Goal: Task Accomplishment & Management: Manage account settings

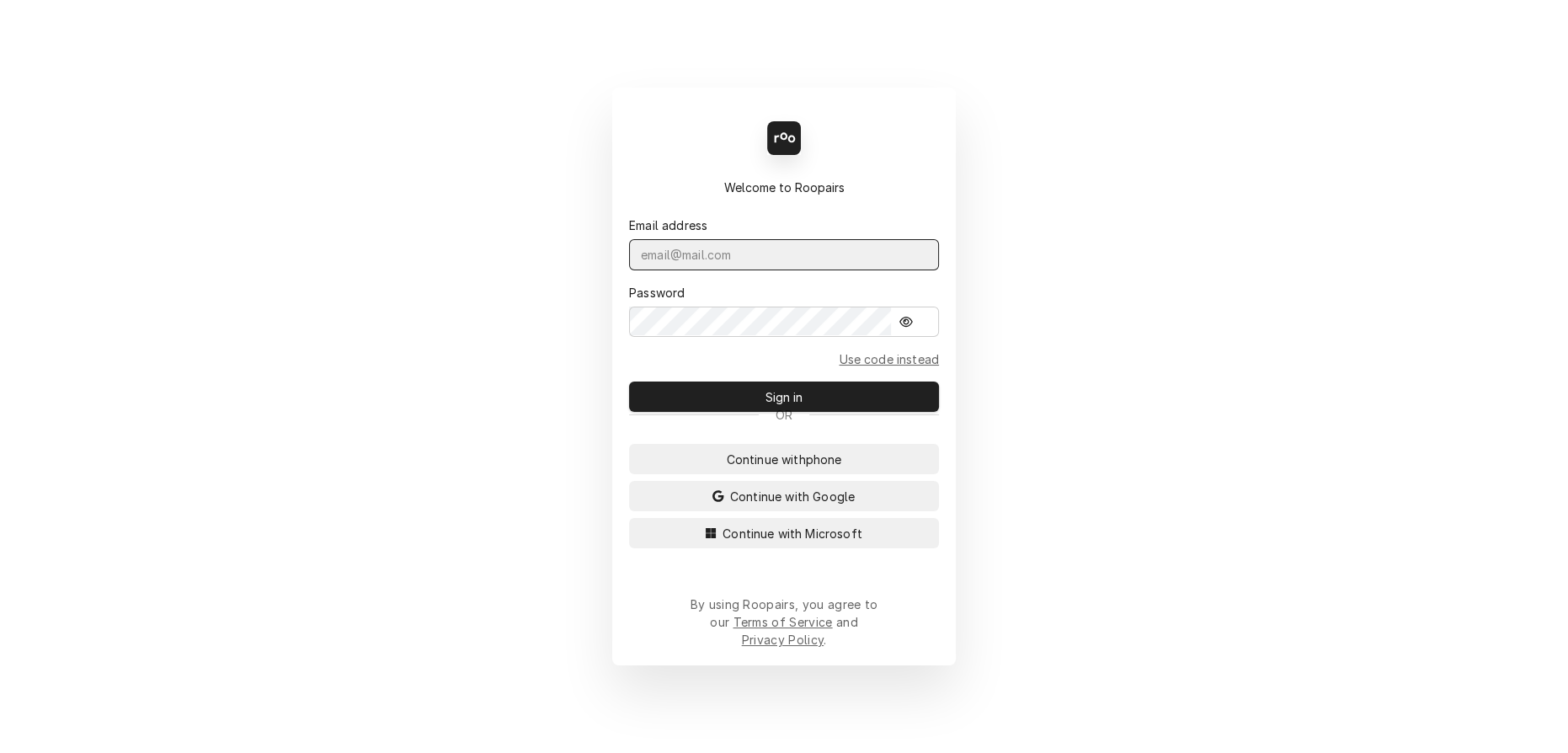
click at [696, 263] on input "Dynamic Content Wrapper" at bounding box center [784, 254] width 310 height 31
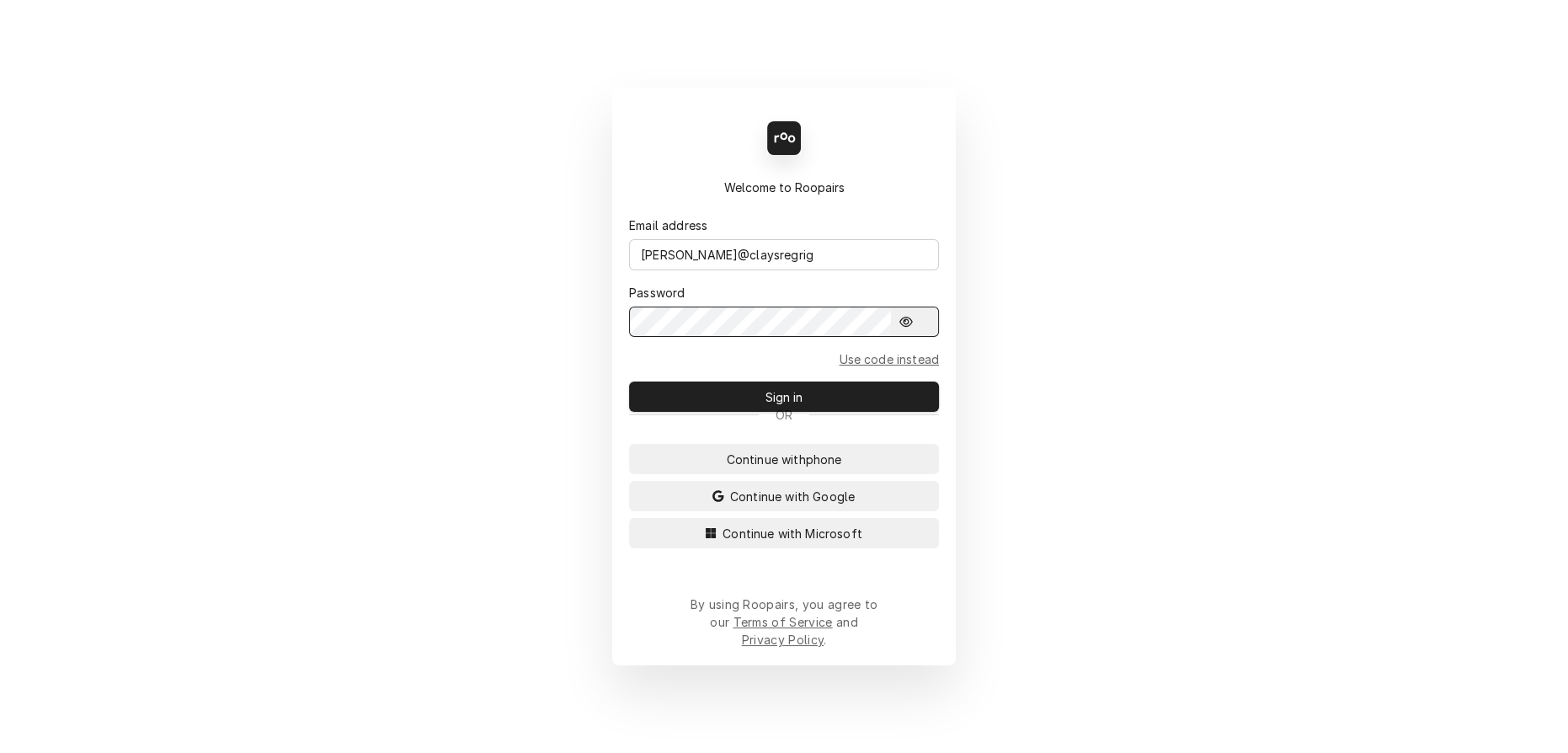
click at [629, 381] on button "Sign in" at bounding box center [784, 396] width 310 height 30
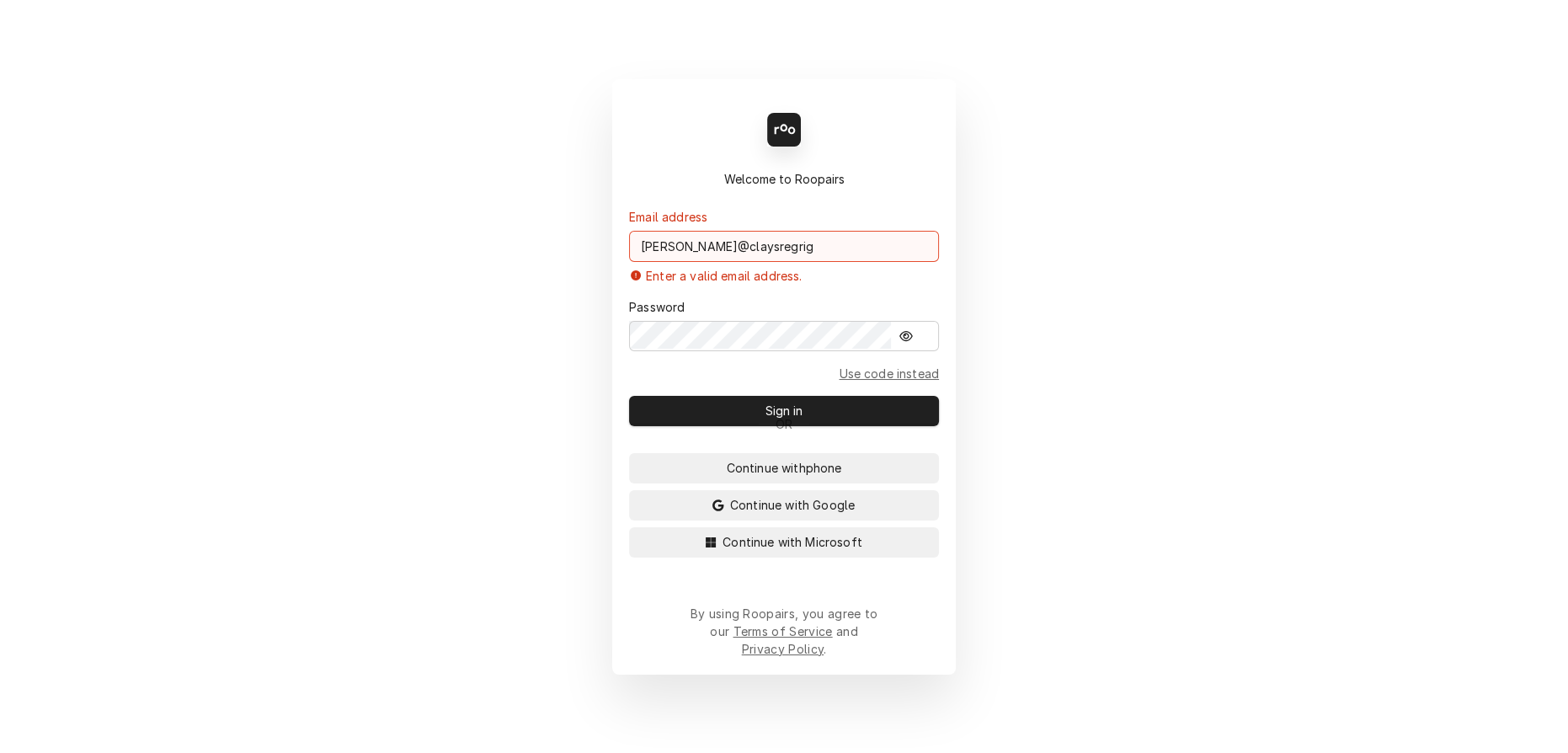
click at [781, 260] on input "korey@claysregrig" at bounding box center [784, 246] width 310 height 31
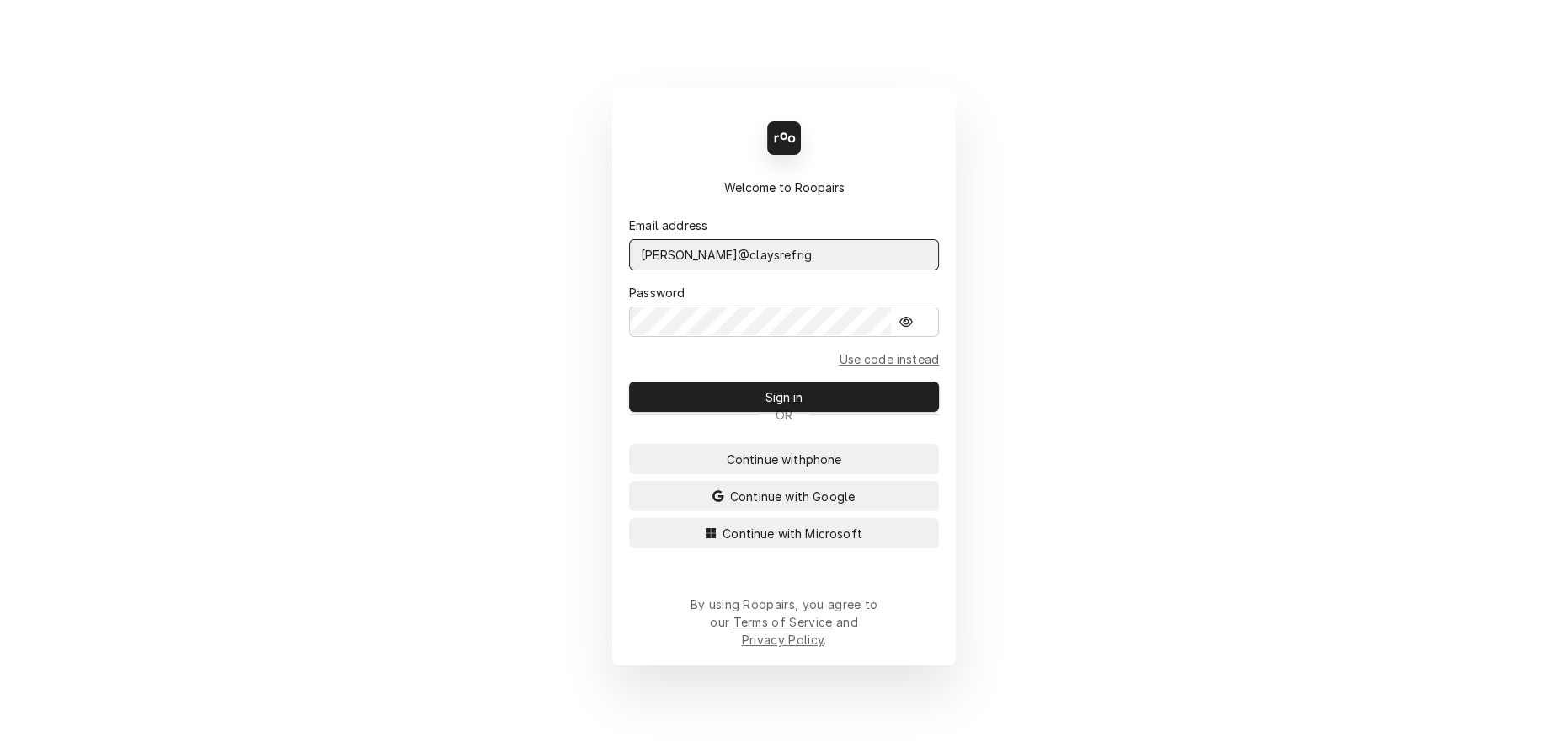
click at [629, 381] on button "Sign in" at bounding box center [784, 396] width 310 height 30
type input "korey@claysrefrig.com"
click at [629, 381] on button "Sign in" at bounding box center [784, 396] width 310 height 30
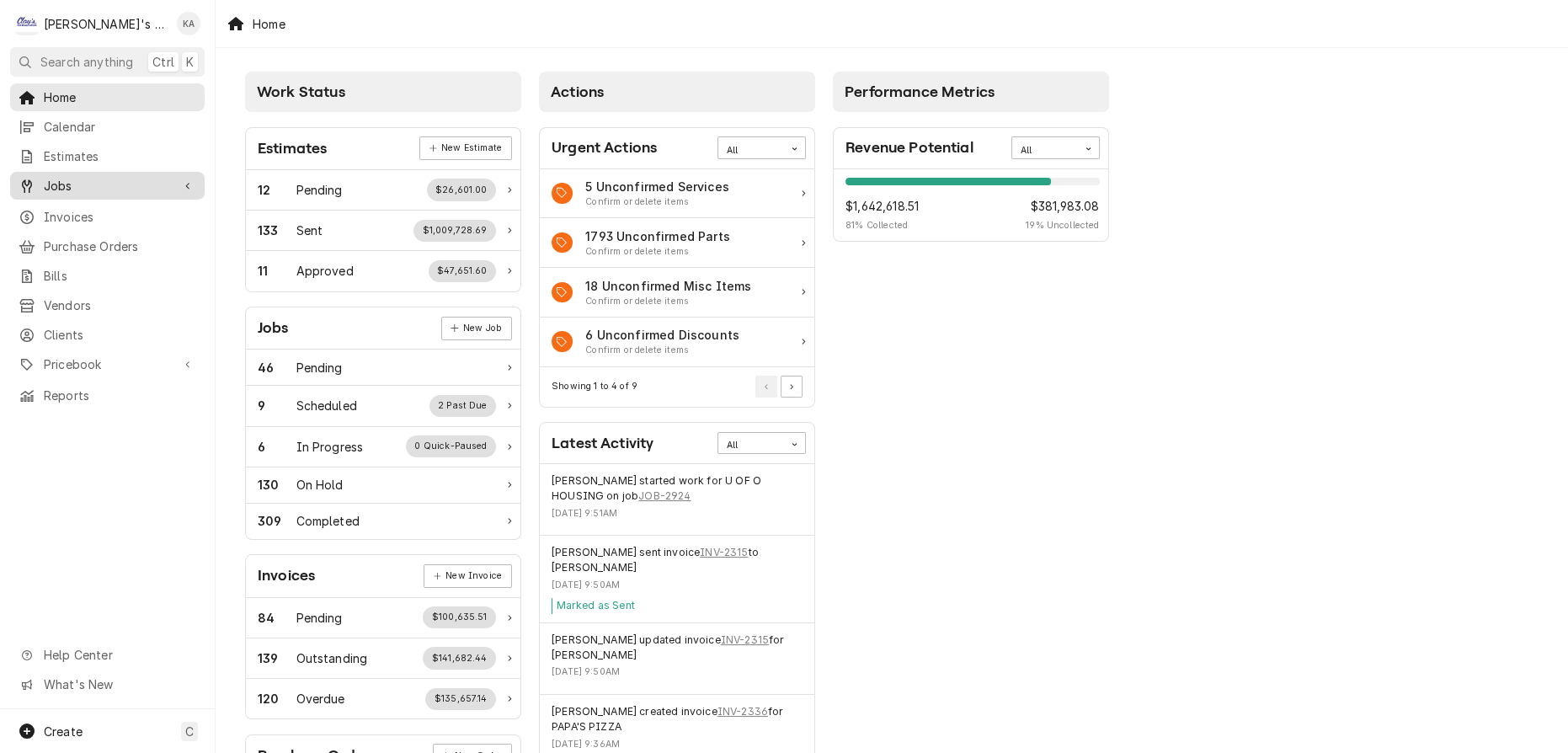
click at [185, 182] on icon "Dynamic Content Wrapper" at bounding box center [188, 186] width 5 height 9
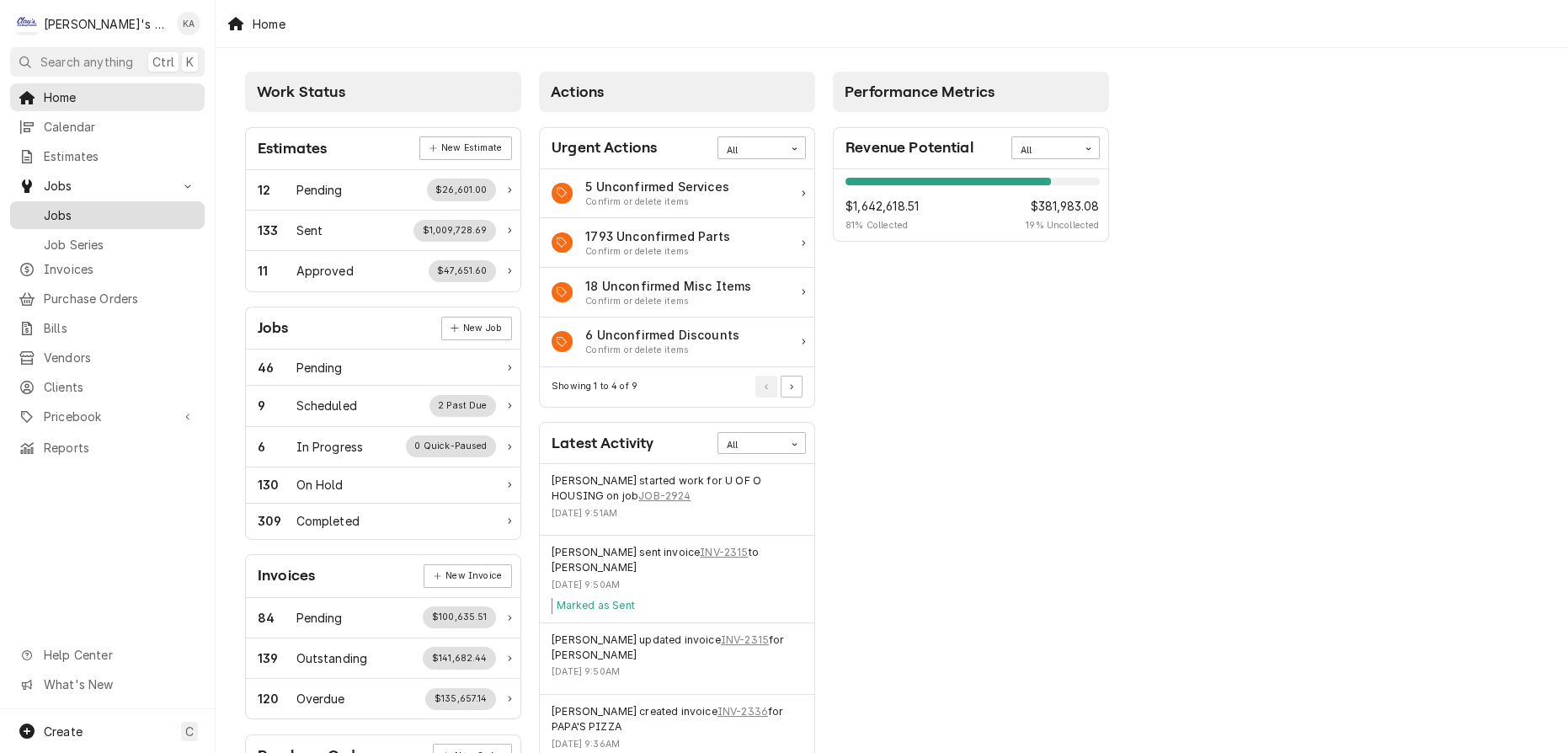
click at [132, 206] on span "Jobs" at bounding box center [120, 215] width 153 height 18
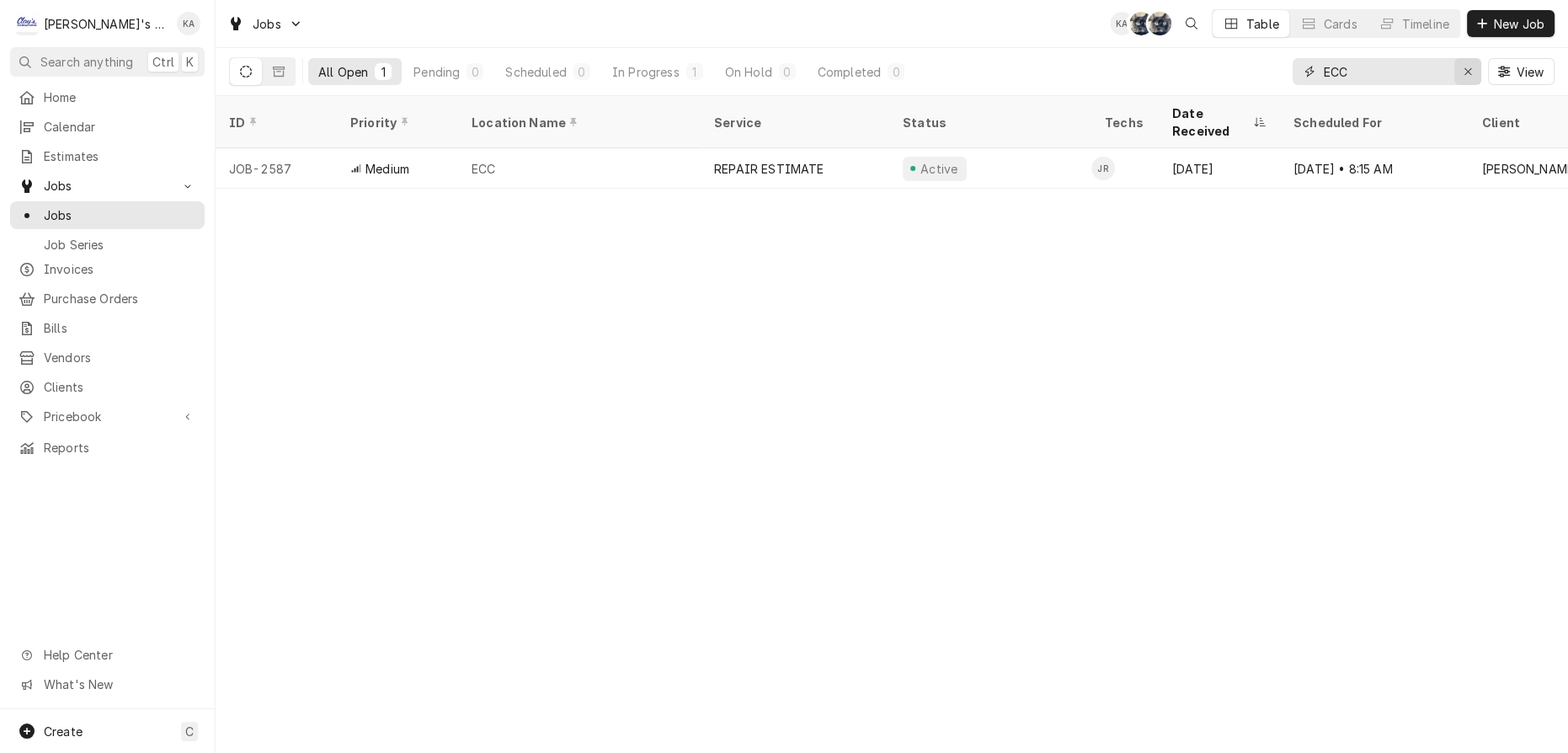
click at [1472, 69] on icon "Erase input" at bounding box center [1469, 72] width 9 height 12
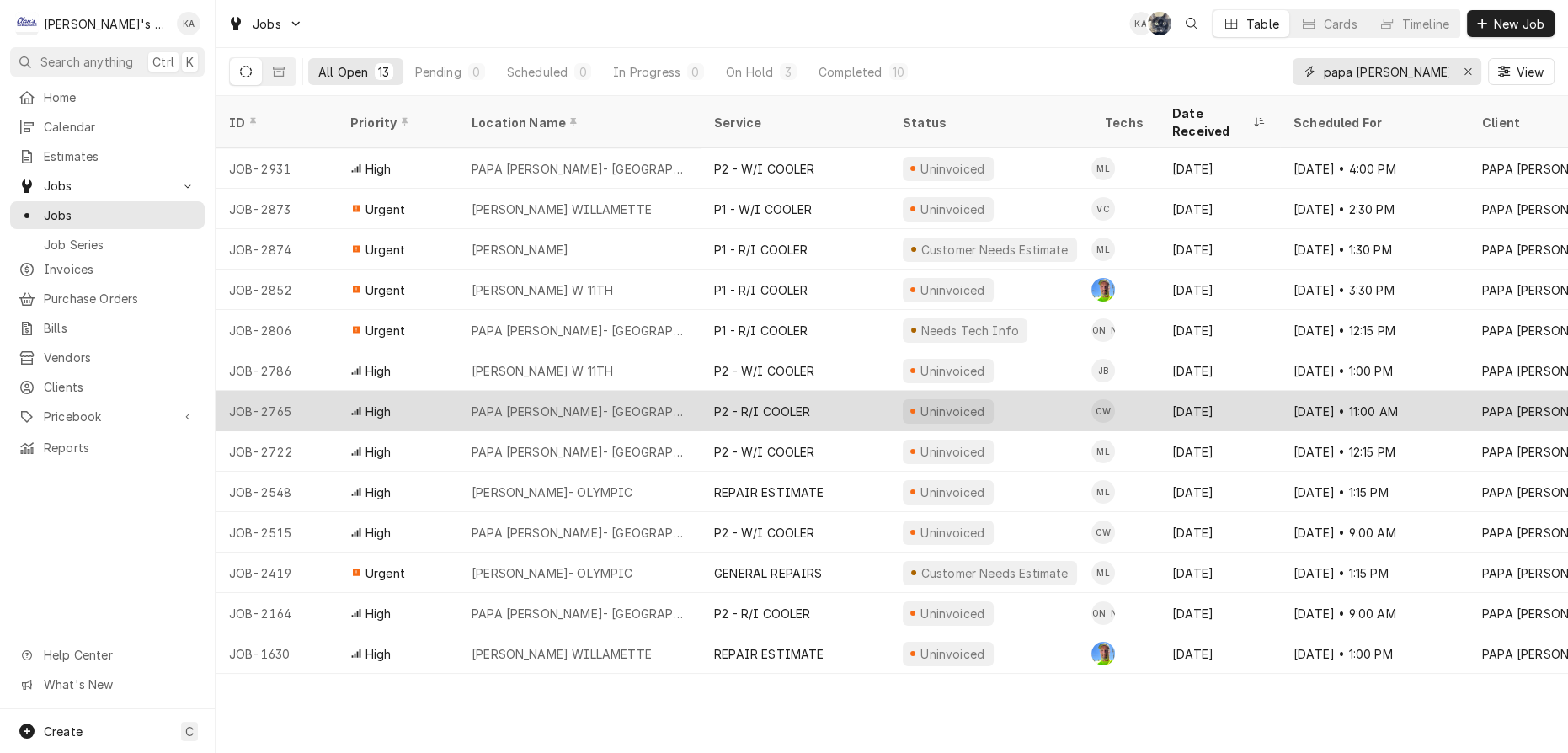
type input "papa [PERSON_NAME]"
click at [648, 391] on div "PAPA MURPHY'S- LEBANON" at bounding box center [579, 410] width 242 height 40
click at [640, 391] on div "PAPA MURPHY'S- LEBANON" at bounding box center [579, 410] width 242 height 40
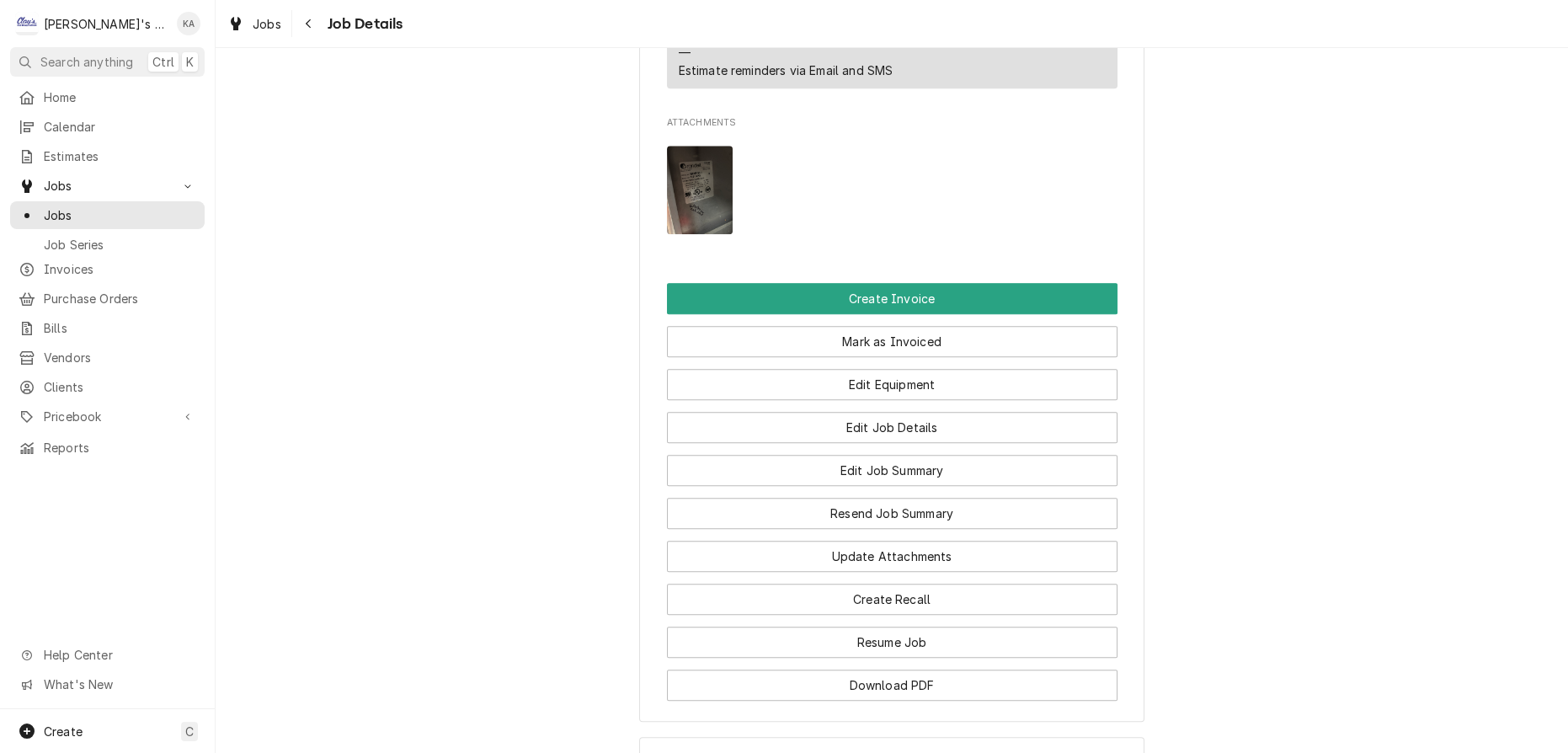
scroll to position [2450, 0]
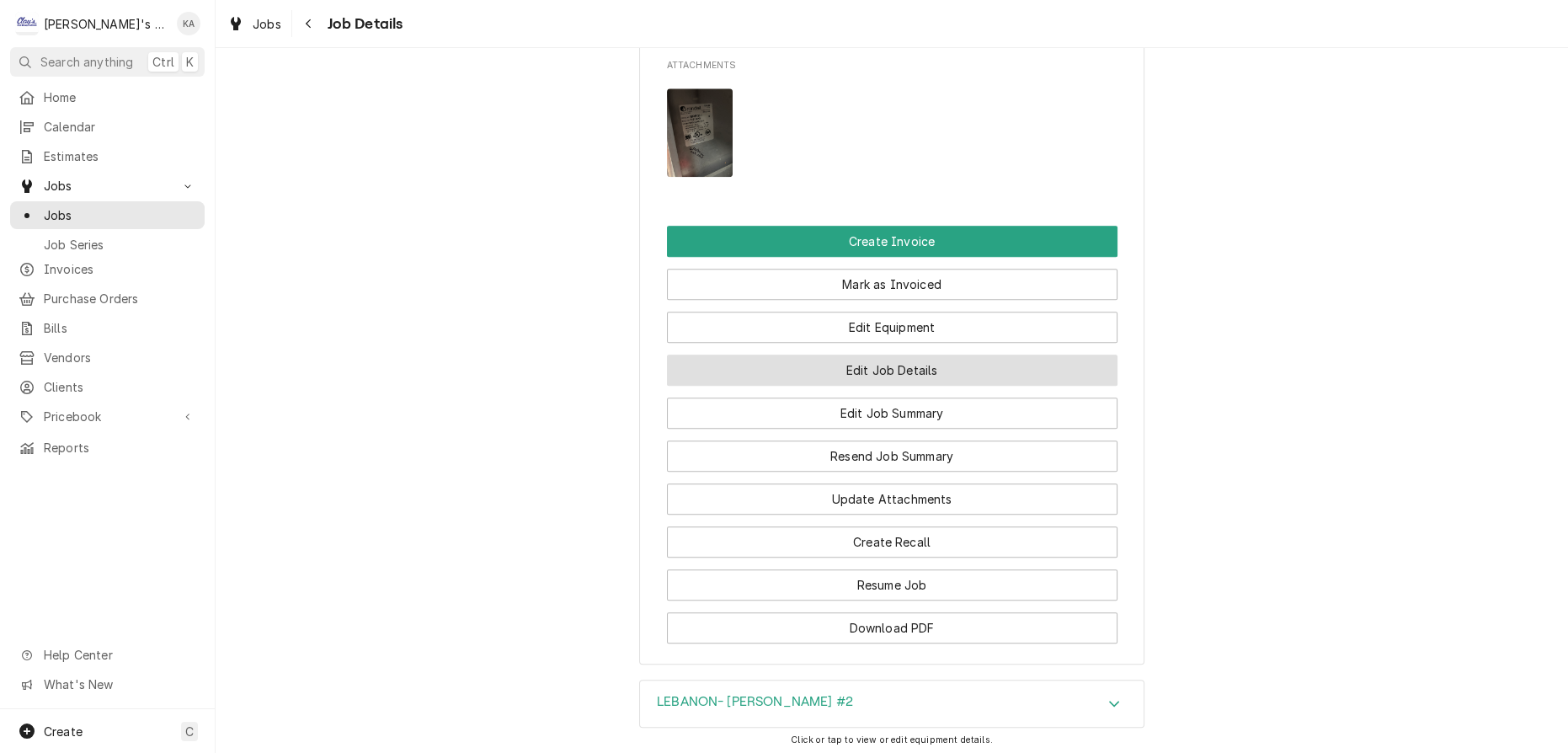
click at [886, 355] on button "Edit Job Details" at bounding box center [893, 370] width 451 height 31
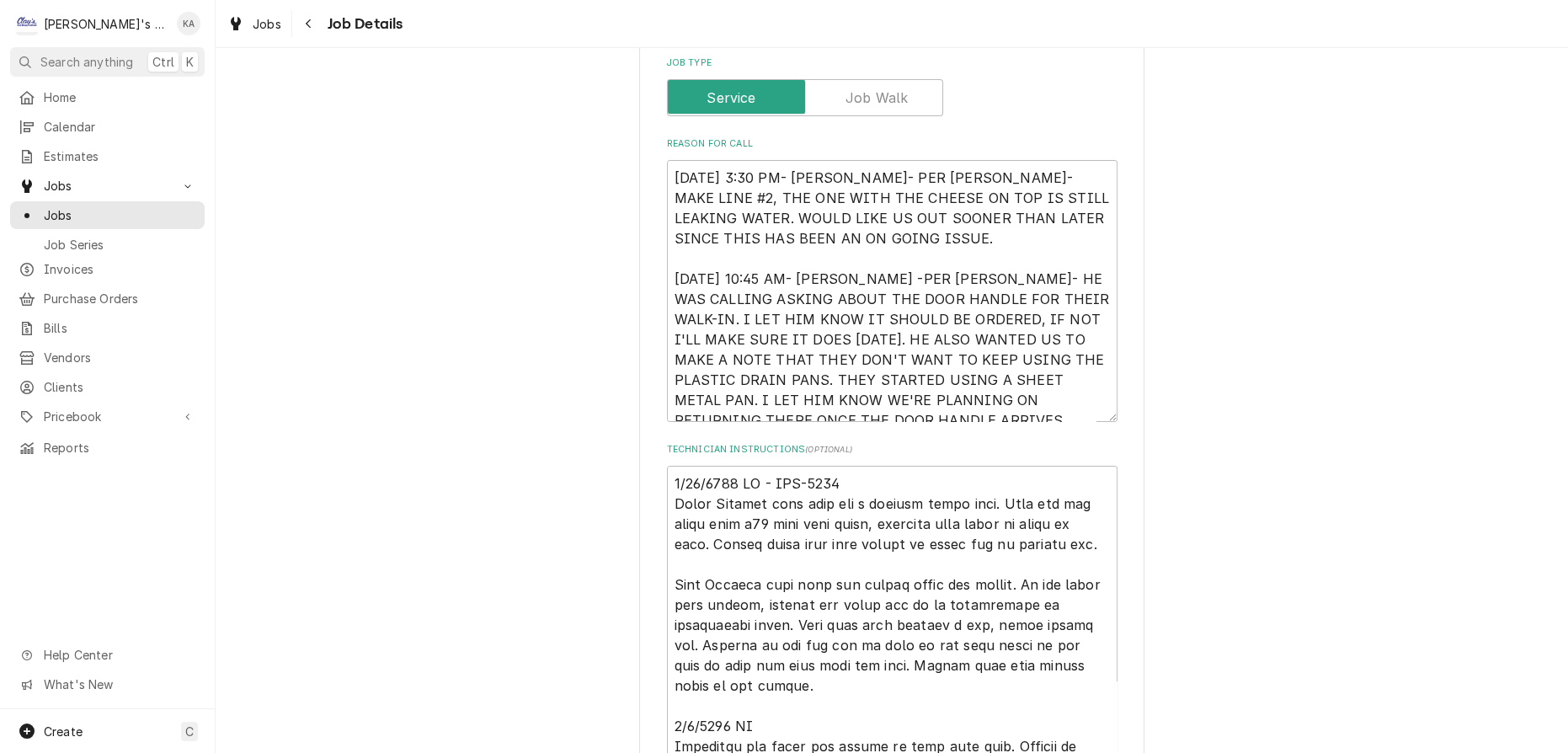
scroll to position [306, 0]
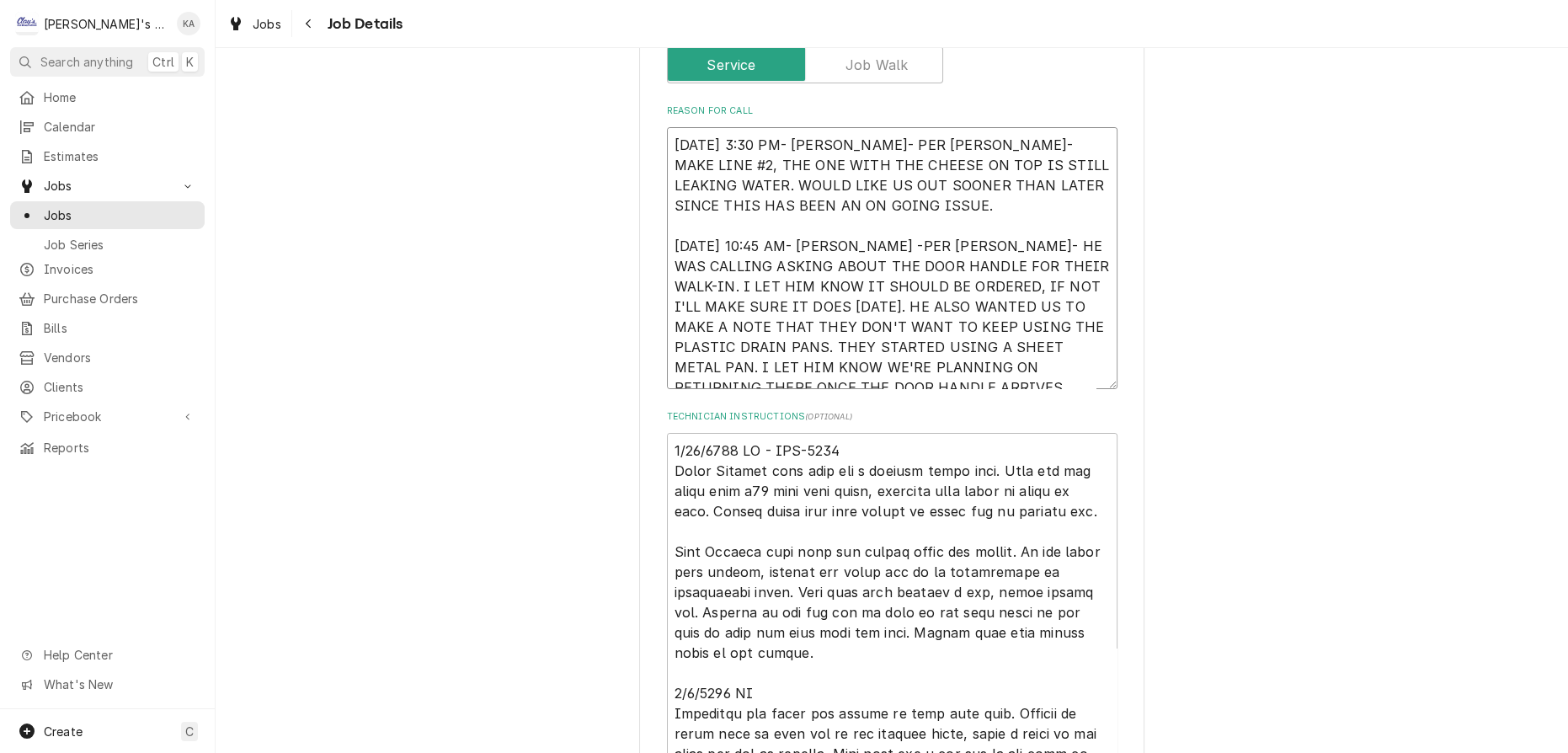
click at [843, 379] on textarea "[DATE] 3:30 PM- [PERSON_NAME]- PER [PERSON_NAME]- MAKE LINE #2, THE ONE WITH TH…" at bounding box center [893, 258] width 451 height 262
type textarea "x"
type textarea "[DATE] 3:30 PM- [PERSON_NAME]- PER [PERSON_NAME]- MAKE LINE #2, THE ONE WITH TH…"
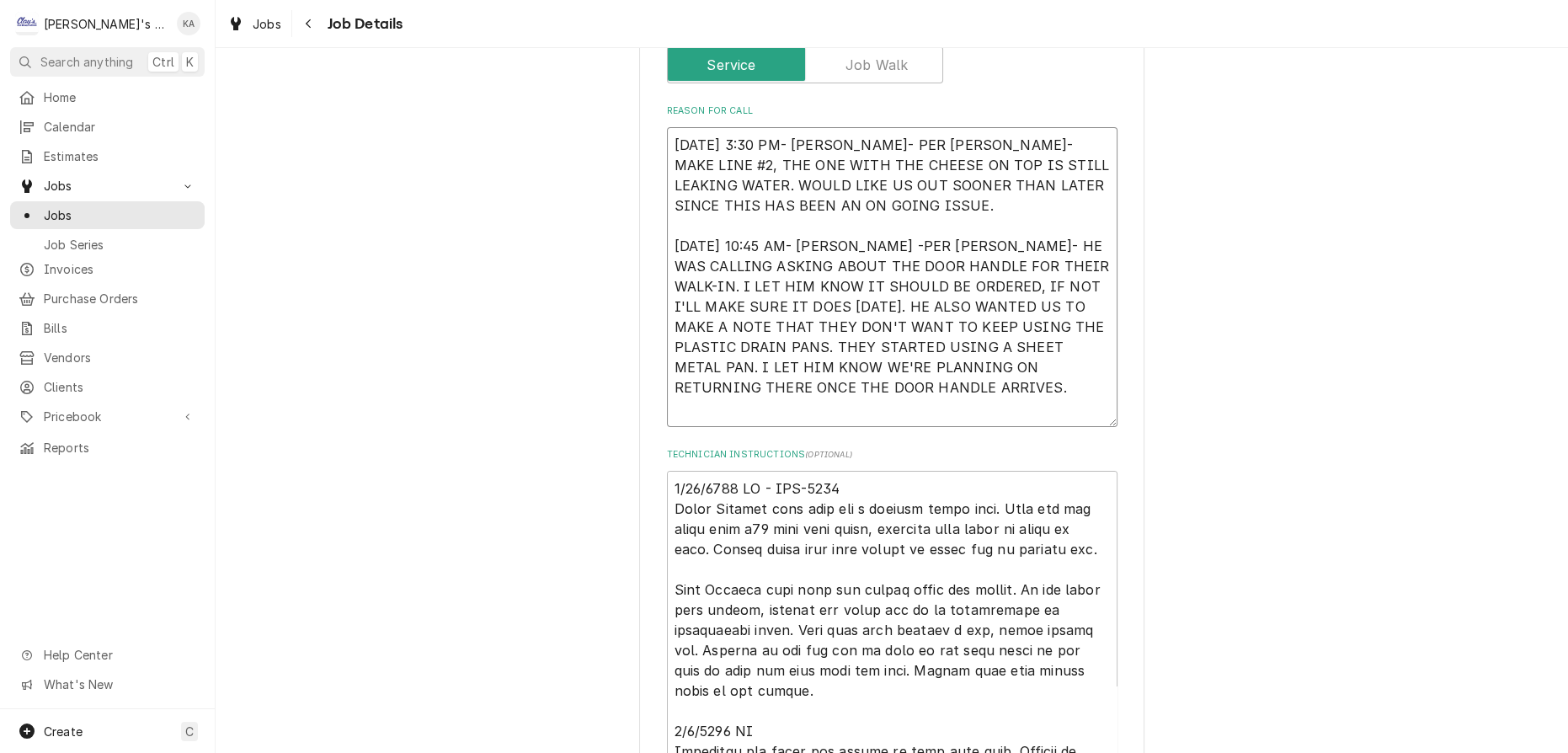
type textarea "x"
type textarea "[DATE] 3:30 PM- [PERSON_NAME]- PER [PERSON_NAME]- MAKE LINE #2, THE ONE WITH TH…"
type textarea "x"
type textarea "[DATE] 3:30 PM- [PERSON_NAME]- PER [PERSON_NAME]- MAKE LINE #2, THE ONE WITH TH…"
type textarea "x"
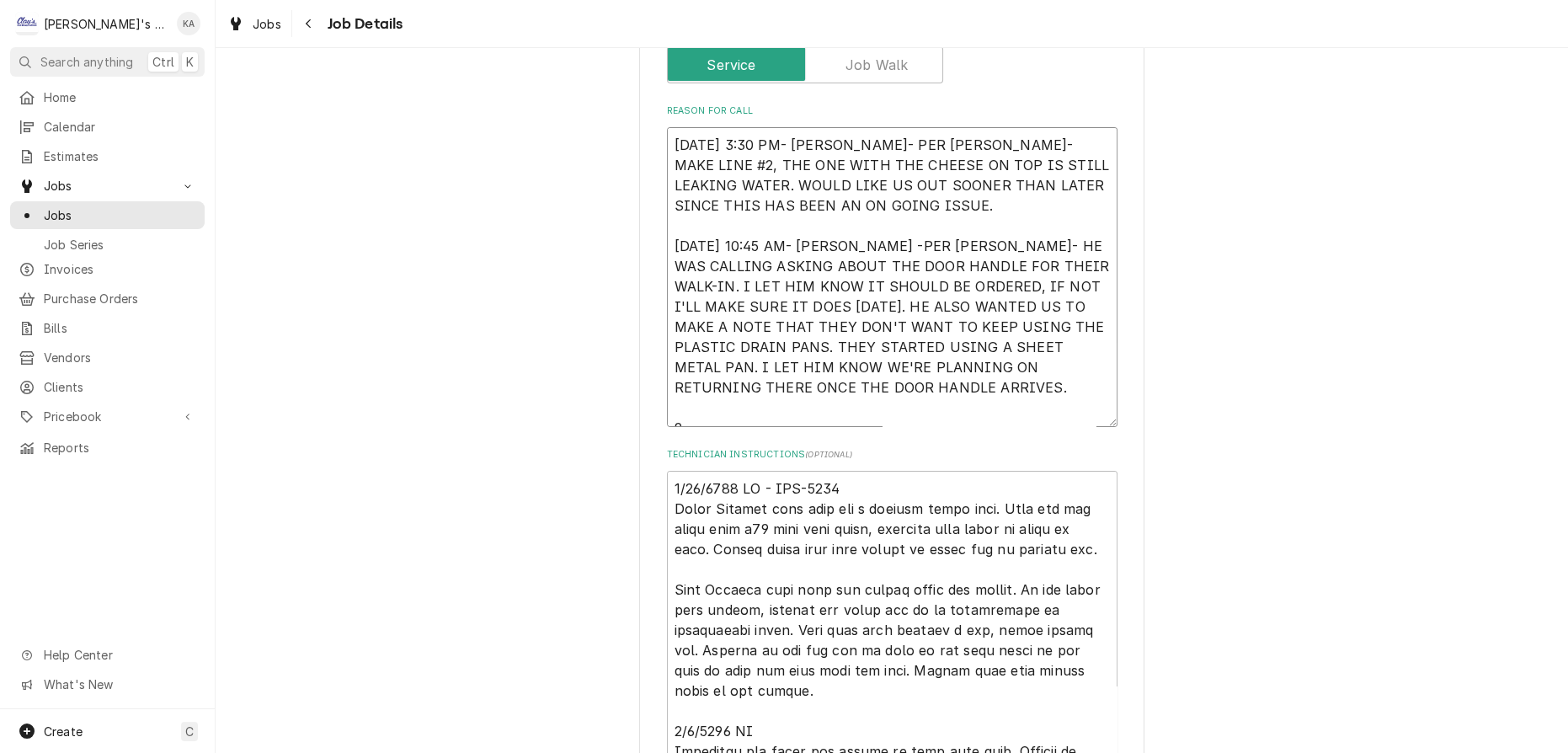
type textarea "8/22/2025 3:30 PM- KASSIE- PER SEAN- MAKE LINE #2, THE ONE WITH THE CHEESE ON T…"
type textarea "x"
type textarea "8/22/2025 3:30 PM- KASSIE- PER SEAN- MAKE LINE #2, THE ONE WITH THE CHEESE ON T…"
type textarea "x"
type textarea "8/22/2025 3:30 PM- KASSIE- PER SEAN- MAKE LINE #2, THE ONE WITH THE CHEESE ON T…"
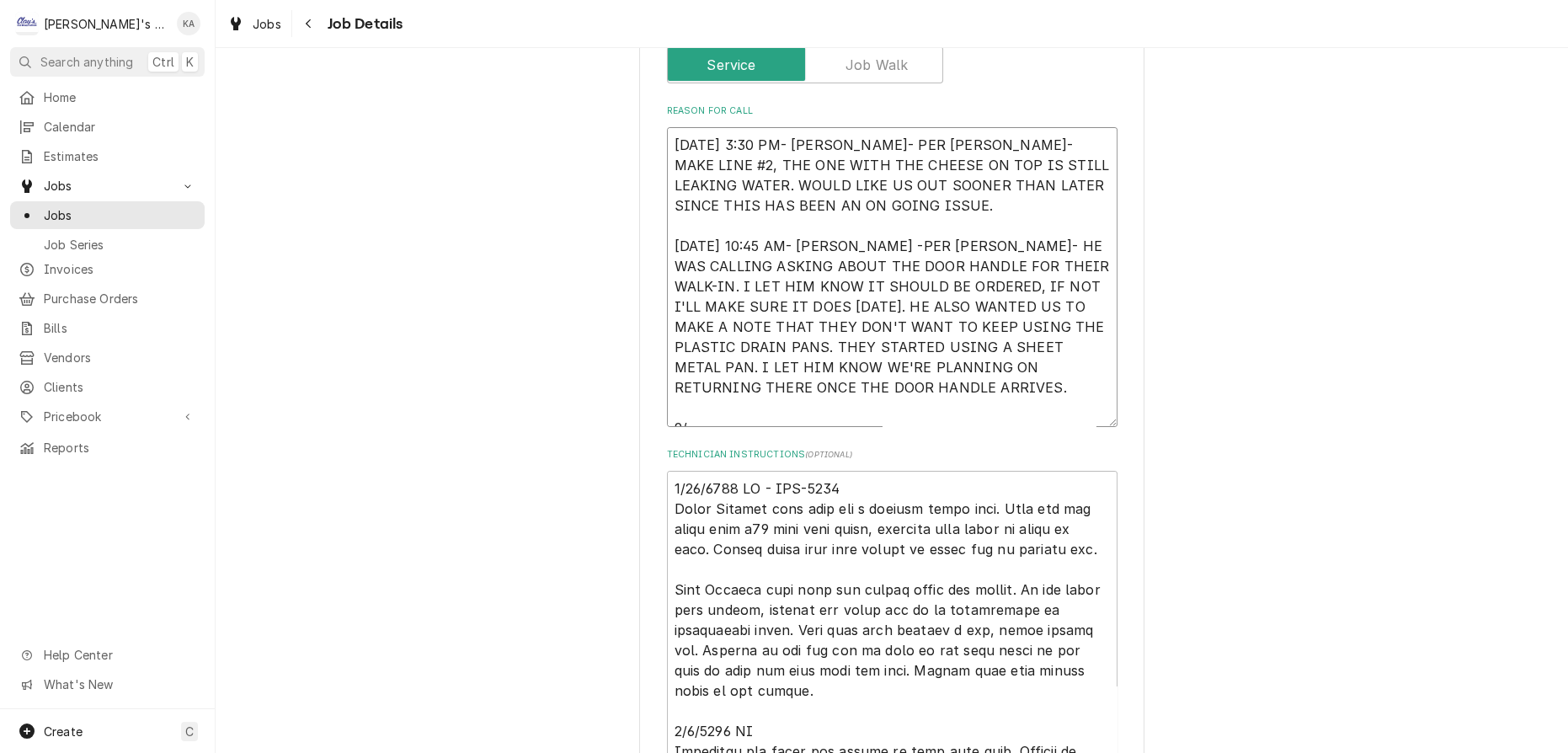
type textarea "x"
type textarea "8/22/2025 3:30 PM- KASSIE- PER SEAN- MAKE LINE #2, THE ONE WITH THE CHEESE ON T…"
type textarea "x"
type textarea "8/22/2025 3:30 PM- KASSIE- PER SEAN- MAKE LINE #2, THE ONE WITH THE CHEESE ON T…"
type textarea "x"
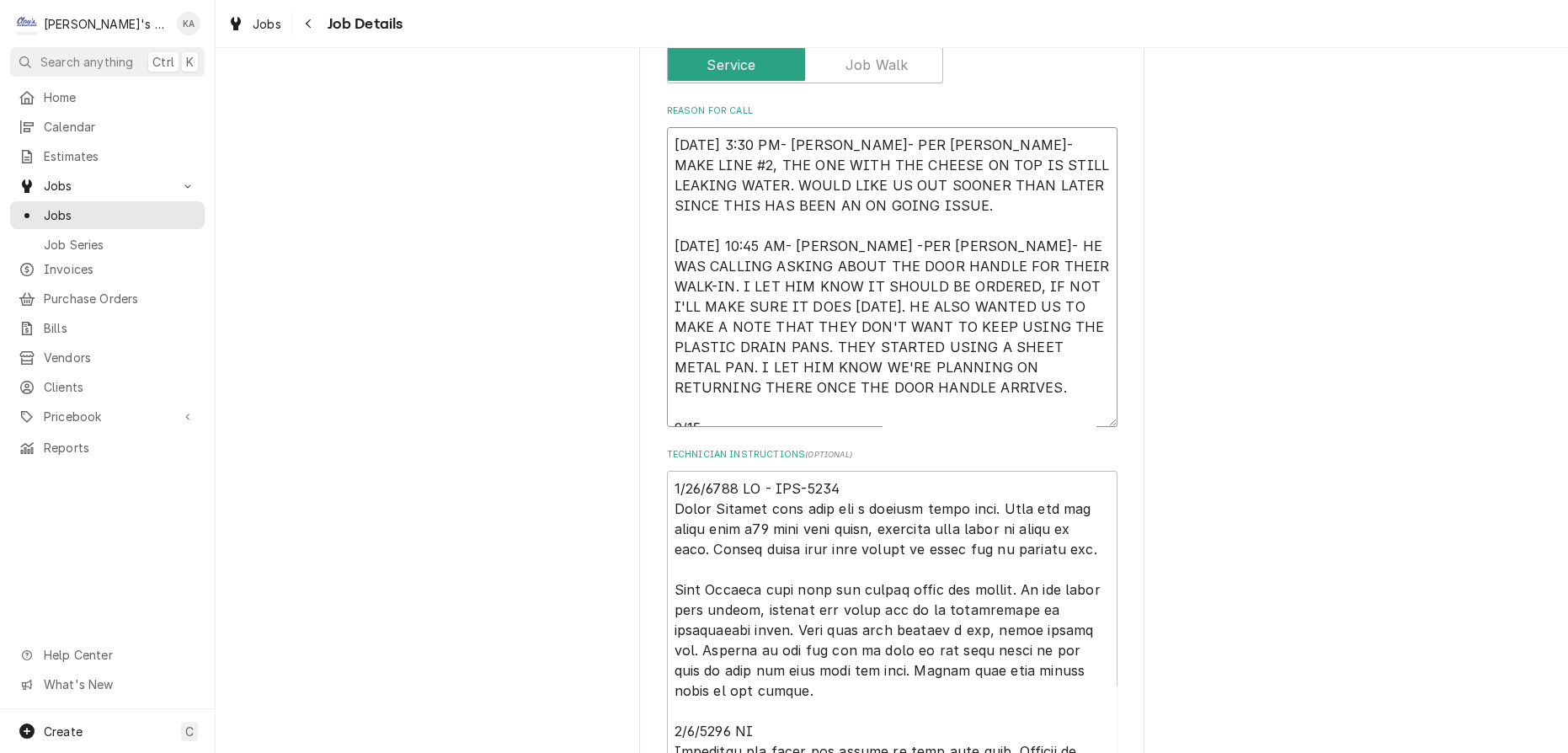
type textarea "8/22/2025 3:30 PM- KASSIE- PER SEAN- MAKE LINE #2, THE ONE WITH THE CHEESE ON T…"
type textarea "x"
type textarea "8/22/2025 3:30 PM- KASSIE- PER SEAN- MAKE LINE #2, THE ONE WITH THE CHEESE ON T…"
type textarea "x"
type textarea "8/22/2025 3:30 PM- KASSIE- PER SEAN- MAKE LINE #2, THE ONE WITH THE CHEESE ON T…"
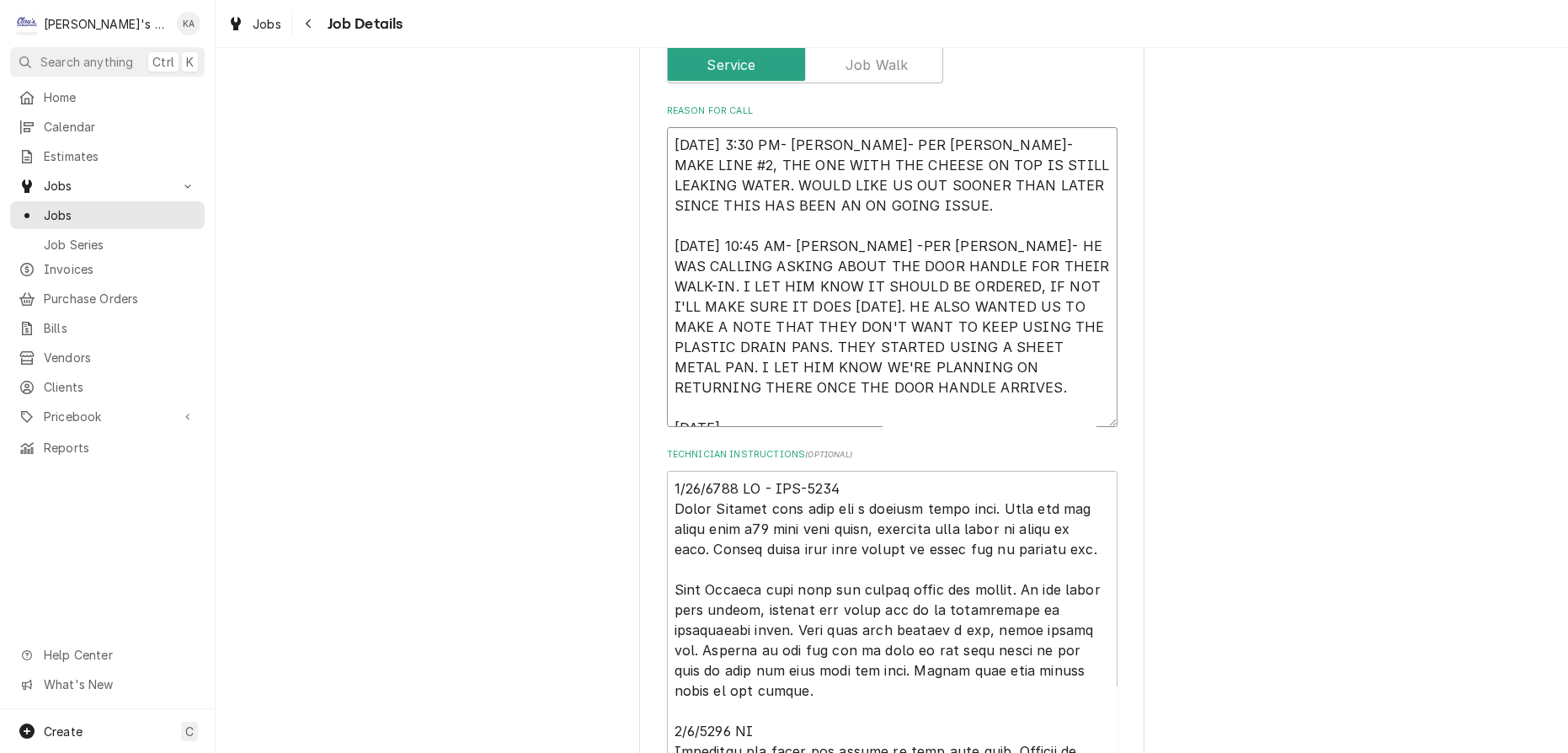
type textarea "x"
type textarea "8/22/2025 3:30 PM- KASSIE- PER SEAN- MAKE LINE #2, THE ONE WITH THE CHEESE ON T…"
type textarea "x"
type textarea "8/22/2025 3:30 PM- KASSIE- PER SEAN- MAKE LINE #2, THE ONE WITH THE CHEESE ON T…"
type textarea "x"
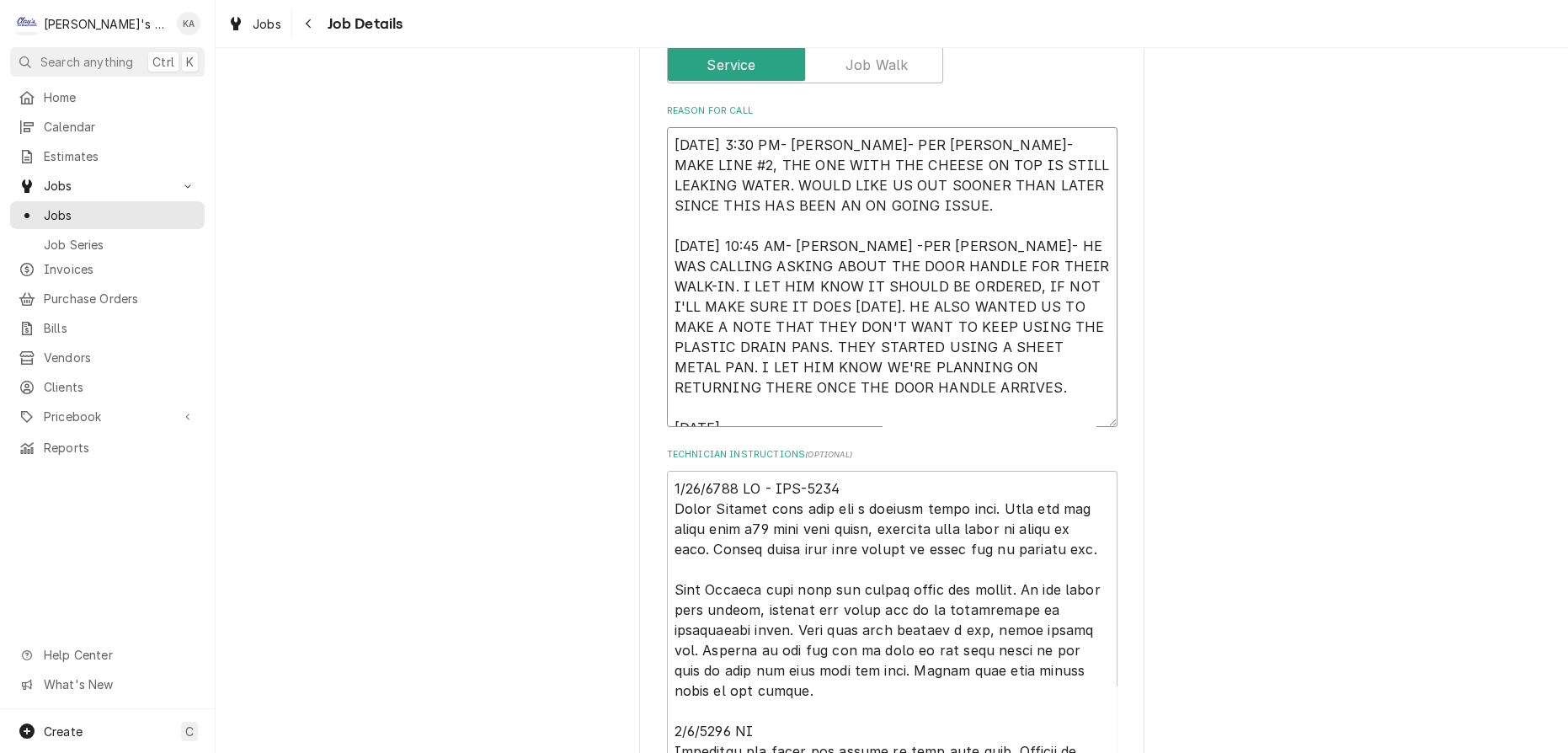
type textarea "8/22/2025 3:30 PM- KASSIE- PER SEAN- MAKE LINE #2, THE ONE WITH THE CHEESE ON T…"
type textarea "x"
type textarea "8/22/2025 3:30 PM- KASSIE- PER SEAN- MAKE LINE #2, THE ONE WITH THE CHEESE ON T…"
type textarea "x"
type textarea "8/22/2025 3:30 PM- KASSIE- PER SEAN- MAKE LINE #2, THE ONE WITH THE CHEESE ON T…"
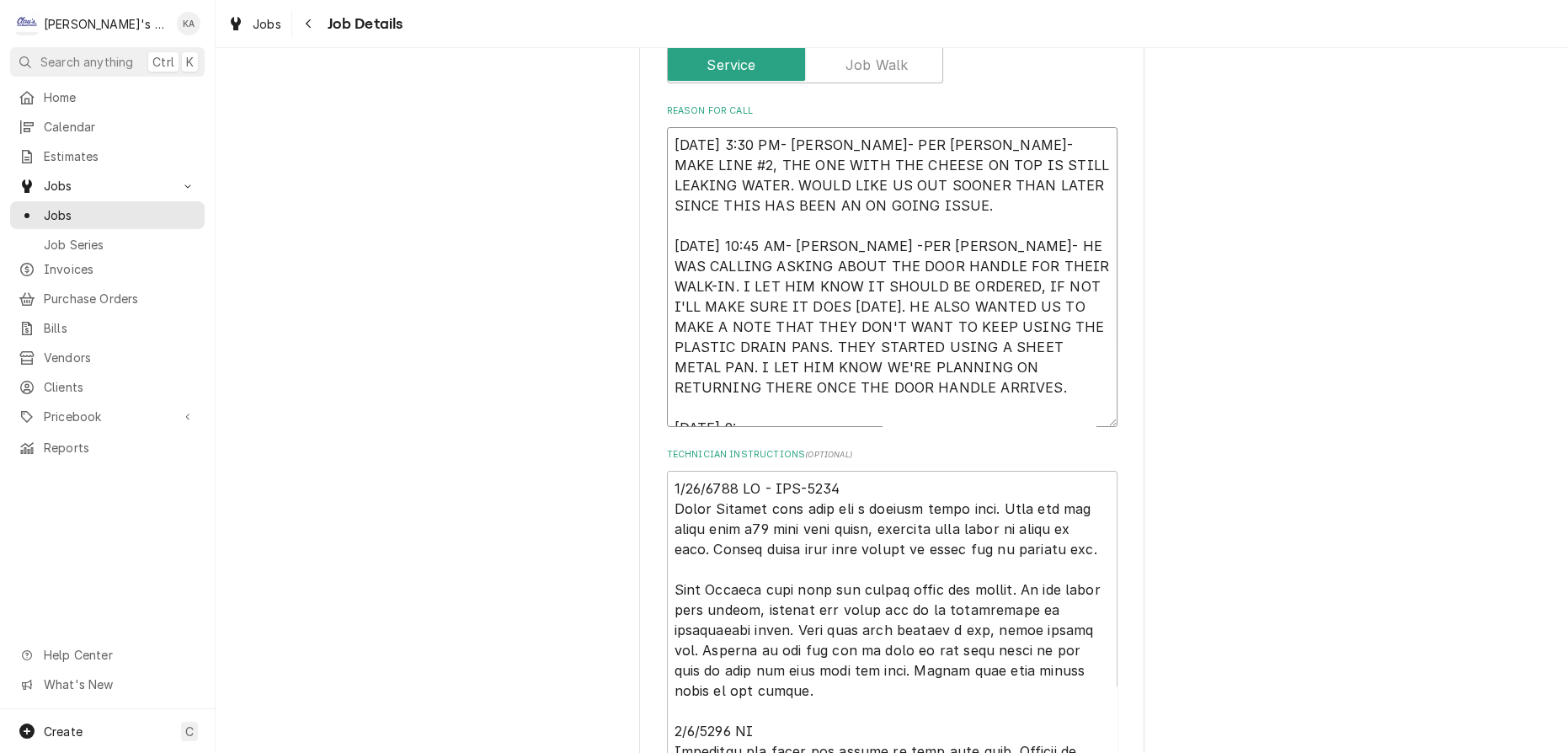
type textarea "x"
type textarea "8/22/2025 3:30 PM- KASSIE- PER SEAN- MAKE LINE #2, THE ONE WITH THE CHEESE ON T…"
type textarea "x"
type textarea "8/22/2025 3:30 PM- KASSIE- PER SEAN- MAKE LINE #2, THE ONE WITH THE CHEESE ON T…"
type textarea "x"
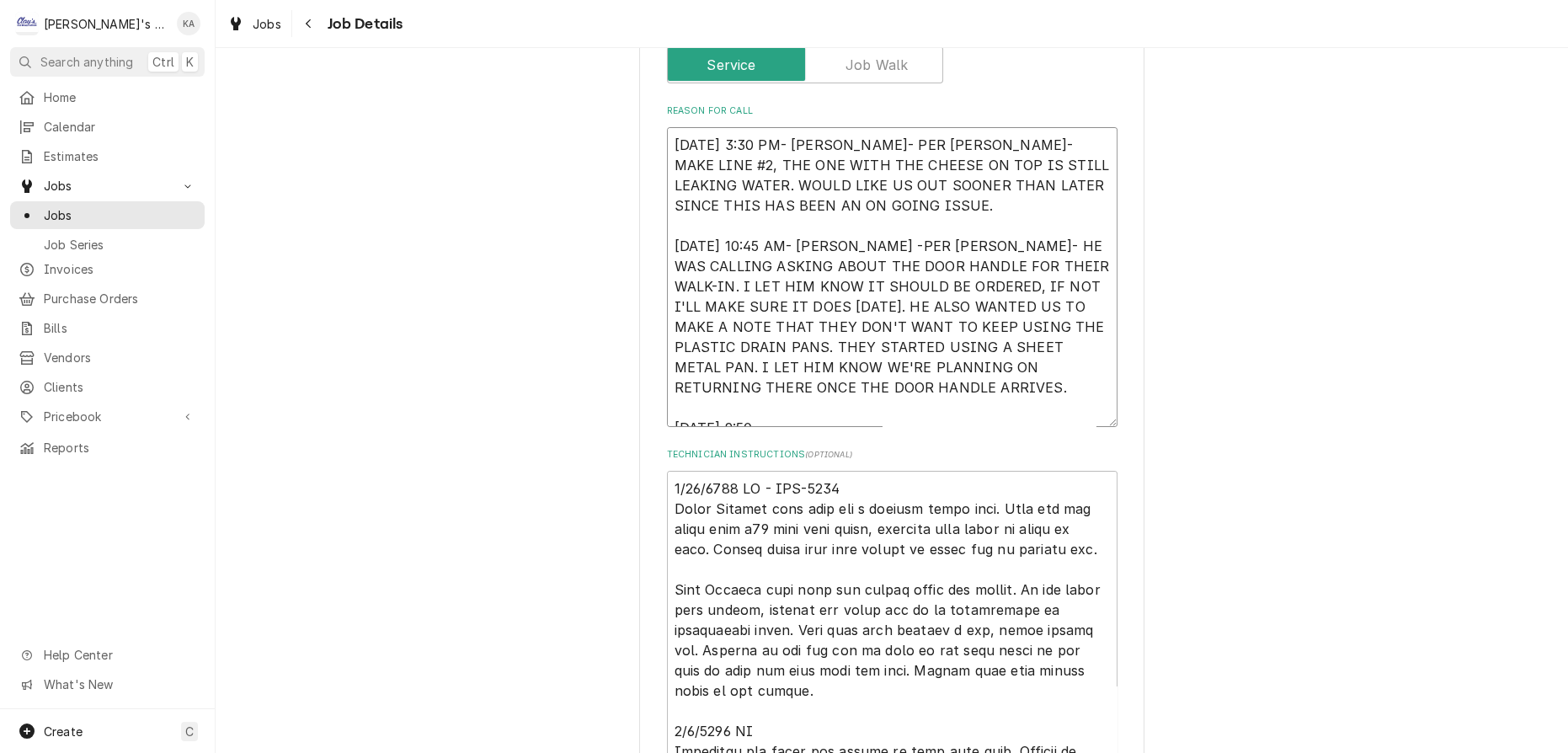
type textarea "8/22/2025 3:30 PM- KASSIE- PER SEAN- MAKE LINE #2, THE ONE WITH THE CHEESE ON T…"
type textarea "x"
type textarea "8/22/2025 3:30 PM- KASSIE- PER SEAN- MAKE LINE #2, THE ONE WITH THE CHEESE ON T…"
type textarea "x"
type textarea "8/22/2025 3:30 PM- KASSIE- PER SEAN- MAKE LINE #2, THE ONE WITH THE CHEESE ON T…"
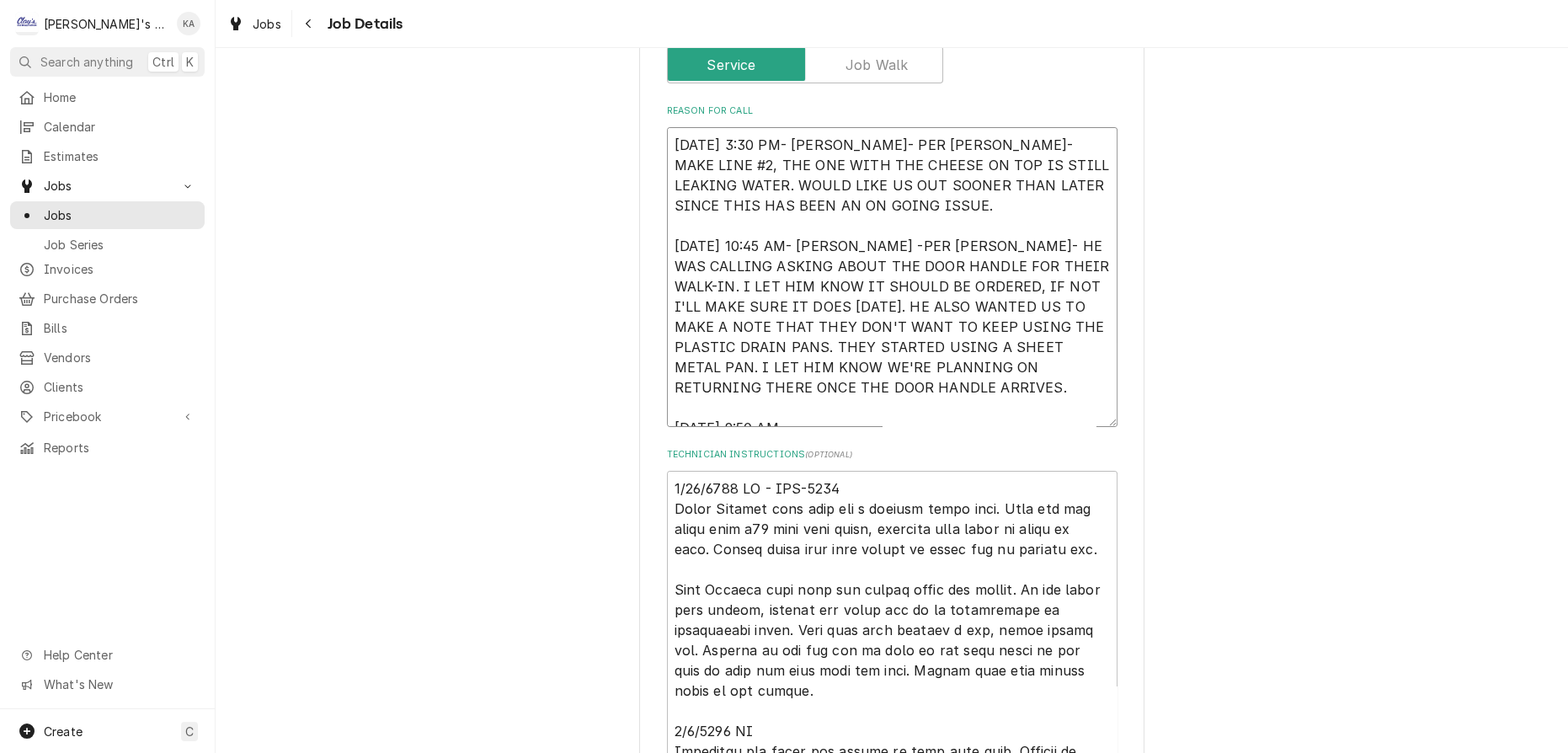
type textarea "x"
type textarea "8/22/2025 3:30 PM- KASSIE- PER SEAN- MAKE LINE #2, THE ONE WITH THE CHEESE ON T…"
type textarea "x"
type textarea "8/22/2025 3:30 PM- KASSIE- PER SEAN- MAKE LINE #2, THE ONE WITH THE CHEESE ON T…"
type textarea "x"
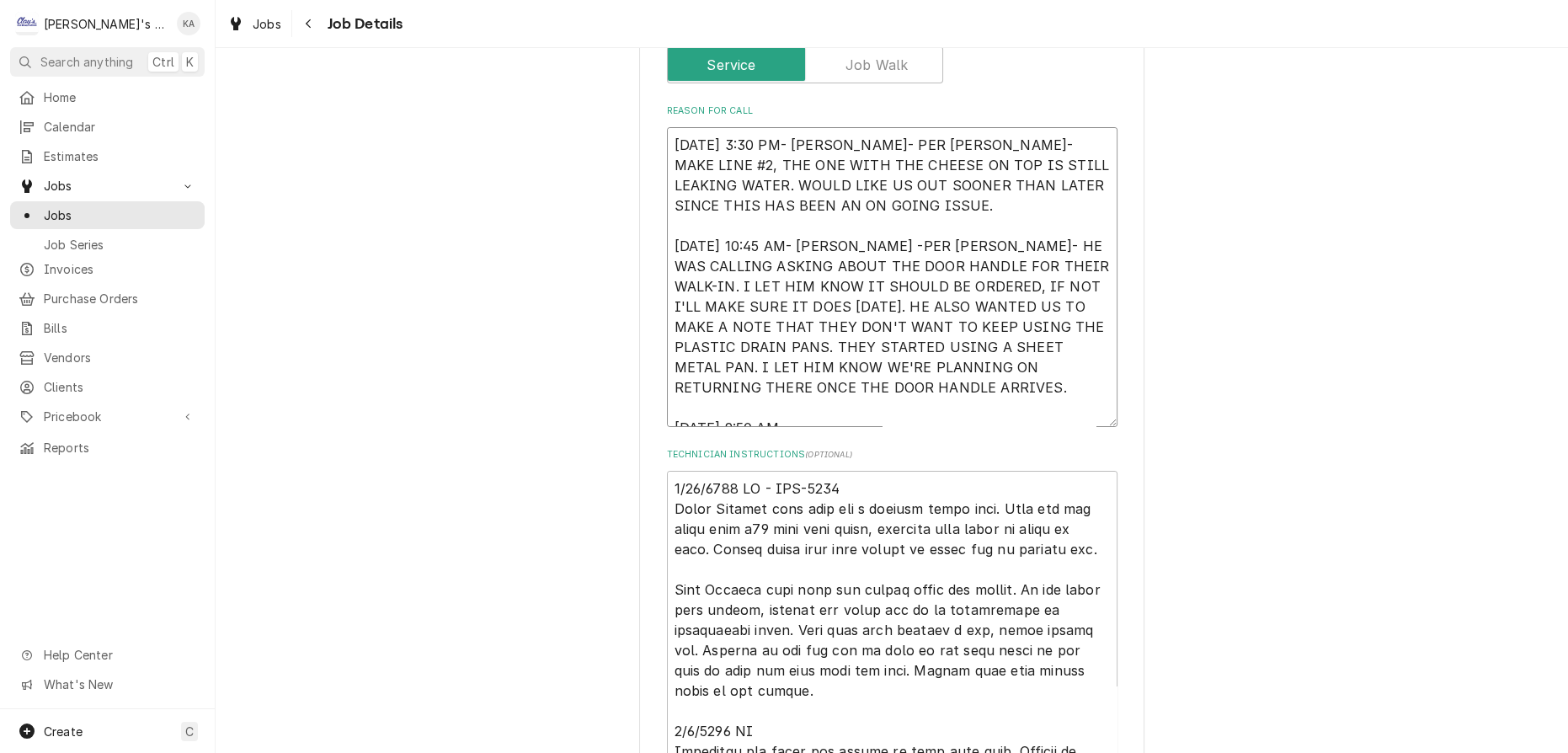
type textarea "8/22/2025 3:30 PM- KASSIE- PER SEAN- MAKE LINE #2, THE ONE WITH THE CHEESE ON T…"
type textarea "x"
type textarea "8/22/2025 3:30 PM- KASSIE- PER SEAN- MAKE LINE #2, THE ONE WITH THE CHEESE ON T…"
type textarea "x"
type textarea "8/22/2025 3:30 PM- KASSIE- PER SEAN- MAKE LINE #2, THE ONE WITH THE CHEESE ON T…"
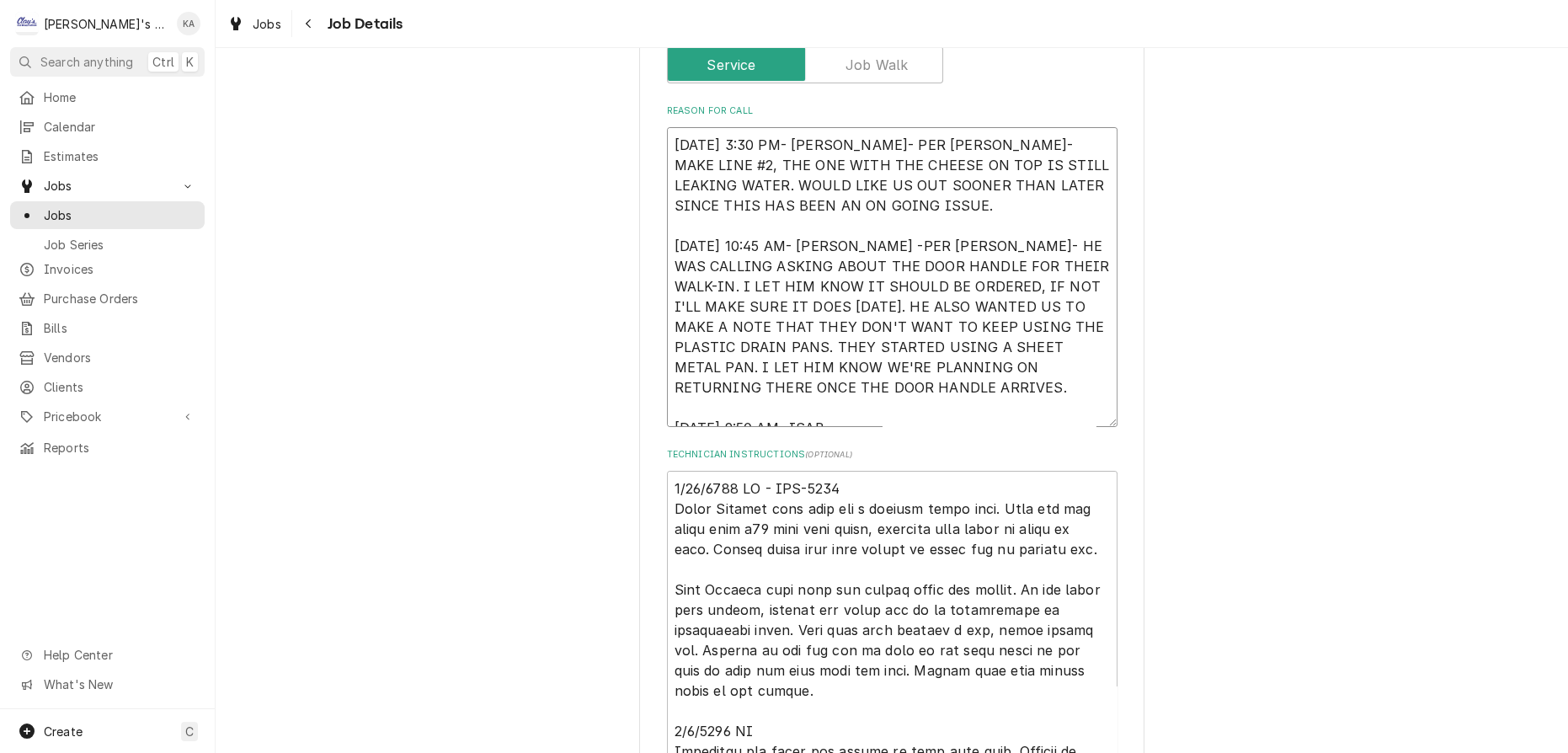
type textarea "x"
type textarea "8/22/2025 3:30 PM- KASSIE- PER SEAN- MAKE LINE #2, THE ONE WITH THE CHEESE ON T…"
type textarea "x"
type textarea "8/22/2025 3:30 PM- KASSIE- PER SEAN- MAKE LINE #2, THE ONE WITH THE CHEESE ON T…"
type textarea "x"
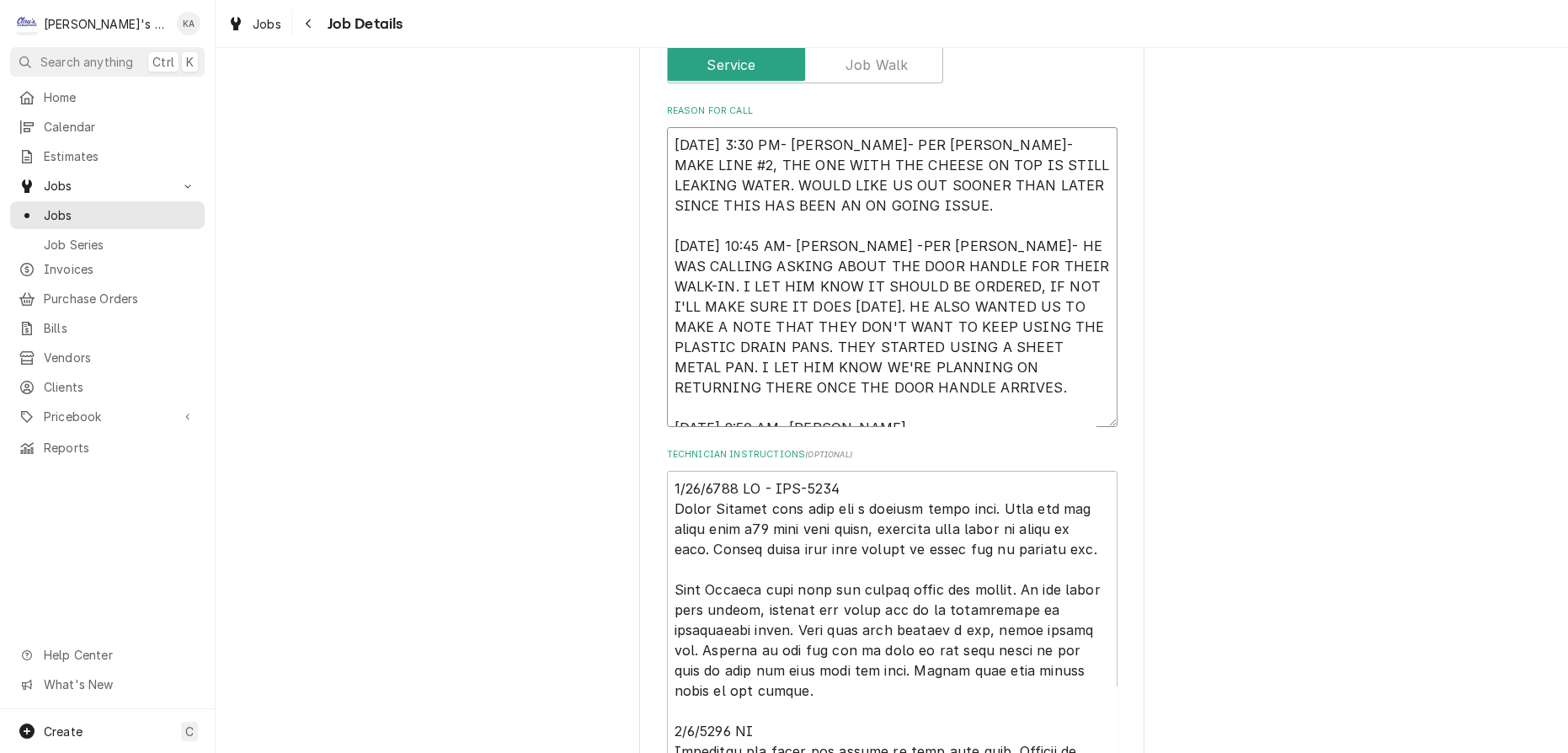
type textarea "8/22/2025 3:30 PM- KASSIE- PER SEAN- MAKE LINE #2, THE ONE WITH THE CHEESE ON T…"
type textarea "x"
type textarea "8/22/2025 3:30 PM- KASSIE- PER SEAN- MAKE LINE #2, THE ONE WITH THE CHEESE ON T…"
type textarea "x"
type textarea "8/22/2025 3:30 PM- KASSIE- PER SEAN- MAKE LINE #2, THE ONE WITH THE CHEESE ON T…"
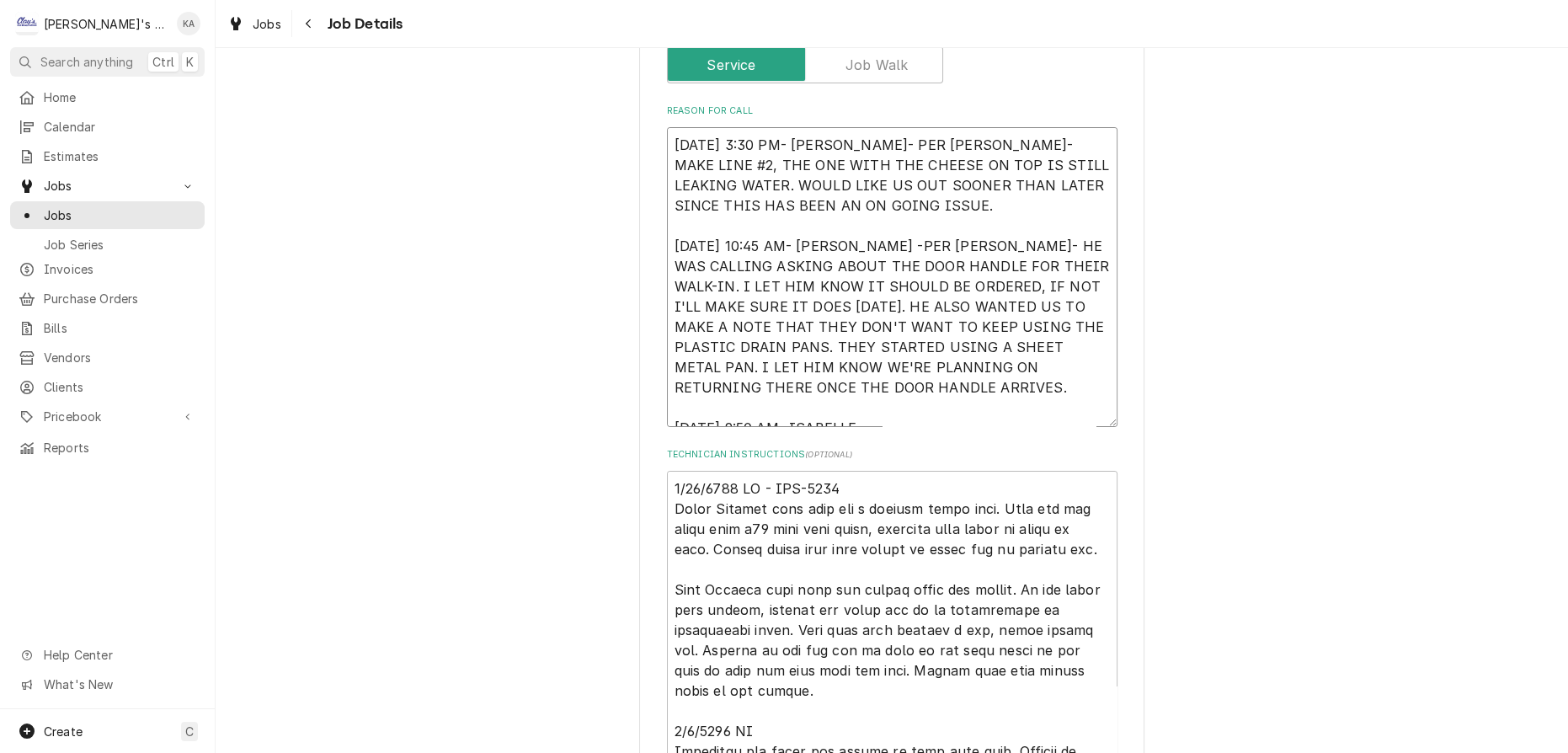
type textarea "x"
type textarea "8/22/2025 3:30 PM- KASSIE- PER SEAN- MAKE LINE #2, THE ONE WITH THE CHEESE ON T…"
type textarea "x"
type textarea "8/22/2025 3:30 PM- KASSIE- PER SEAN- MAKE LINE #2, THE ONE WITH THE CHEESE ON T…"
type textarea "x"
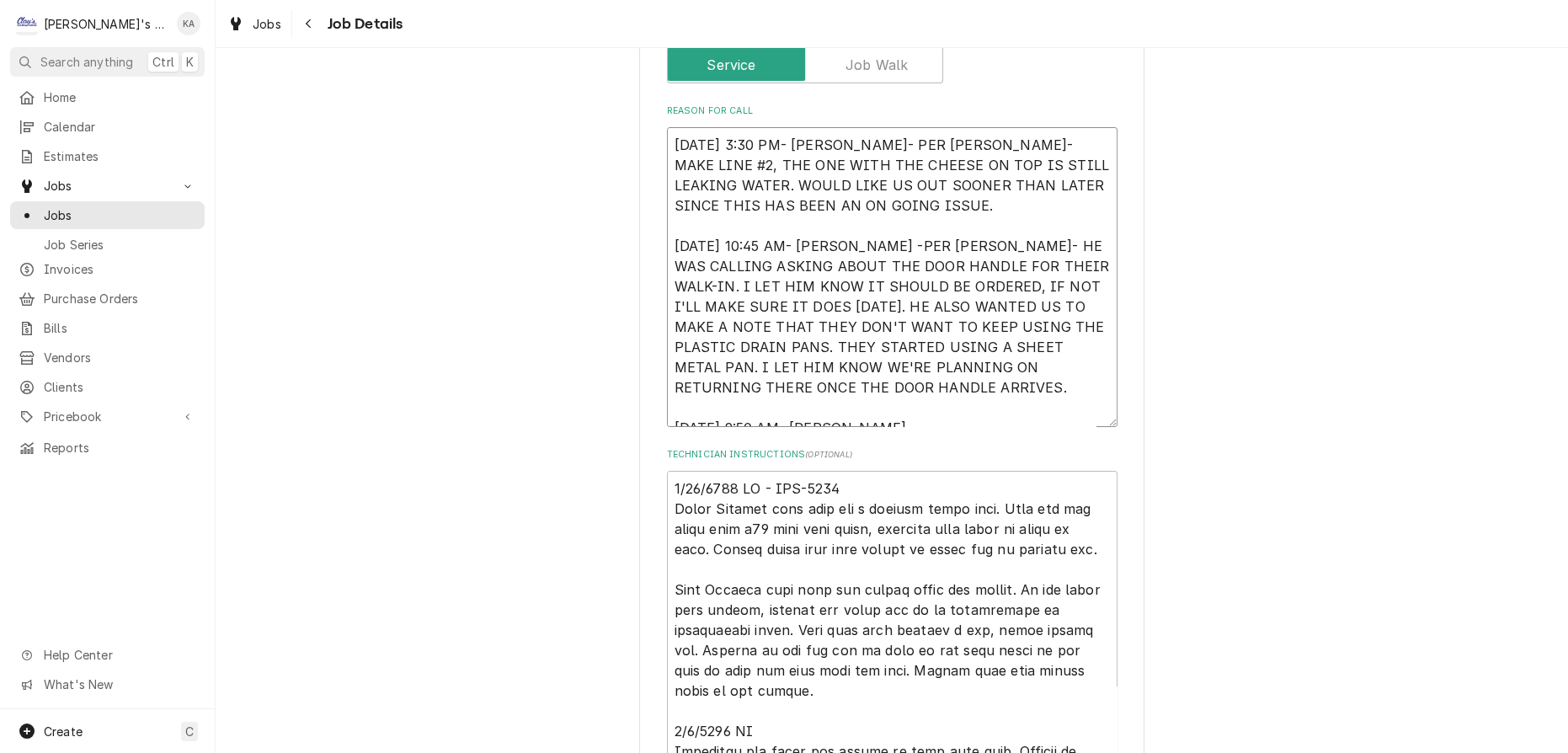
type textarea "8/22/2025 3:30 PM- KASSIE- PER SEAN- MAKE LINE #2, THE ONE WITH THE CHEESE ON T…"
type textarea "x"
type textarea "8/22/2025 3:30 PM- KASSIE- PER SEAN- MAKE LINE #2, THE ONE WITH THE CHEESE ON T…"
type textarea "x"
type textarea "8/22/2025 3:30 PM- KASSIE- PER SEAN- MAKE LINE #2, THE ONE WITH THE CHEESE ON T…"
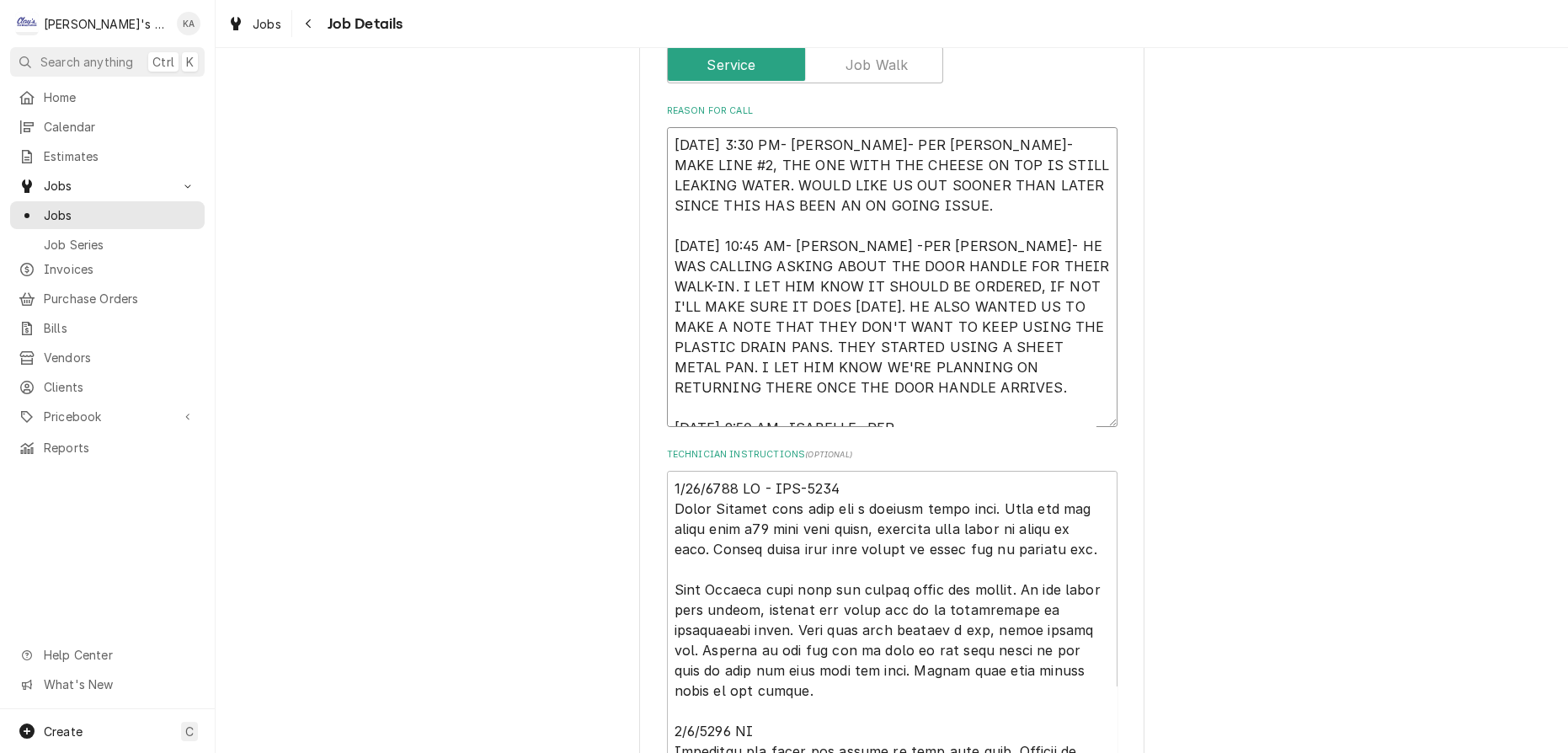
type textarea "x"
type textarea "8/22/2025 3:30 PM- KASSIE- PER SEAN- MAKE LINE #2, THE ONE WITH THE CHEESE ON T…"
type textarea "x"
type textarea "8/22/2025 3:30 PM- KASSIE- PER SEAN- MAKE LINE #2, THE ONE WITH THE CHEESE ON T…"
type textarea "x"
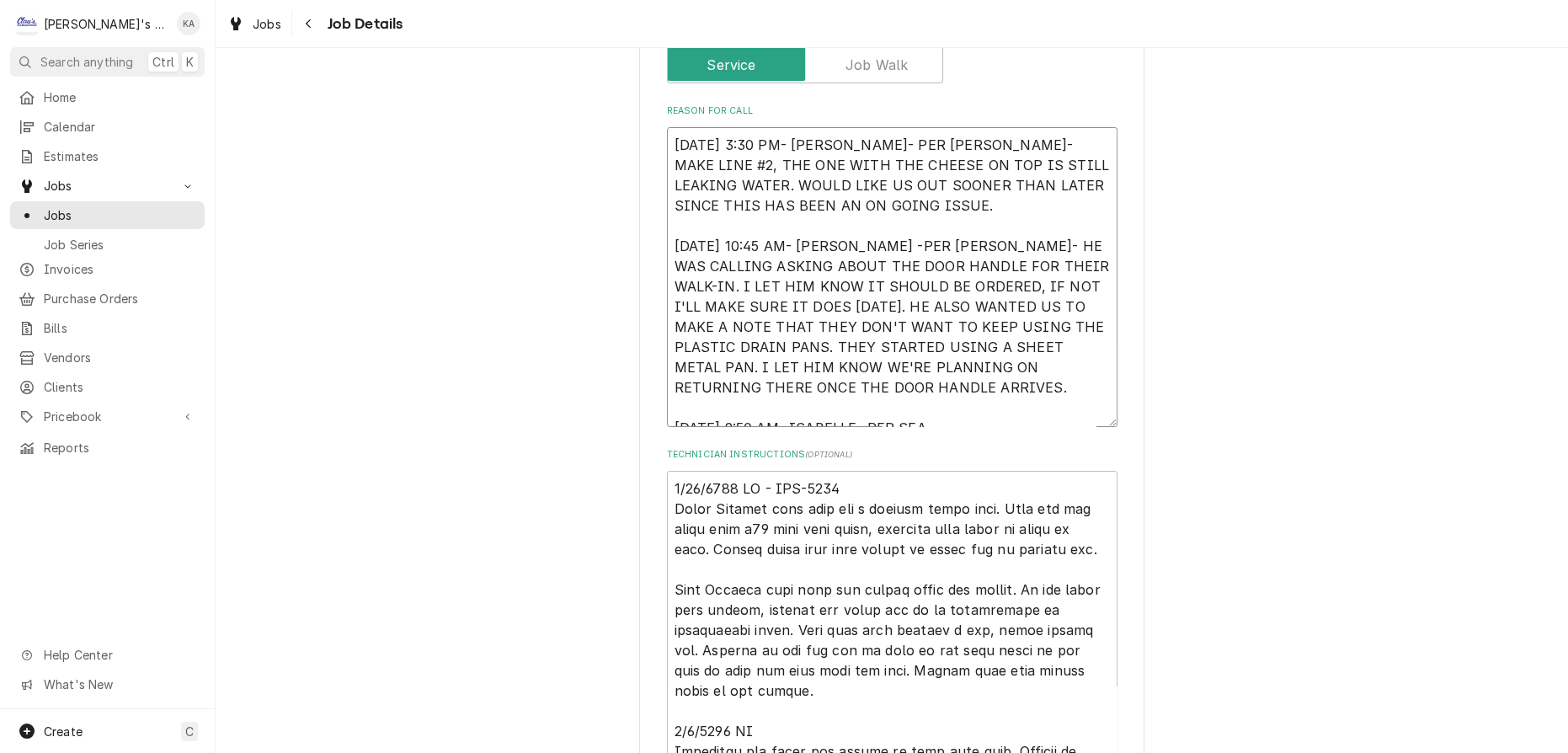
type textarea "8/22/2025 3:30 PM- KASSIE- PER SEAN- MAKE LINE #2, THE ONE WITH THE CHEESE ON T…"
type textarea "x"
type textarea "8/22/2025 3:30 PM- KASSIE- PER SEAN- MAKE LINE #2, THE ONE WITH THE CHEESE ON T…"
type textarea "x"
type textarea "8/22/2025 3:30 PM- KASSIE- PER SEAN- MAKE LINE #2, THE ONE WITH THE CHEESE ON T…"
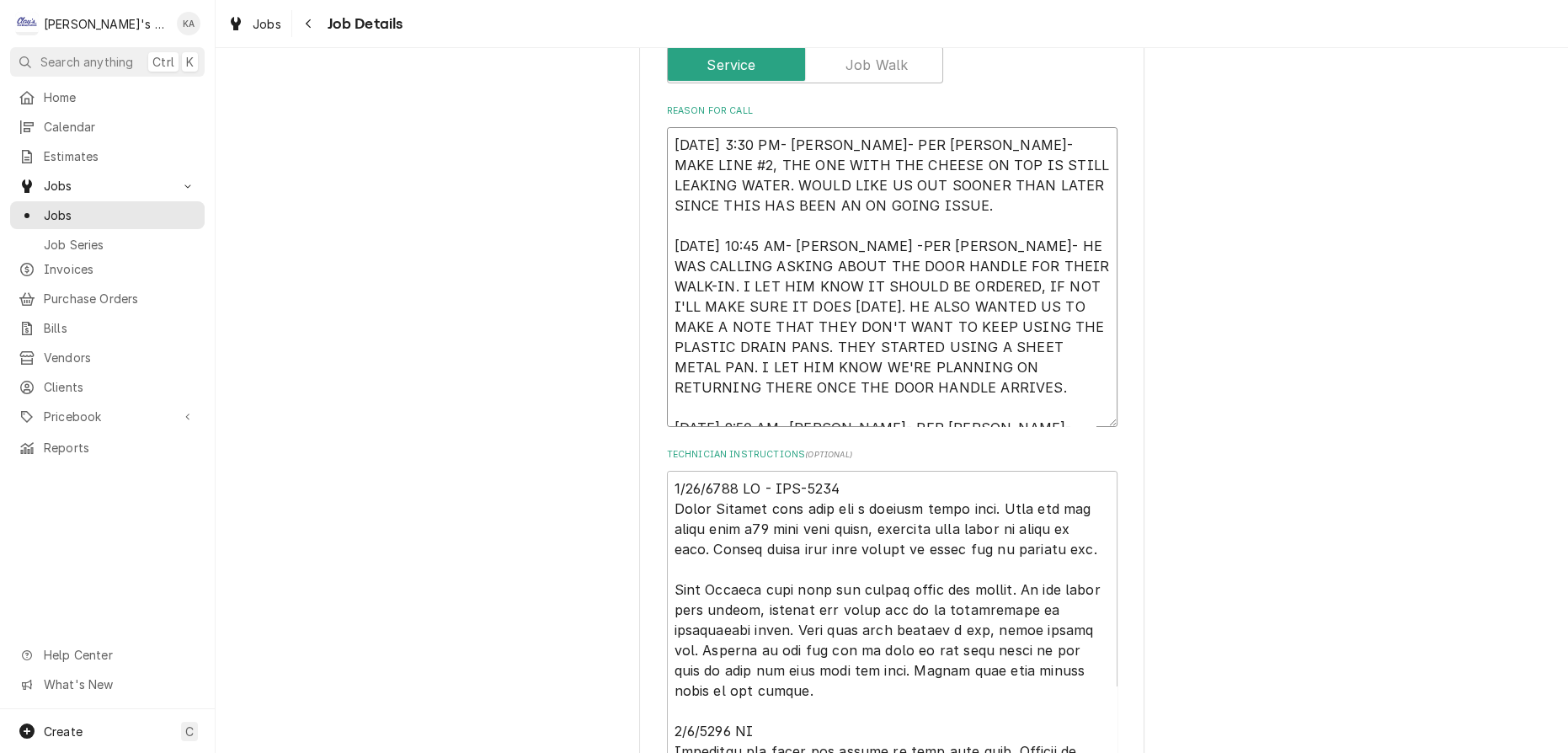
type textarea "x"
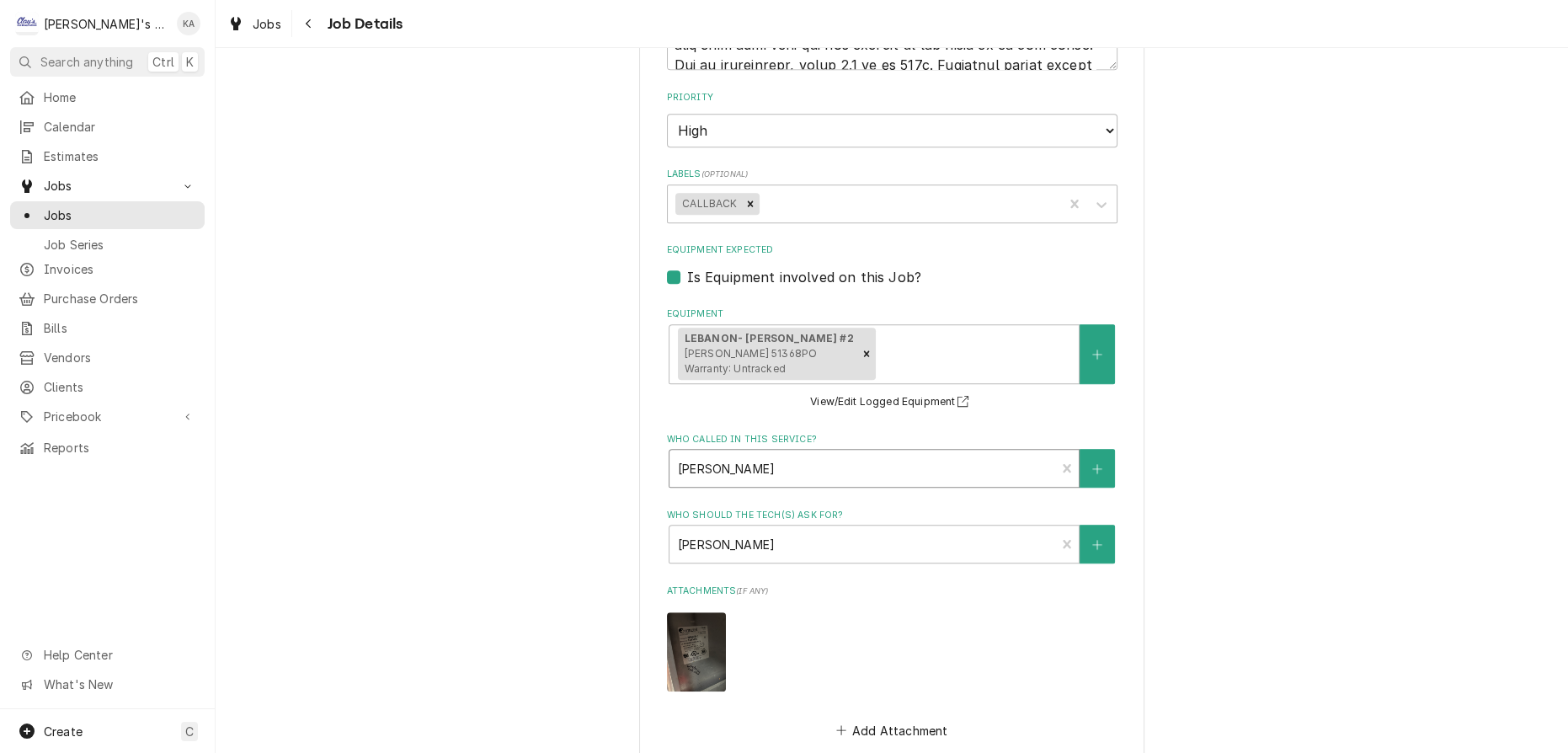
scroll to position [1224, 0]
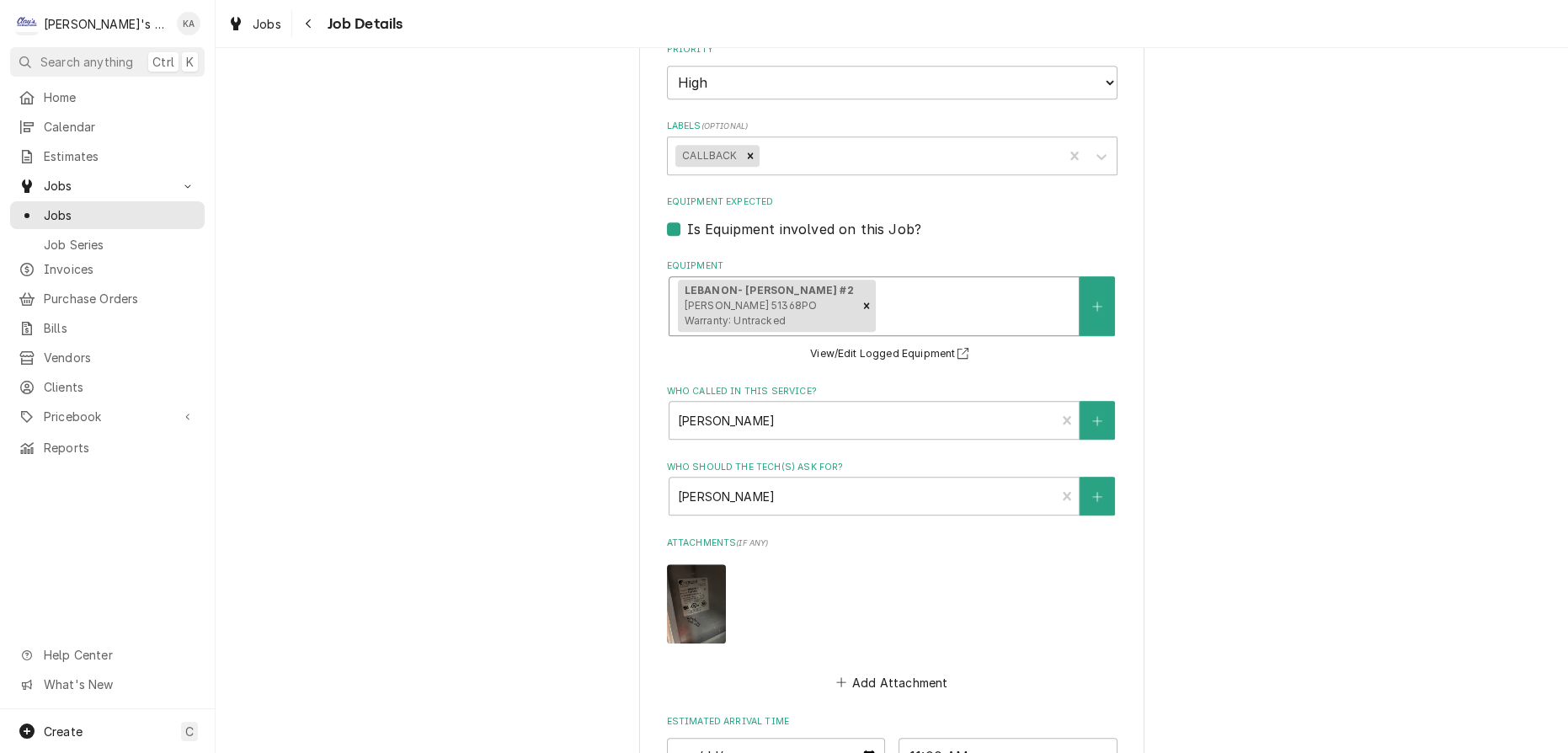
type textarea "8/22/2025 3:30 PM- KASSIE- PER SEAN- MAKE LINE #2, THE ONE WITH THE CHEESE ON T…"
click at [951, 318] on div "Equipment" at bounding box center [973, 305] width 191 height 30
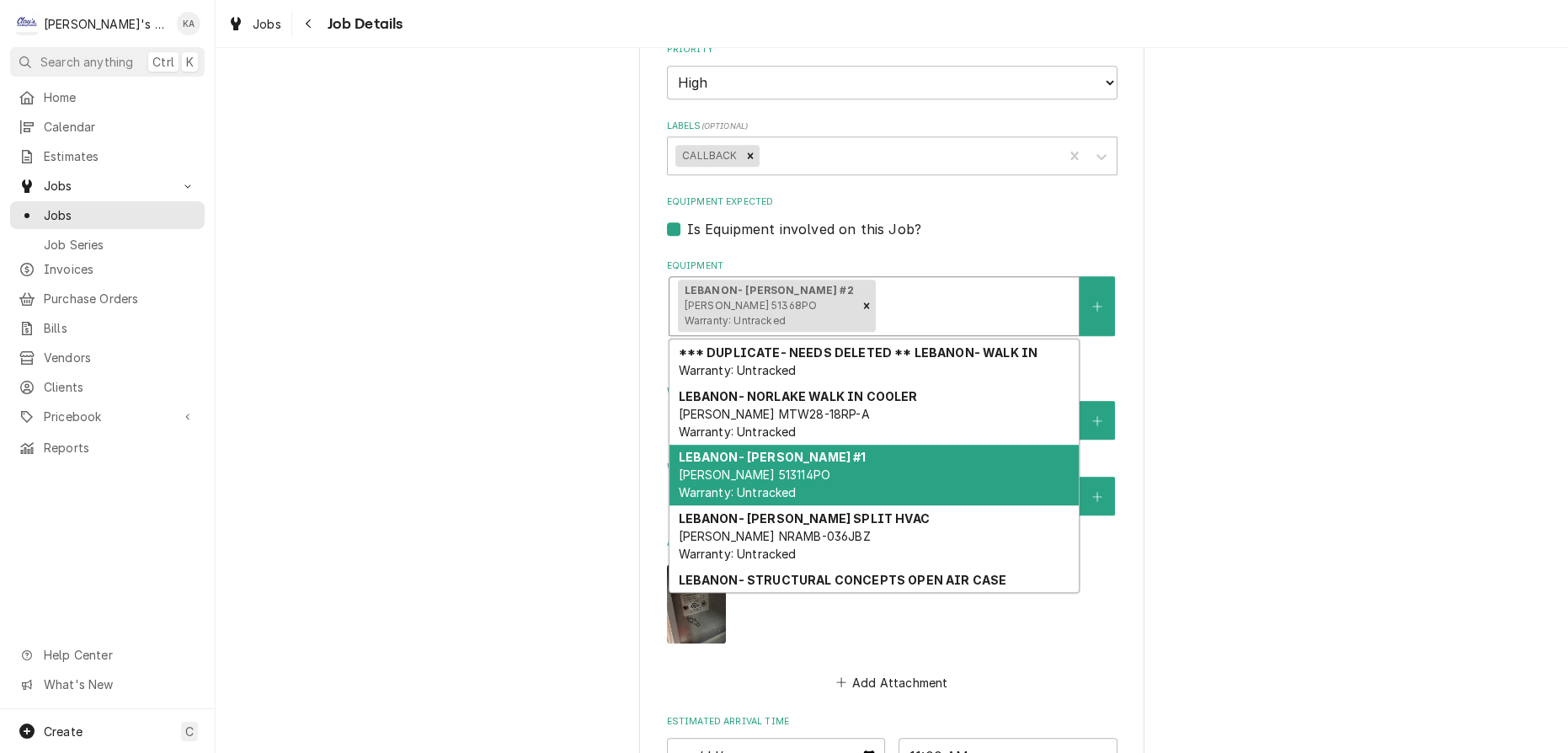
scroll to position [17, 0]
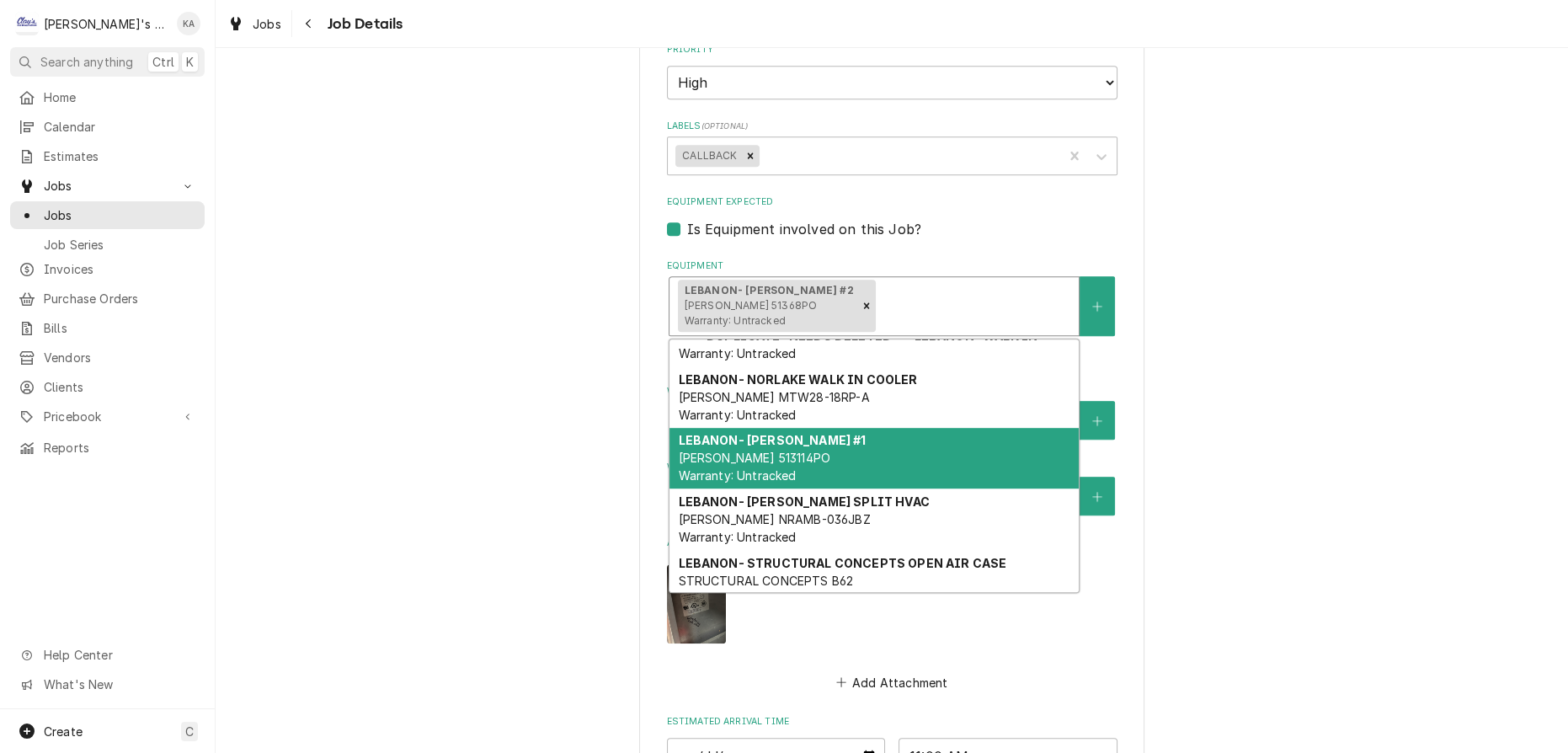
click at [913, 460] on div "LEBANON- RANDELL COOLER #1 RANDELL 513114PO Warranty: Untracked" at bounding box center [875, 458] width 410 height 62
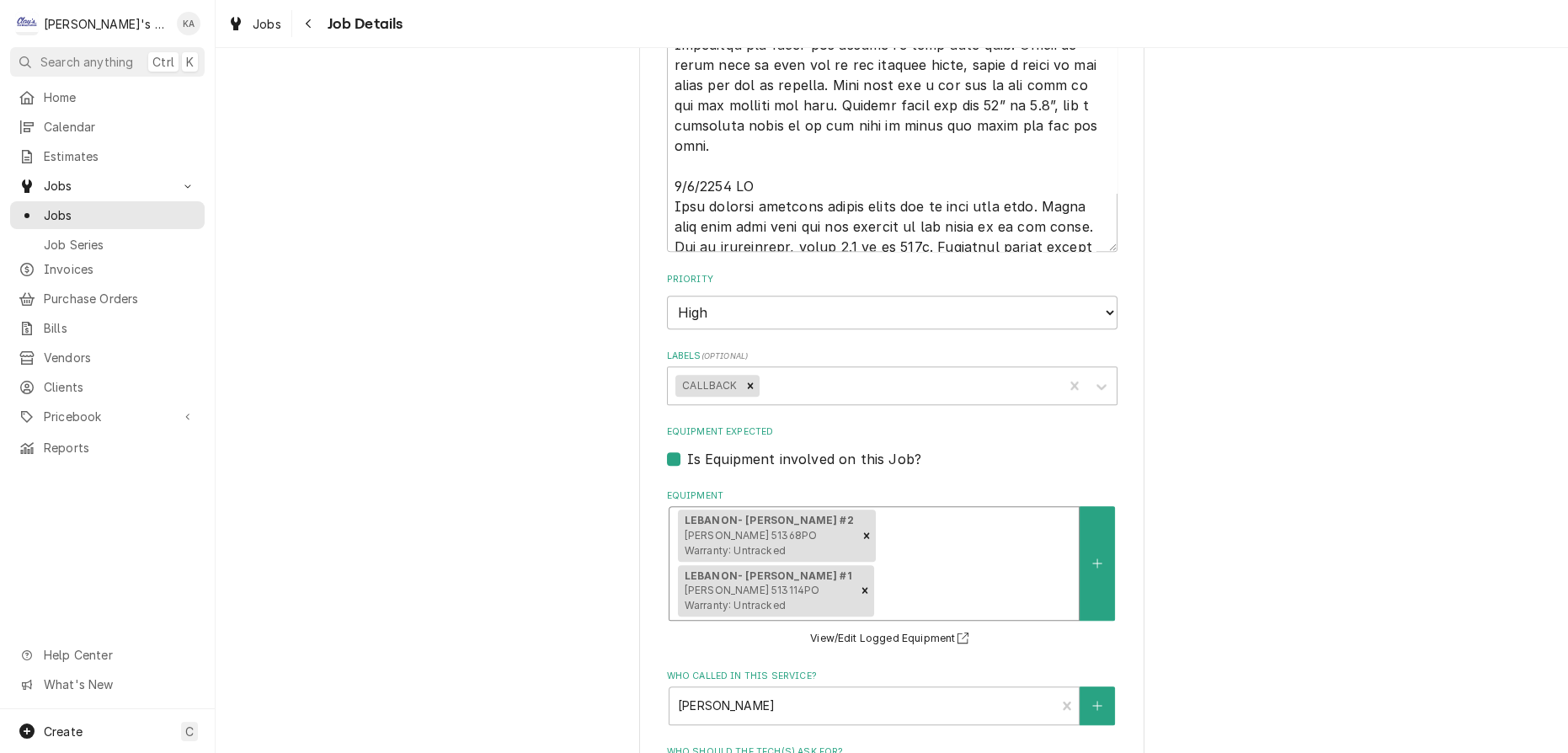
click at [1020, 469] on div "Is Equipment involved on this Job?" at bounding box center [893, 459] width 451 height 21
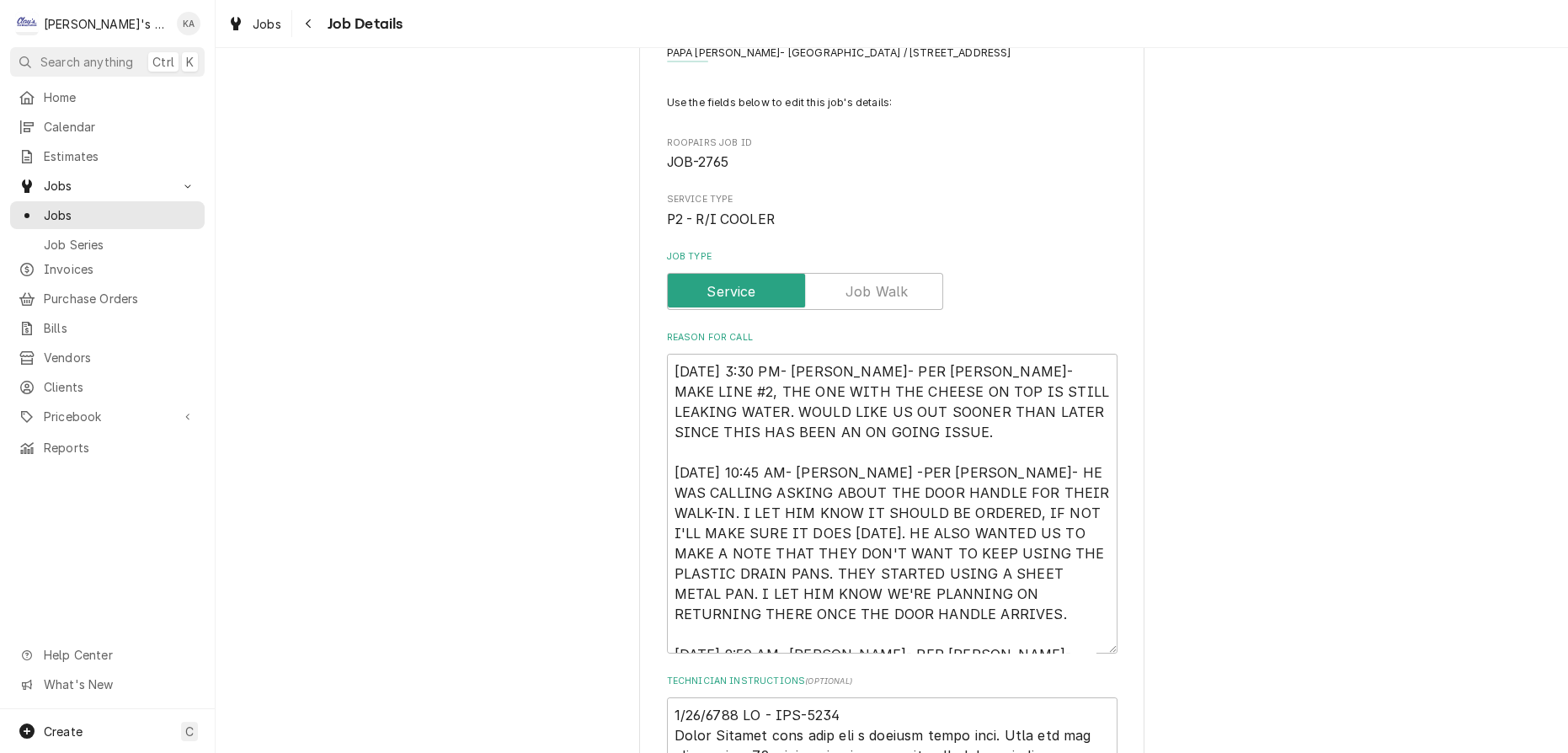
scroll to position [75, 0]
click at [988, 648] on textarea "8/22/2025 3:30 PM- KASSIE- PER SEAN- MAKE LINE #2, THE ONE WITH THE CHEESE ON T…" at bounding box center [893, 507] width 451 height 300
type textarea "x"
type textarea "8/22/2025 3:30 PM- KASSIE- PER SEAN- MAKE LINE #2, THE ONE WITH THE CHEESE ON T…"
type textarea "x"
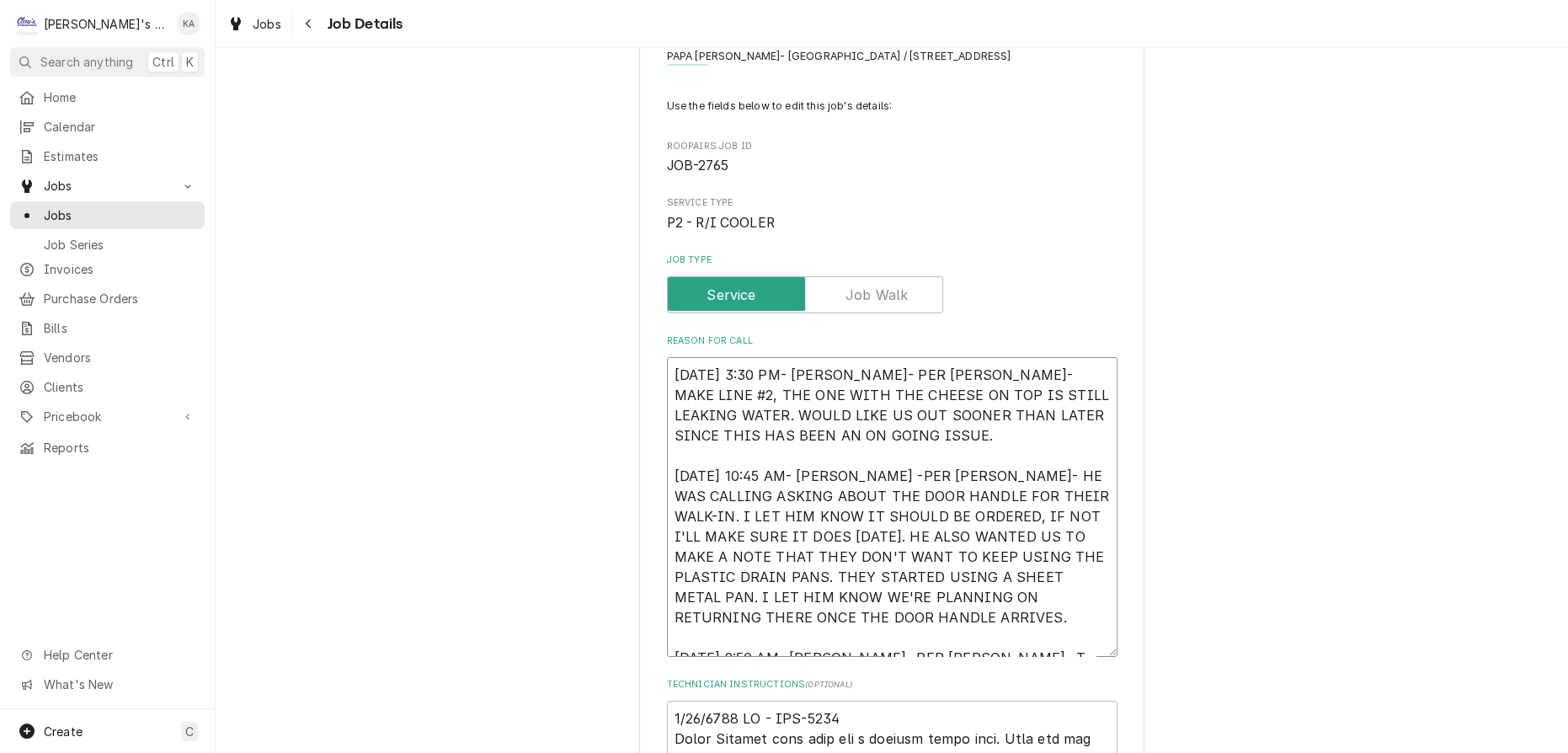
type textarea "8/22/2025 3:30 PM- KASSIE- PER SEAN- MAKE LINE #2, THE ONE WITH THE CHEESE ON T…"
type textarea "x"
type textarea "8/22/2025 3:30 PM- KASSIE- PER SEAN- MAKE LINE #2, THE ONE WITH THE CHEESE ON T…"
type textarea "x"
type textarea "8/22/2025 3:30 PM- KASSIE- PER SEAN- MAKE LINE #2, THE ONE WITH THE CHEESE ON T…"
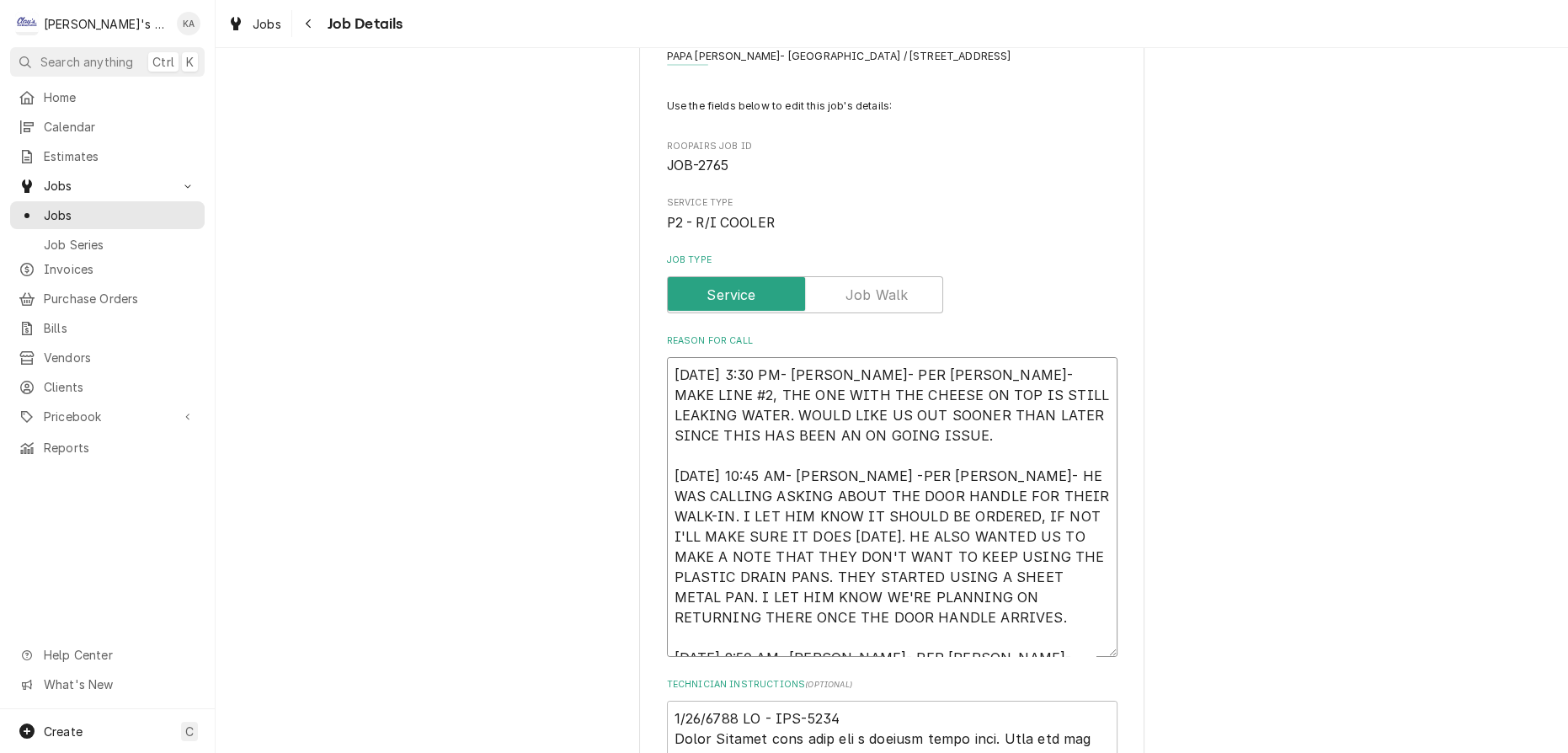
type textarea "x"
type textarea "8/22/2025 3:30 PM- KASSIE- PER SEAN- MAKE LINE #2, THE ONE WITH THE CHEESE ON T…"
type textarea "x"
type textarea "8/22/2025 3:30 PM- KASSIE- PER SEAN- MAKE LINE #2, THE ONE WITH THE CHEESE ON T…"
type textarea "x"
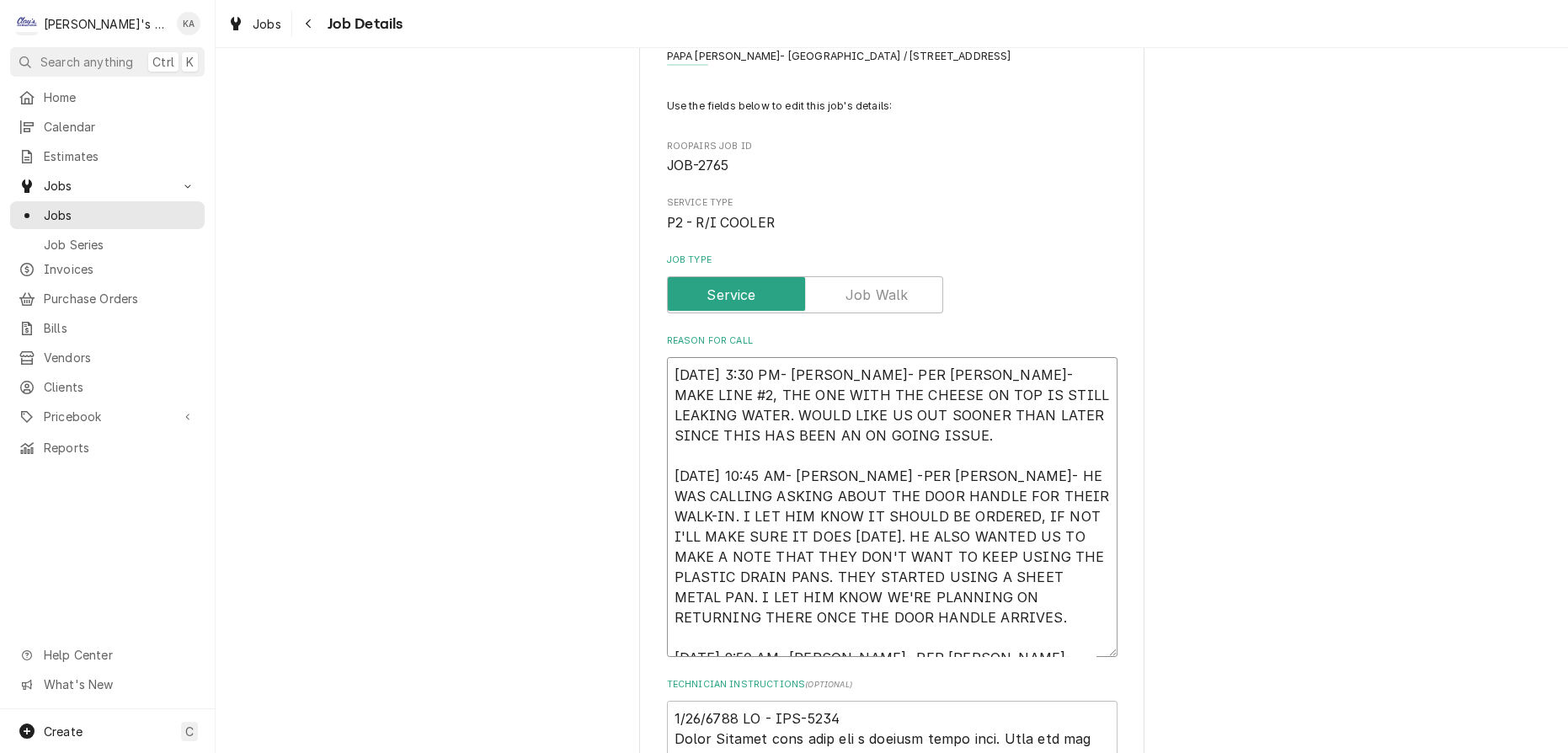
type textarea "8/22/2025 3:30 PM- KASSIE- PER SEAN- MAKE LINE #2, THE ONE WITH THE CHEESE ON T…"
type textarea "x"
type textarea "8/22/2025 3:30 PM- KASSIE- PER SEAN- MAKE LINE #2, THE ONE WITH THE CHEESE ON T…"
type textarea "x"
type textarea "8/22/2025 3:30 PM- KASSIE- PER SEAN- MAKE LINE #2, THE ONE WITH THE CHEESE ON T…"
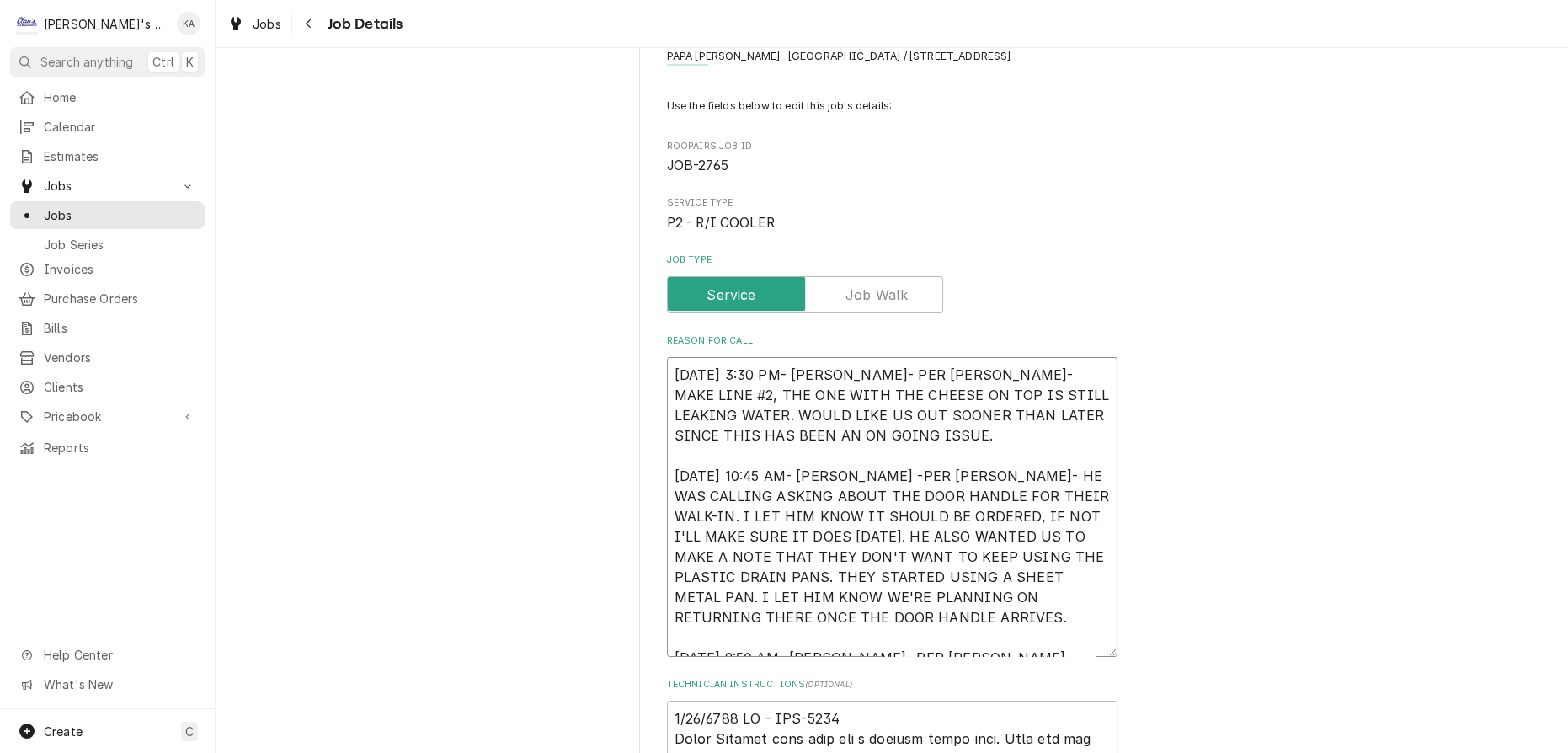
type textarea "x"
type textarea "8/22/2025 3:30 PM- KASSIE- PER SEAN- MAKE LINE #2, THE ONE WITH THE CHEESE ON T…"
type textarea "x"
type textarea "8/22/2025 3:30 PM- KASSIE- PER SEAN- MAKE LINE #2, THE ONE WITH THE CHEESE ON T…"
type textarea "x"
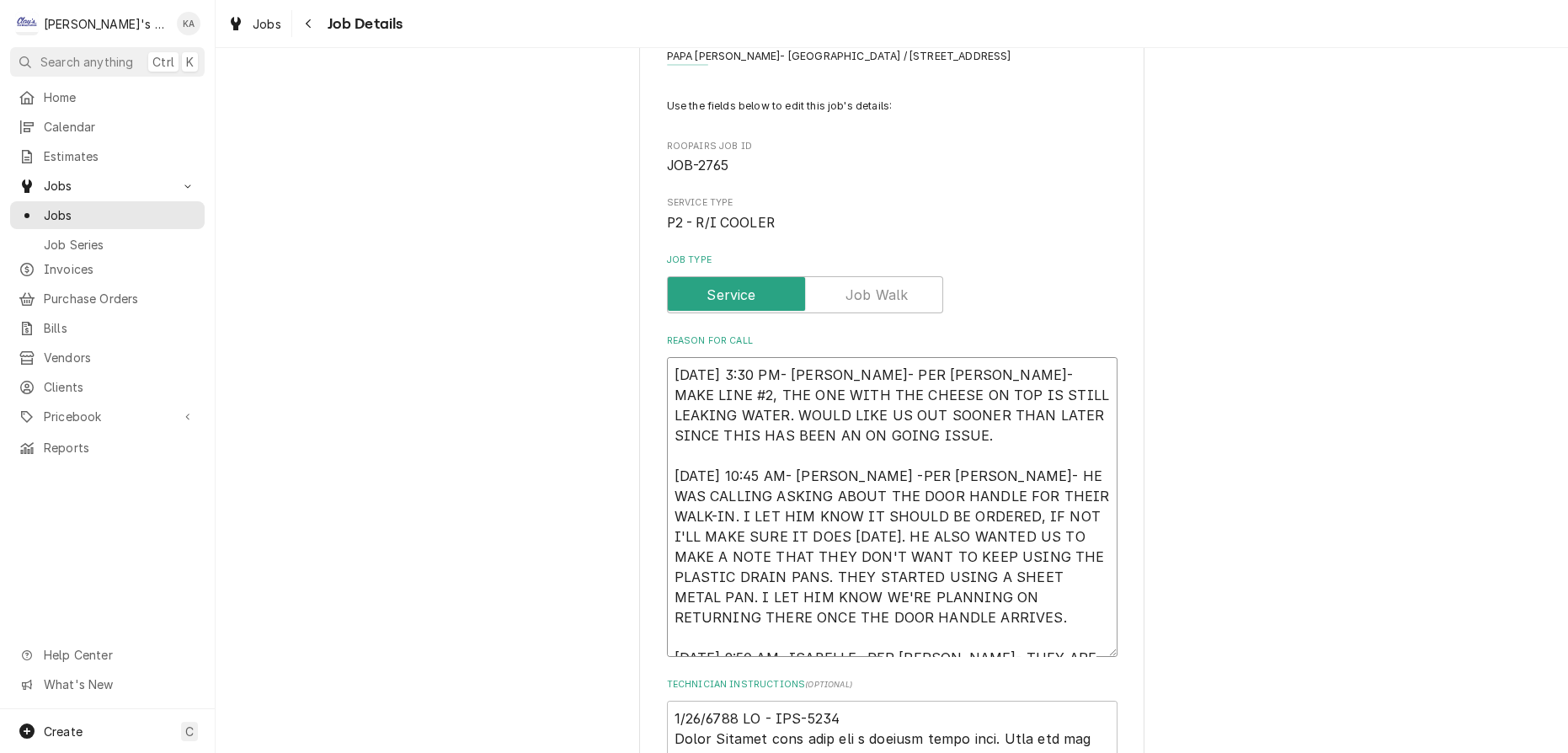
type textarea "8/22/2025 3:30 PM- KASSIE- PER SEAN- MAKE LINE #2, THE ONE WITH THE CHEESE ON T…"
type textarea "x"
type textarea "8/22/2025 3:30 PM- KASSIE- PER SEAN- MAKE LINE #2, THE ONE WITH THE CHEESE ON T…"
type textarea "x"
type textarea "8/22/2025 3:30 PM- KASSIE- PER SEAN- MAKE LINE #2, THE ONE WITH THE CHEESE ON T…"
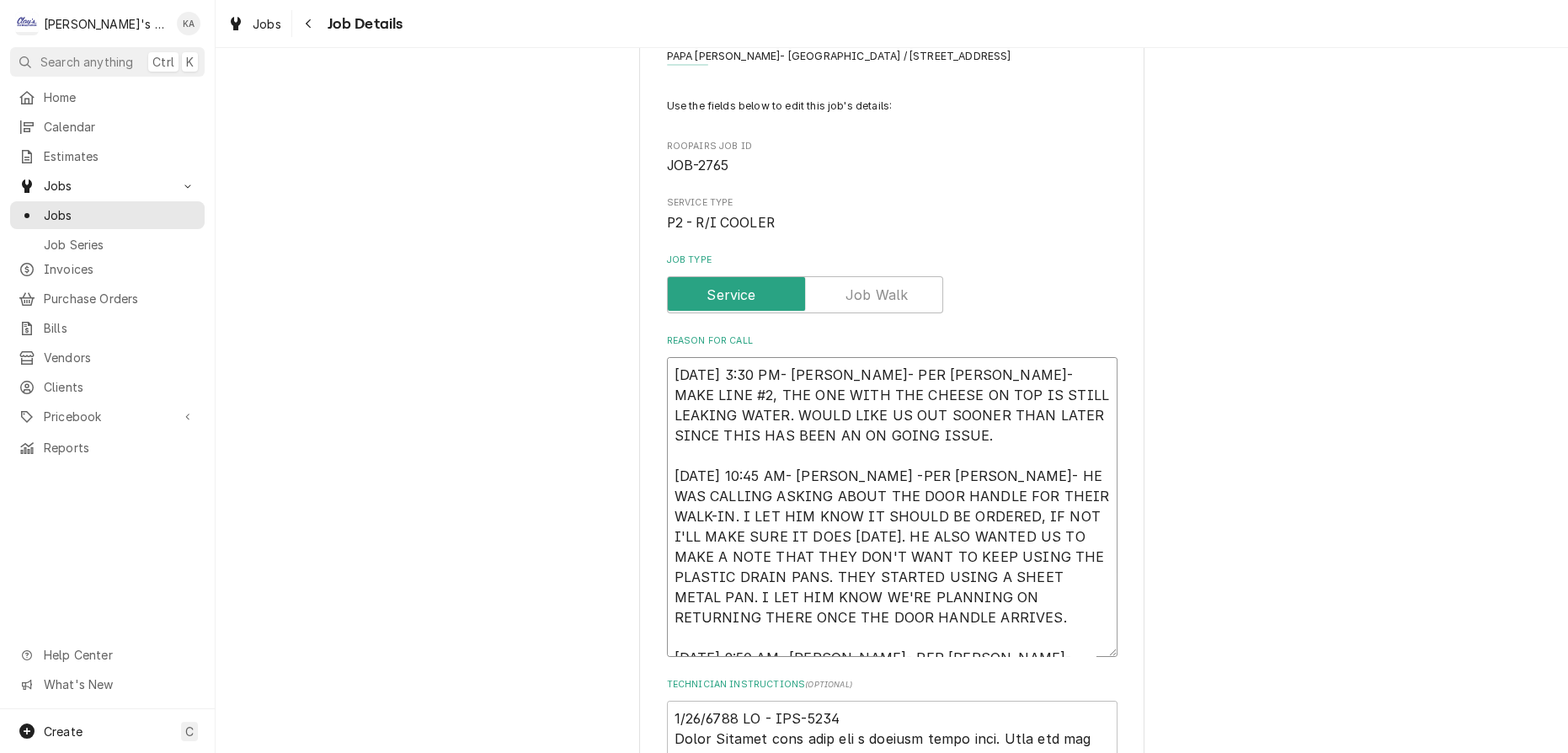
type textarea "x"
type textarea "8/22/2025 3:30 PM- KASSIE- PER SEAN- MAKE LINE #2, THE ONE WITH THE CHEESE ON T…"
type textarea "x"
type textarea "8/22/2025 3:30 PM- KASSIE- PER SEAN- MAKE LINE #2, THE ONE WITH THE CHEESE ON T…"
type textarea "x"
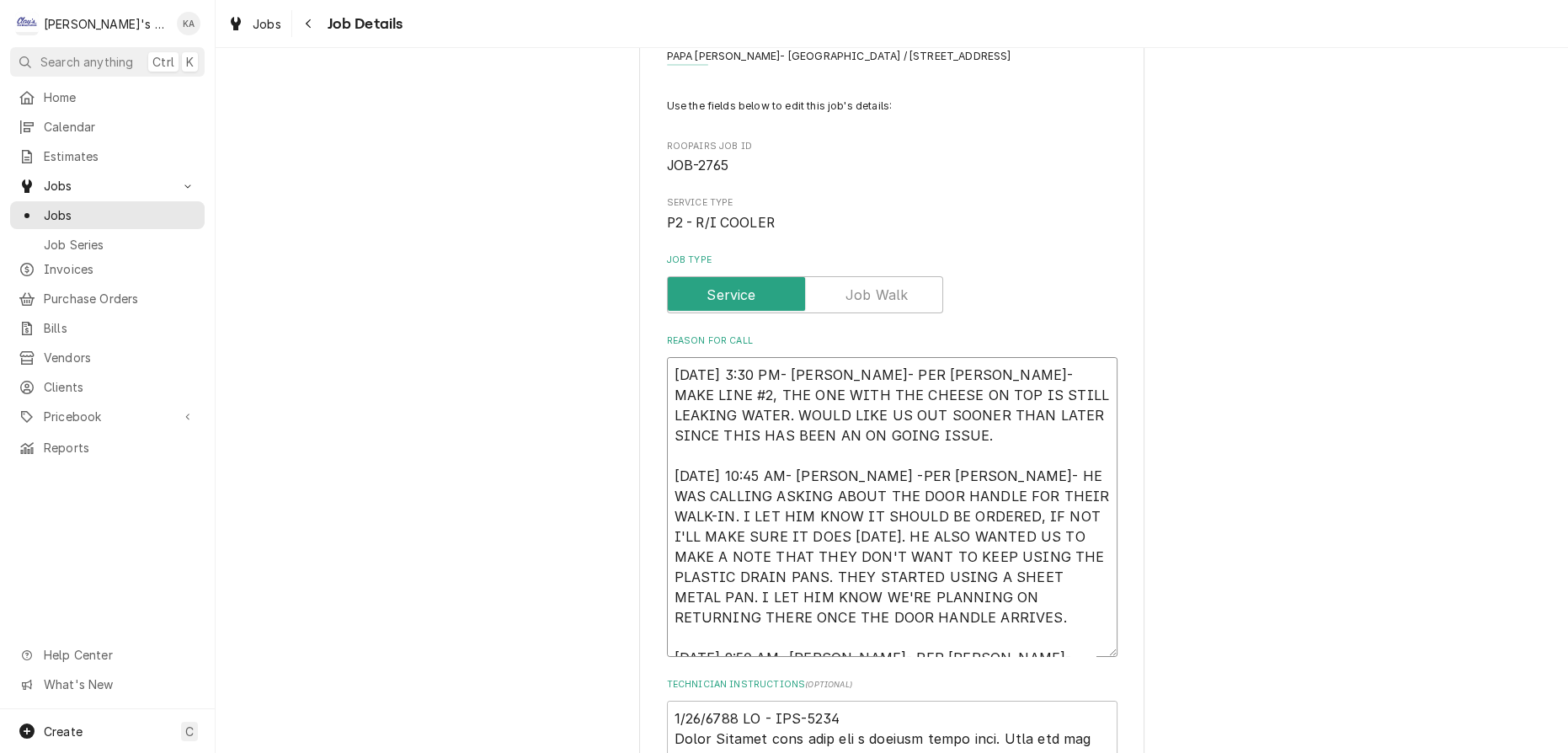
type textarea "8/22/2025 3:30 PM- KASSIE- PER SEAN- MAKE LINE #2, THE ONE WITH THE CHEESE ON T…"
type textarea "x"
type textarea "8/22/2025 3:30 PM- KASSIE- PER SEAN- MAKE LINE #2, THE ONE WITH THE CHEESE ON T…"
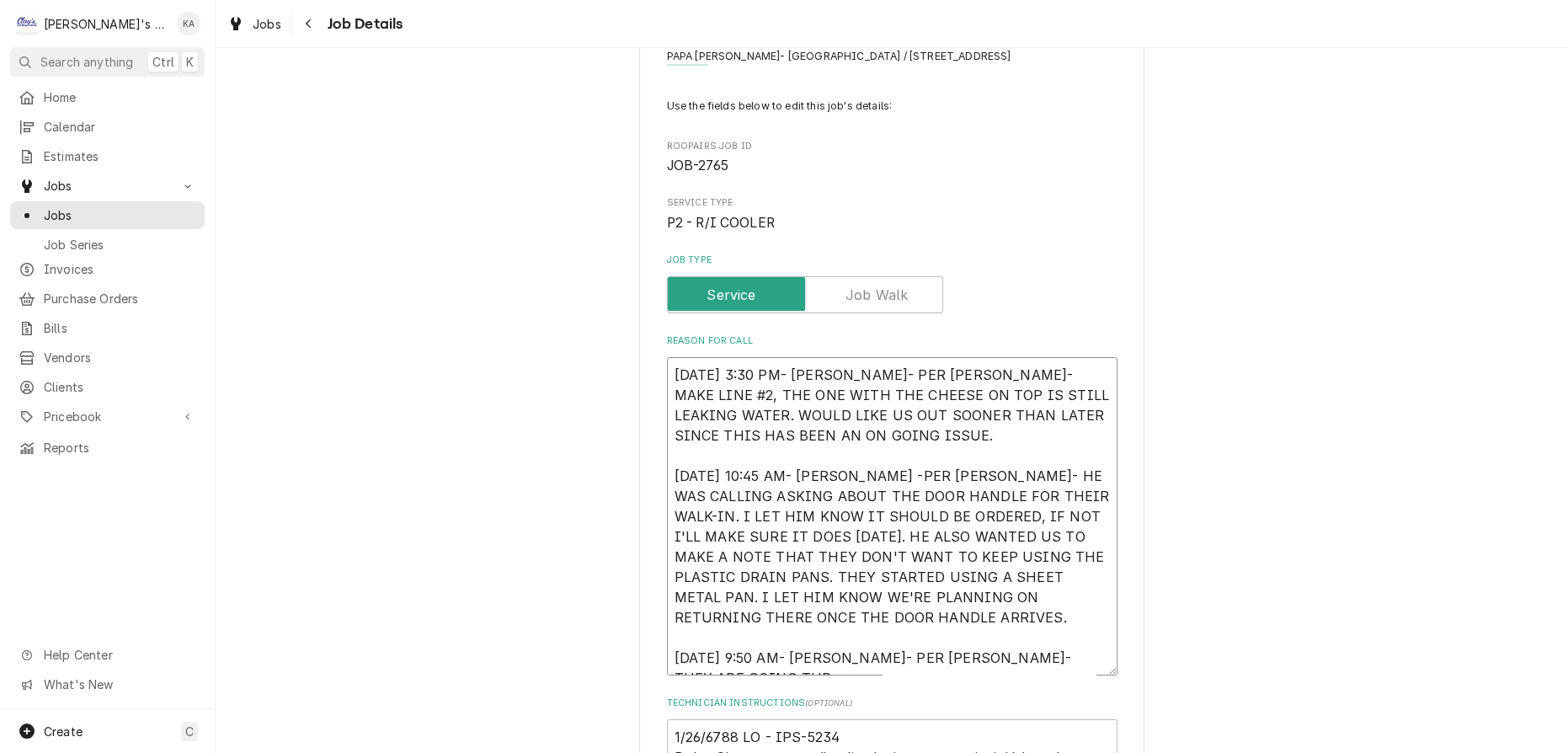
type textarea "x"
type textarea "8/22/2025 3:30 PM- KASSIE- PER SEAN- MAKE LINE #2, THE ONE WITH THE CHEESE ON T…"
type textarea "x"
type textarea "8/22/2025 3:30 PM- KASSIE- PER SEAN- MAKE LINE #2, THE ONE WITH THE CHEESE ON T…"
type textarea "x"
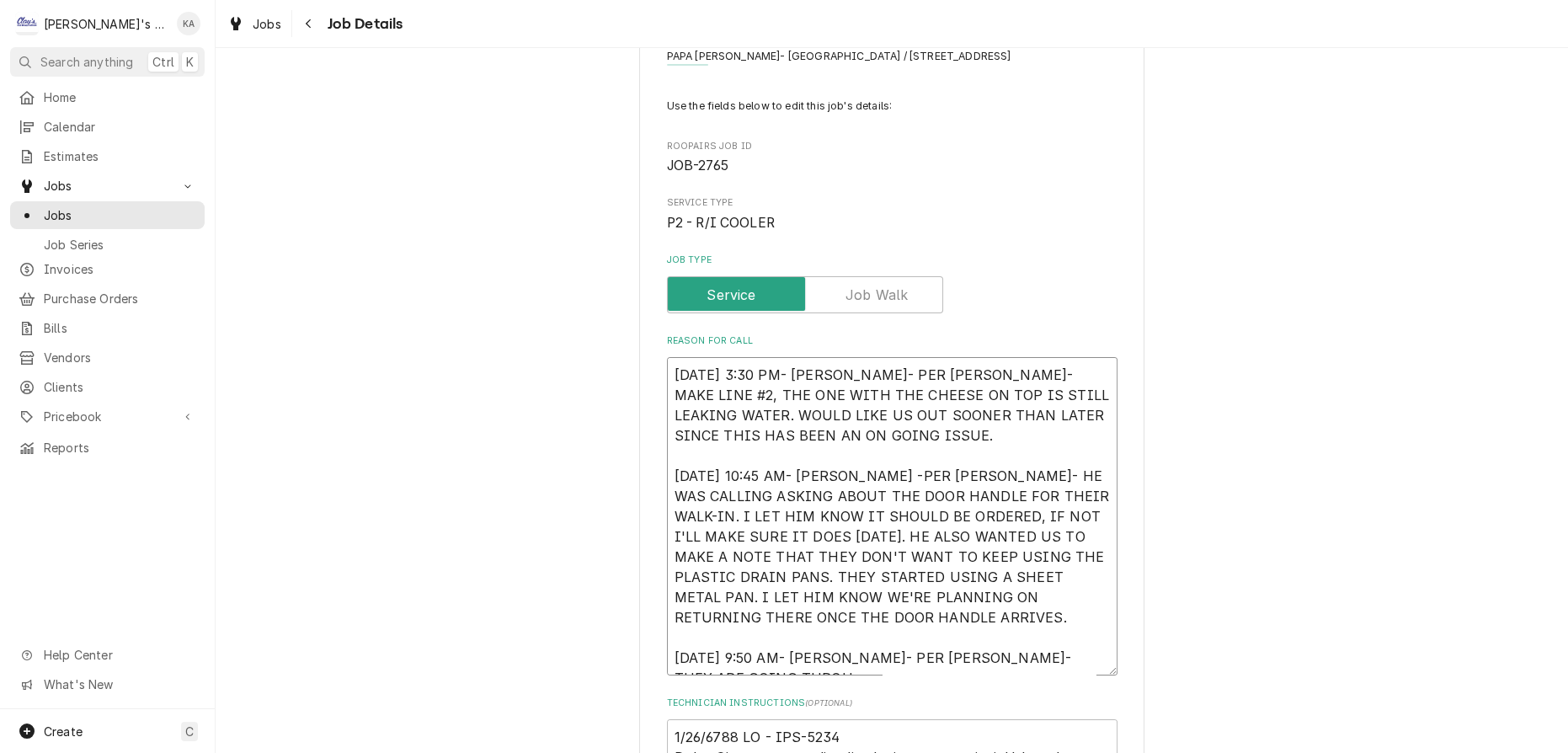
type textarea "8/22/2025 3:30 PM- KASSIE- PER SEAN- MAKE LINE #2, THE ONE WITH THE CHEESE ON T…"
type textarea "x"
type textarea "8/22/2025 3:30 PM- KASSIE- PER SEAN- MAKE LINE #2, THE ONE WITH THE CHEESE ON T…"
type textarea "x"
type textarea "8/22/2025 3:30 PM- KASSIE- PER SEAN- MAKE LINE #2, THE ONE WITH THE CHEESE ON T…"
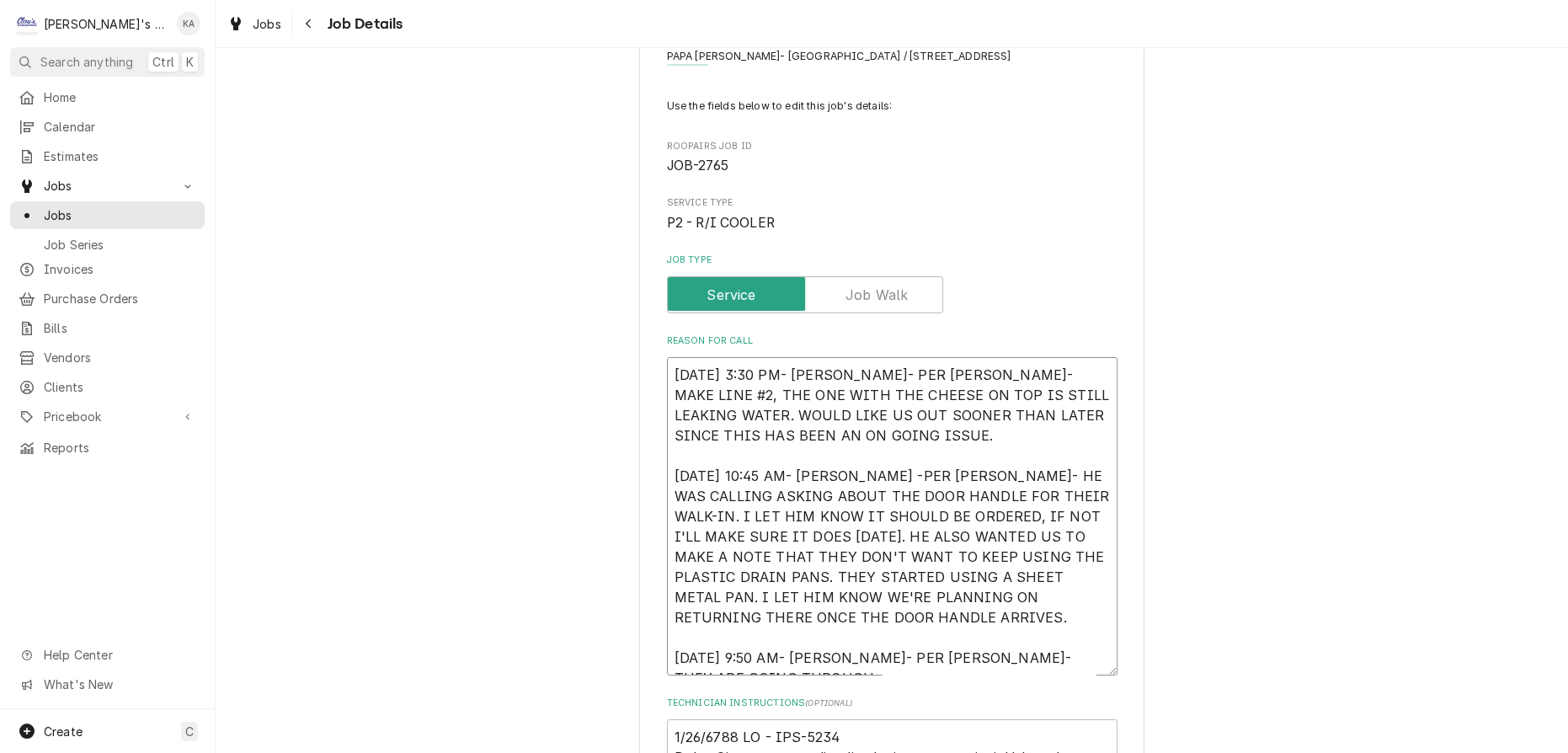
type textarea "x"
type textarea "8/22/2025 3:30 PM- KASSIE- PER SEAN- MAKE LINE #2, THE ONE WITH THE CHEESE ON T…"
type textarea "x"
type textarea "8/22/2025 3:30 PM- KASSIE- PER SEAN- MAKE LINE #2, THE ONE WITH THE CHEESE ON T…"
type textarea "x"
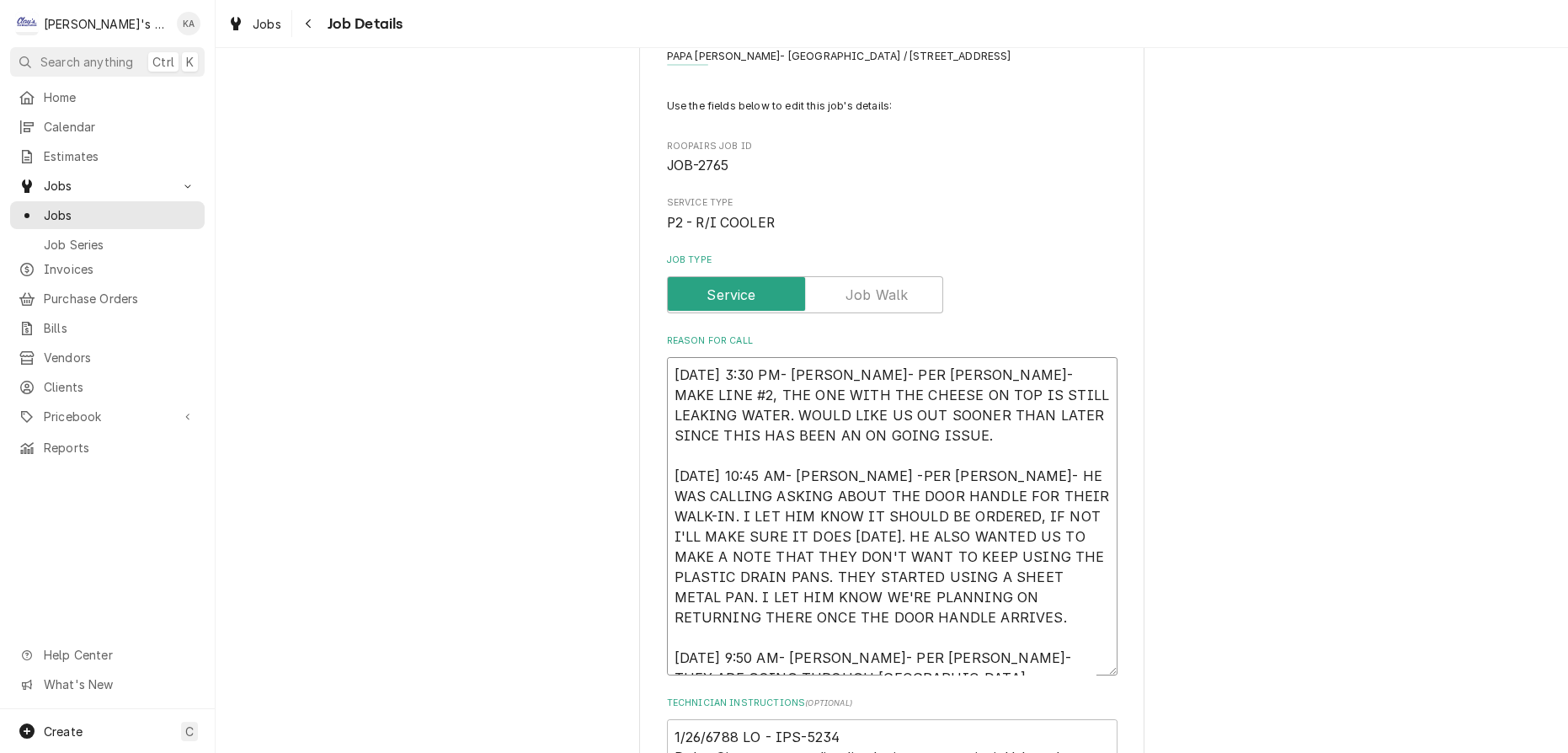
type textarea "8/22/2025 3:30 PM- KASSIE- PER SEAN- MAKE LINE #2, THE ONE WITH THE CHEESE ON T…"
type textarea "x"
type textarea "8/22/2025 3:30 PM- KASSIE- PER SEAN- MAKE LINE #2, THE ONE WITH THE CHEESE ON T…"
type textarea "x"
type textarea "8/22/2025 3:30 PM- KASSIE- PER SEAN- MAKE LINE #2, THE ONE WITH THE CHEESE ON T…"
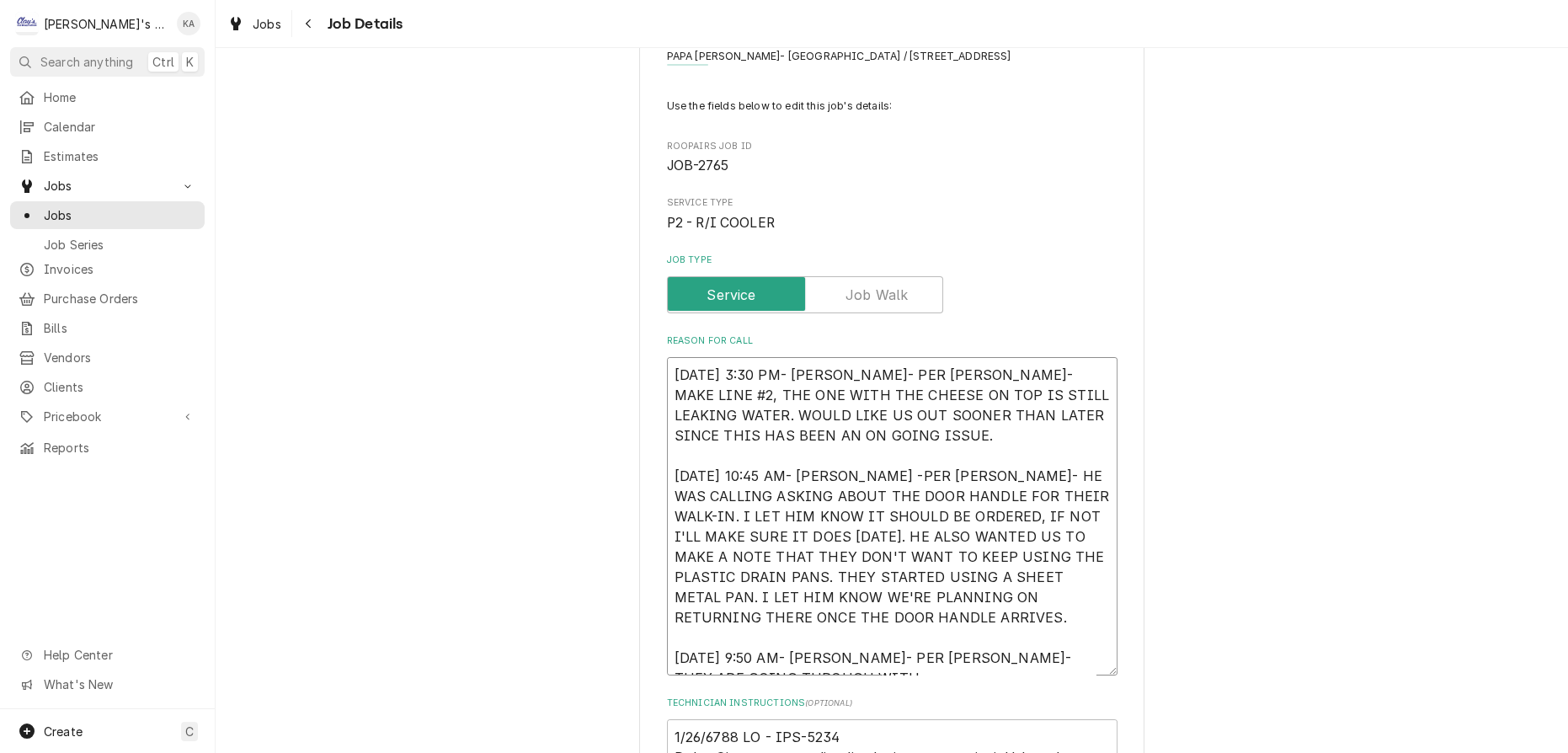
type textarea "x"
type textarea "8/22/2025 3:30 PM- KASSIE- PER SEAN- MAKE LINE #2, THE ONE WITH THE CHEESE ON T…"
type textarea "x"
type textarea "8/22/2025 3:30 PM- KASSIE- PER SEAN- MAKE LINE #2, THE ONE WITH THE CHEESE ON T…"
type textarea "x"
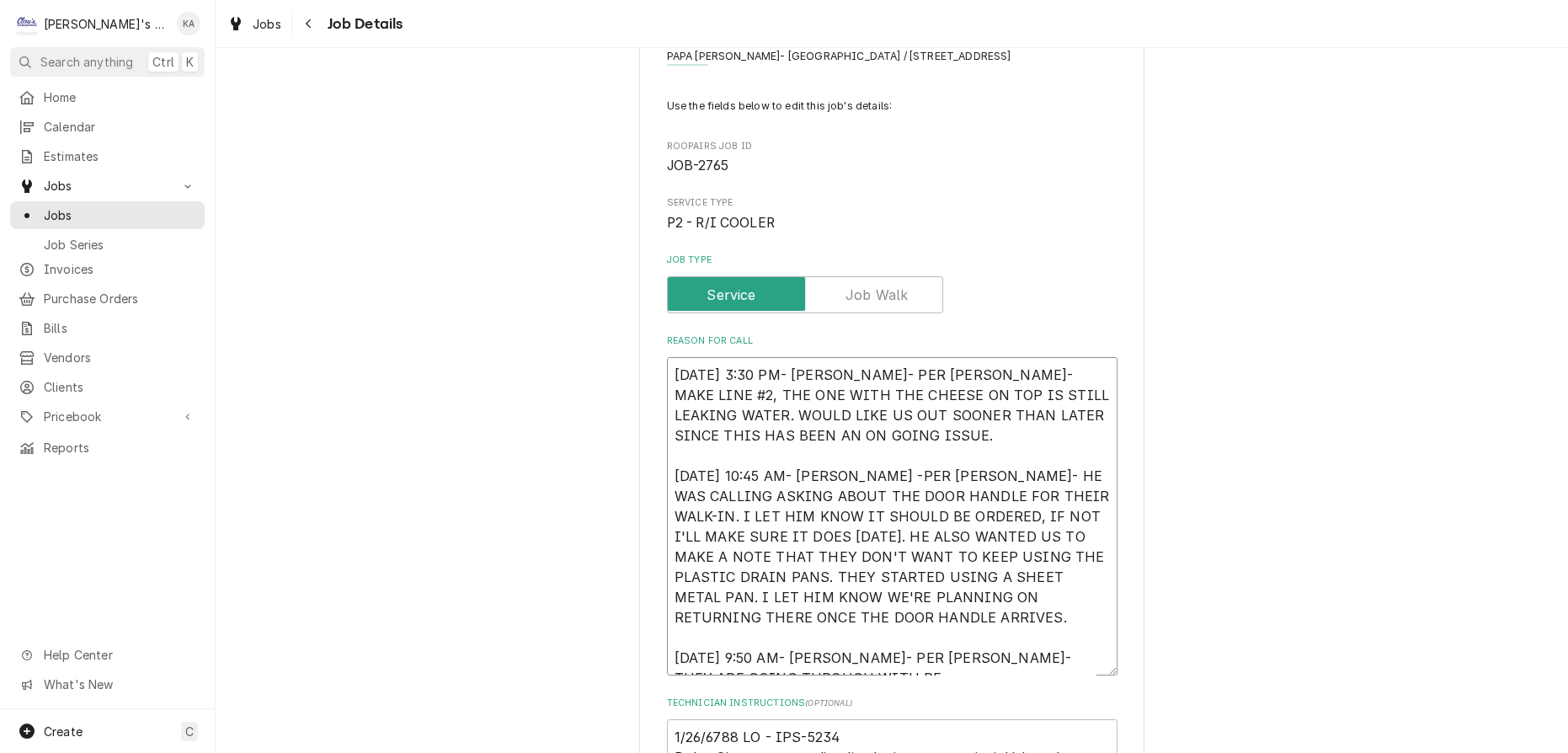
type textarea "8/22/2025 3:30 PM- KASSIE- PER SEAN- MAKE LINE #2, THE ONE WITH THE CHEESE ON T…"
type textarea "x"
type textarea "8/22/2025 3:30 PM- KASSIE- PER SEAN- MAKE LINE #2, THE ONE WITH THE CHEESE ON T…"
type textarea "x"
type textarea "8/22/2025 3:30 PM- KASSIE- PER SEAN- MAKE LINE #2, THE ONE WITH THE CHEESE ON T…"
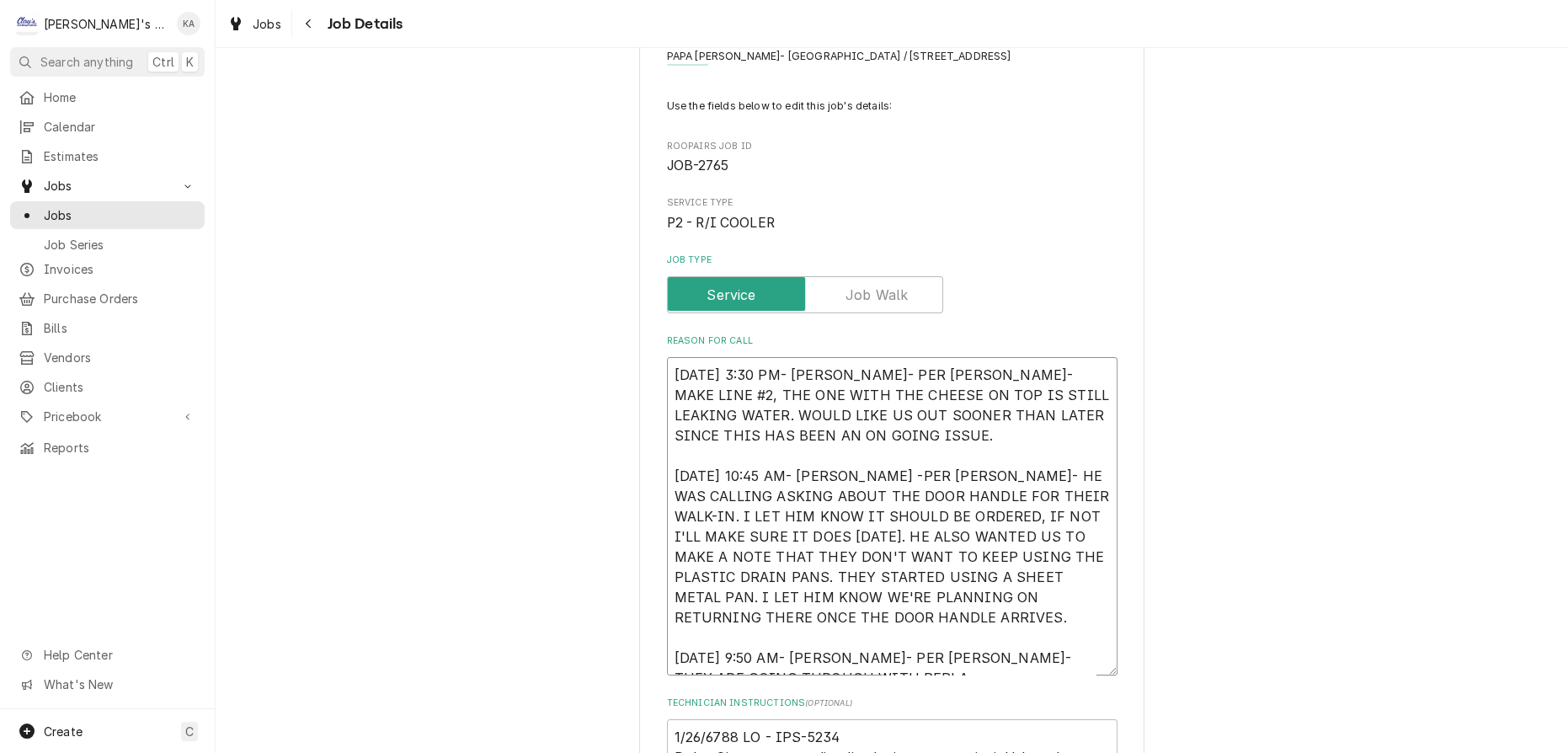
type textarea "x"
type textarea "8/22/2025 3:30 PM- KASSIE- PER SEAN- MAKE LINE #2, THE ONE WITH THE CHEESE ON T…"
type textarea "x"
type textarea "8/22/2025 3:30 PM- KASSIE- PER SEAN- MAKE LINE #2, THE ONE WITH THE CHEESE ON T…"
type textarea "x"
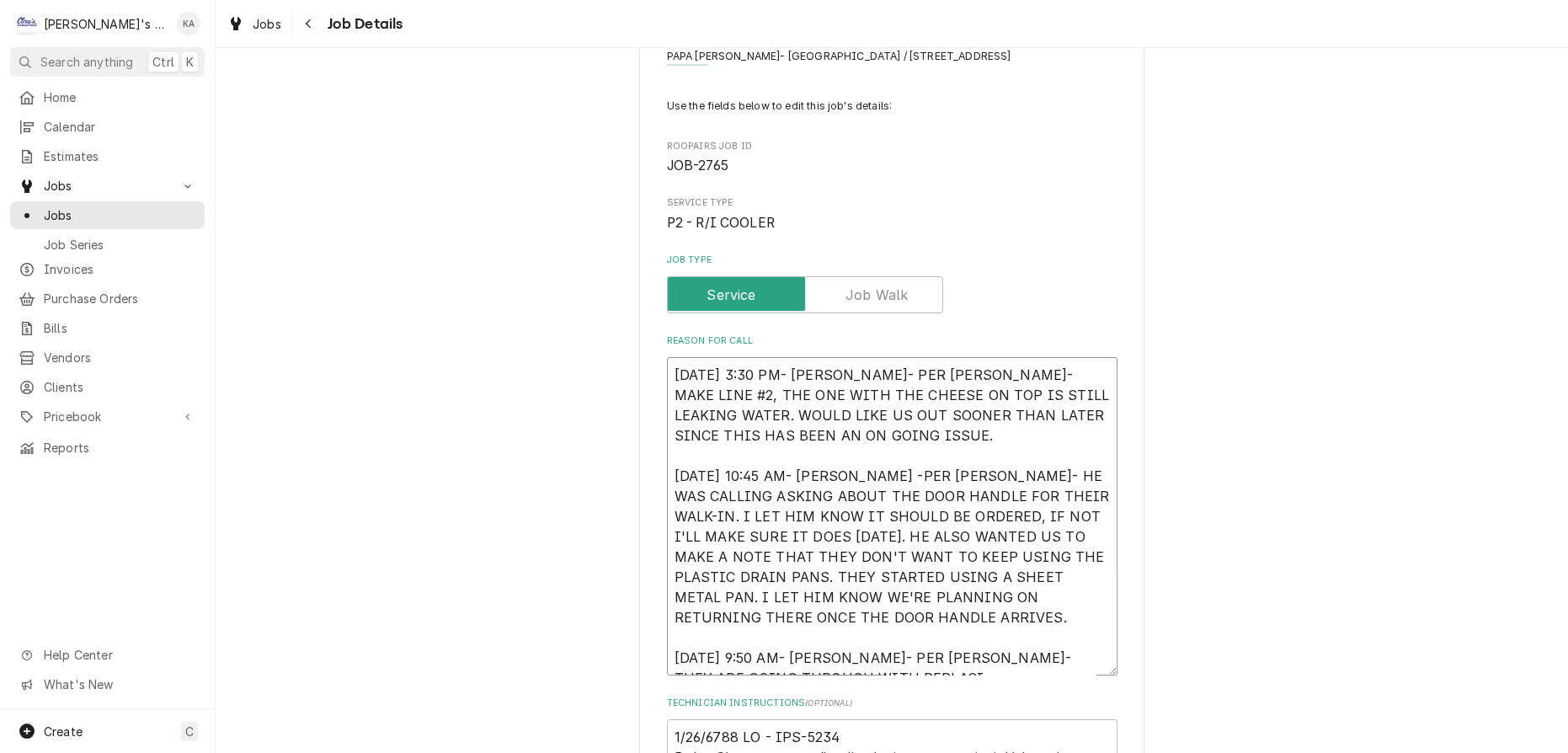
type textarea "8/22/2025 3:30 PM- KASSIE- PER SEAN- MAKE LINE #2, THE ONE WITH THE CHEESE ON T…"
type textarea "x"
type textarea "8/22/2025 3:30 PM- KASSIE- PER SEAN- MAKE LINE #2, THE ONE WITH THE CHEESE ON T…"
type textarea "x"
type textarea "8/22/2025 3:30 PM- KASSIE- PER SEAN- MAKE LINE #2, THE ONE WITH THE CHEESE ON T…"
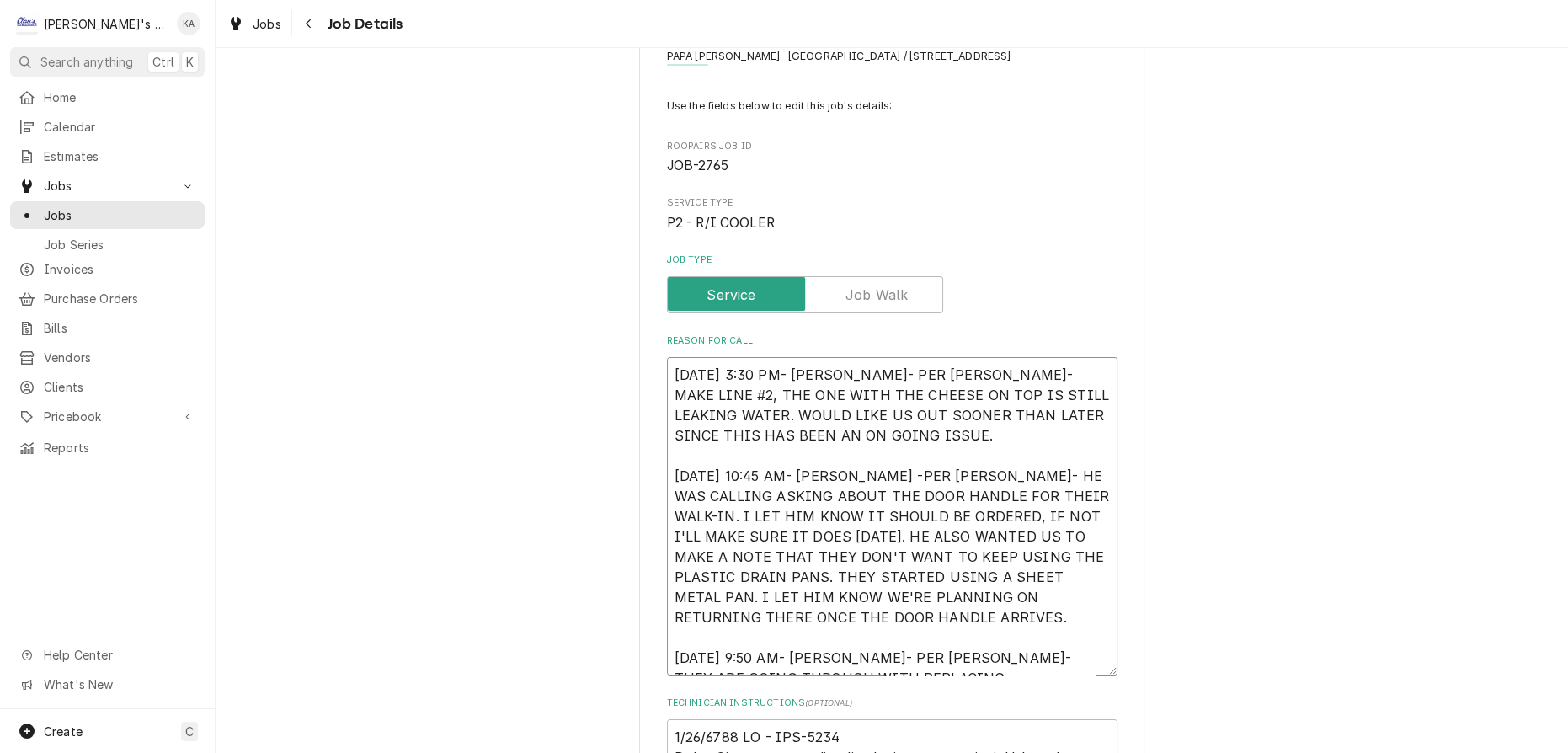
type textarea "x"
type textarea "8/22/2025 3:30 PM- KASSIE- PER SEAN- MAKE LINE #2, THE ONE WITH THE CHEESE ON T…"
type textarea "x"
type textarea "8/22/2025 3:30 PM- KASSIE- PER SEAN- MAKE LINE #2, THE ONE WITH THE CHEESE ON T…"
type textarea "x"
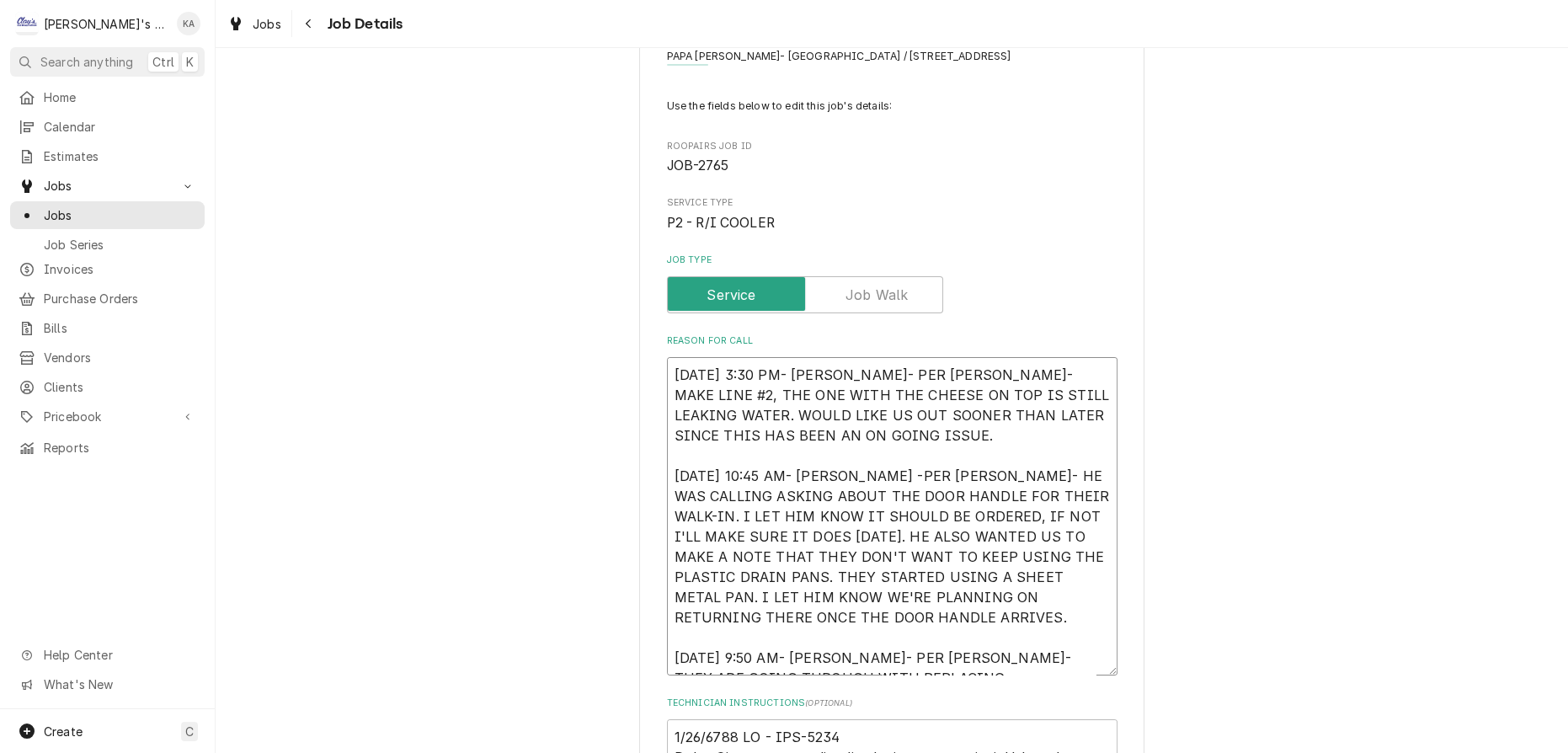
type textarea "8/22/2025 3:30 PM- KASSIE- PER SEAN- MAKE LINE #2, THE ONE WITH THE CHEESE ON T…"
type textarea "x"
type textarea "8/22/2025 3:30 PM- KASSIE- PER SEAN- MAKE LINE #2, THE ONE WITH THE CHEESE ON T…"
type textarea "x"
type textarea "8/22/2025 3:30 PM- KASSIE- PER SEAN- MAKE LINE #2, THE ONE WITH THE CHEESE ON T…"
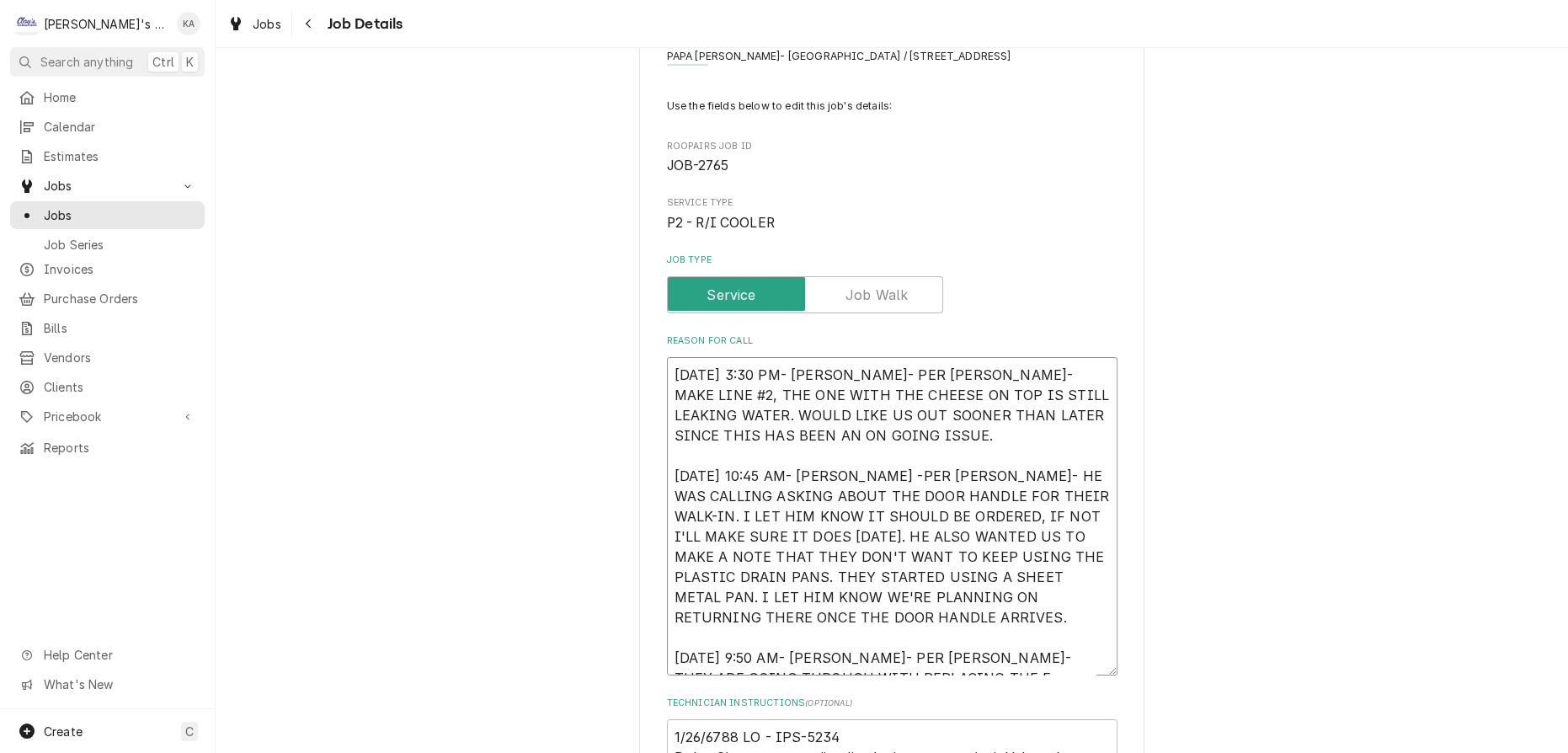
type textarea "x"
type textarea "8/22/2025 3:30 PM- KASSIE- PER SEAN- MAKE LINE #2, THE ONE WITH THE CHEESE ON T…"
type textarea "x"
type textarea "8/22/2025 3:30 PM- KASSIE- PER SEAN- MAKE LINE #2, THE ONE WITH THE CHEESE ON T…"
type textarea "x"
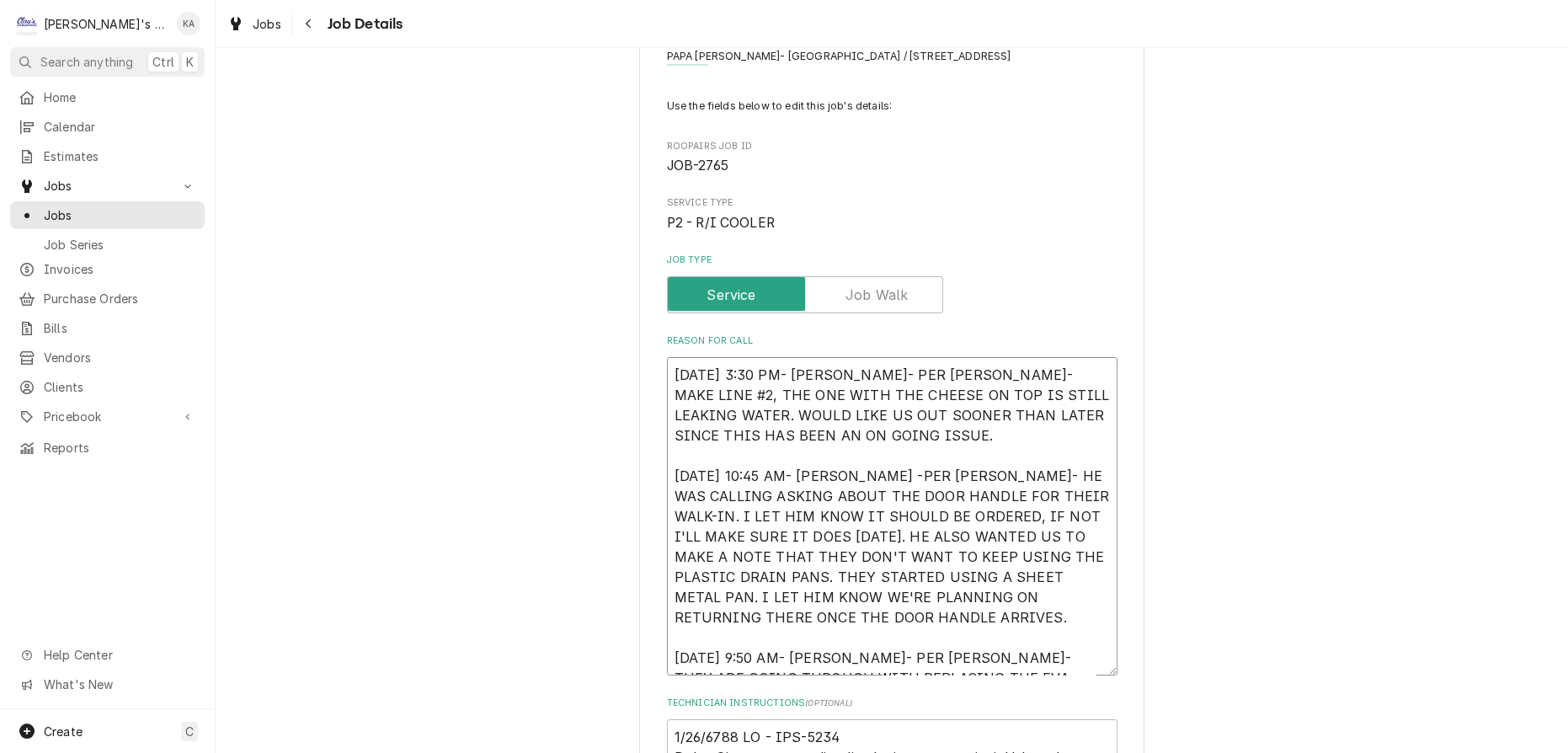
type textarea "8/22/2025 3:30 PM- KASSIE- PER SEAN- MAKE LINE #2, THE ONE WITH THE CHEESE ON T…"
type textarea "x"
type textarea "8/22/2025 3:30 PM- KASSIE- PER SEAN- MAKE LINE #2, THE ONE WITH THE CHEESE ON T…"
type textarea "x"
type textarea "8/22/2025 3:30 PM- KASSIE- PER SEAN- MAKE LINE #2, THE ONE WITH THE CHEESE ON T…"
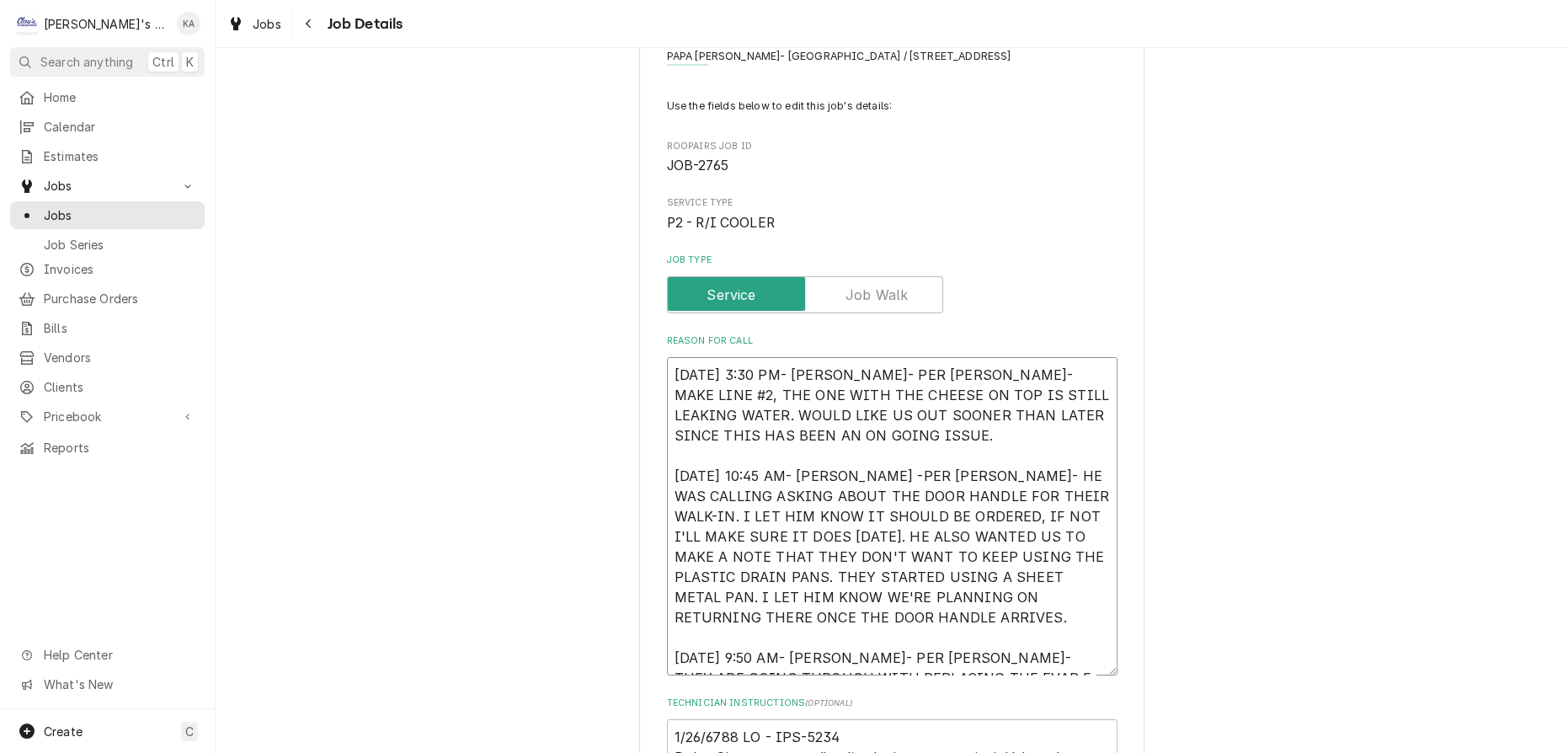
type textarea "x"
type textarea "8/22/2025 3:30 PM- KASSIE- PER SEAN- MAKE LINE #2, THE ONE WITH THE CHEESE ON T…"
type textarea "x"
type textarea "8/22/2025 3:30 PM- KASSIE- PER SEAN- MAKE LINE #2, THE ONE WITH THE CHEESE ON T…"
type textarea "x"
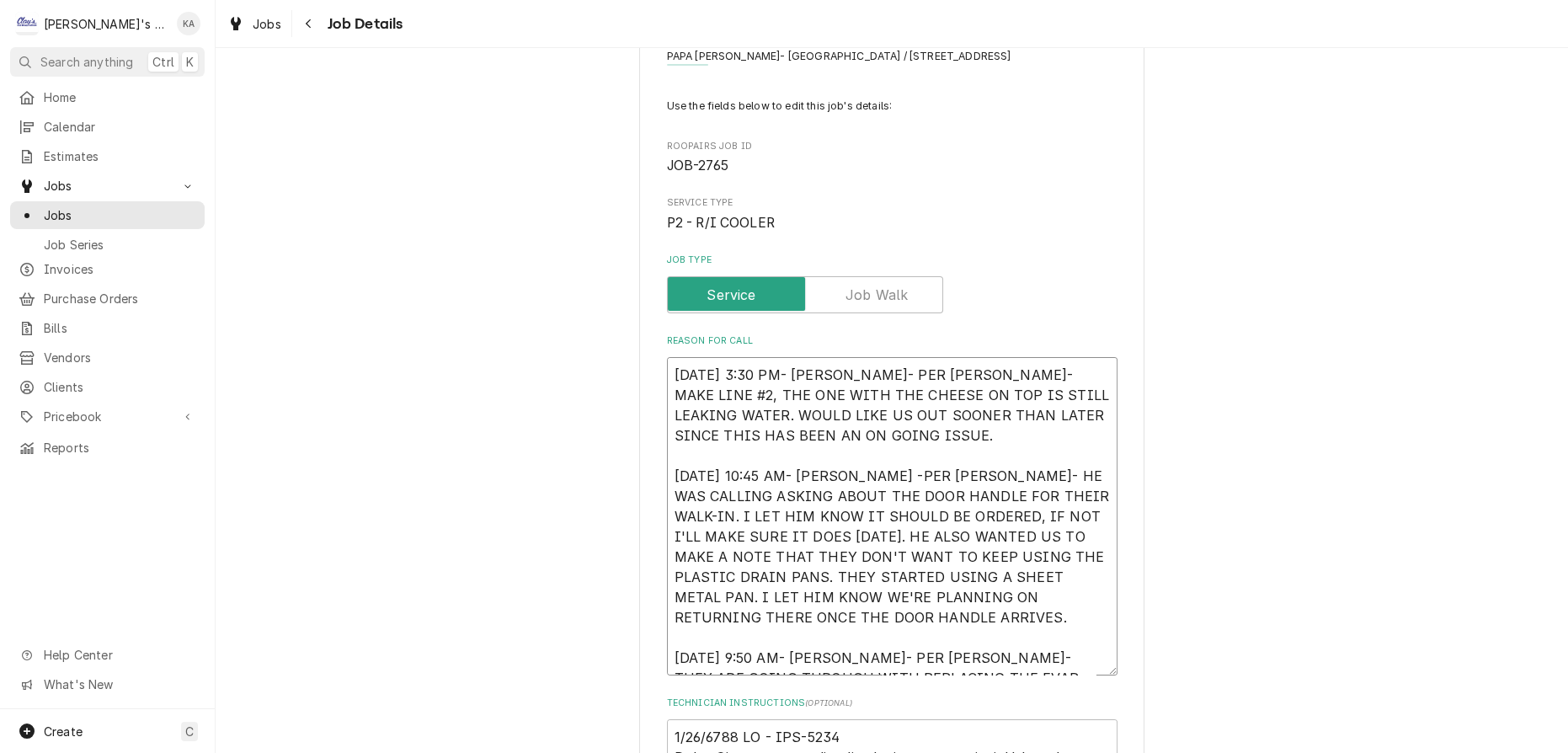
type textarea "8/22/2025 3:30 PM- KASSIE- PER SEAN- MAKE LINE #2, THE ONE WITH THE CHEESE ON T…"
type textarea "x"
type textarea "8/22/2025 3:30 PM- KASSIE- PER SEAN- MAKE LINE #2, THE ONE WITH THE CHEESE ON T…"
type textarea "x"
type textarea "8/22/2025 3:30 PM- KASSIE- PER SEAN- MAKE LINE #2, THE ONE WITH THE CHEESE ON T…"
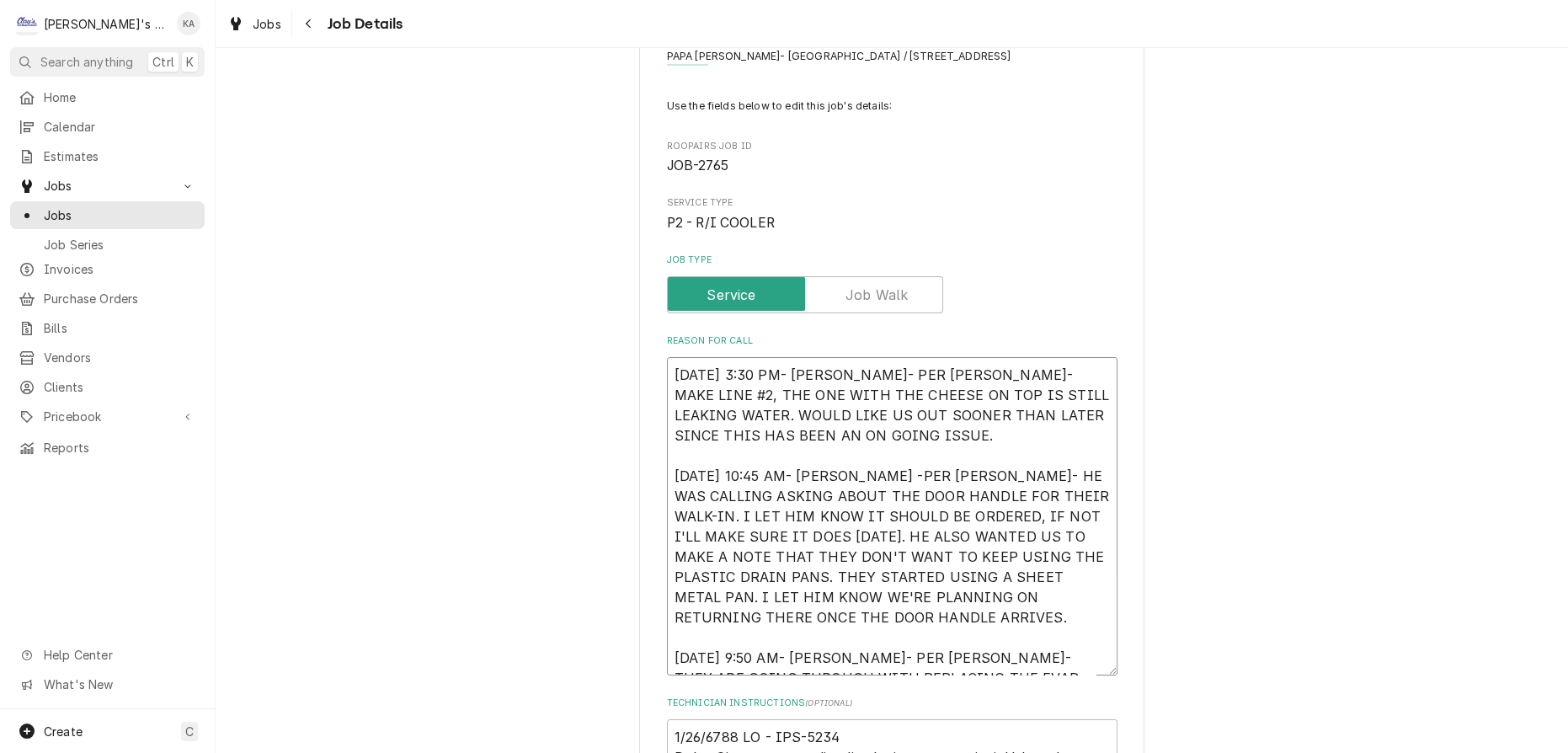
type textarea "x"
type textarea "8/22/2025 3:30 PM- KASSIE- PER SEAN- MAKE LINE #2, THE ONE WITH THE CHEESE ON T…"
type textarea "x"
type textarea "8/22/2025 3:30 PM- KASSIE- PER SEAN- MAKE LINE #2, THE ONE WITH THE CHEESE ON T…"
type textarea "x"
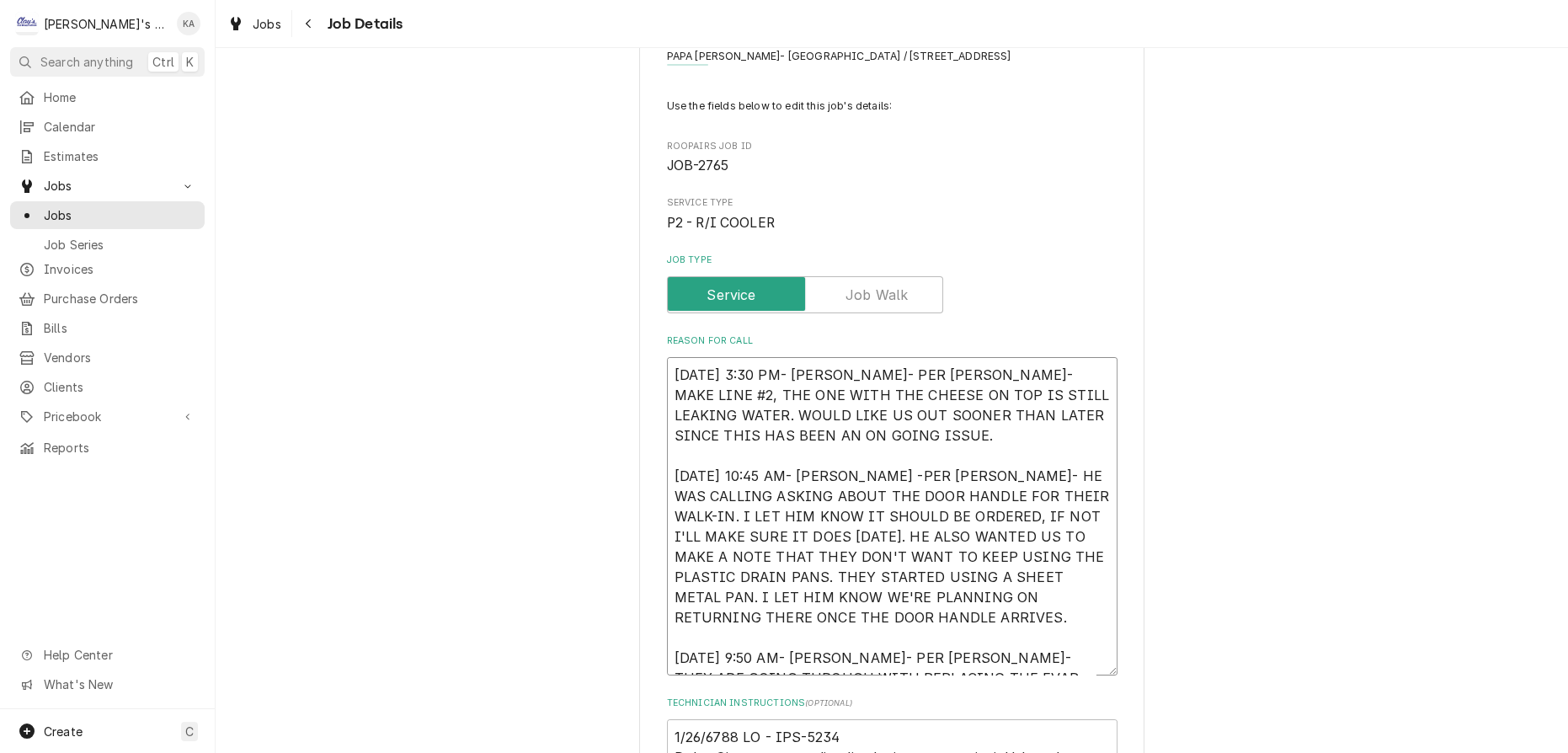
type textarea "8/22/2025 3:30 PM- KASSIE- PER SEAN- MAKE LINE #2, THE ONE WITH THE CHEESE ON T…"
type textarea "x"
type textarea "8/22/2025 3:30 PM- KASSIE- PER SEAN- MAKE LINE #2, THE ONE WITH THE CHEESE ON T…"
type textarea "x"
type textarea "8/22/2025 3:30 PM- KASSIE- PER SEAN- MAKE LINE #2, THE ONE WITH THE CHEESE ON T…"
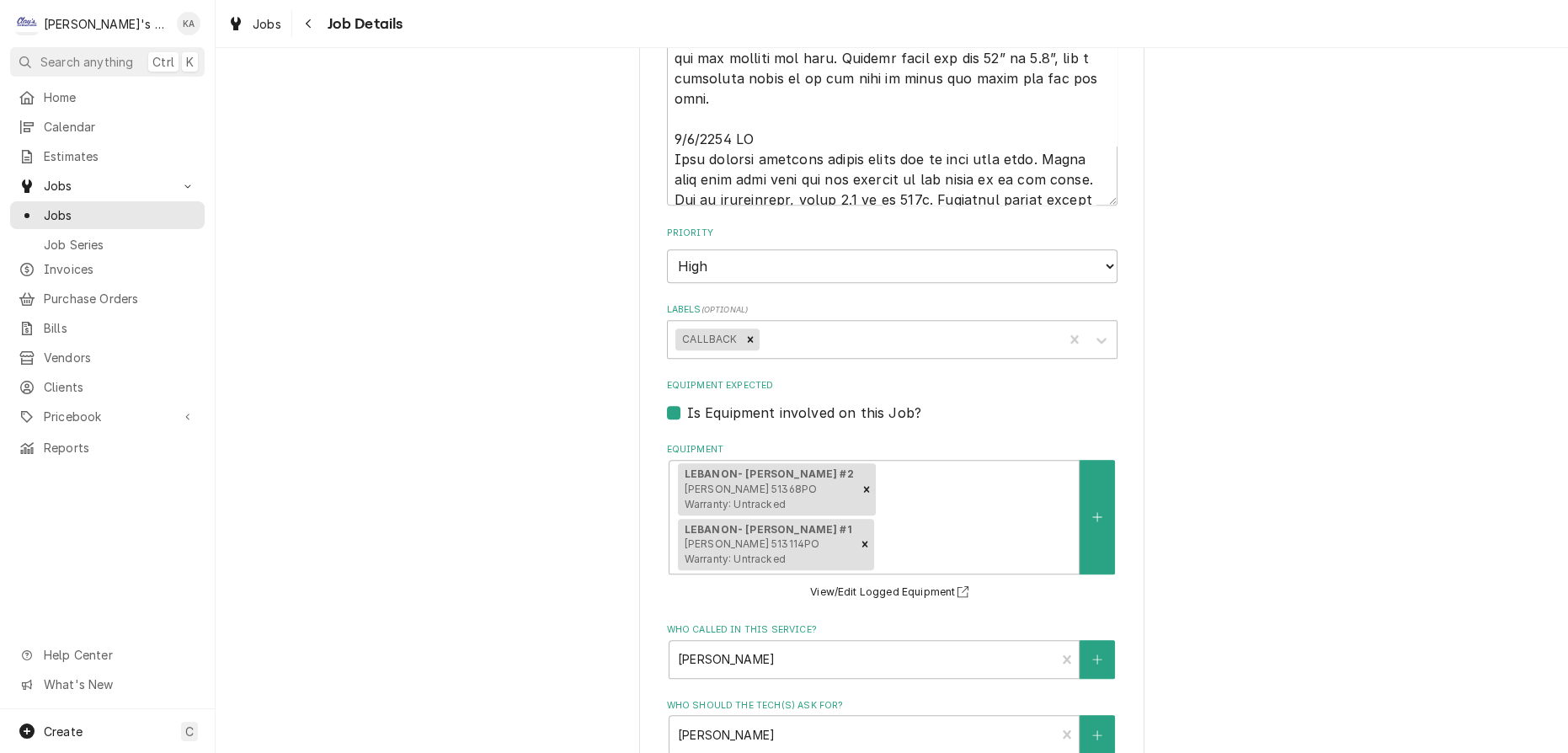
scroll to position [1164, 0]
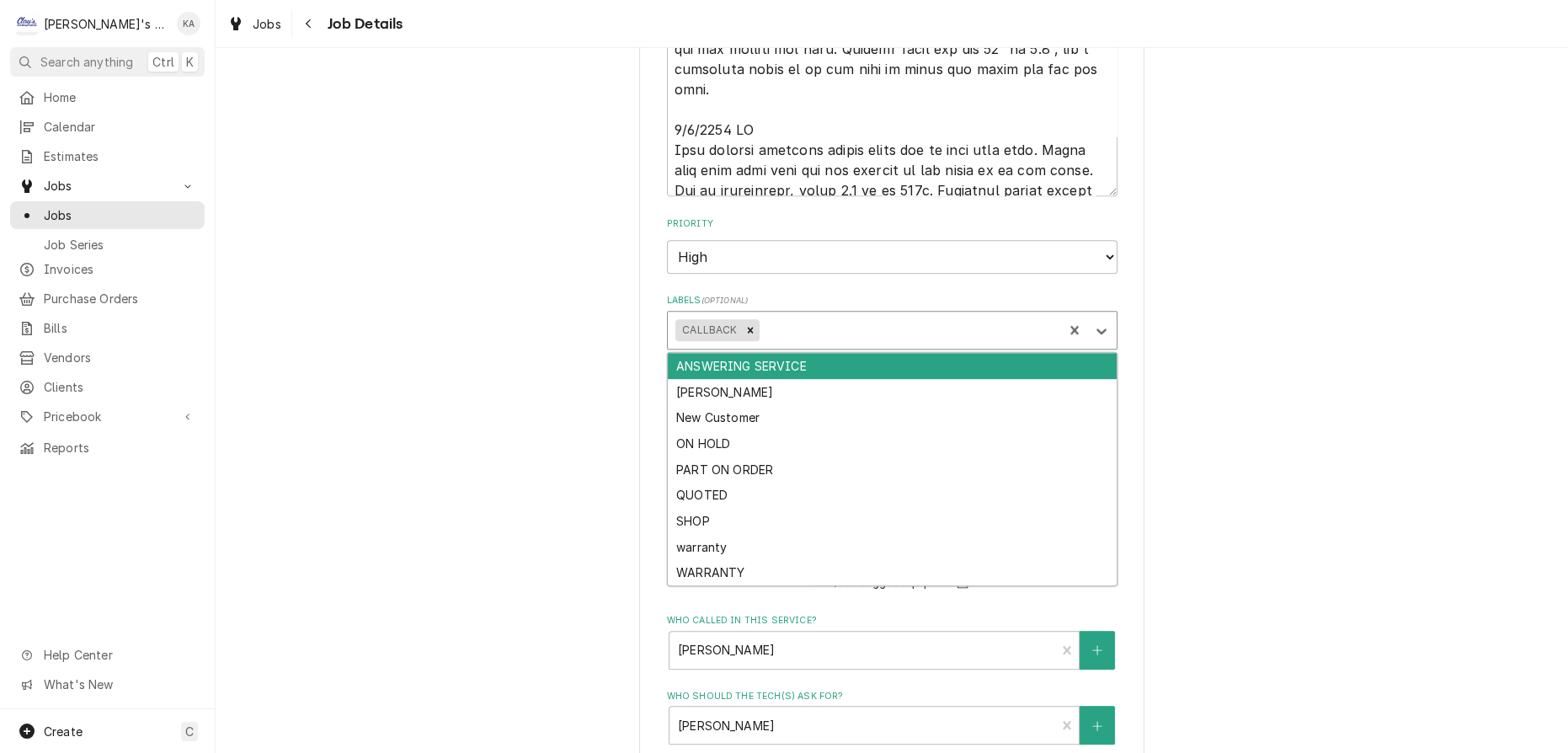
click at [842, 338] on div "Labels" at bounding box center [908, 330] width 292 height 30
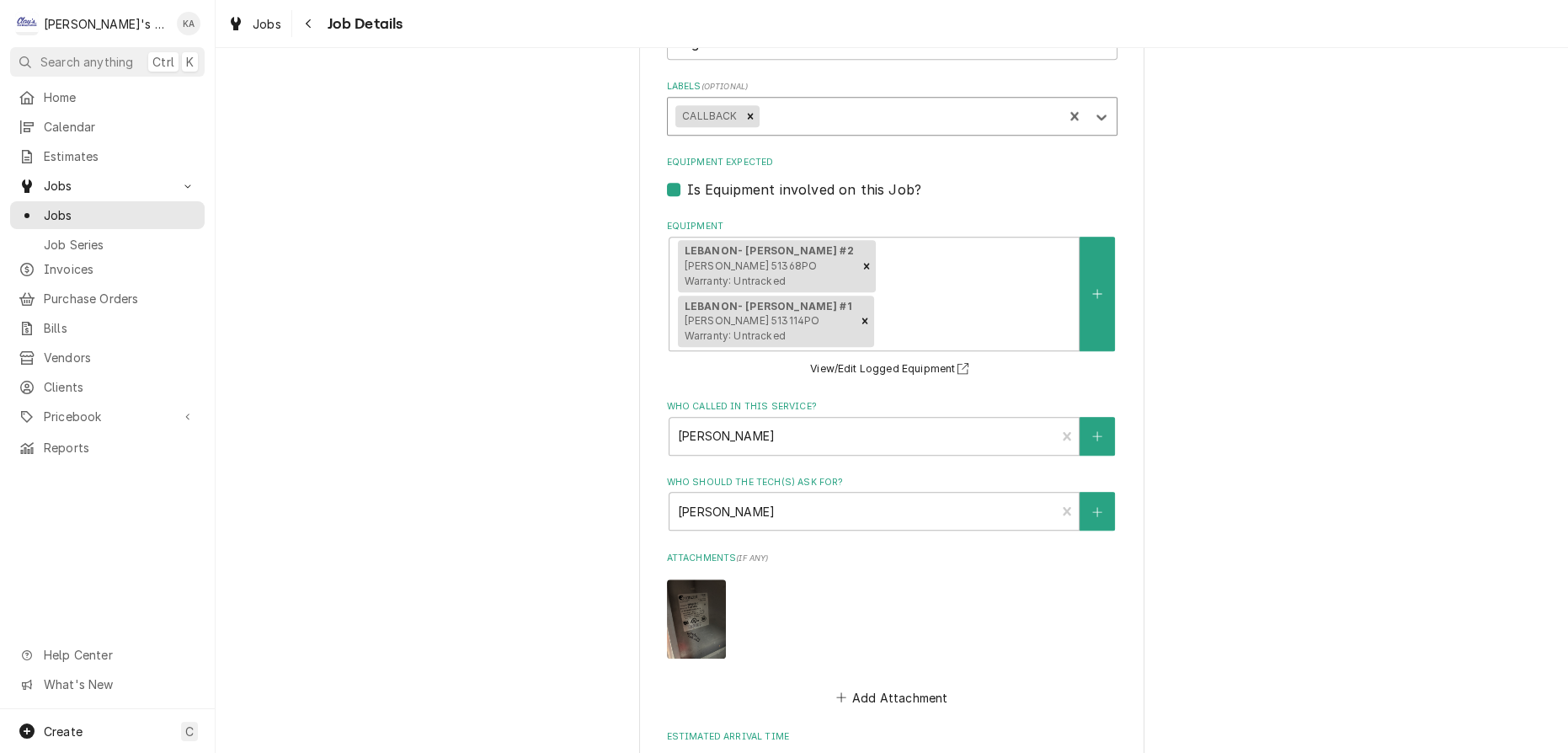
scroll to position [1681, 0]
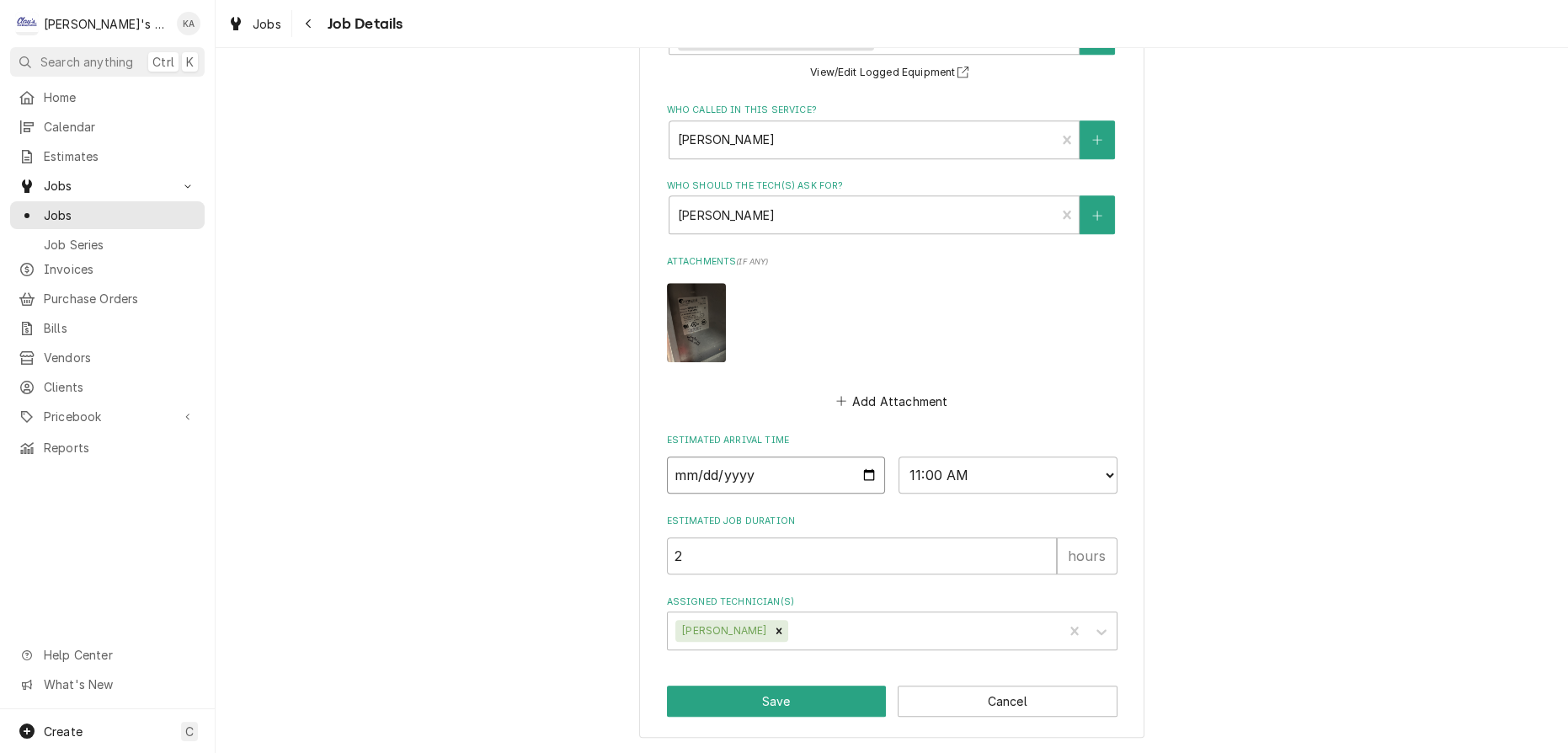
click at [861, 481] on input "2025-09-12" at bounding box center [777, 475] width 219 height 37
click at [964, 489] on select "AM / PM 6:00 AM 6:15 AM 6:30 AM 6:45 AM 7:00 AM 7:15 AM 7:30 AM 7:45 AM 8:00 AM…" at bounding box center [1008, 475] width 219 height 37
click at [899, 464] on select "AM / PM 6:00 AM 6:15 AM 6:30 AM 6:45 AM 7:00 AM 7:15 AM 7:30 AM 7:45 AM 8:00 AM…" at bounding box center [1008, 475] width 219 height 37
click at [791, 699] on button "Save" at bounding box center [777, 701] width 220 height 31
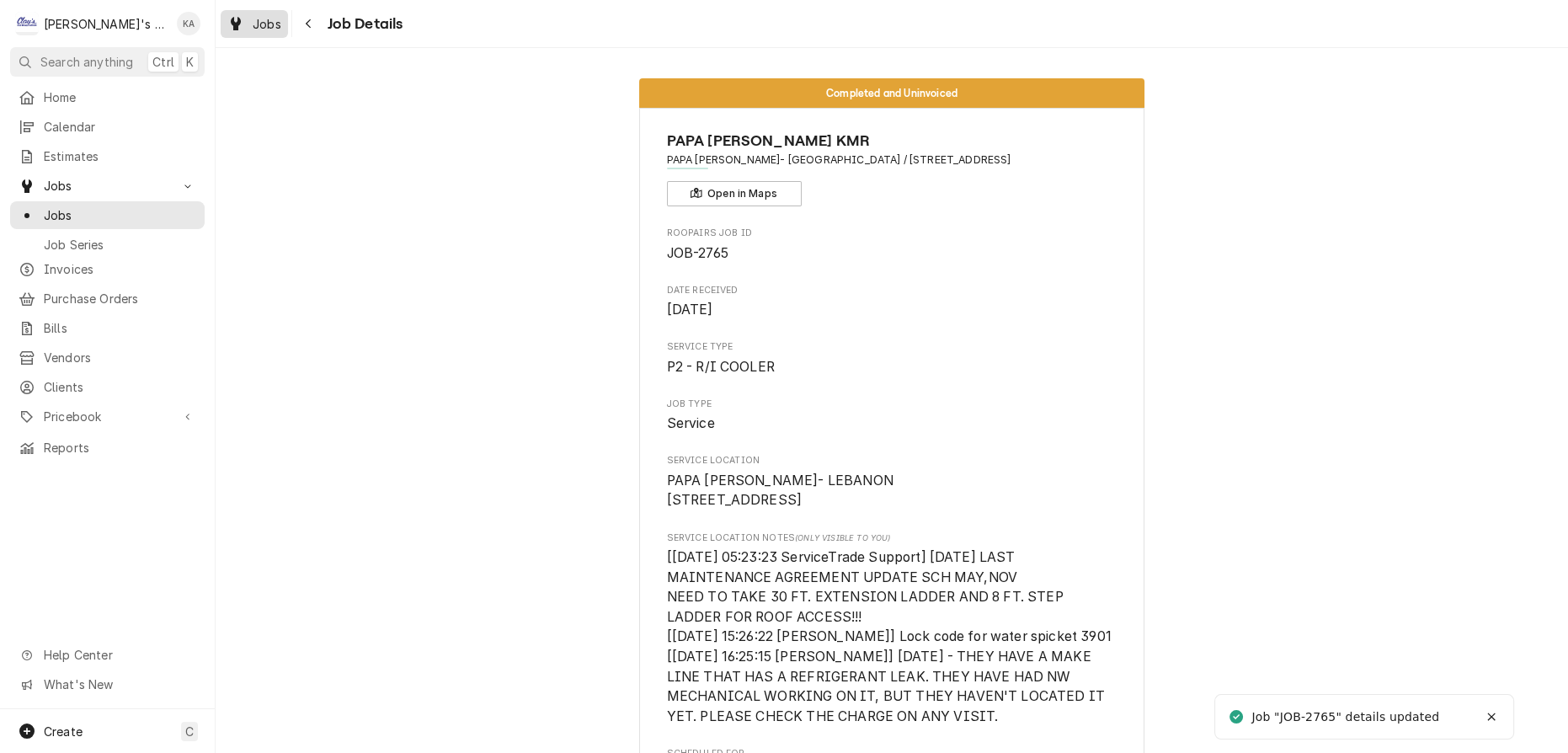
click at [231, 17] on div "Jobs" at bounding box center [254, 24] width 61 height 21
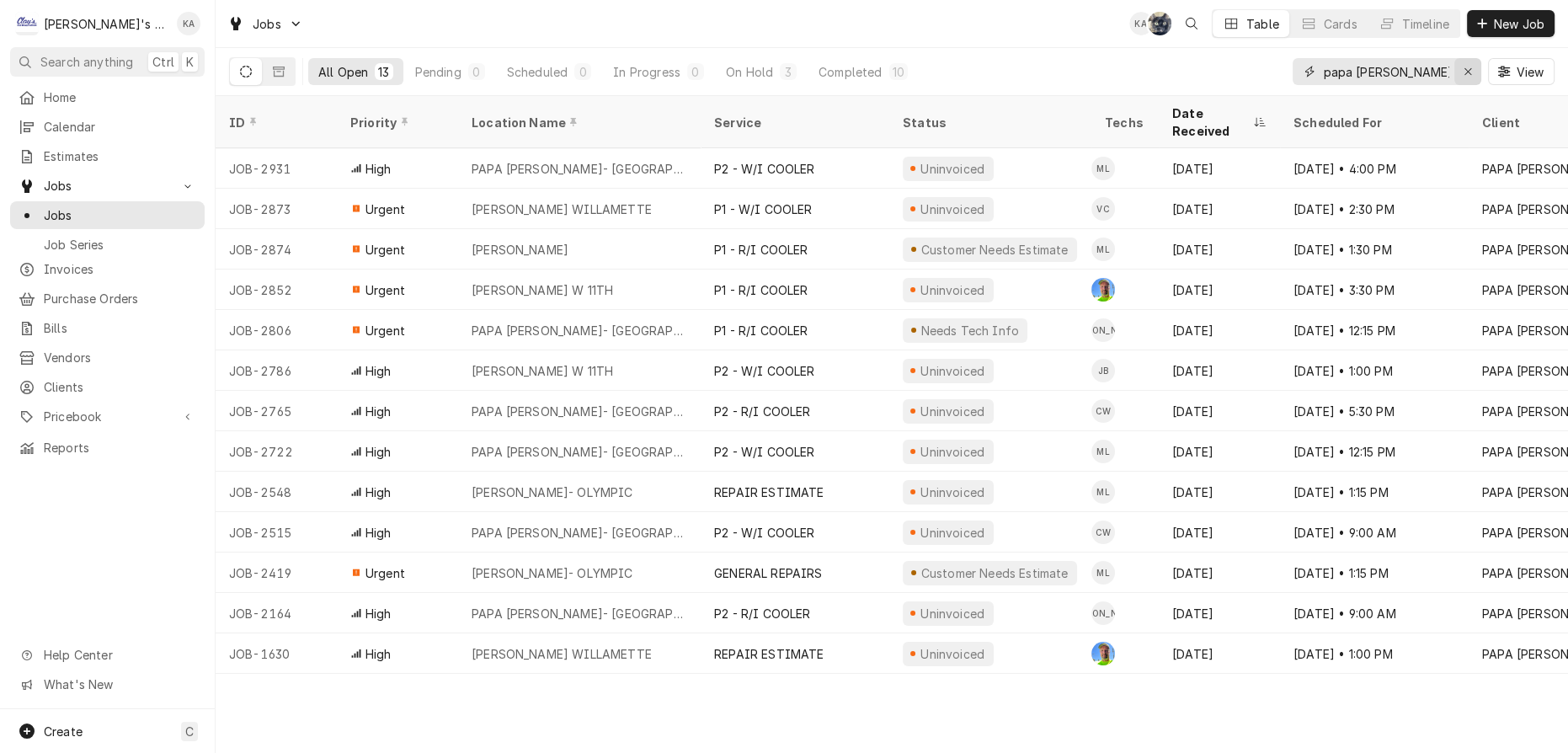
click at [1475, 74] on div "Erase input" at bounding box center [1469, 72] width 17 height 17
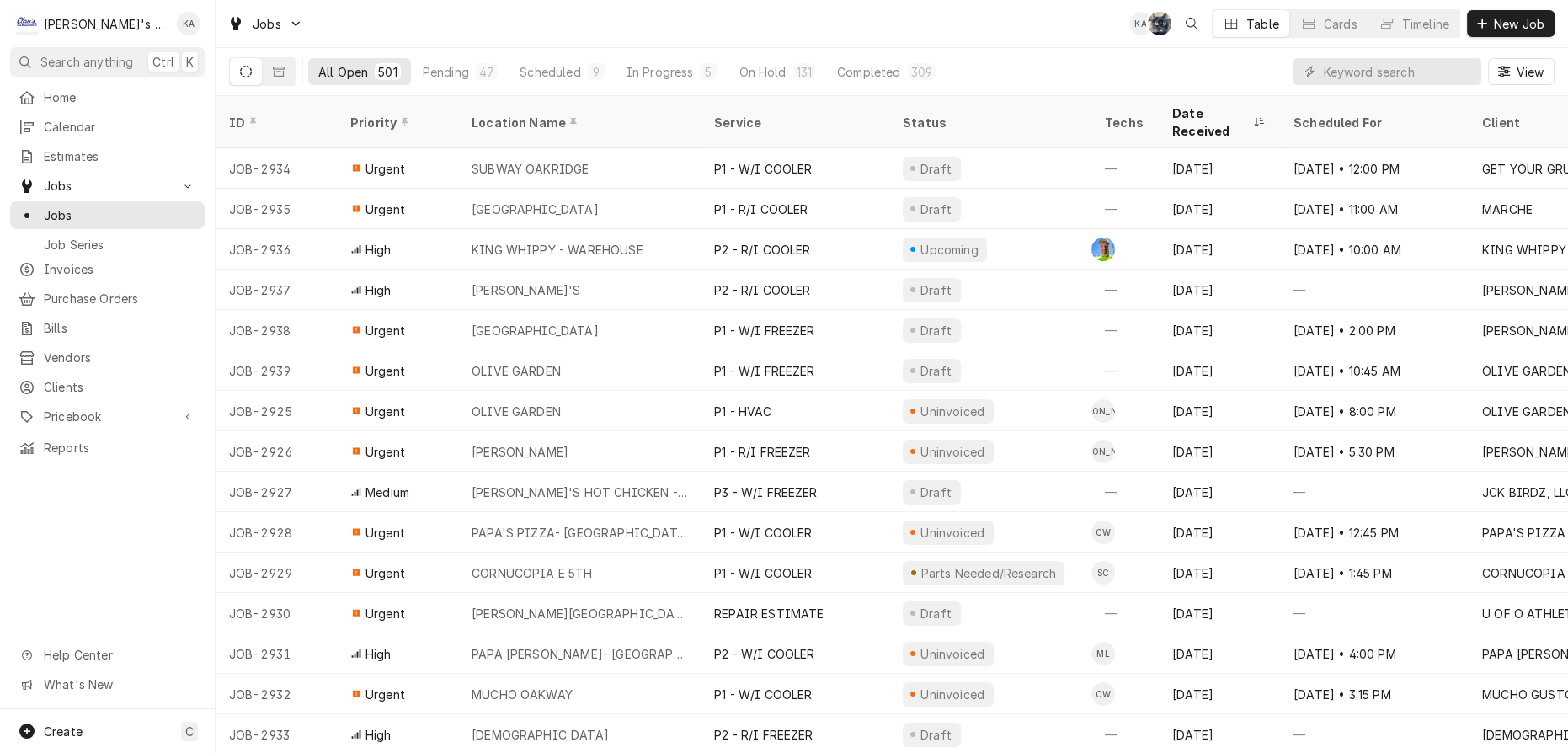
click at [961, 51] on div "All Open 501 Pending 47 Scheduled 9 In Progress 5 On Hold 131 Completed 309 View" at bounding box center [891, 71] width 1326 height 47
click at [520, 63] on div "Scheduled" at bounding box center [550, 72] width 61 height 18
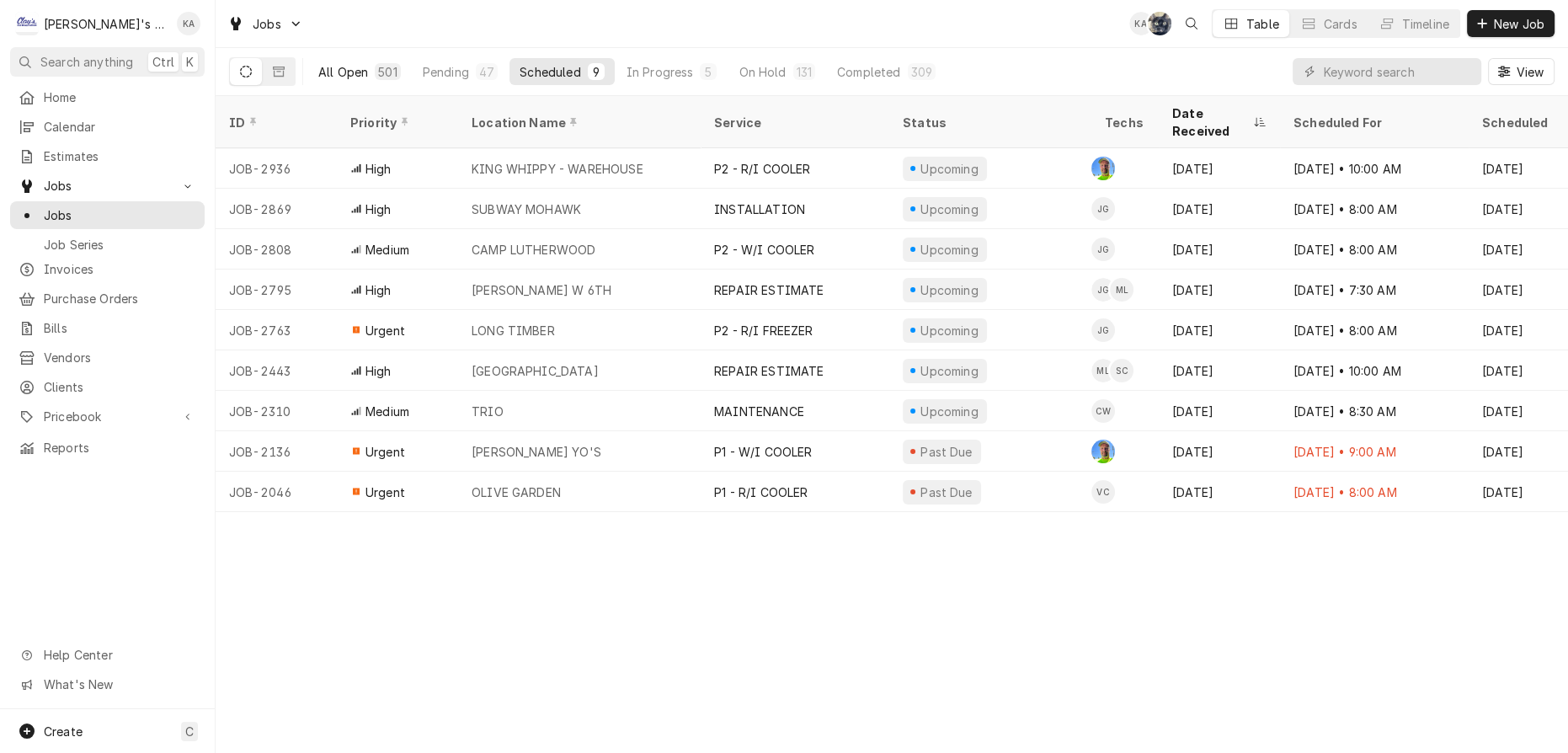
click at [345, 70] on button "All Open 501" at bounding box center [360, 71] width 103 height 27
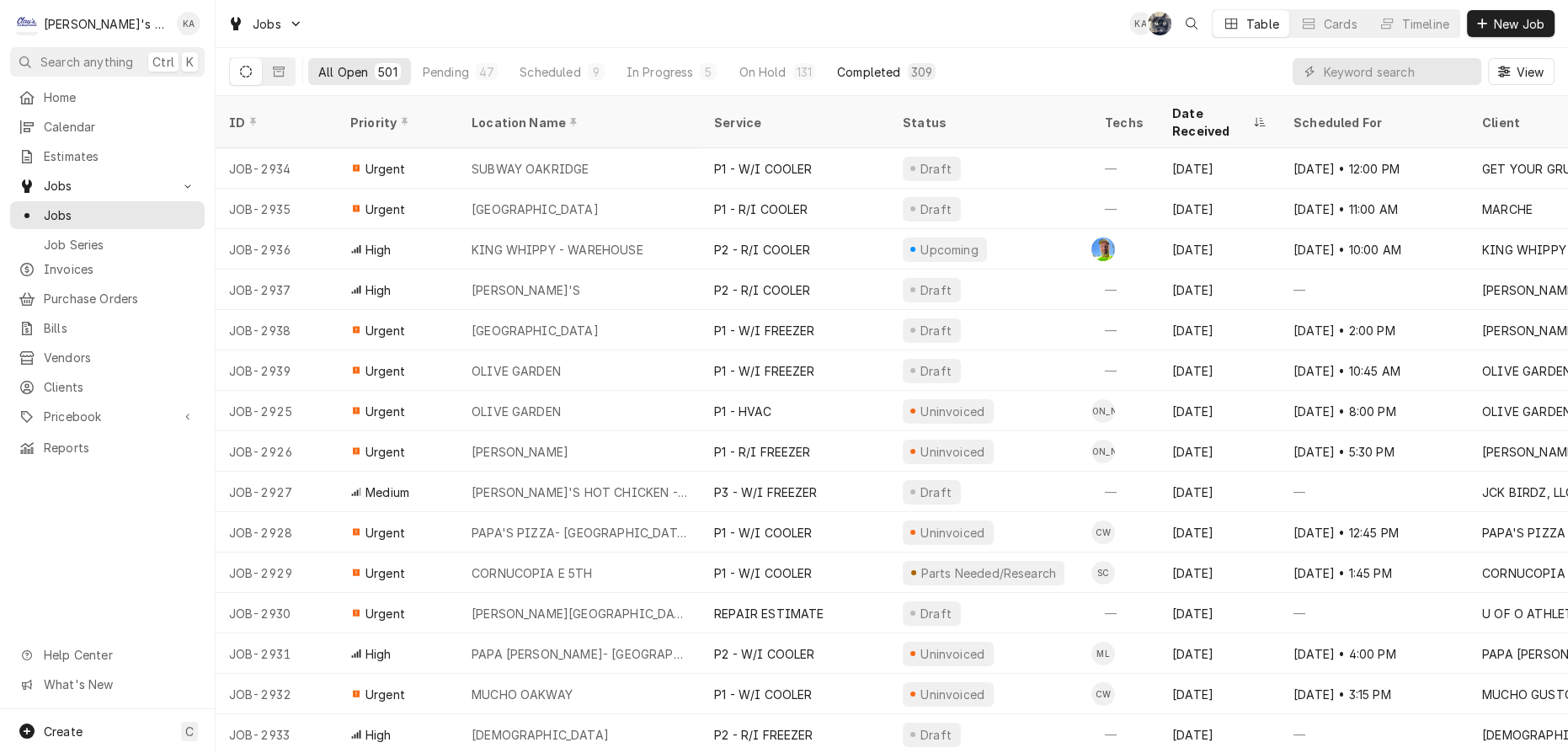
click at [837, 63] on div "Completed" at bounding box center [869, 72] width 63 height 18
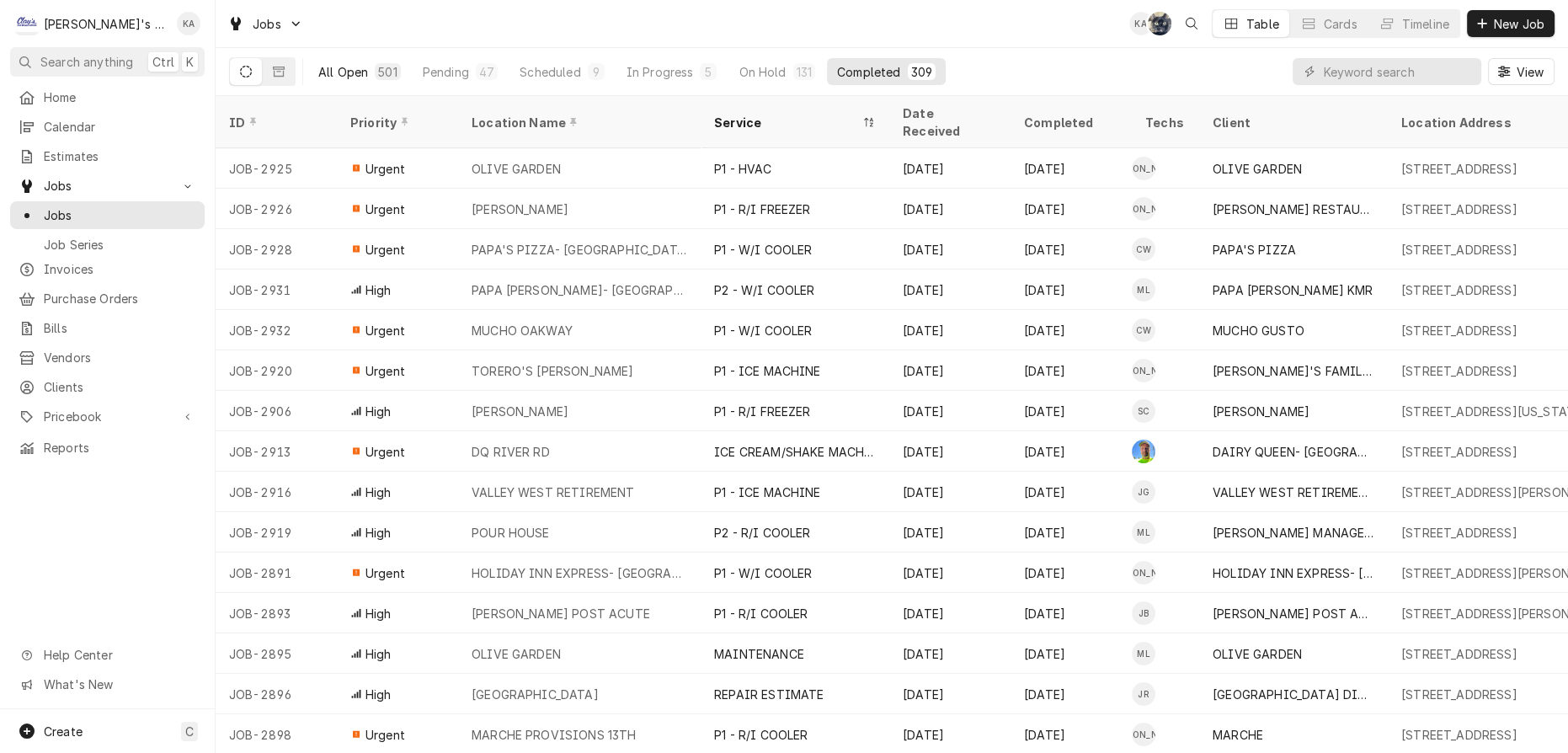
click at [378, 69] on div "501" at bounding box center [387, 72] width 19 height 18
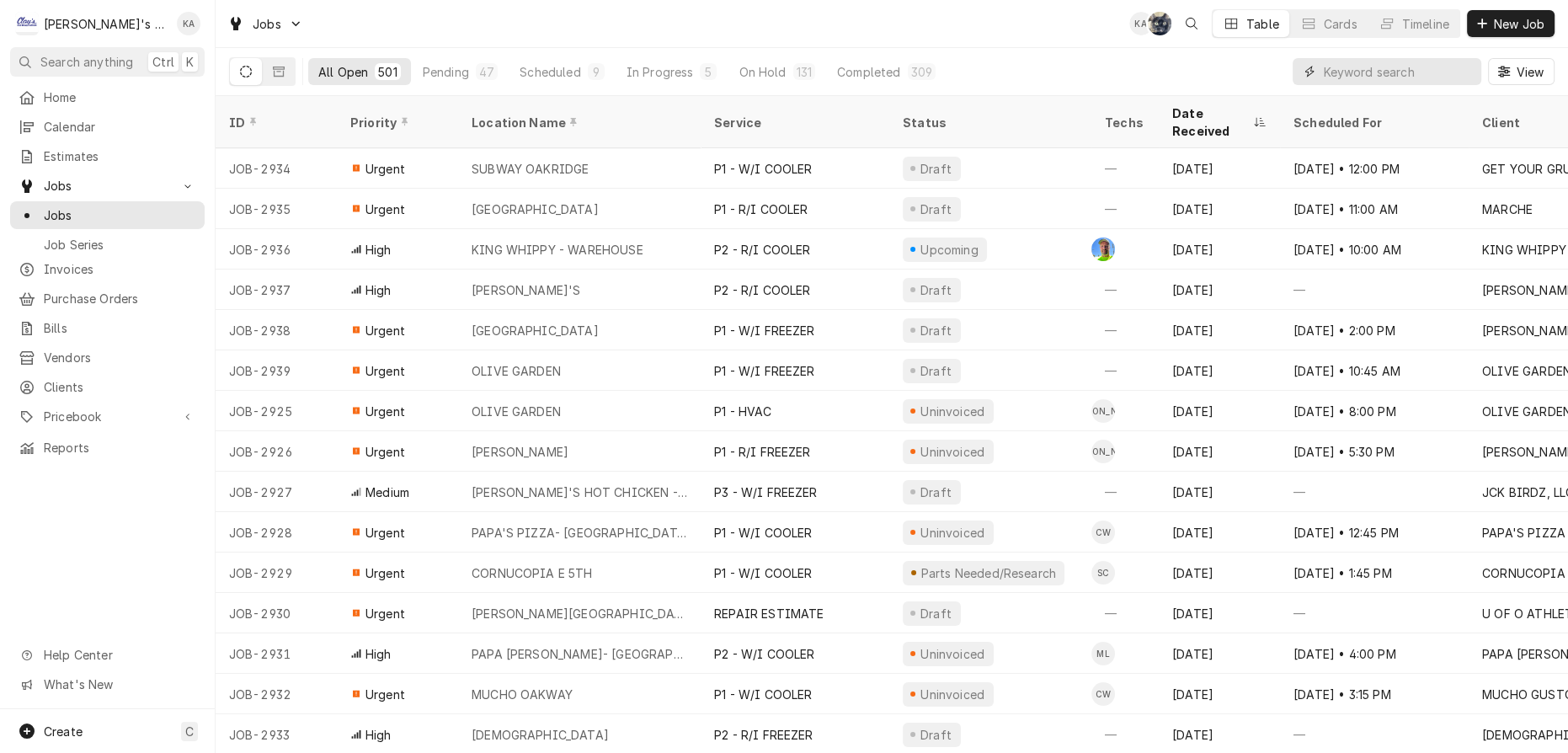
click at [1390, 69] on input "Dynamic Content Wrapper" at bounding box center [1397, 71] width 150 height 27
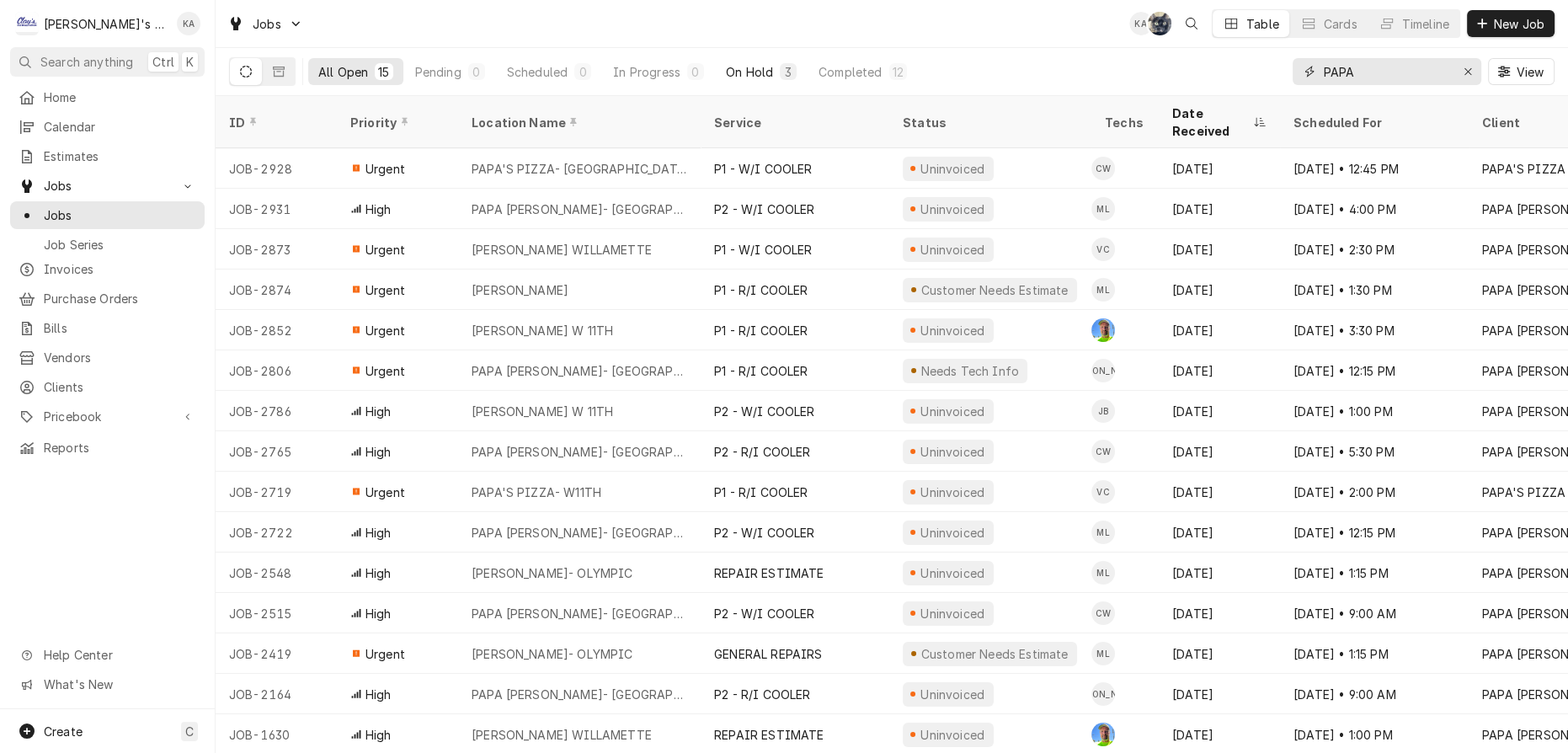
type input "PAPA"
click at [726, 63] on div "On Hold" at bounding box center [749, 72] width 47 height 18
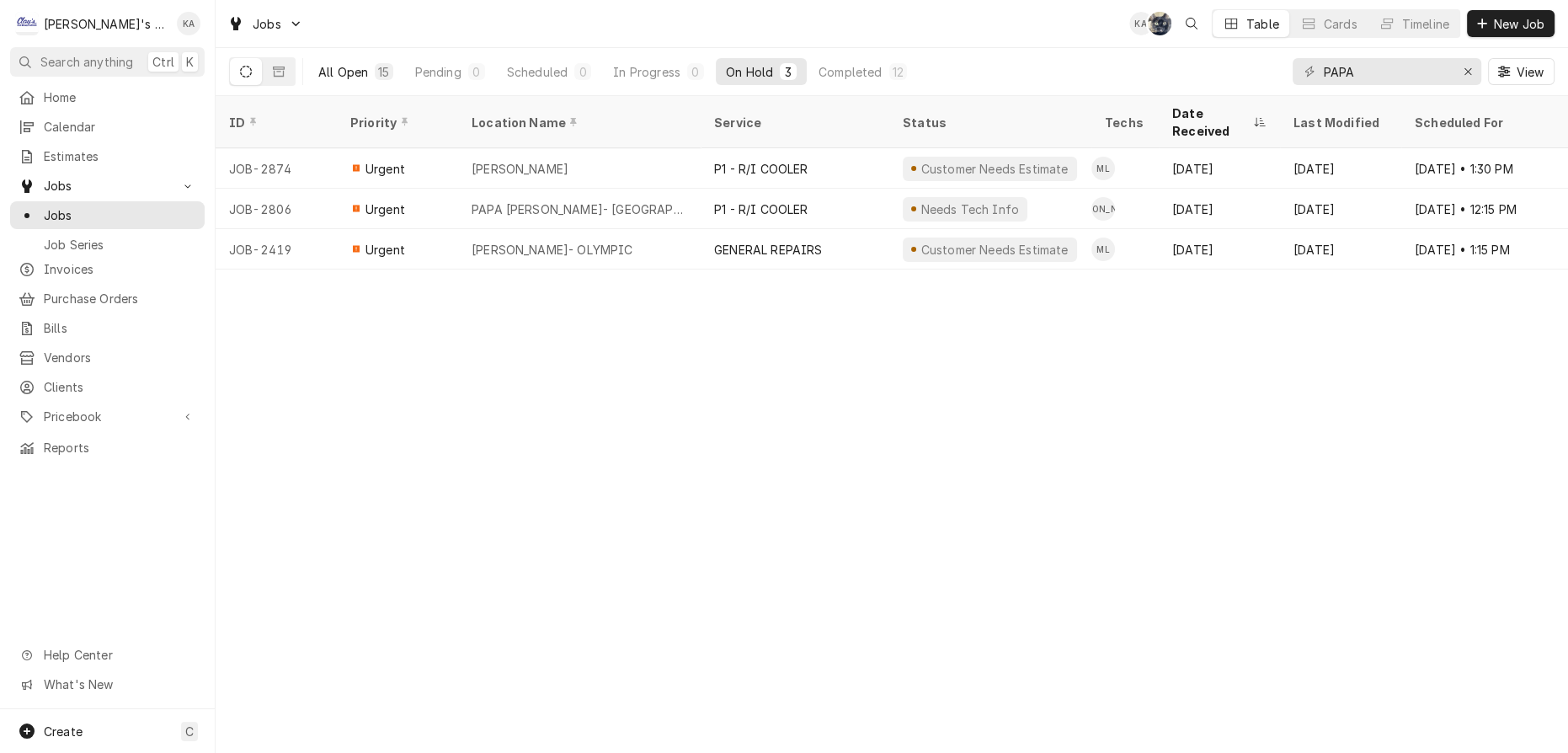
click at [349, 60] on button "All Open 15" at bounding box center [356, 71] width 95 height 27
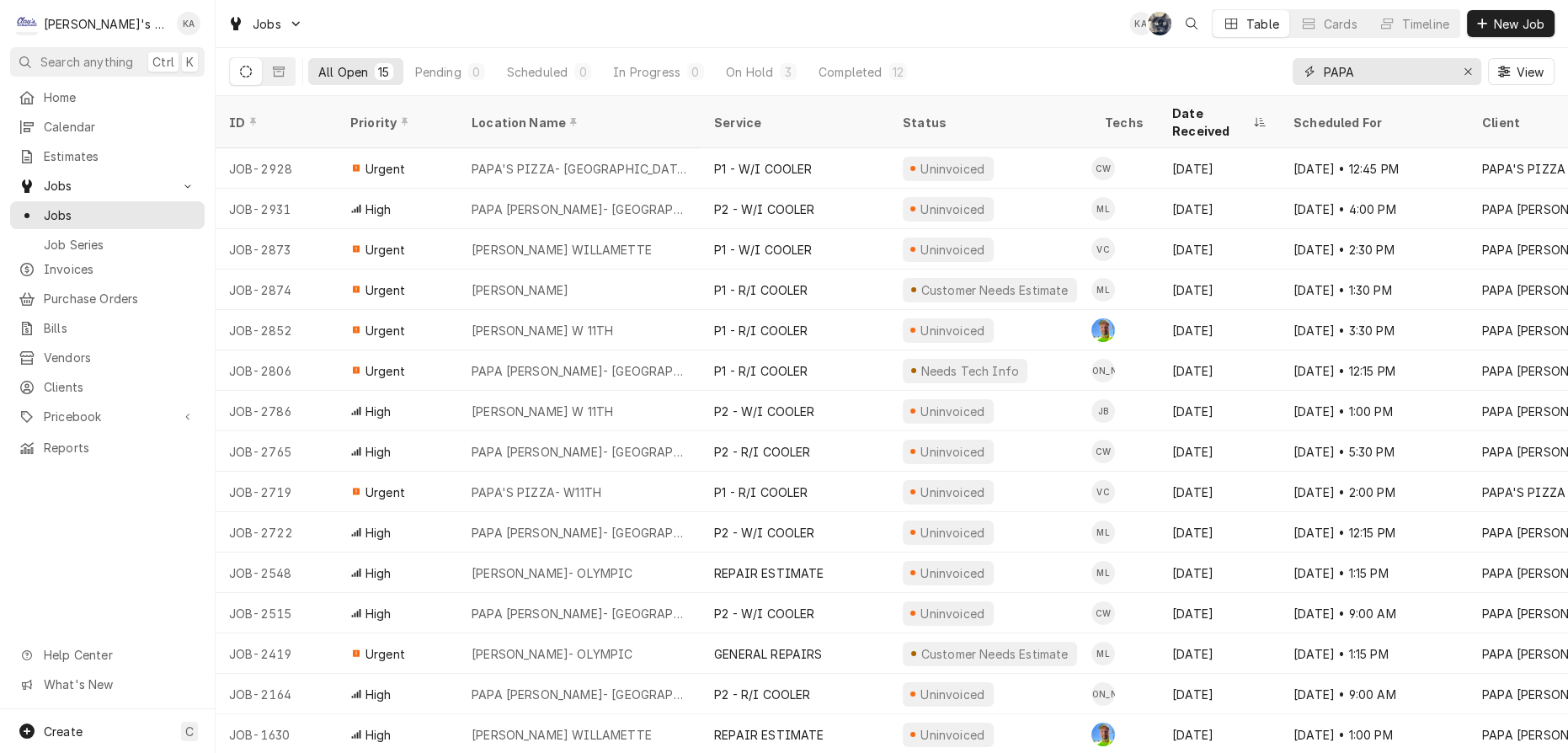
click at [1470, 69] on icon "Erase input" at bounding box center [1469, 72] width 9 height 12
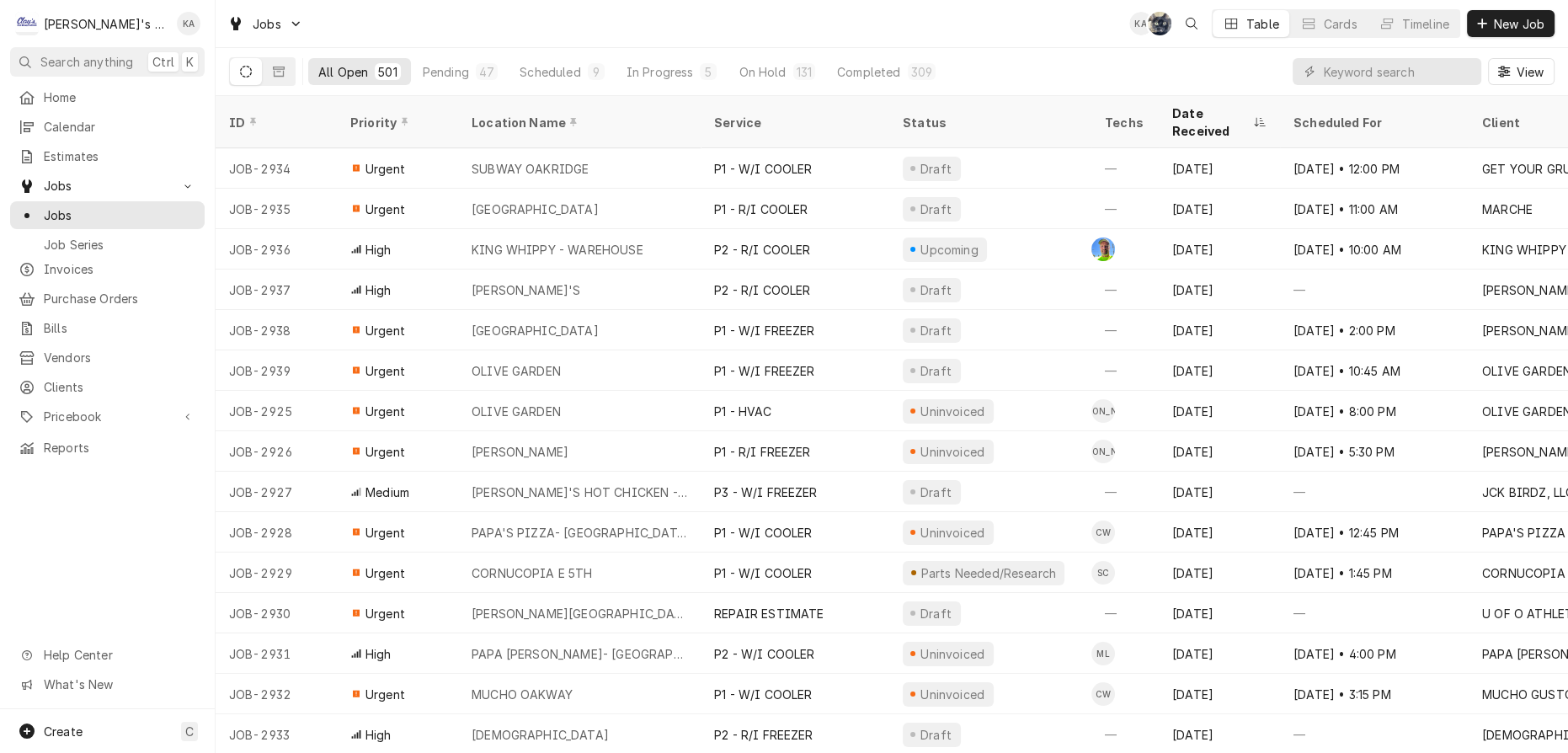
click at [1012, 58] on div "All Open 501 Pending 47 Scheduled 9 In Progress 5 On Hold 131 Completed 309 View" at bounding box center [891, 71] width 1326 height 47
click at [626, 64] on div "In Progress" at bounding box center [660, 72] width 68 height 18
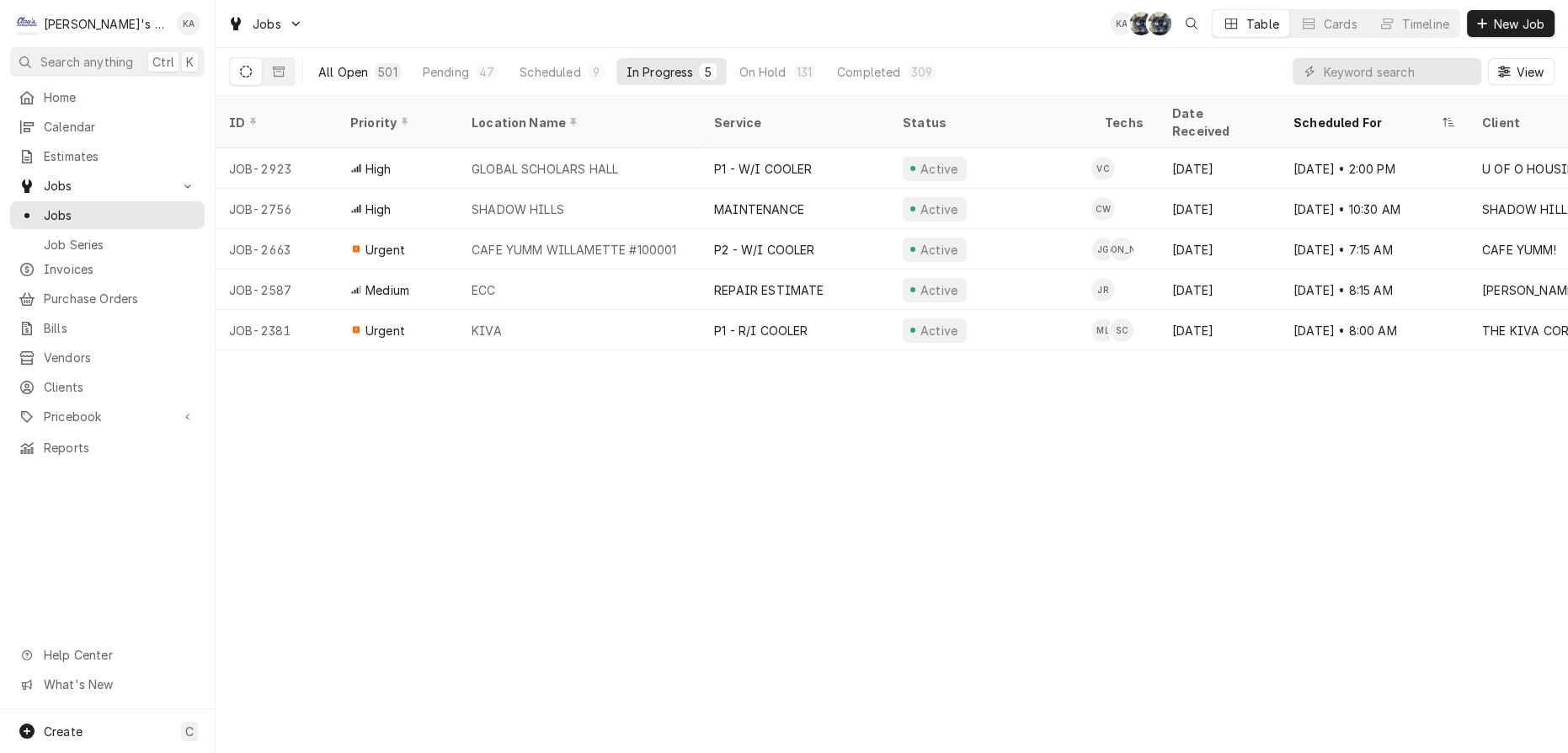
click at [319, 70] on div "All Open" at bounding box center [344, 72] width 50 height 18
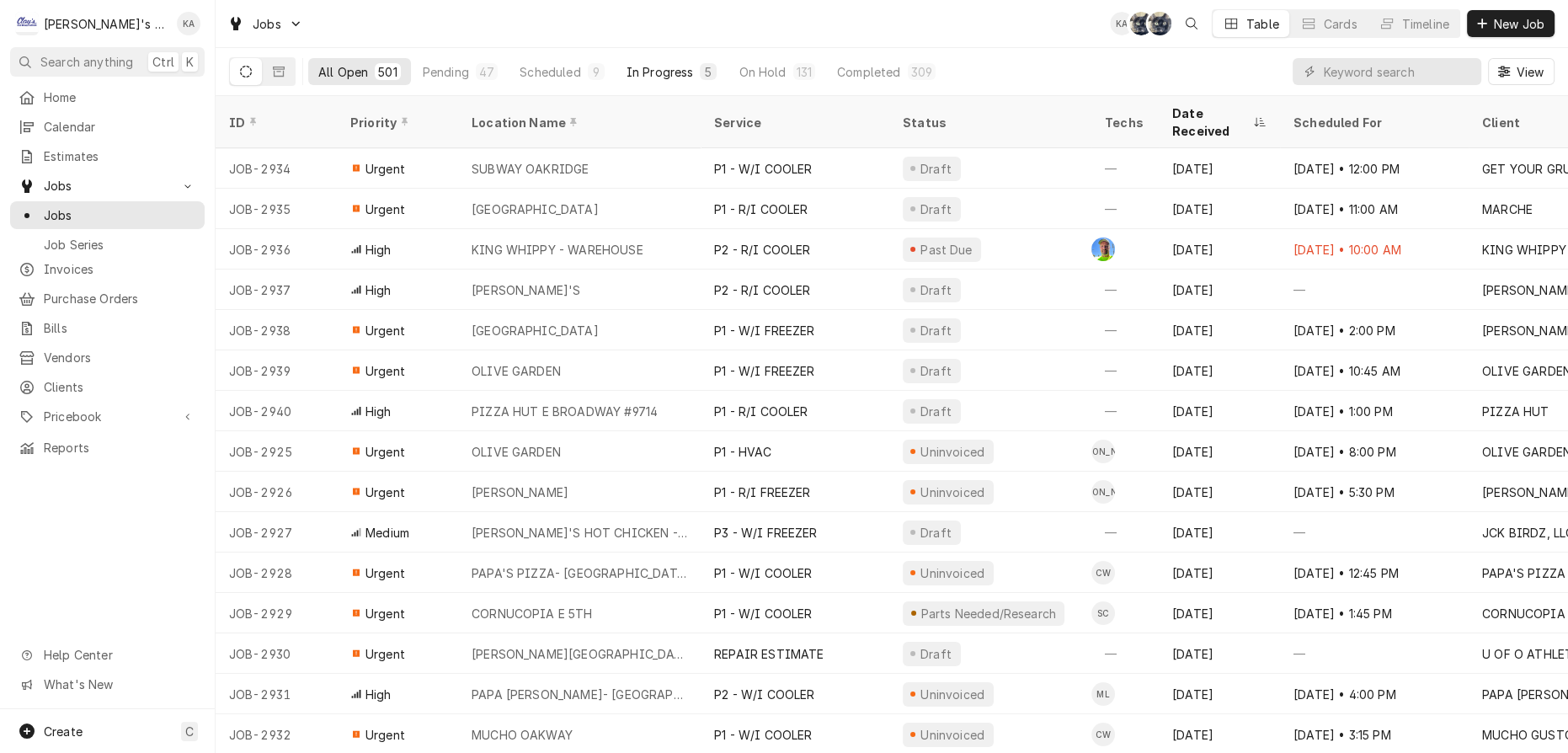
click at [626, 67] on div "In Progress" at bounding box center [660, 72] width 68 height 18
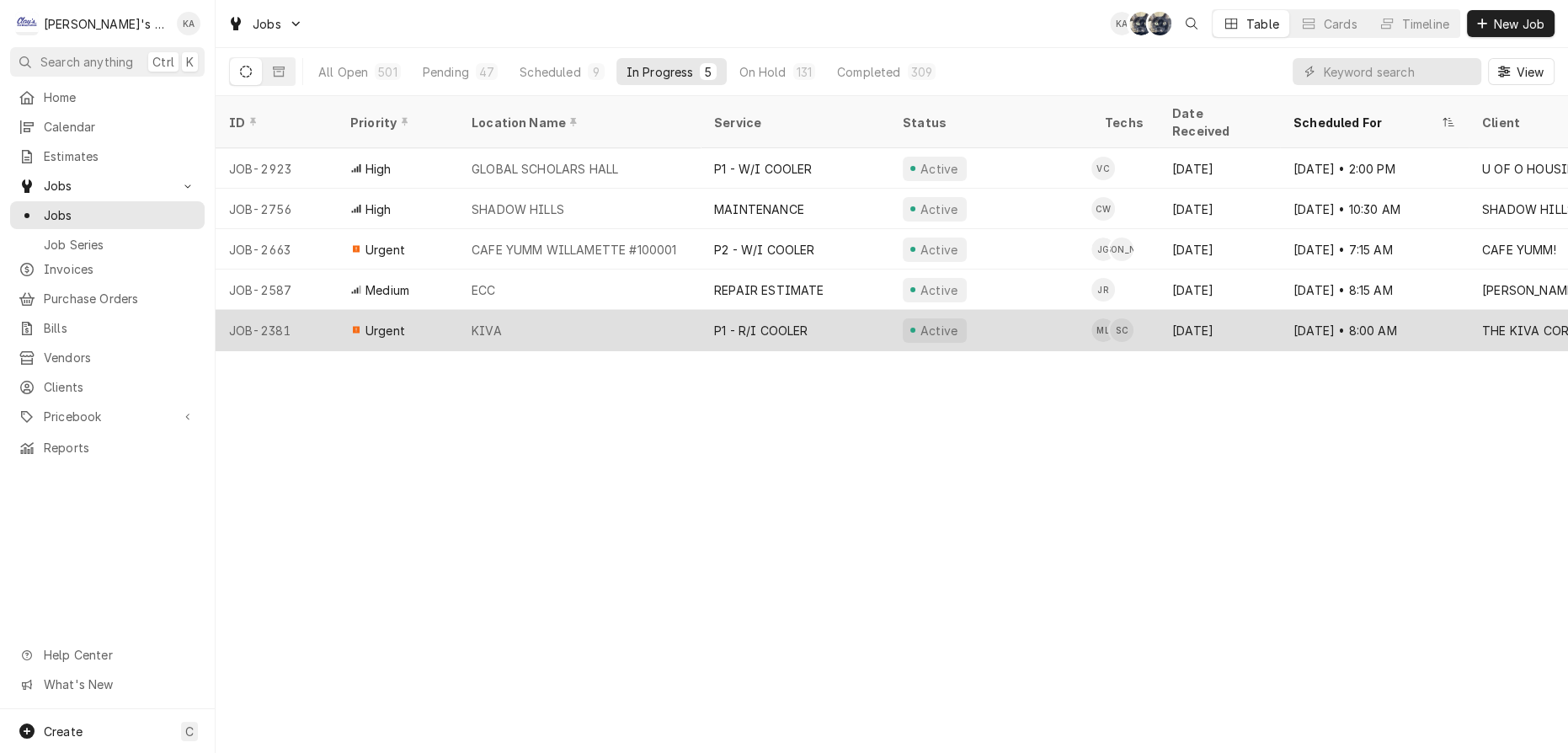
click at [858, 310] on div "P1 - R/I COOLER" at bounding box center [795, 330] width 189 height 40
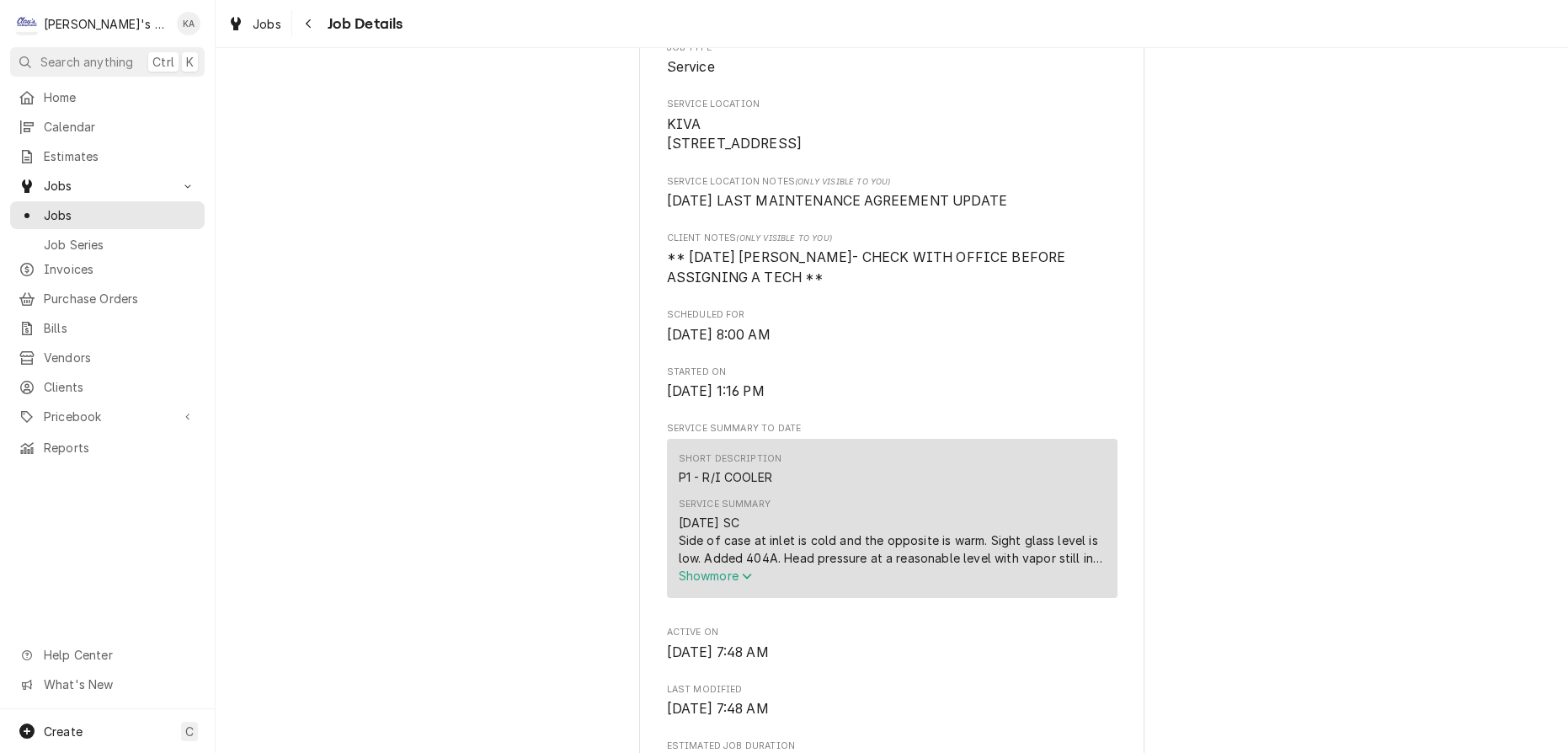
scroll to position [382, 0]
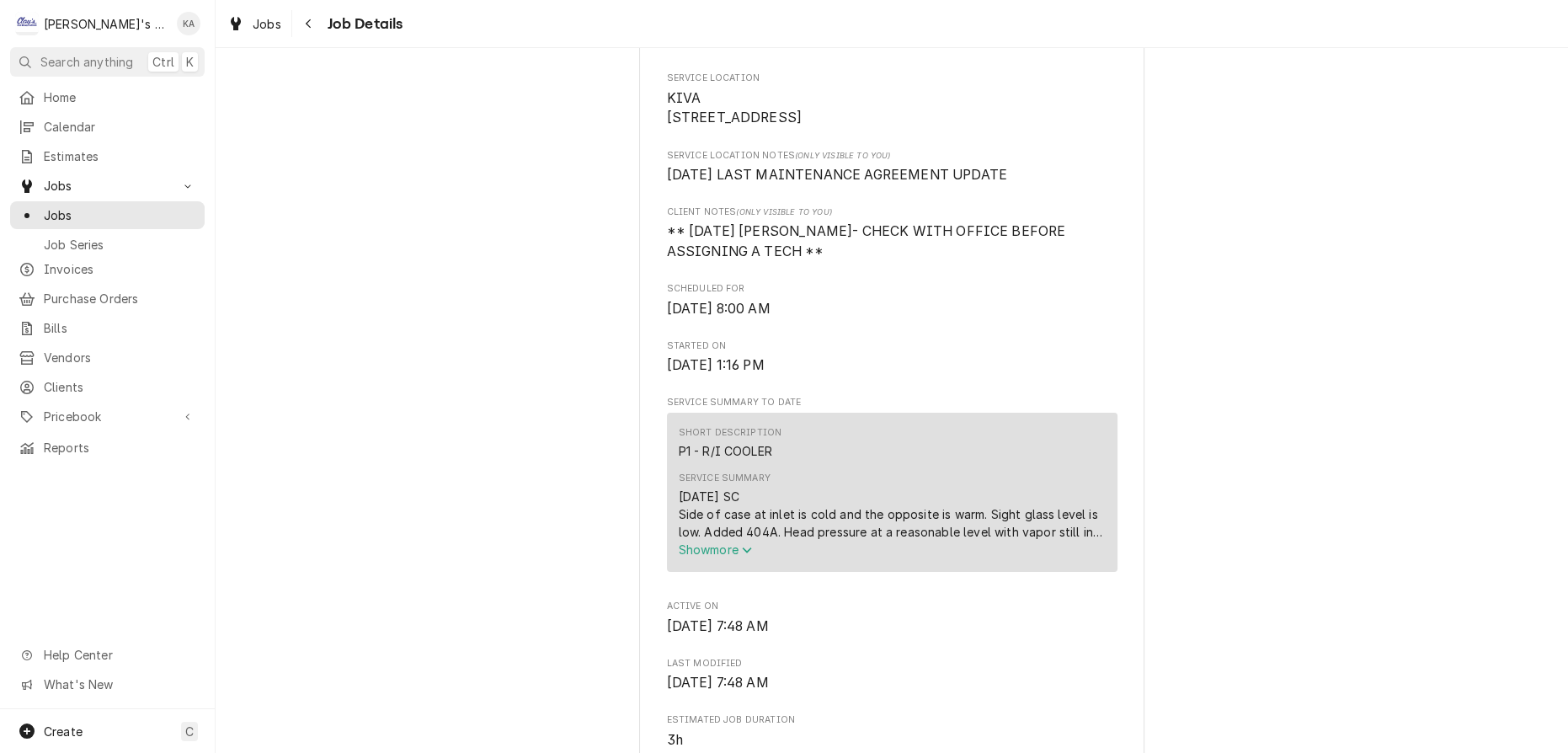
click at [746, 556] on icon "Service Summary" at bounding box center [747, 550] width 10 height 12
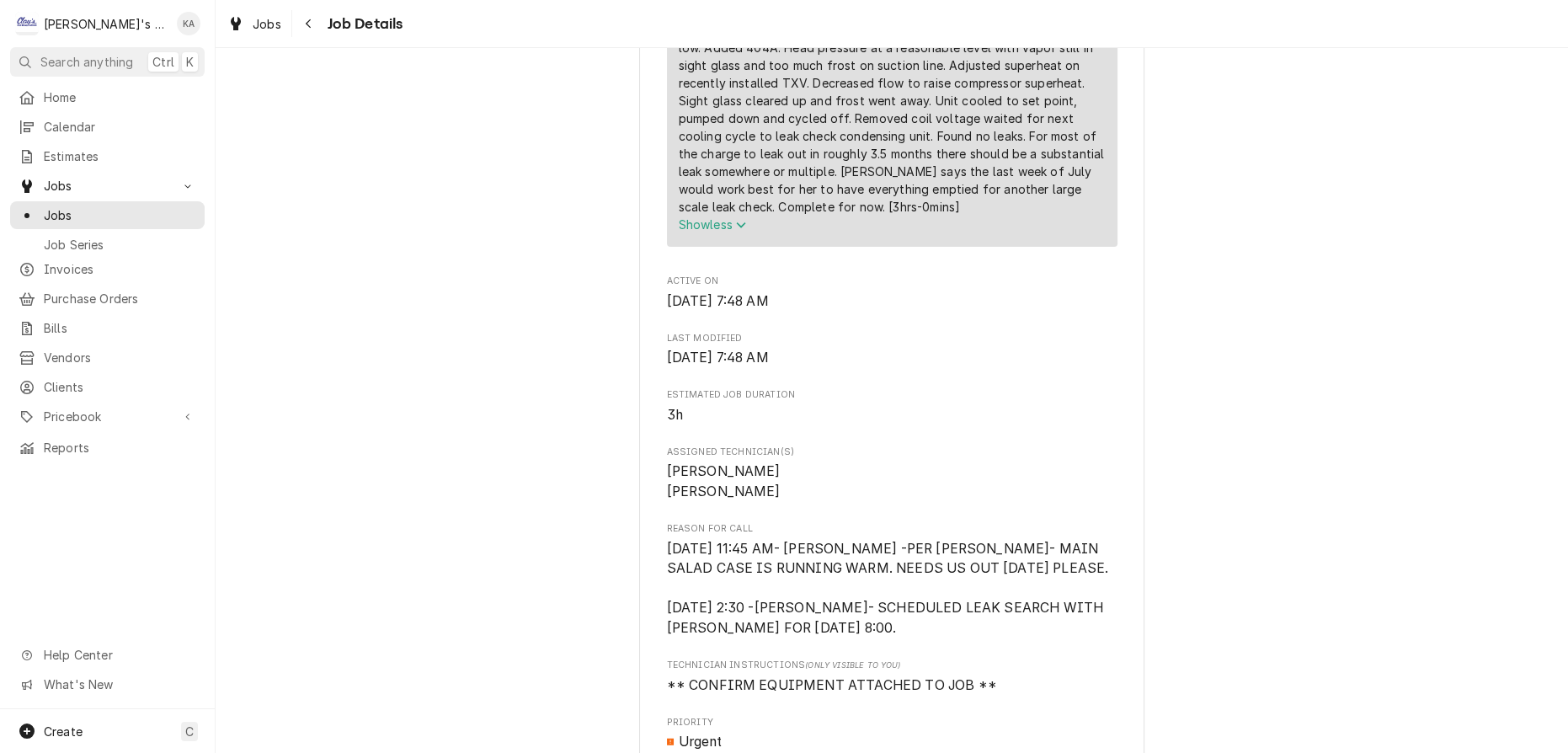
scroll to position [766, 0]
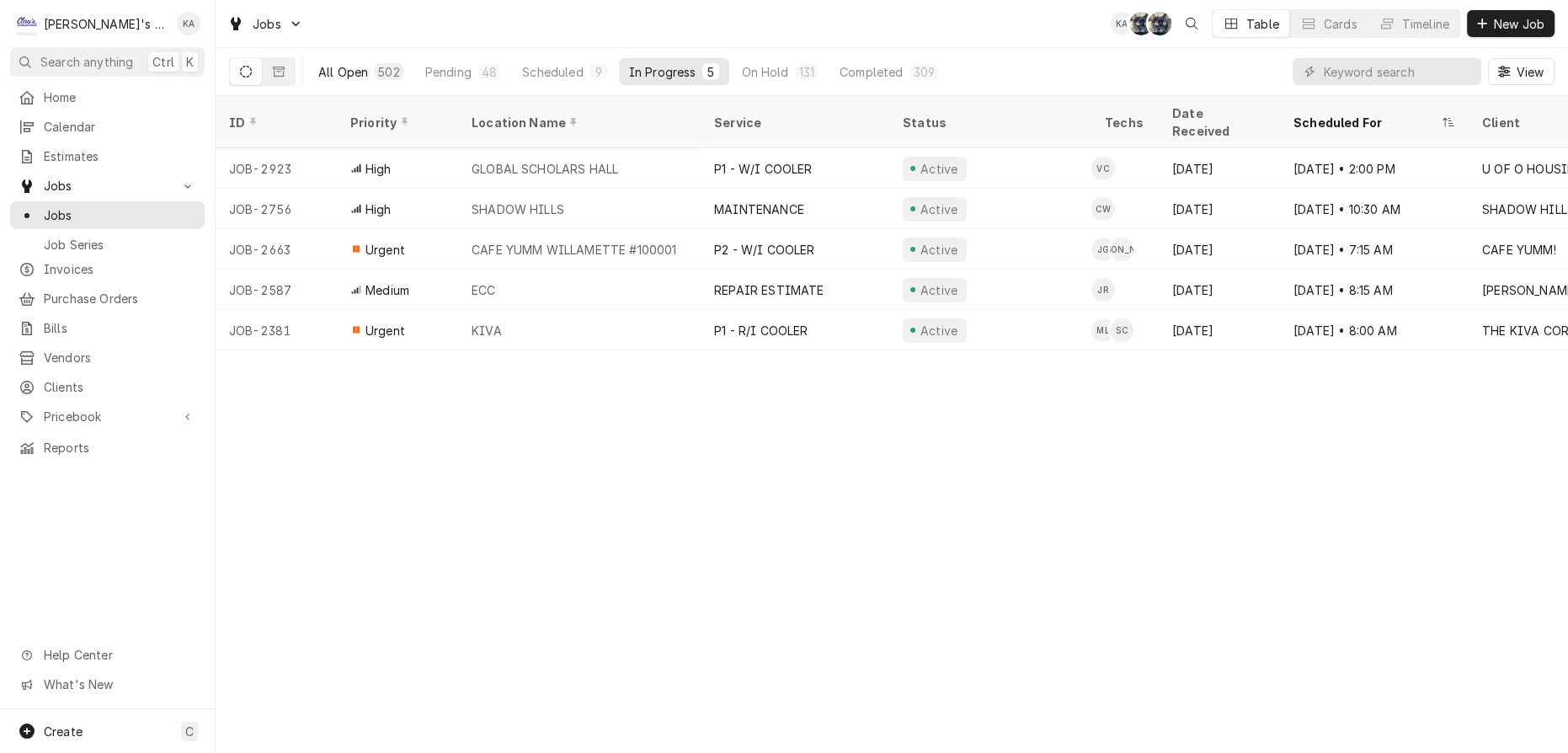
click at [343, 71] on div "All Open" at bounding box center [344, 72] width 50 height 18
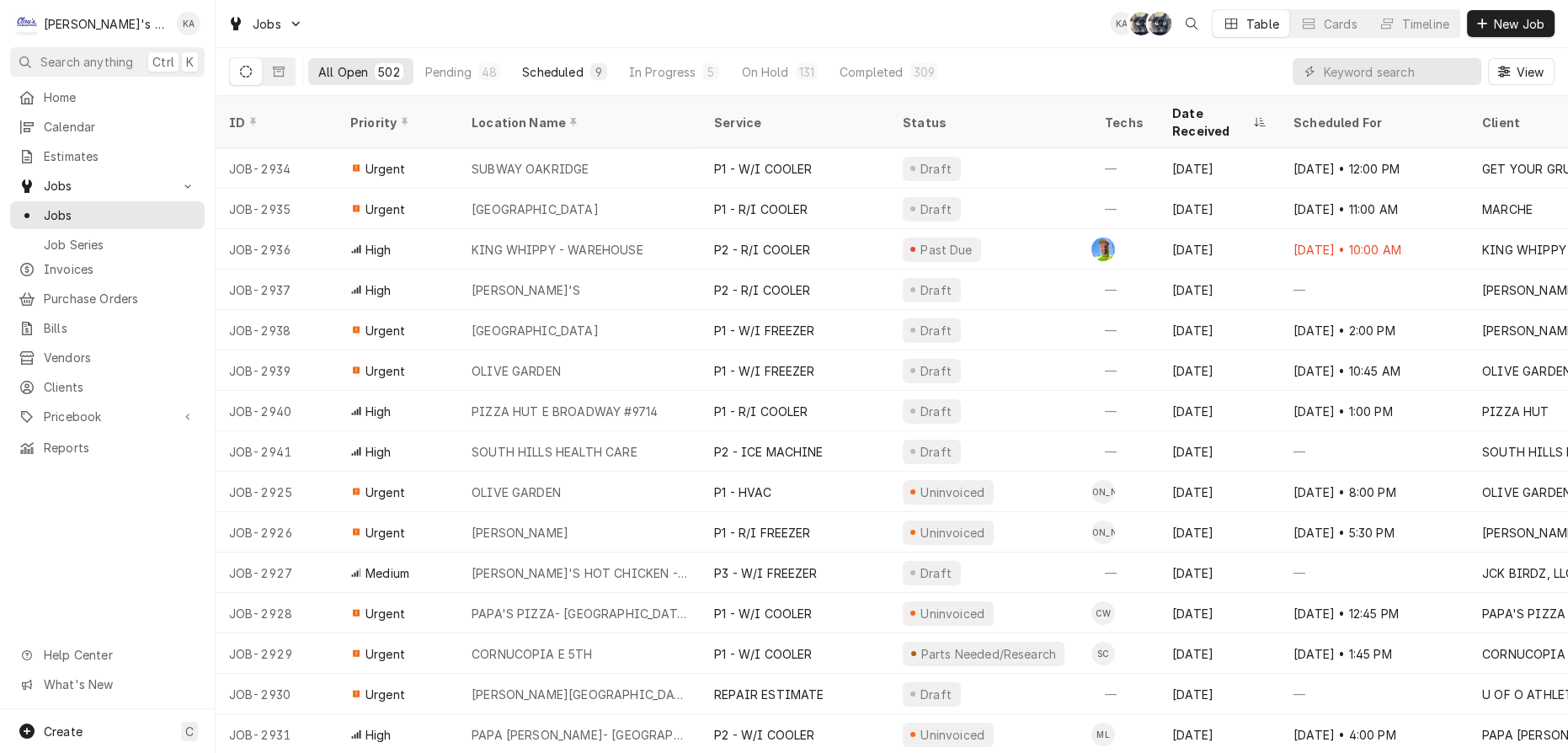
click at [522, 66] on div "Scheduled" at bounding box center [552, 72] width 61 height 18
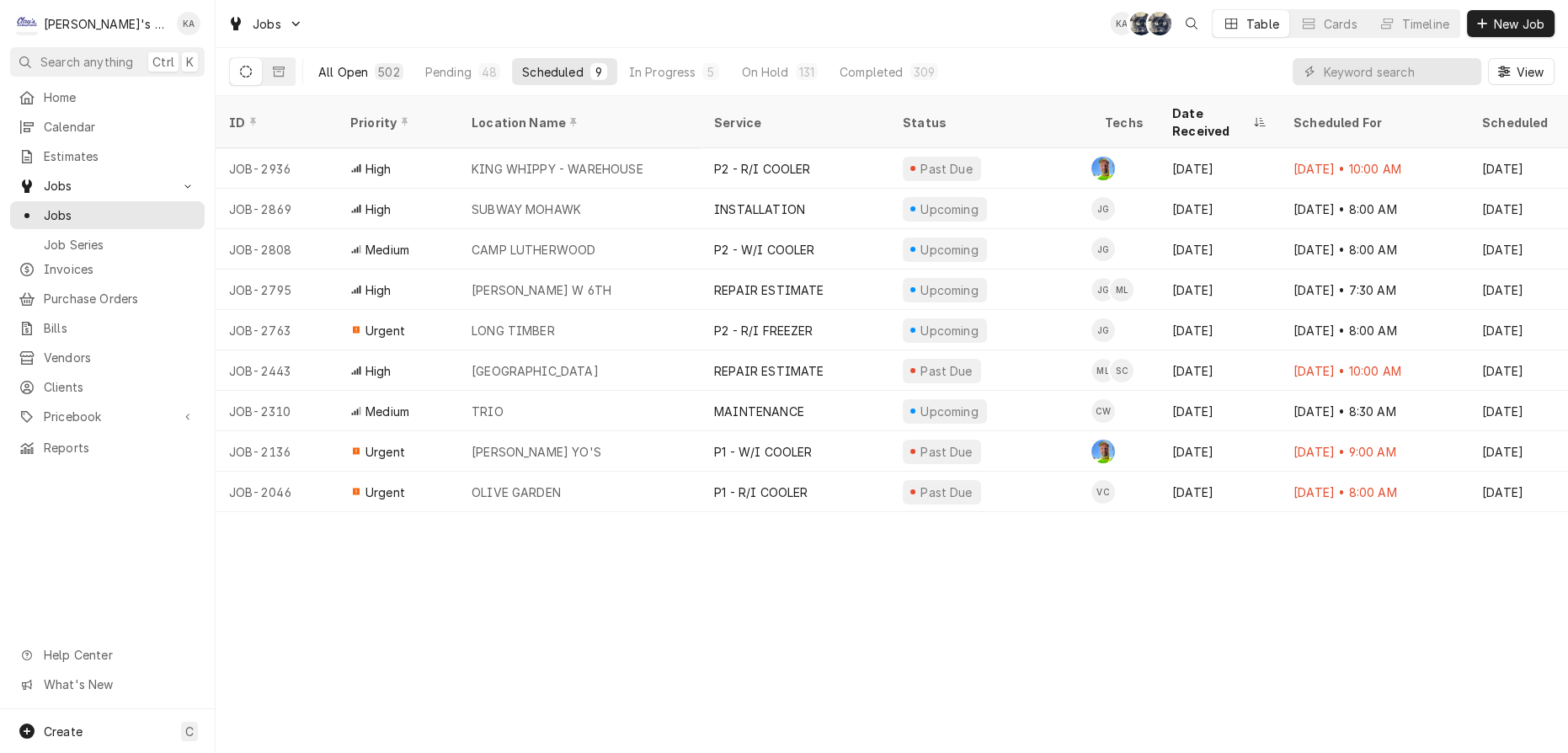
click at [336, 65] on div "All Open" at bounding box center [344, 72] width 50 height 18
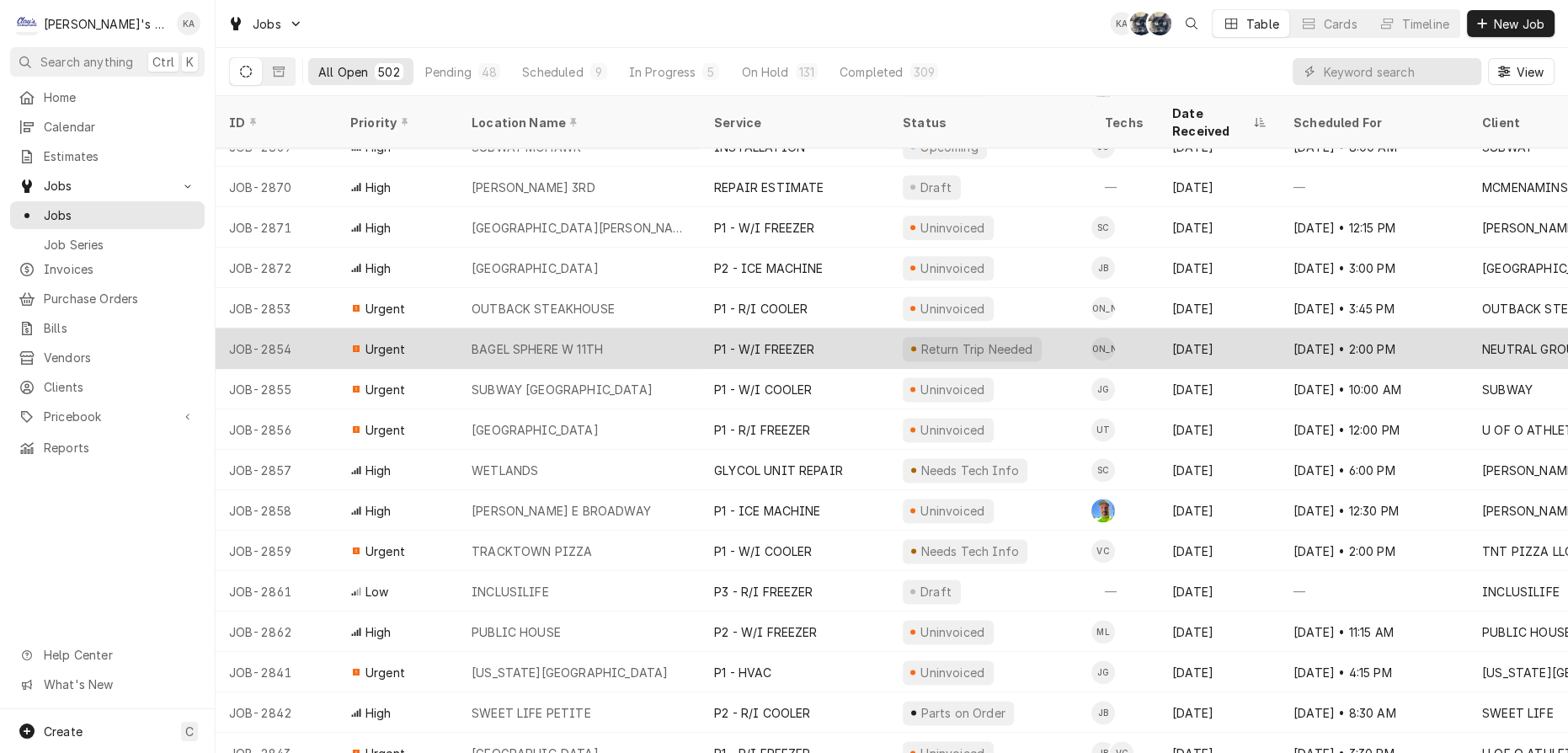
scroll to position [2975, 0]
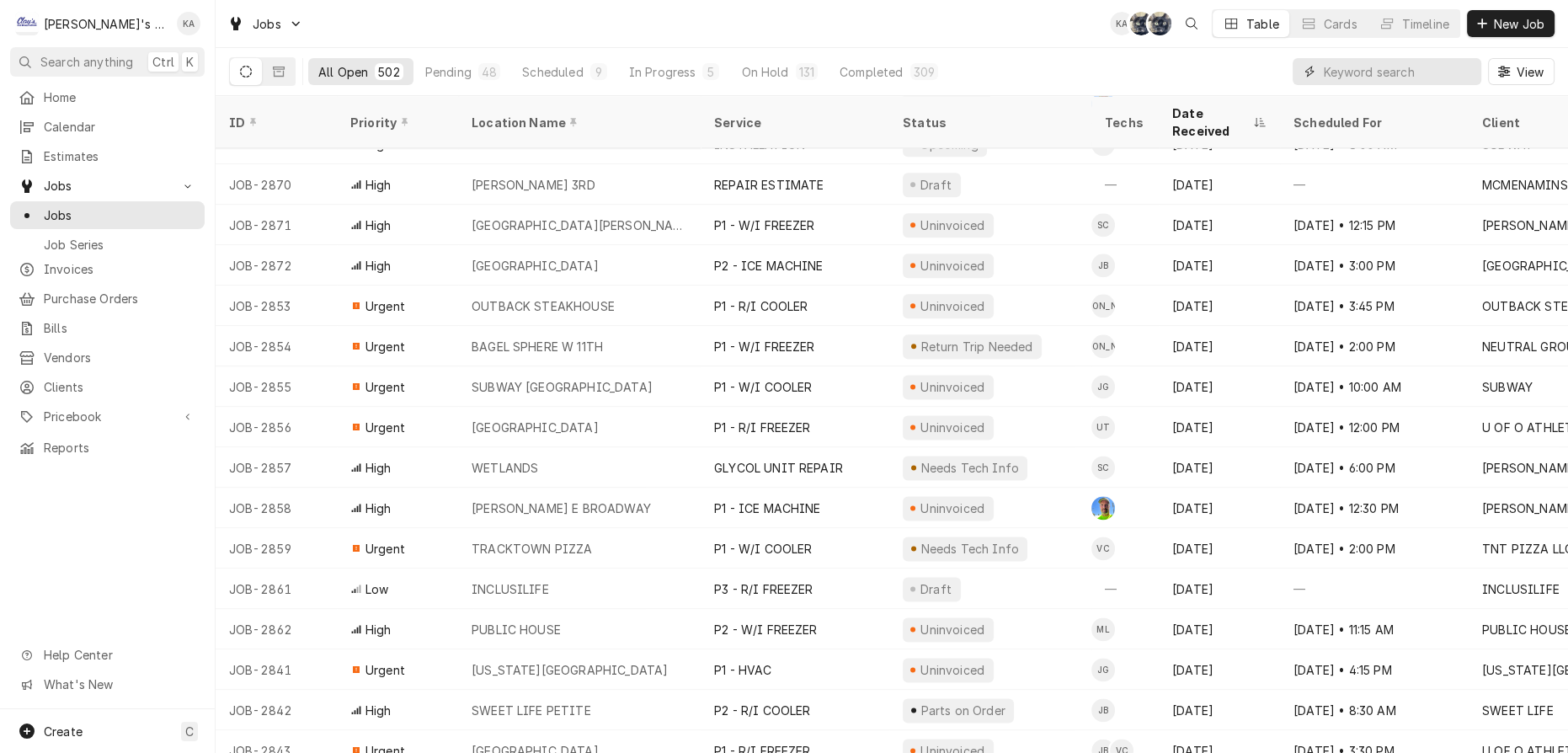
click at [1344, 66] on input "Dynamic Content Wrapper" at bounding box center [1397, 71] width 150 height 27
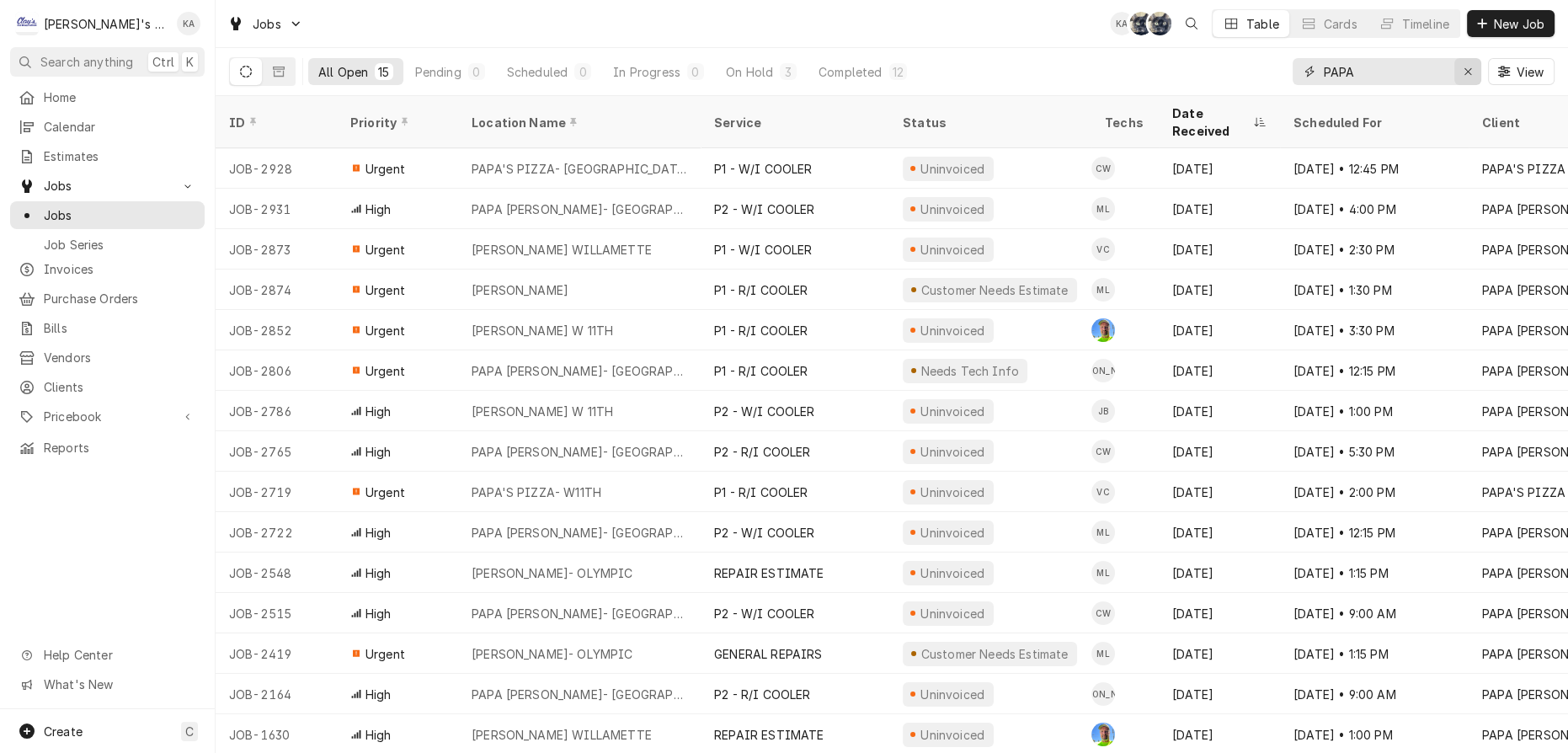
type input "PAPA"
click at [1473, 66] on icon "Erase input" at bounding box center [1469, 72] width 9 height 12
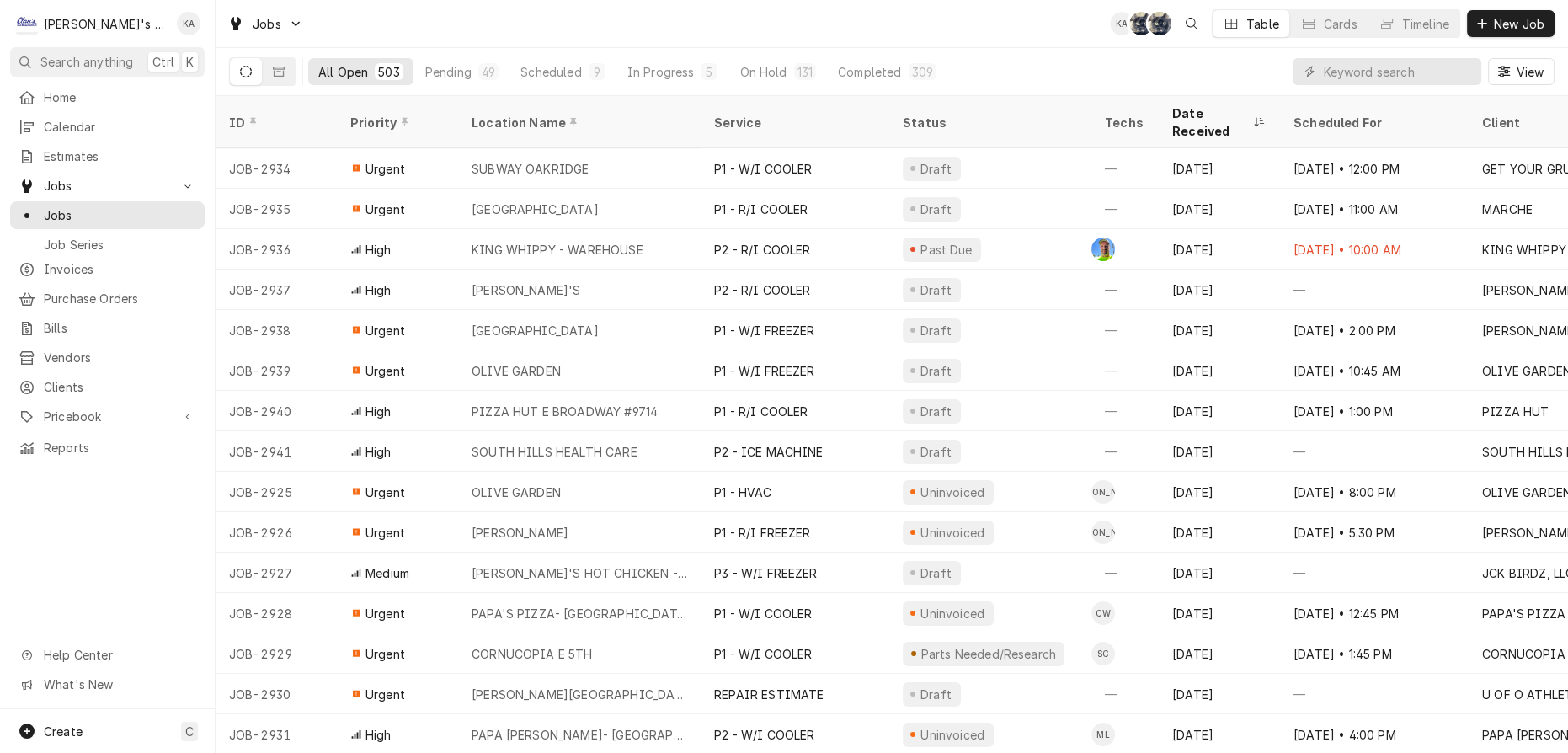
click at [468, 27] on div "Jobs KA SB SB Table Cards Timeline New Job" at bounding box center [892, 23] width 1353 height 47
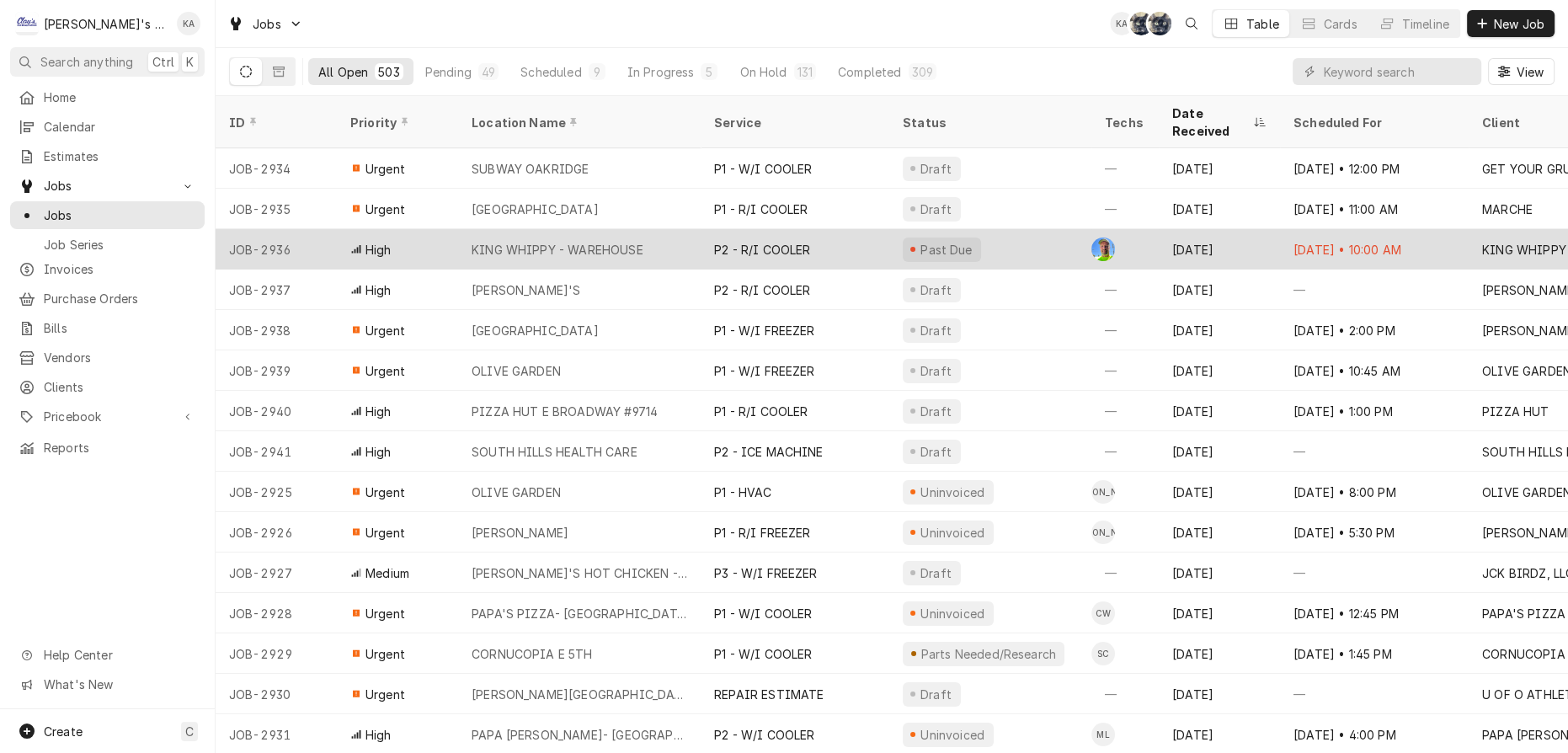
click at [617, 241] on div "KING WHIPPY - WAREHOUSE" at bounding box center [557, 249] width 172 height 18
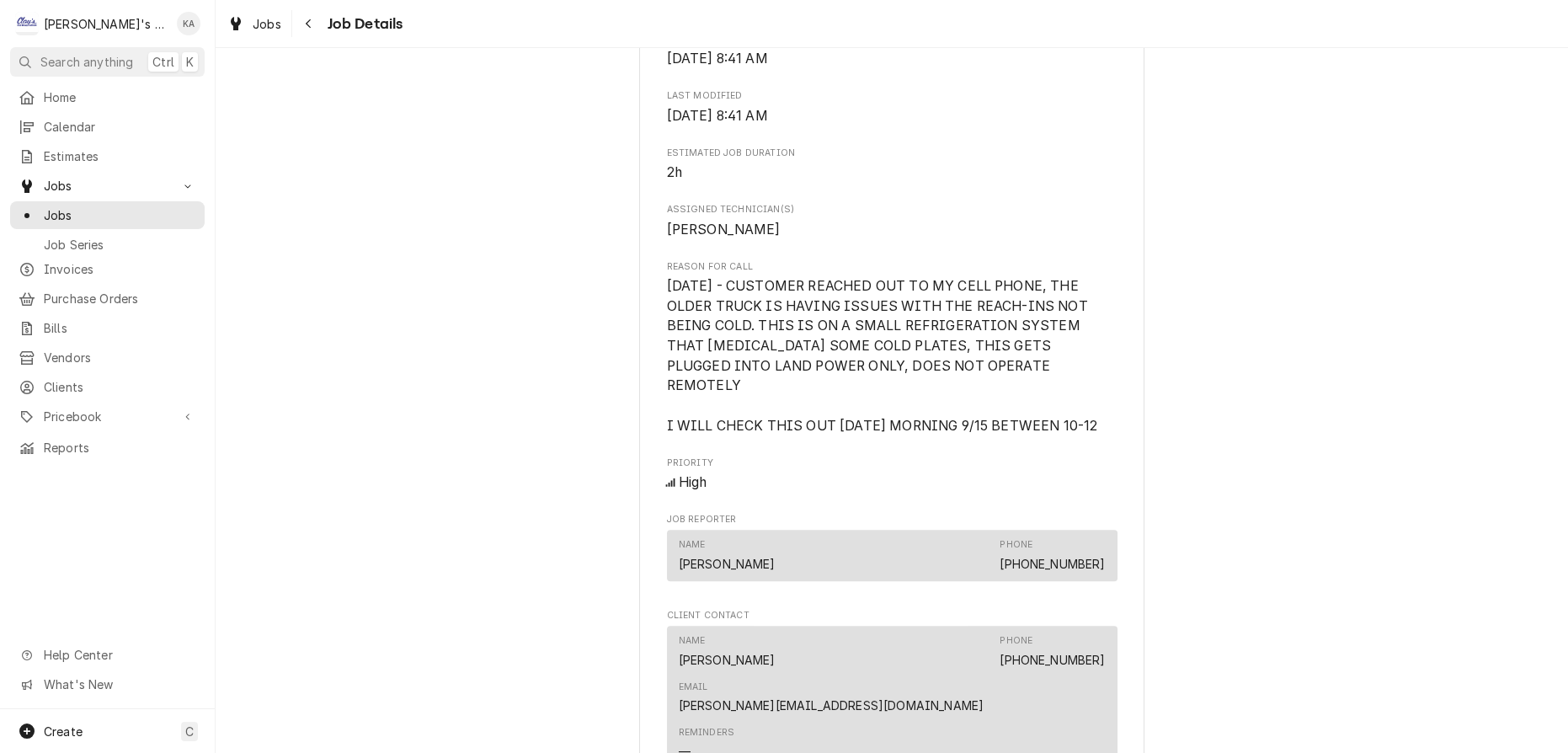
scroll to position [577, 0]
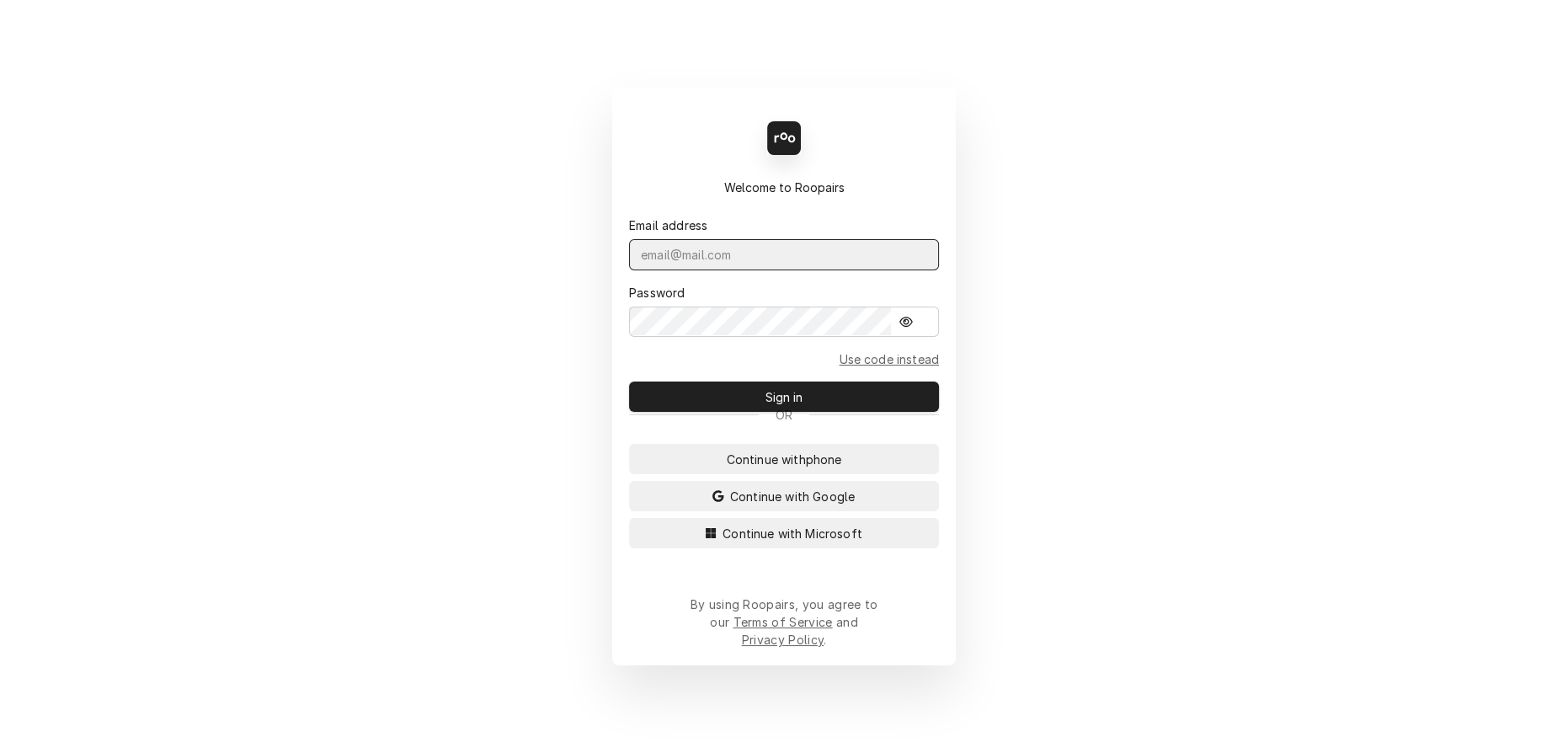
click at [755, 263] on input "Dynamic Content Wrapper" at bounding box center [784, 254] width 310 height 31
type input "[PERSON_NAME][EMAIL_ADDRESS][DOMAIN_NAME]"
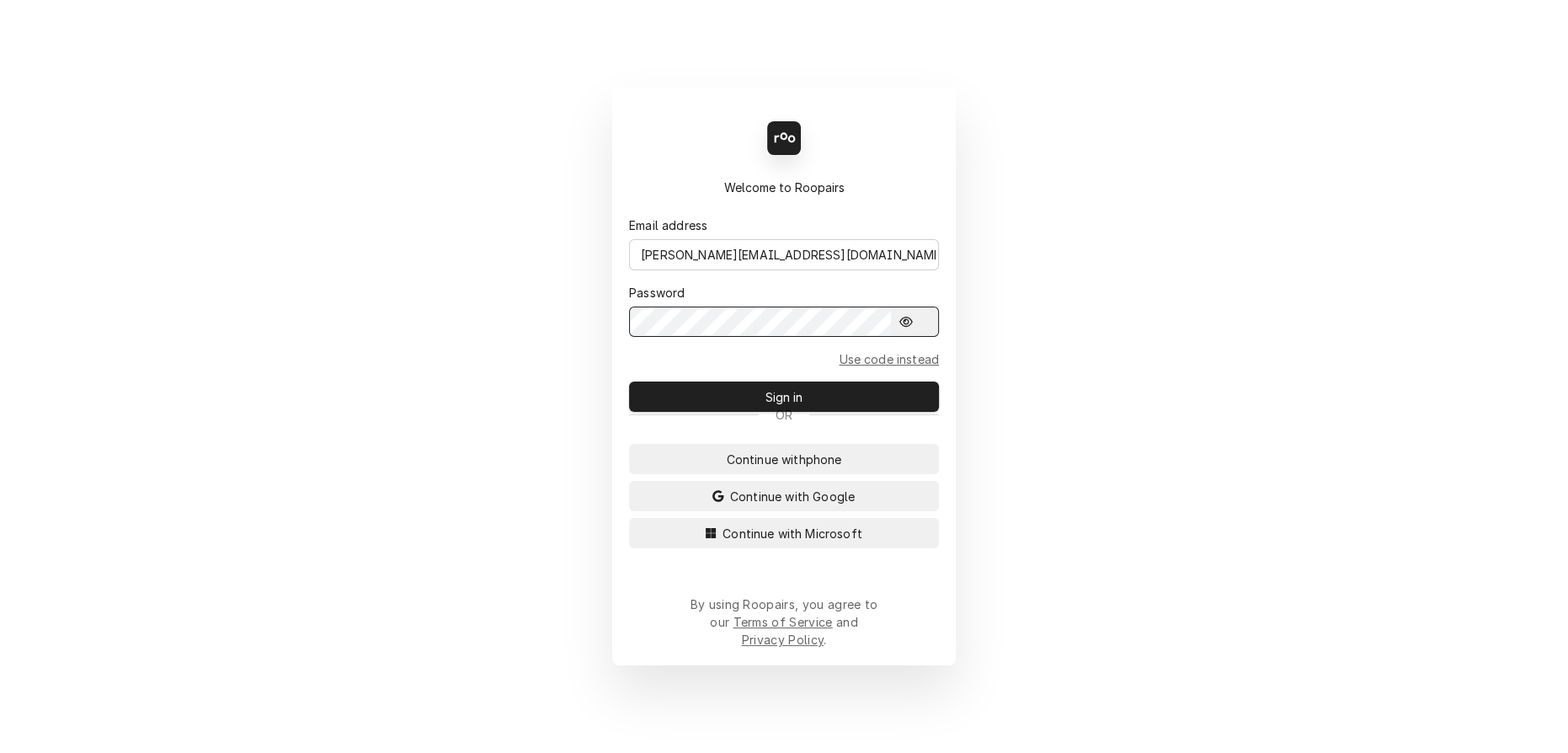
click at [629, 381] on button "Sign in" at bounding box center [784, 396] width 310 height 30
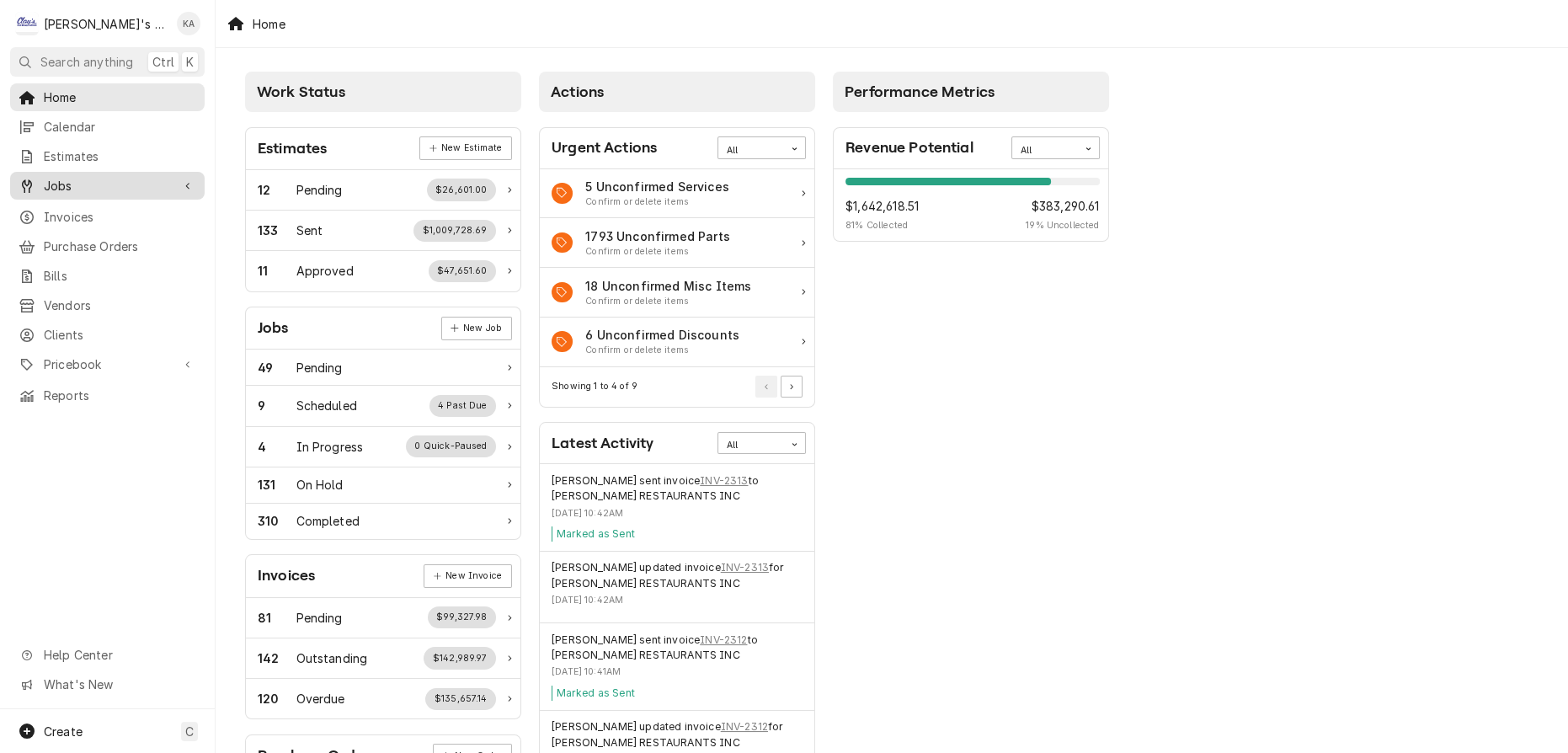
click at [47, 176] on div "Jobs" at bounding box center [107, 185] width 188 height 21
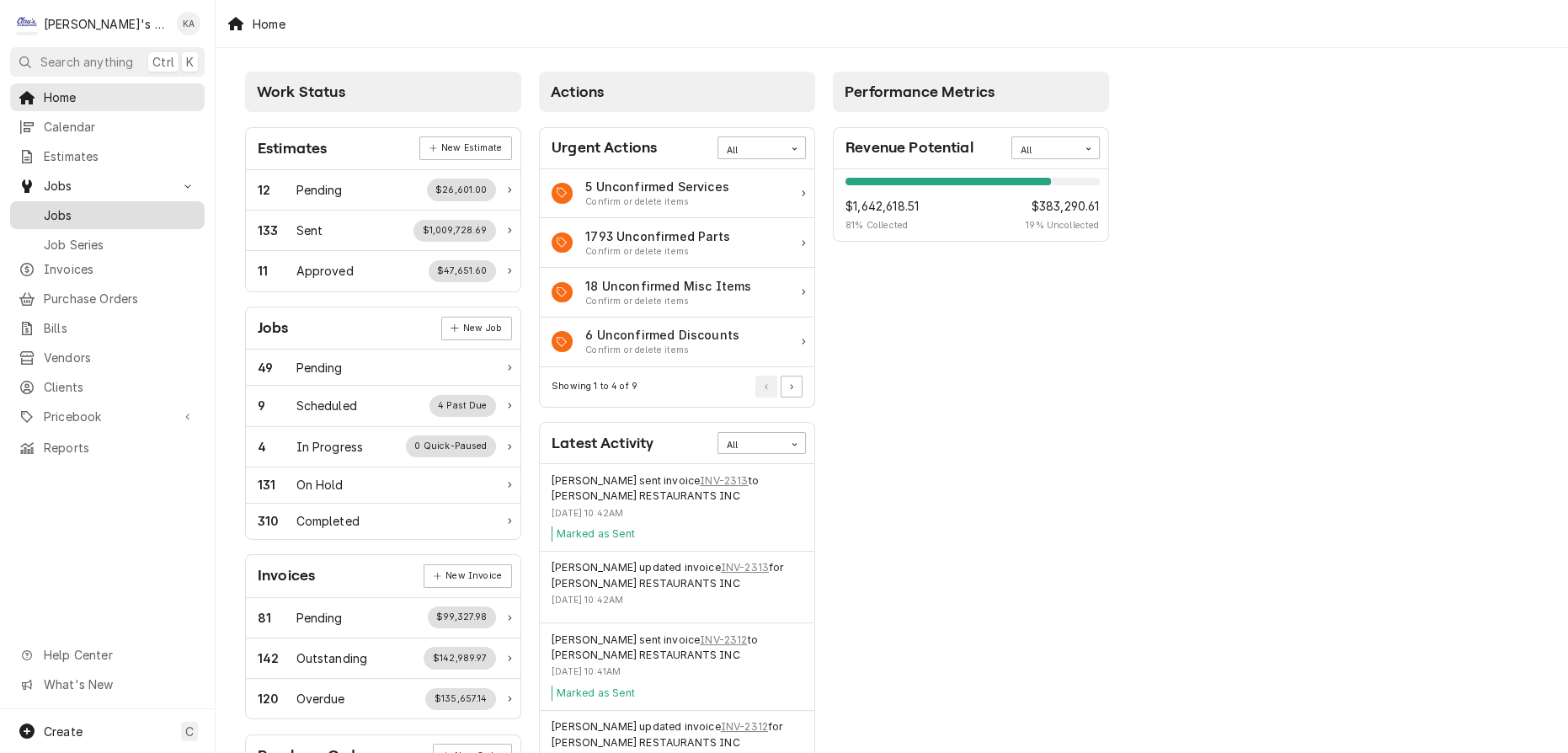
click at [53, 206] on span "Jobs" at bounding box center [120, 215] width 153 height 18
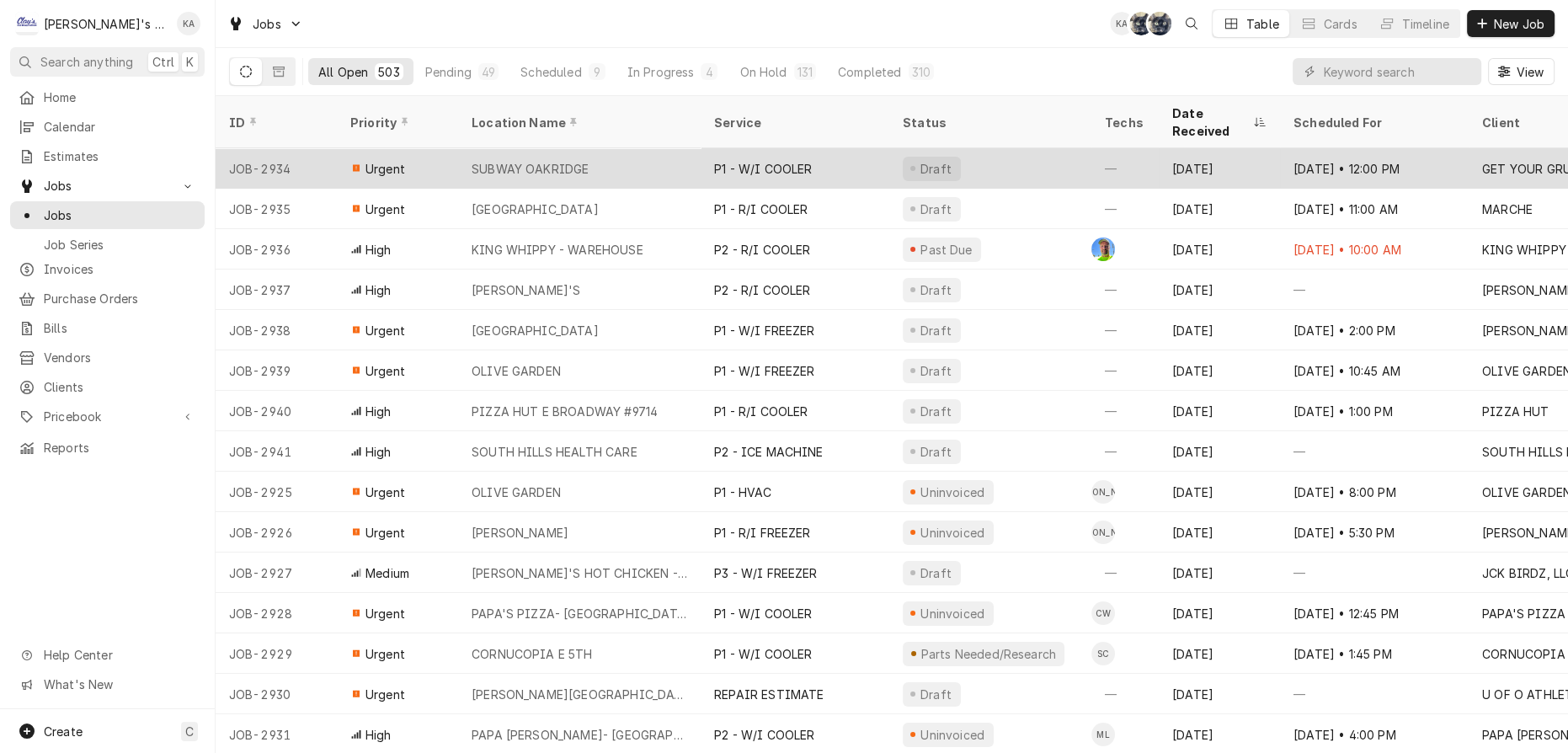
click at [547, 160] on div "SUBWAY OAKRIDGE" at bounding box center [530, 169] width 117 height 18
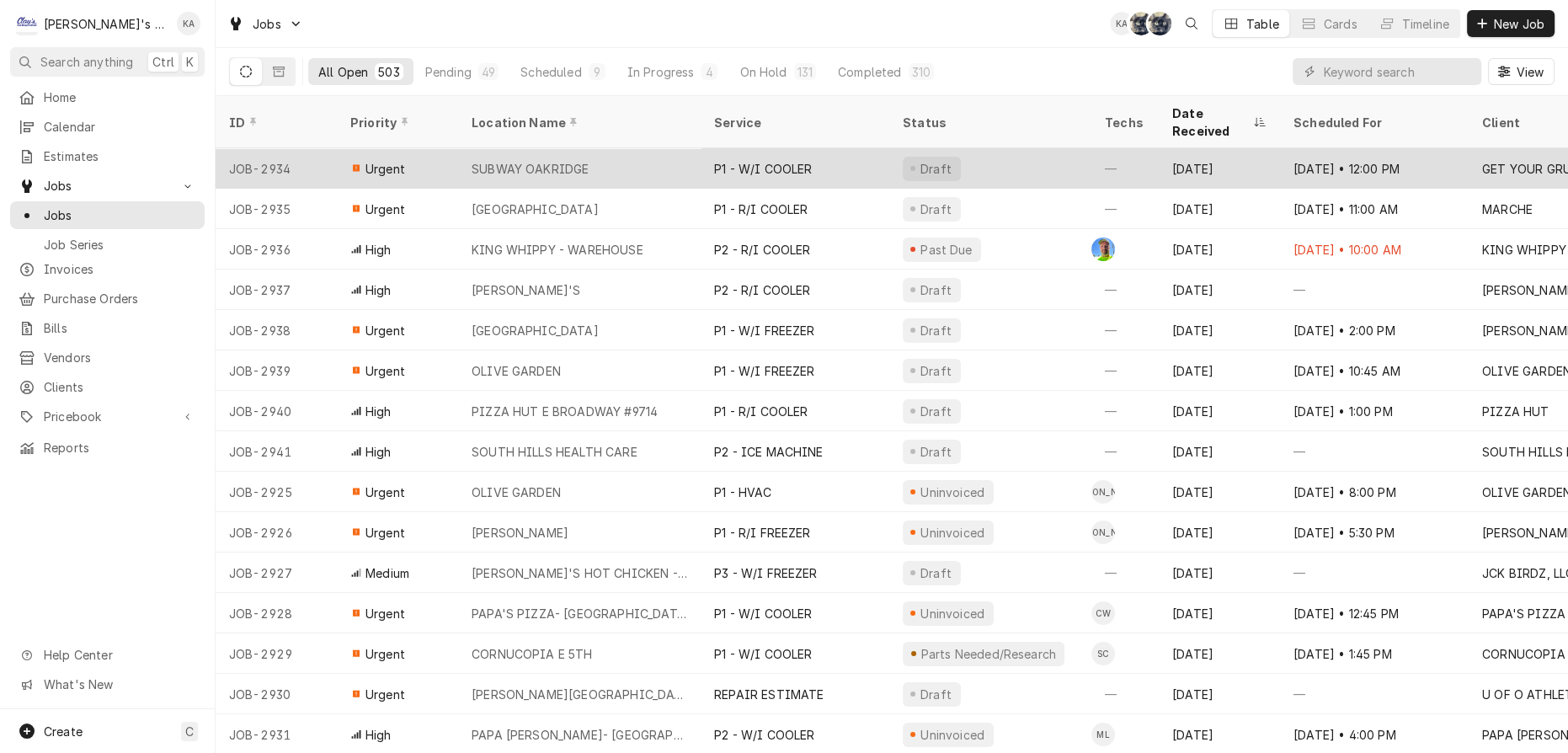
click at [547, 160] on div "SUBWAY OAKRIDGE" at bounding box center [530, 169] width 117 height 18
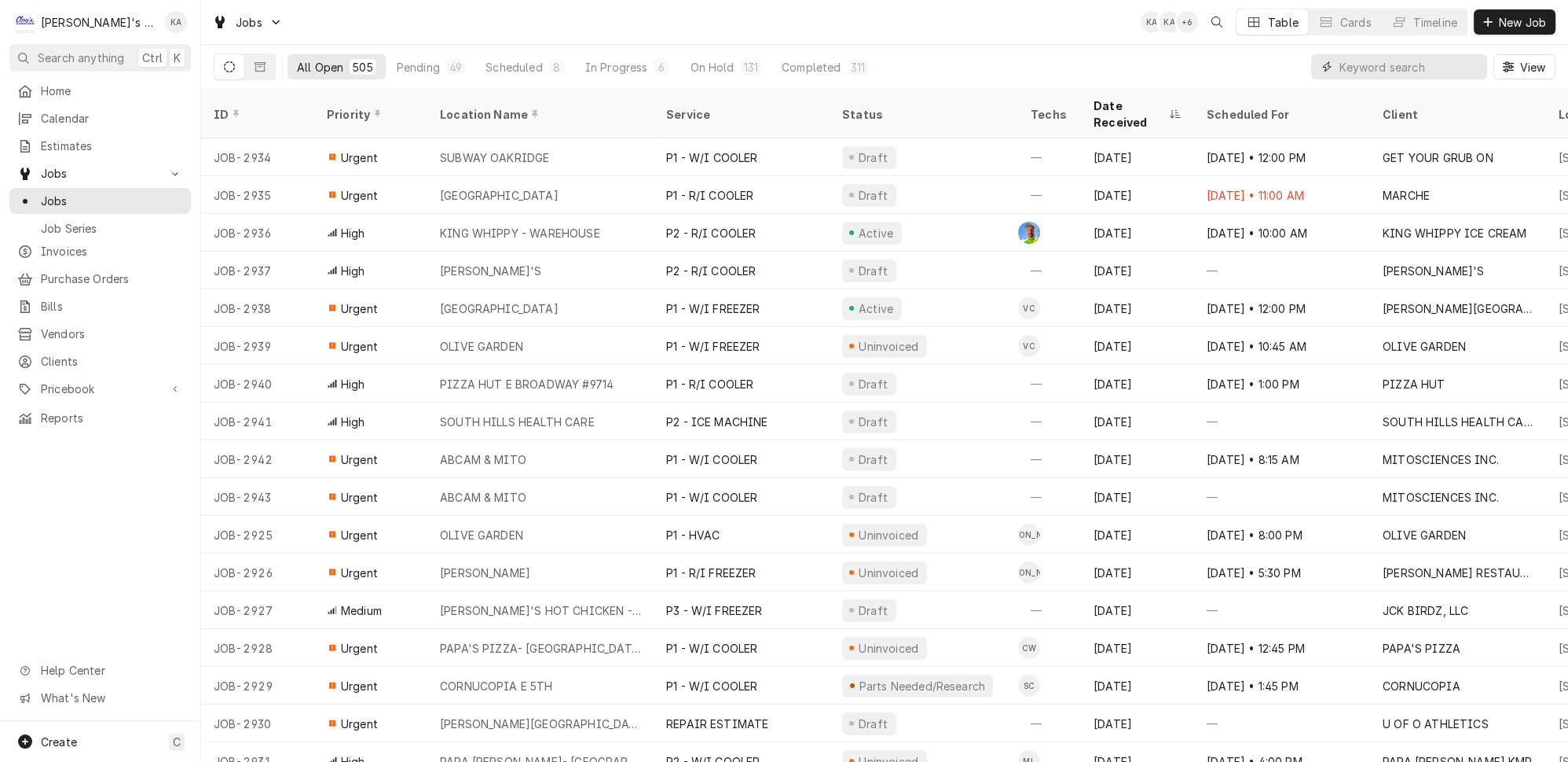
click at [1399, 61] on input "Dynamic Content Wrapper" at bounding box center [1409, 66] width 140 height 25
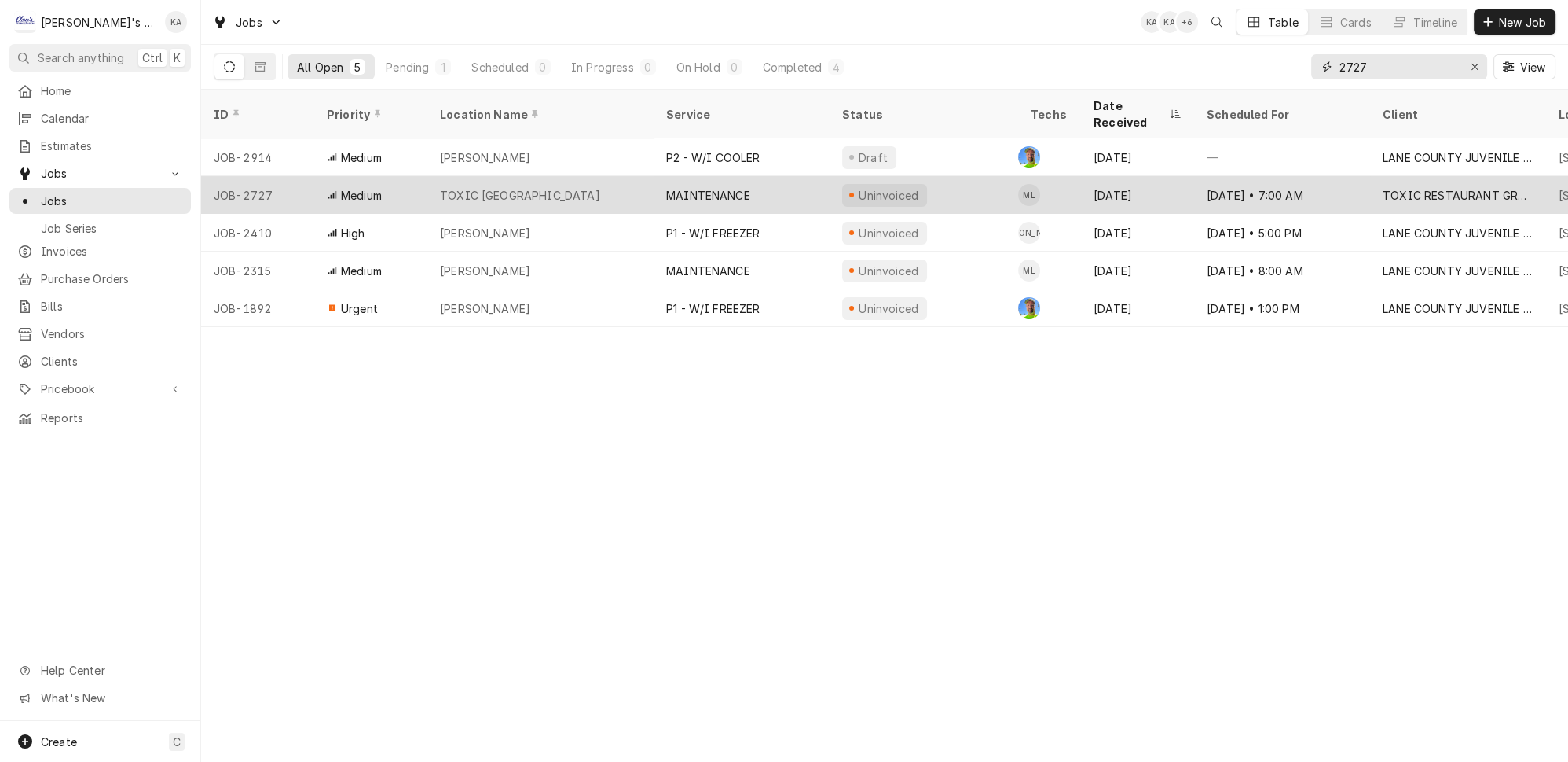
type input "2727"
click at [542, 176] on div "TOXIC SPRINGFIELD" at bounding box center [540, 194] width 226 height 38
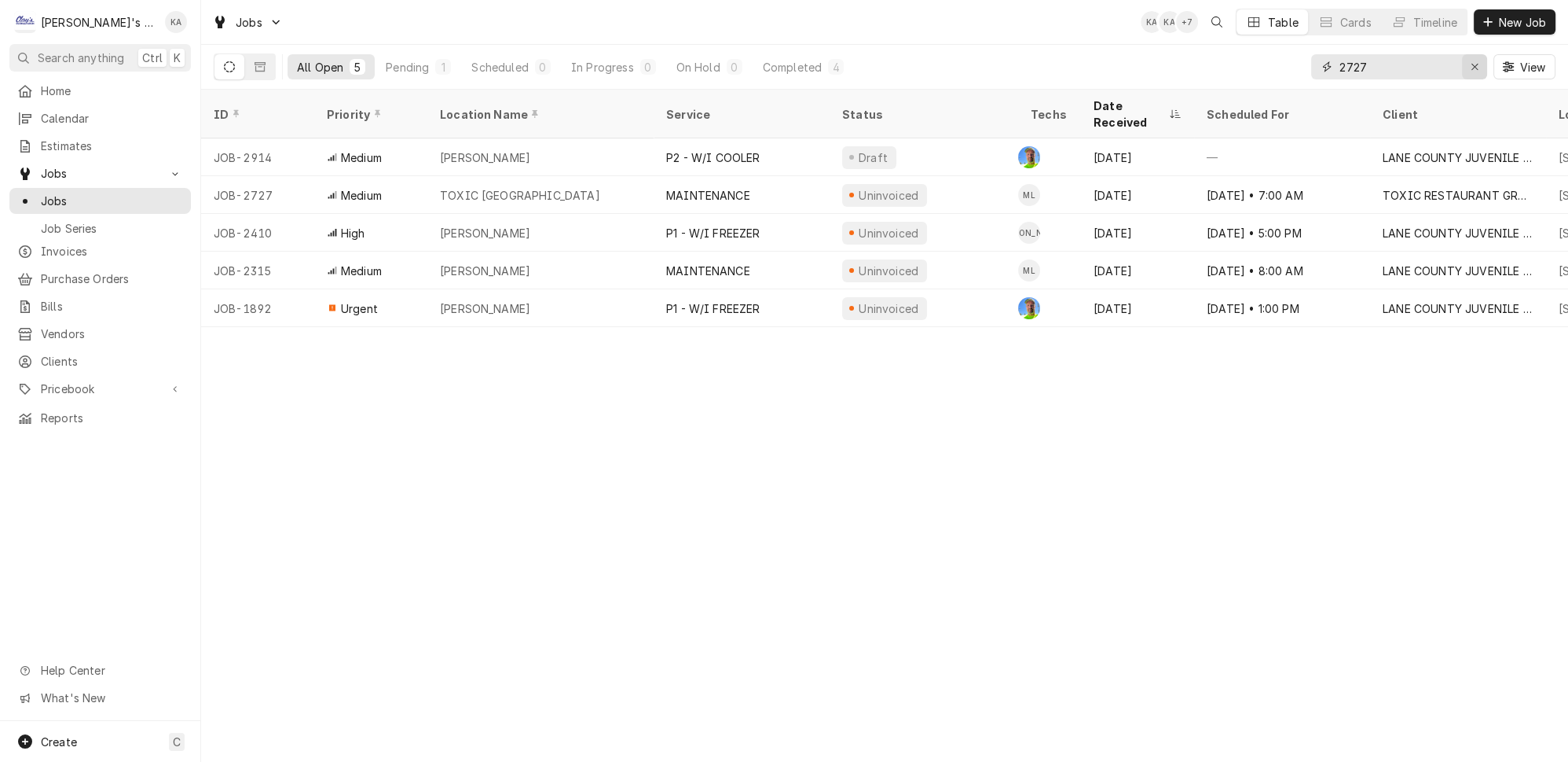
click at [1462, 66] on button "Erase input" at bounding box center [1474, 66] width 25 height 25
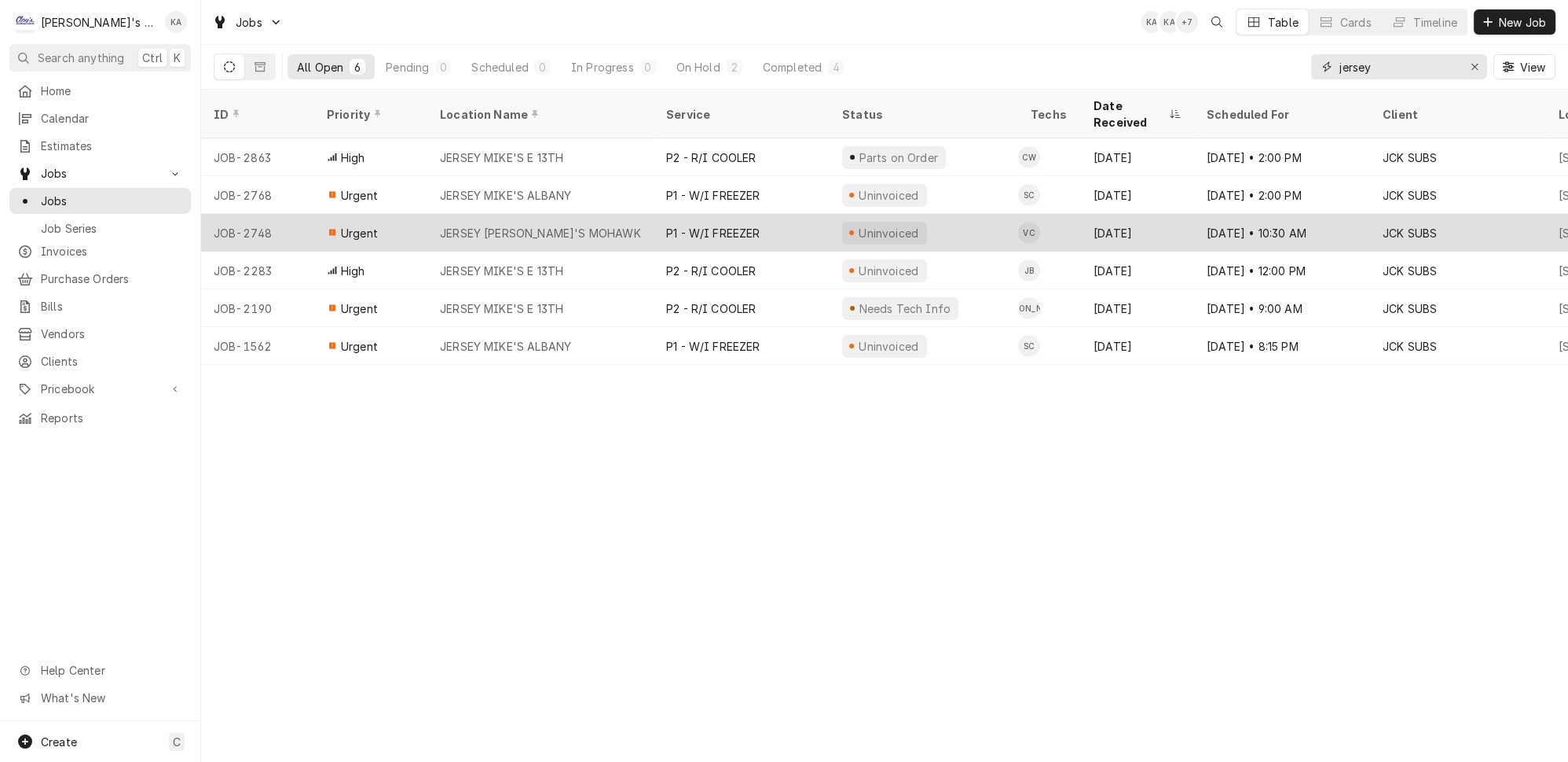
type input "jersey"
click at [612, 213] on div "JERSEY MIKE'S MOHAWK" at bounding box center [540, 232] width 226 height 38
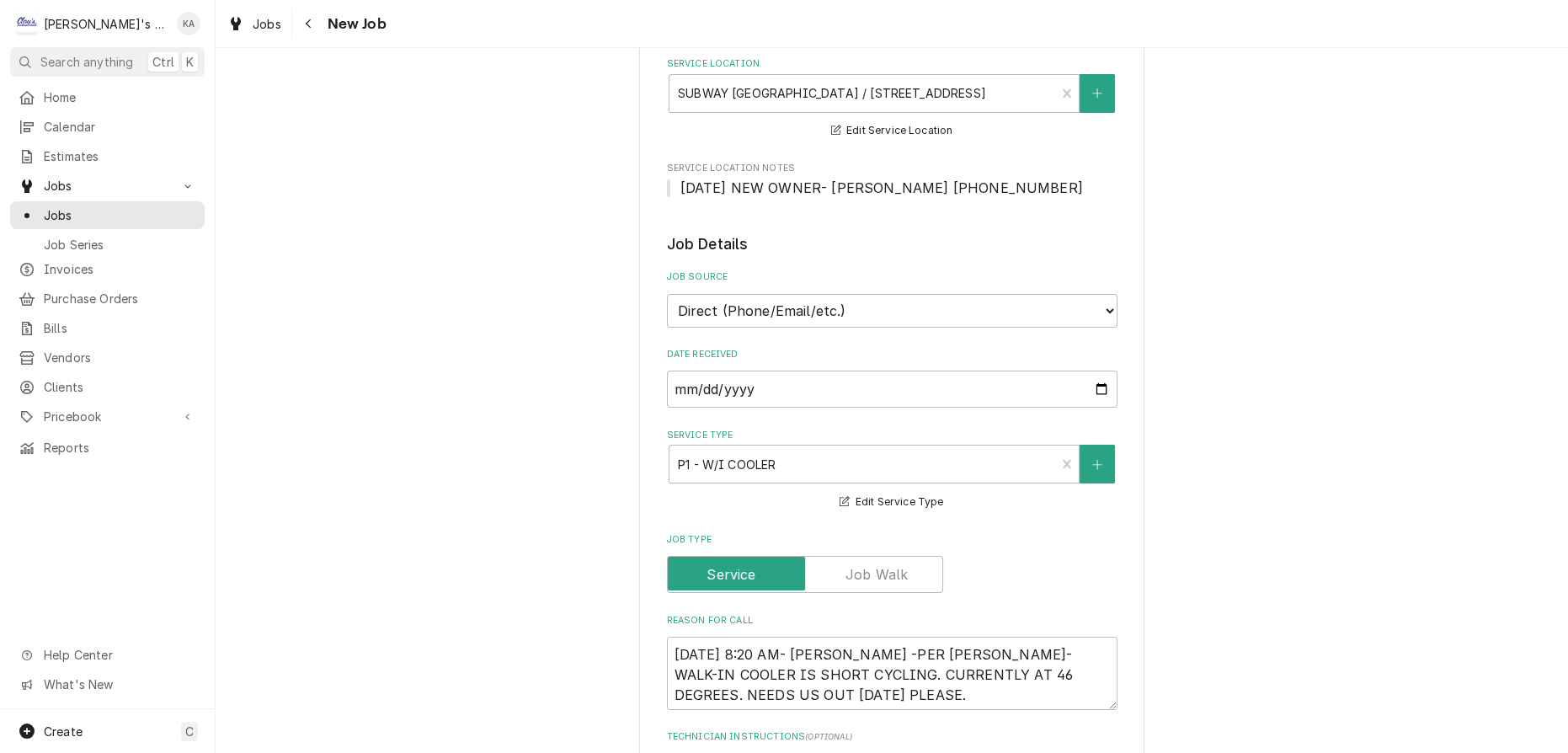
scroll to position [459, 0]
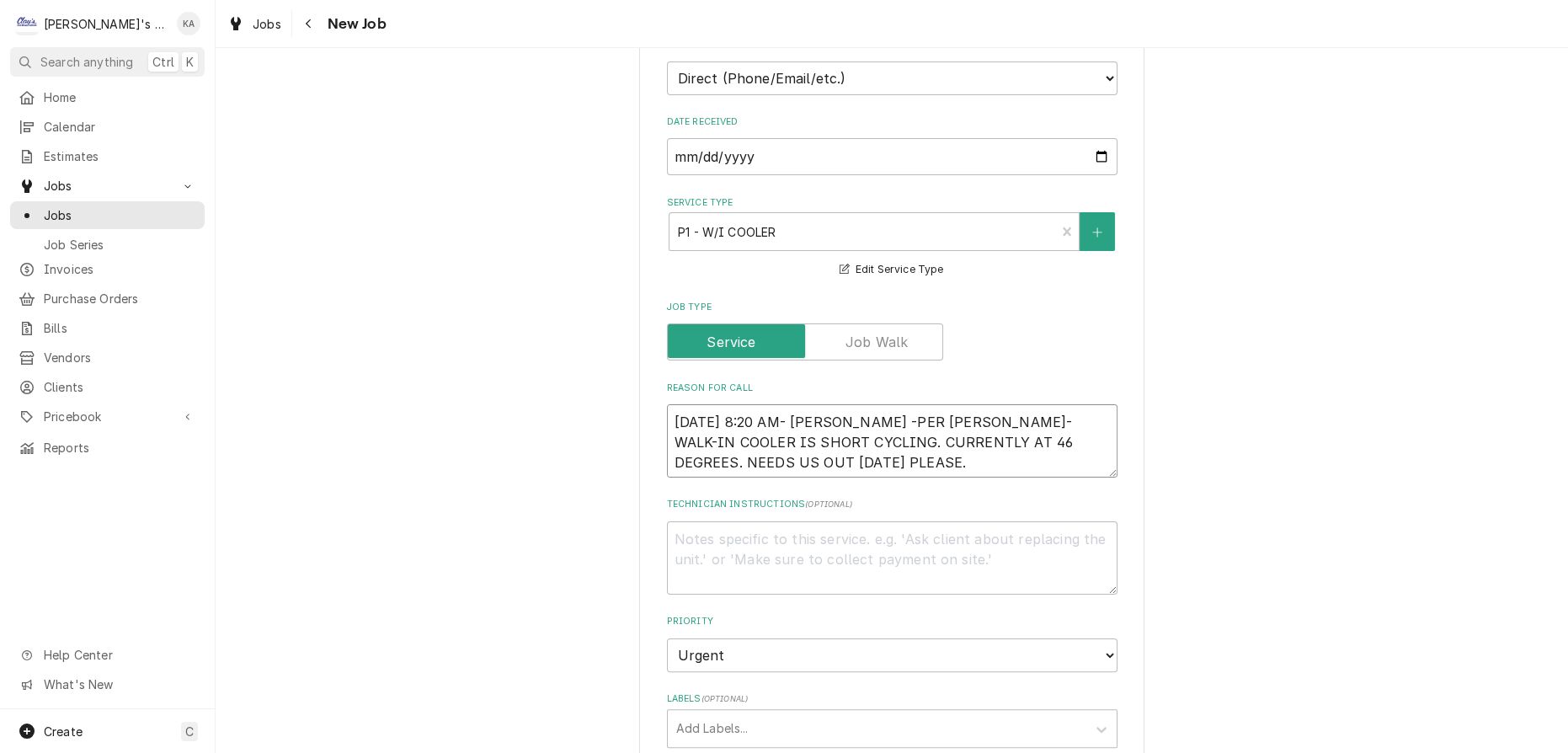
click at [853, 408] on textarea "[DATE] 8:20 AM- [PERSON_NAME] -PER [PERSON_NAME]- WALK-IN COOLER IS SHORT CYCLI…" at bounding box center [893, 441] width 451 height 74
type textarea "x"
type textarea "9/15/2025 8:20 AM- KASSIE-PER LUKE- WALK-IN COOLER IS SHORT CYCLING. CURRENTLY …"
type textarea "x"
type textarea "9/15/2025 8:20 AM- KASSIE- PER LUKE- WALK-IN COOLER IS SHORT CYCLING. CURRENTLY…"
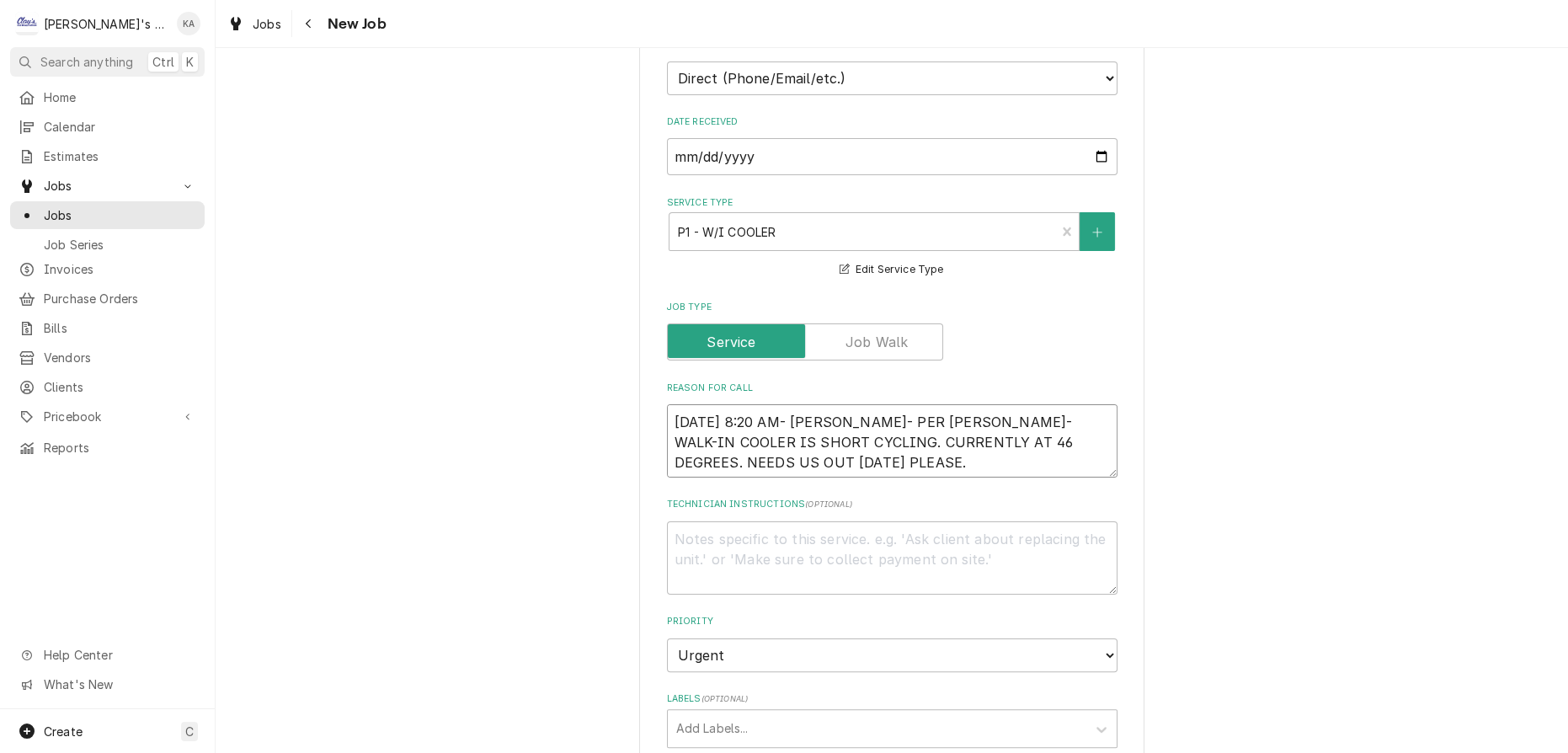
type textarea "x"
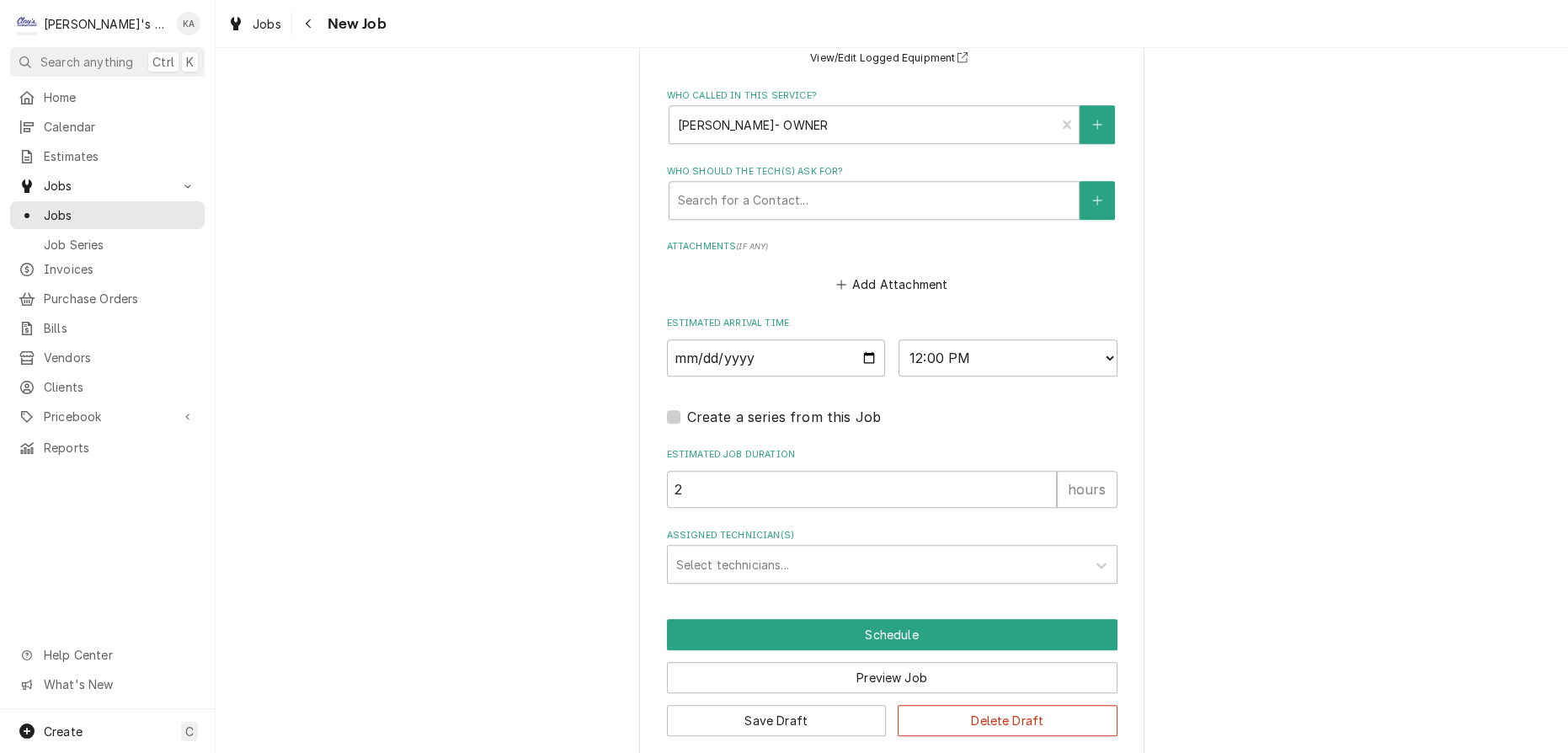
scroll to position [1330, 0]
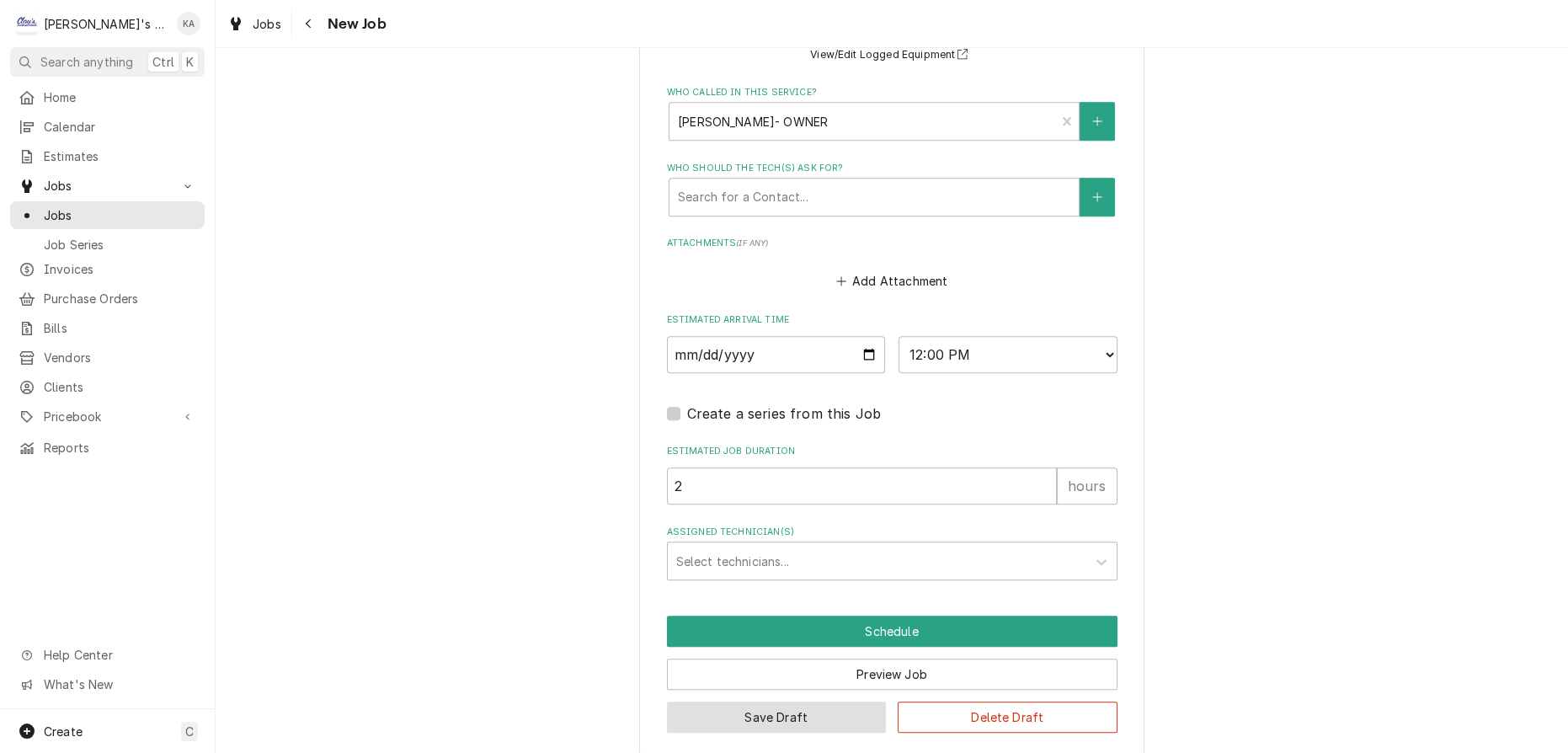
type textarea "9/15/2025 8:20 AM- KASSIE- PER LUKE- WALK-IN COOLER IS SHORT CYCLING. CURRENTLY…"
click at [772, 704] on button "Save Draft" at bounding box center [777, 717] width 220 height 31
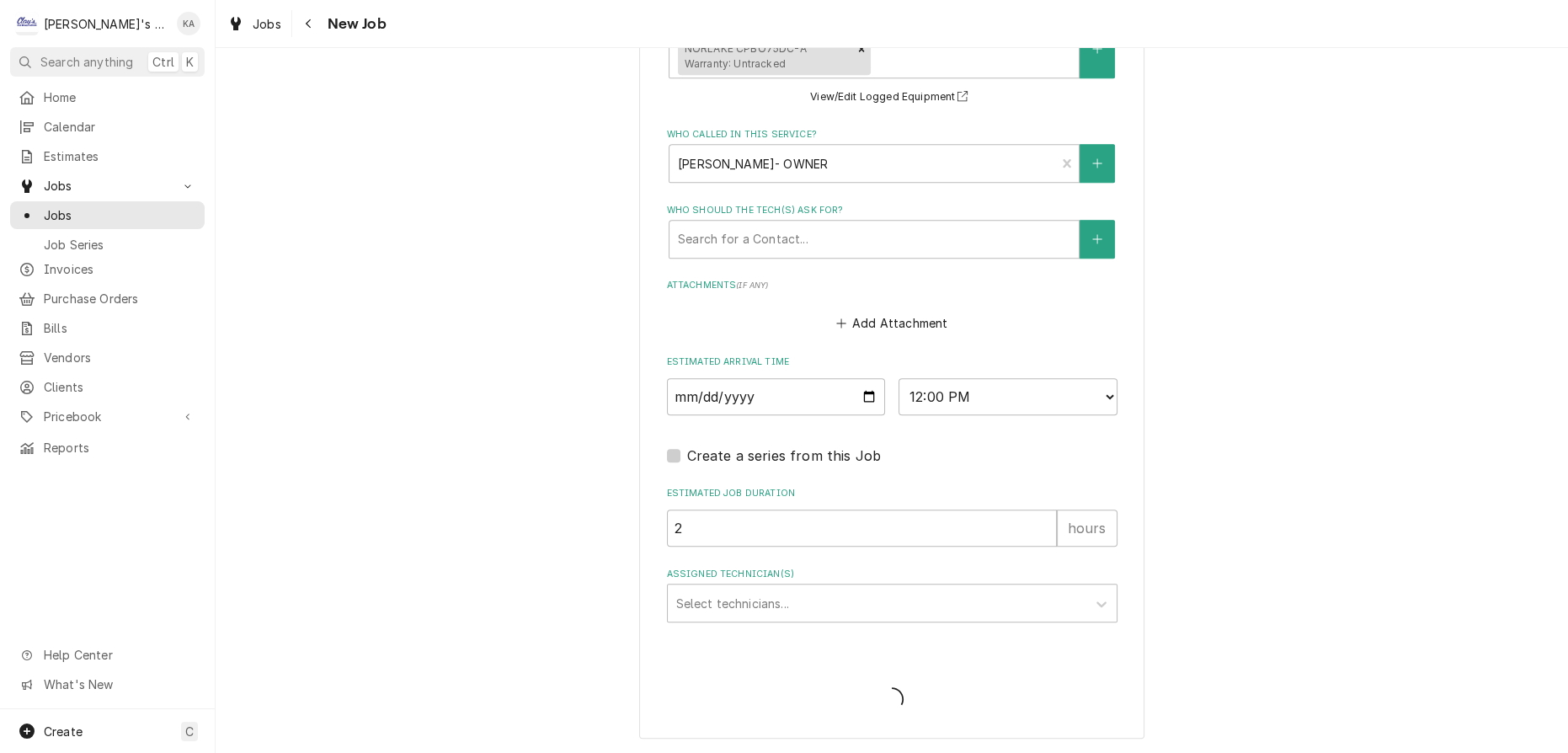
scroll to position [1273, 0]
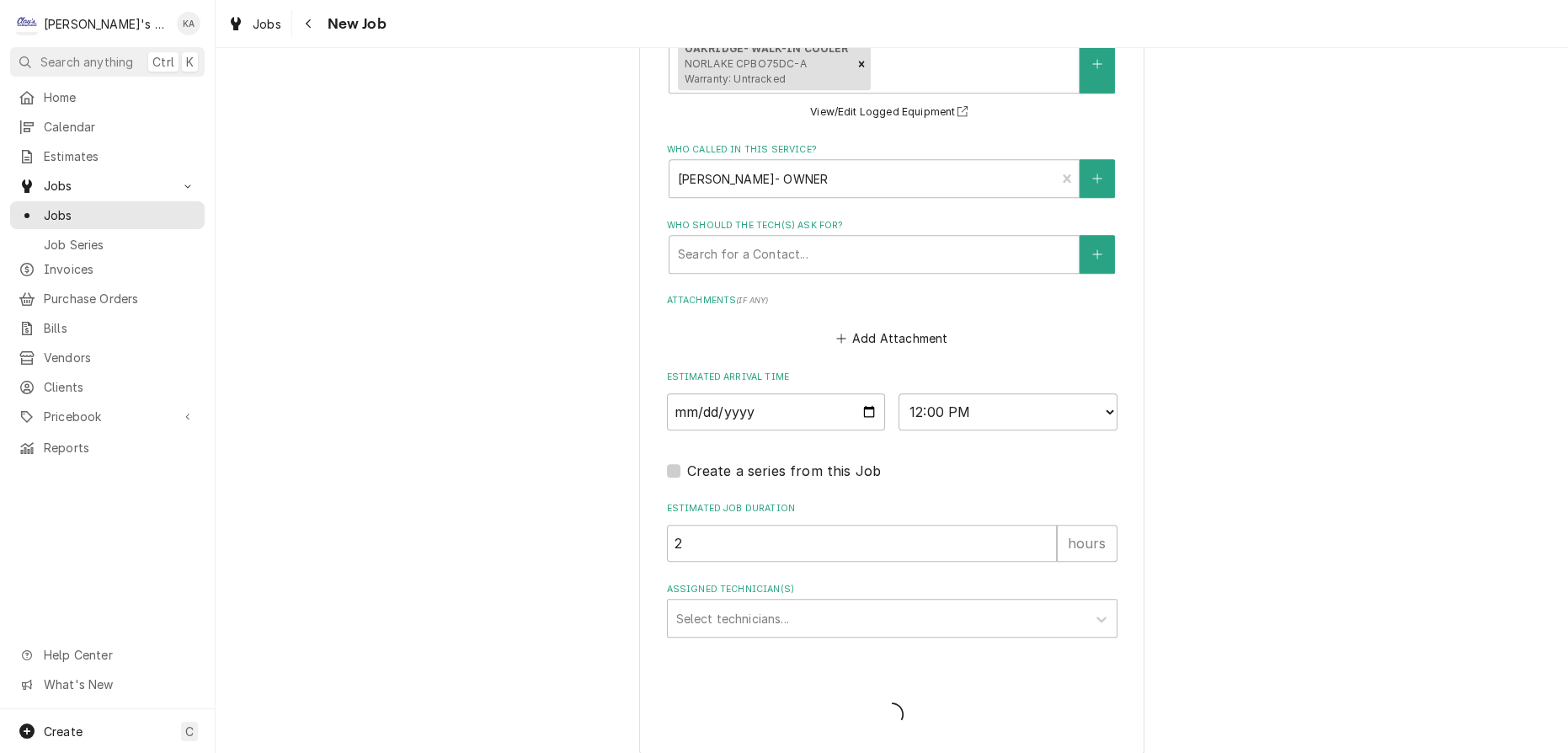
type textarea "x"
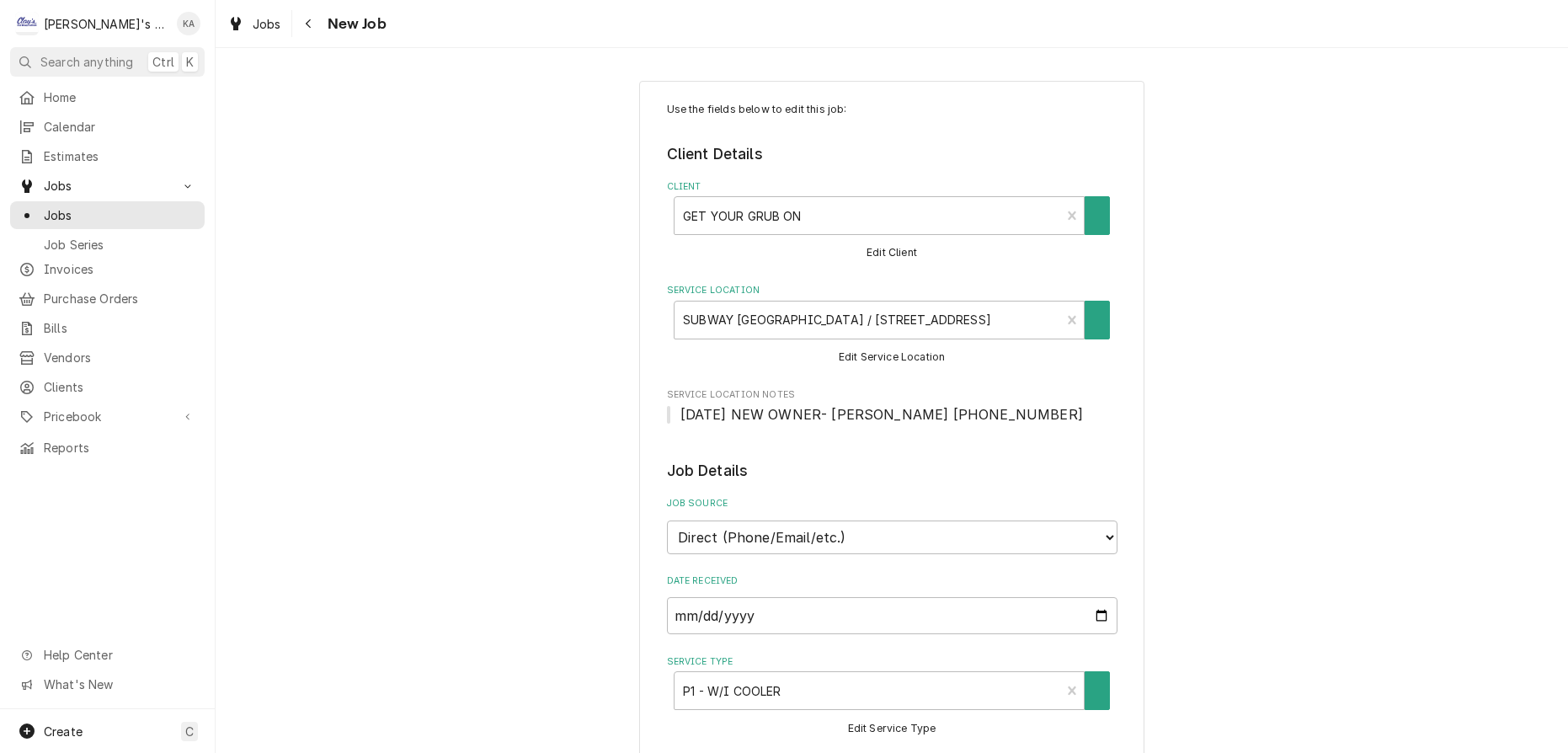
type textarea "x"
click at [253, 25] on span "Jobs" at bounding box center [266, 24] width 28 height 18
type textarea "x"
click at [75, 206] on span "Jobs" at bounding box center [120, 215] width 153 height 18
type textarea "x"
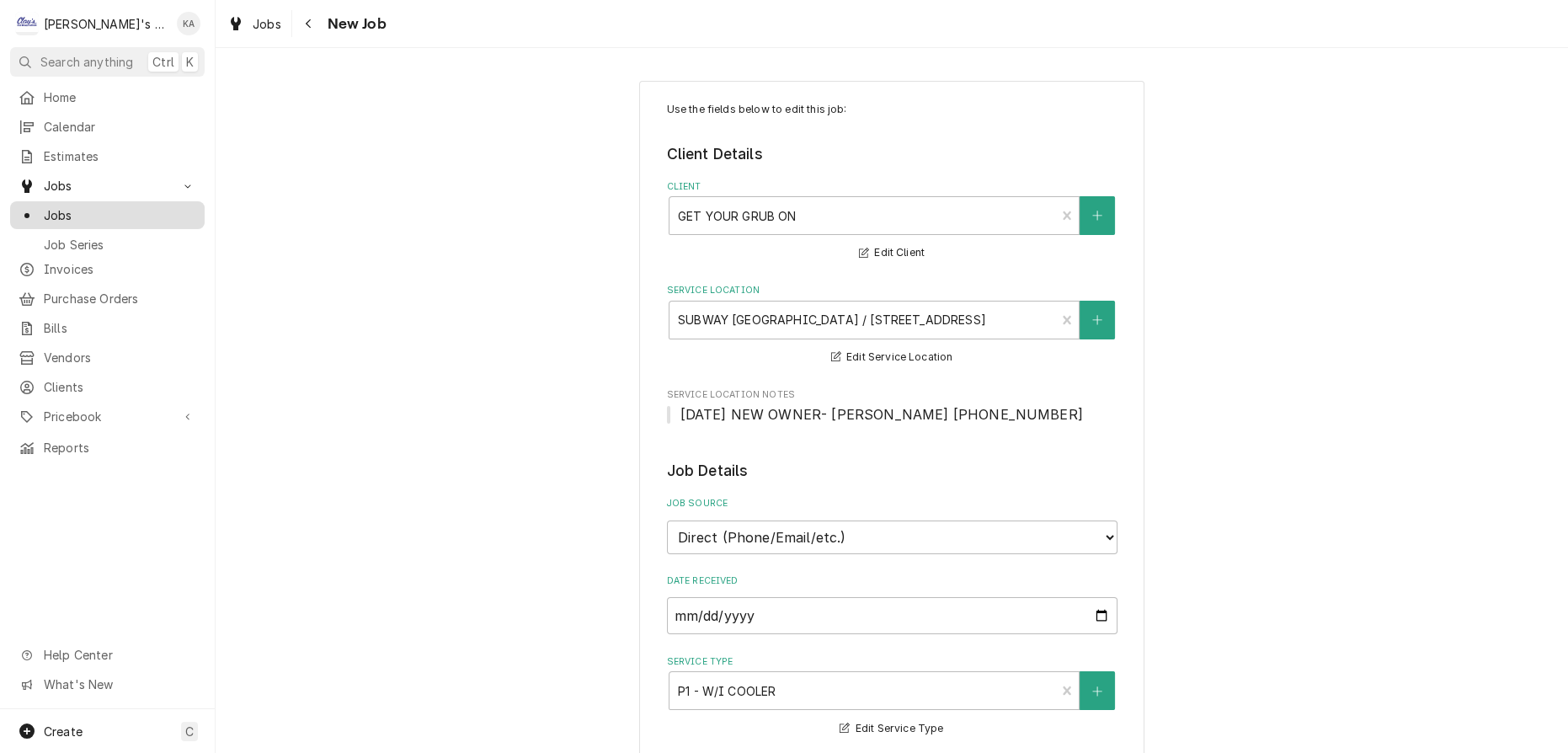
click at [81, 206] on span "Jobs" at bounding box center [120, 215] width 153 height 18
type textarea "x"
click at [75, 206] on span "Jobs" at bounding box center [120, 215] width 153 height 18
type textarea "x"
click at [63, 378] on span "Clients" at bounding box center [120, 386] width 153 height 18
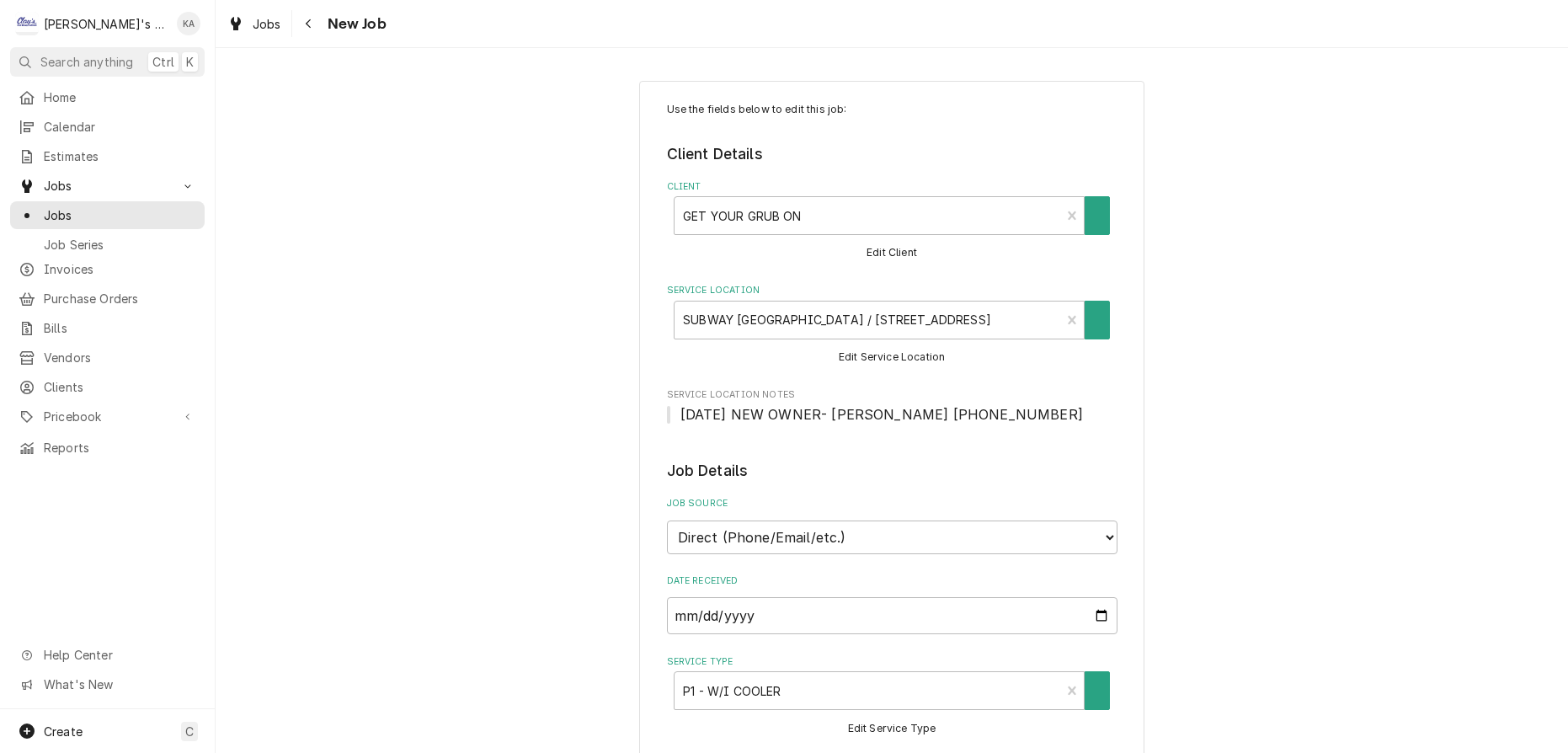
type textarea "x"
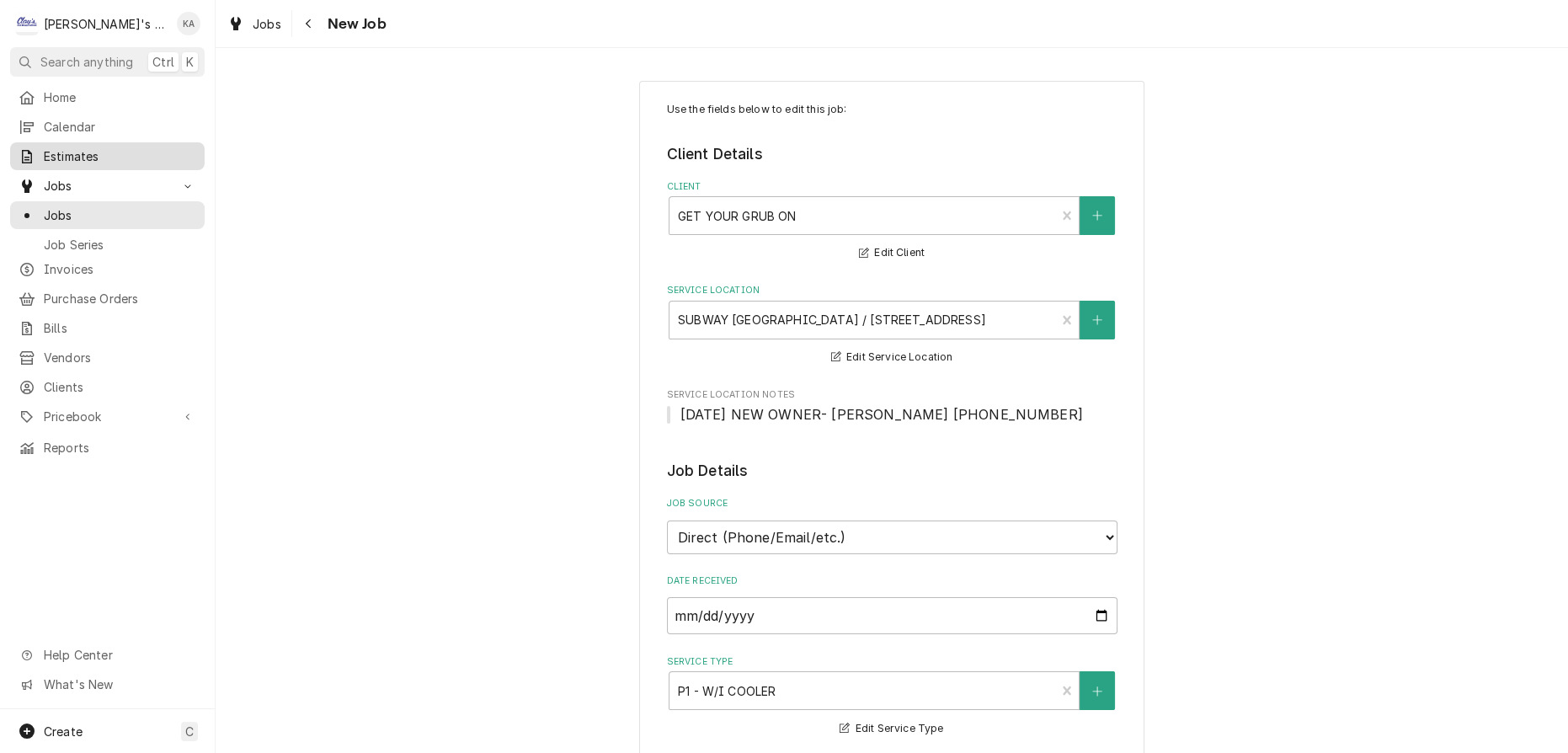
click at [85, 147] on span "Estimates" at bounding box center [120, 156] width 153 height 18
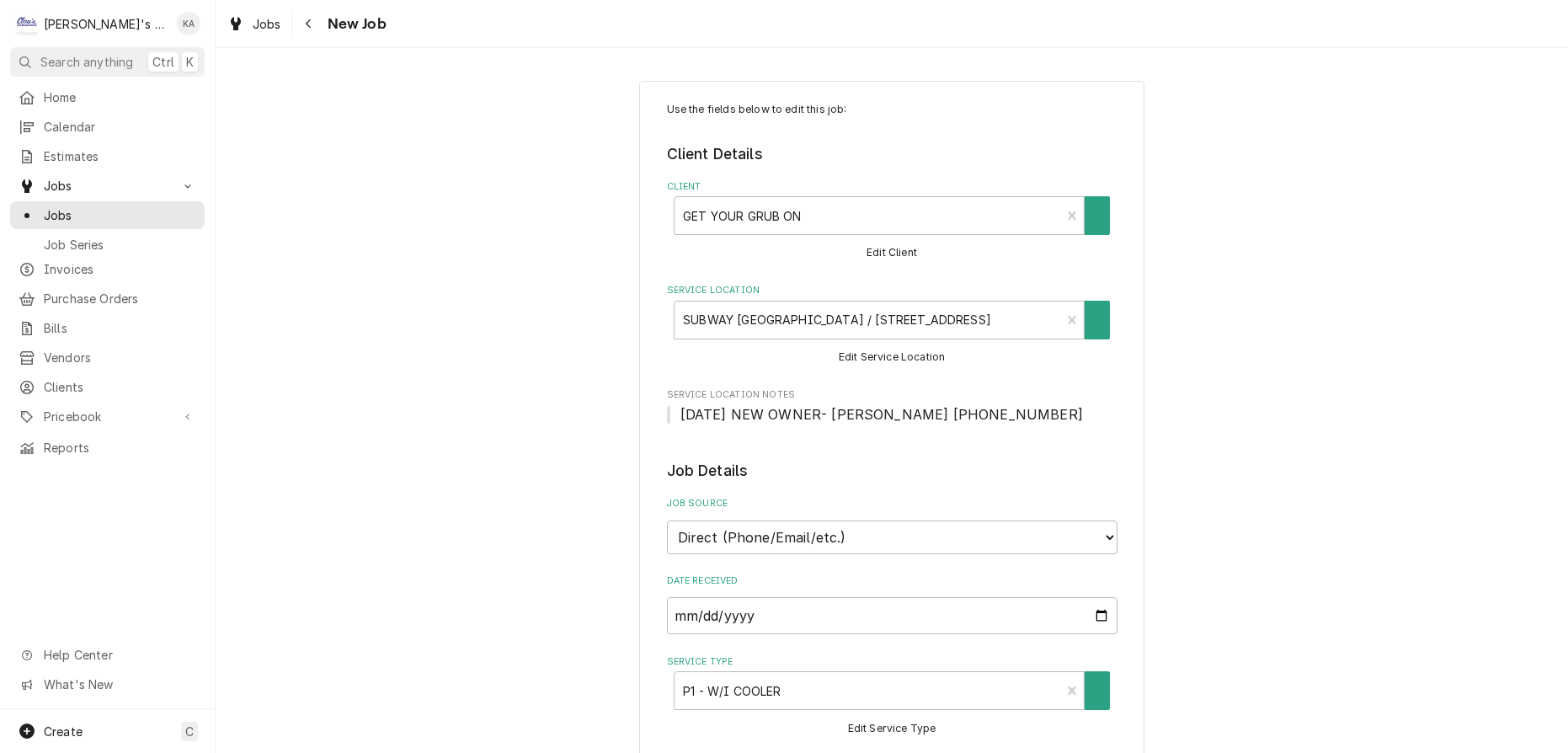
type textarea "x"
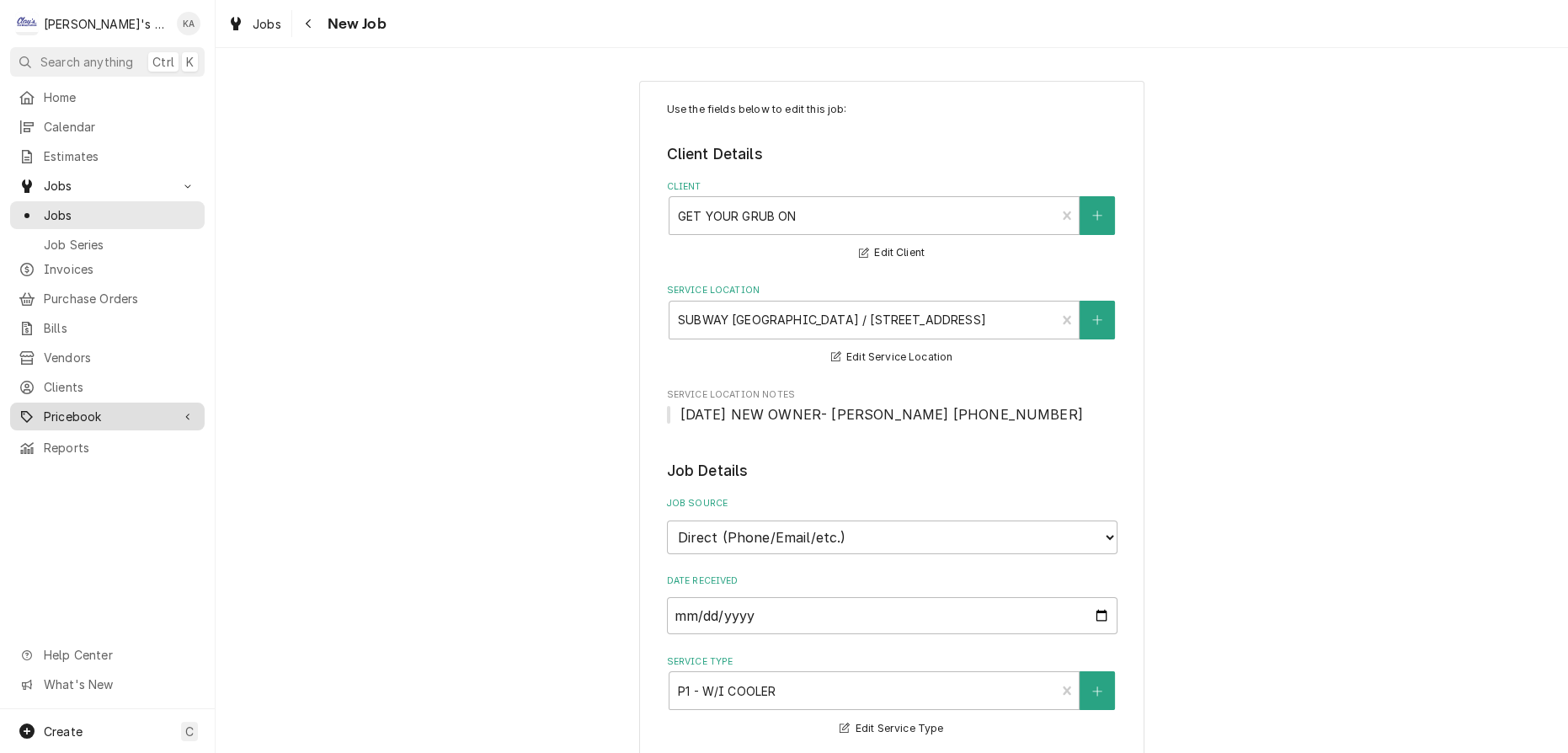
click at [72, 408] on span "Pricebook" at bounding box center [107, 416] width 127 height 18
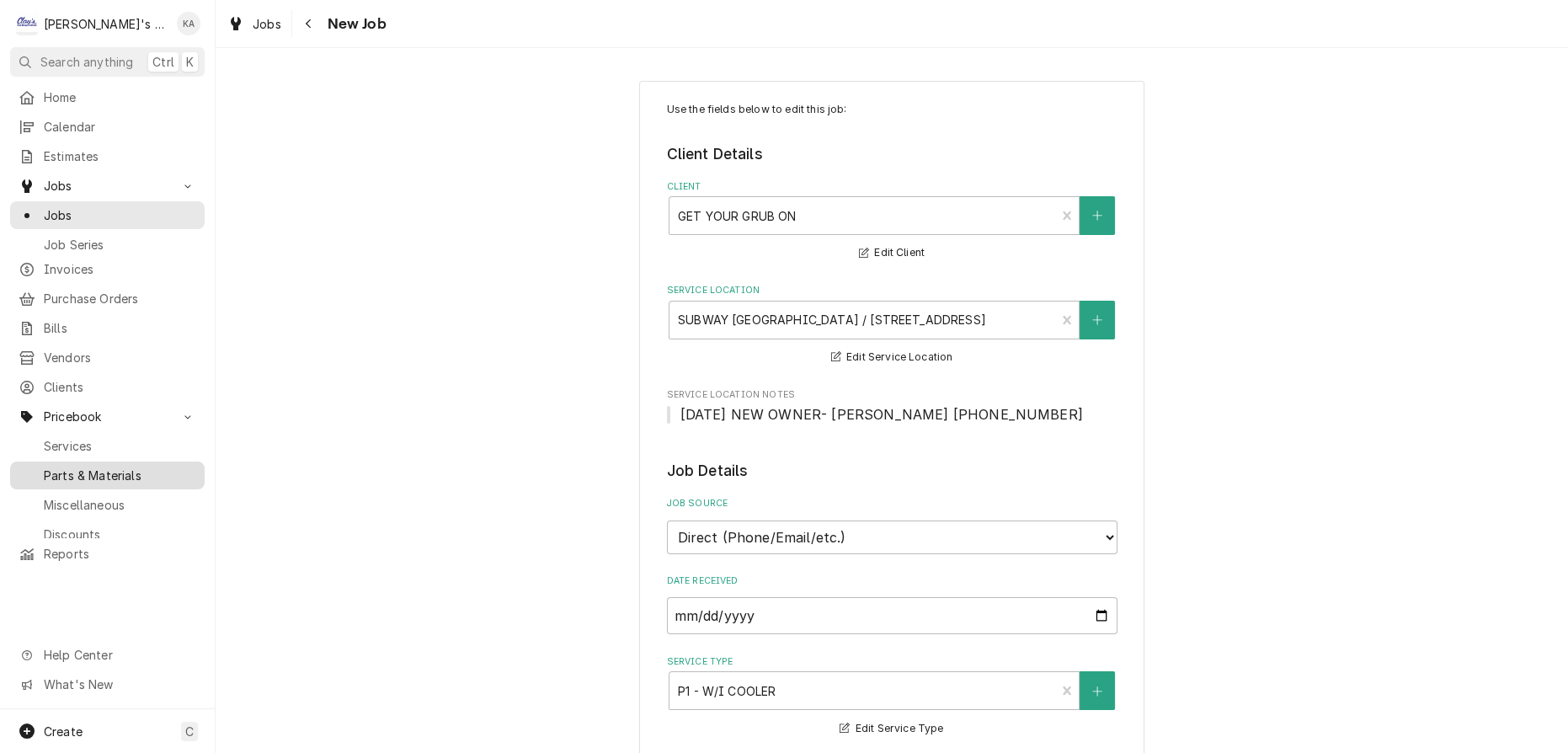
click at [88, 467] on span "Parts & Materials" at bounding box center [120, 475] width 153 height 18
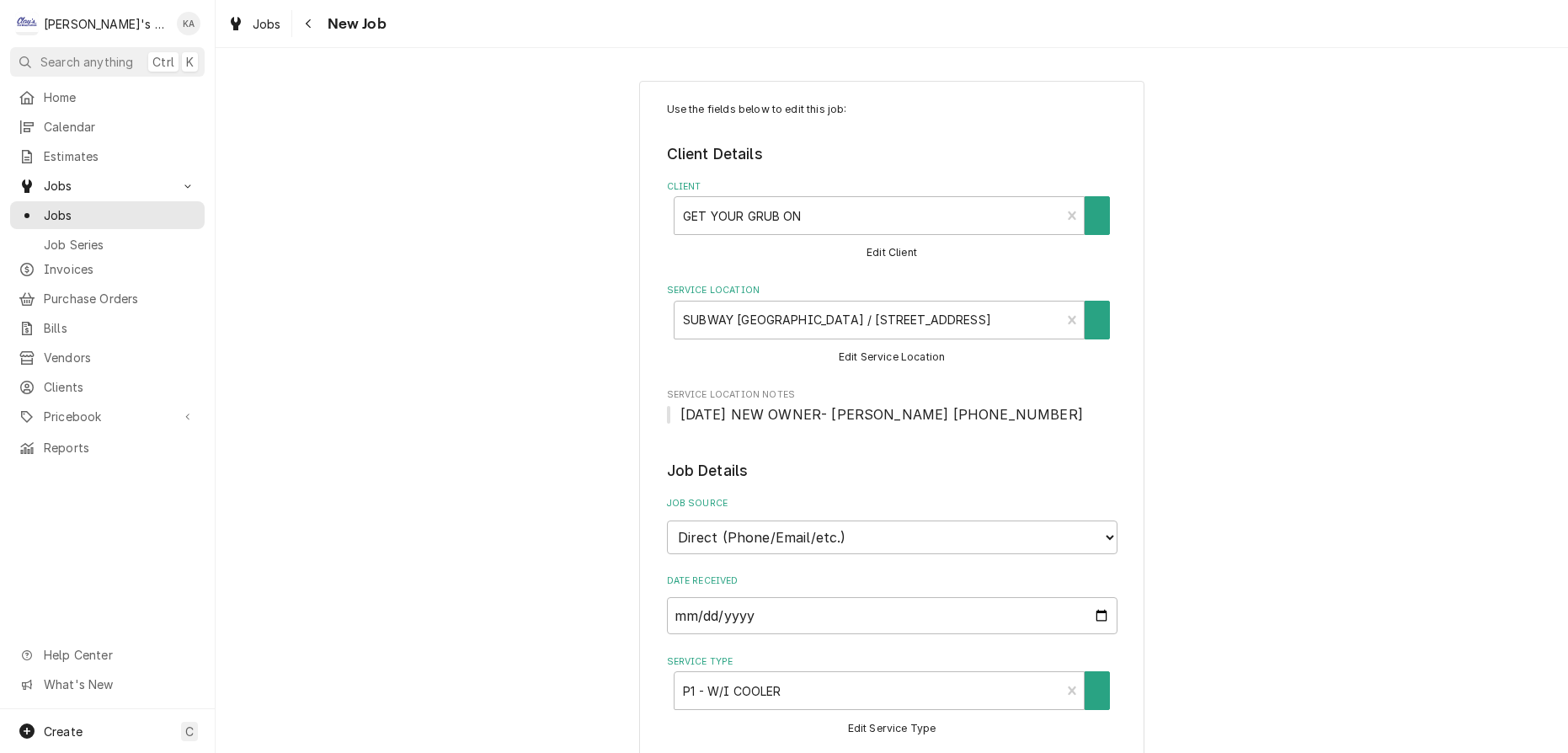
type textarea "x"
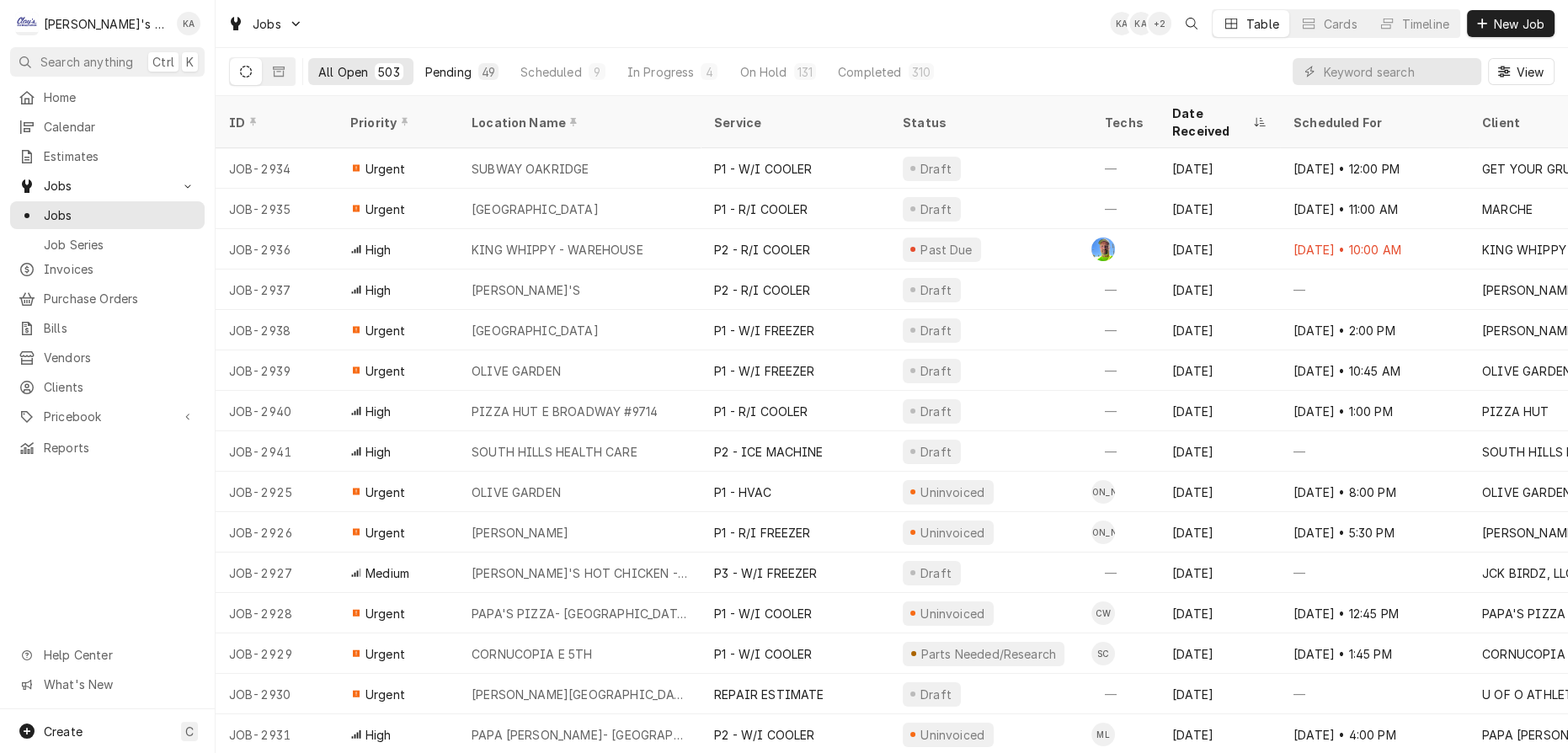
click at [425, 67] on div "Pending" at bounding box center [448, 72] width 46 height 18
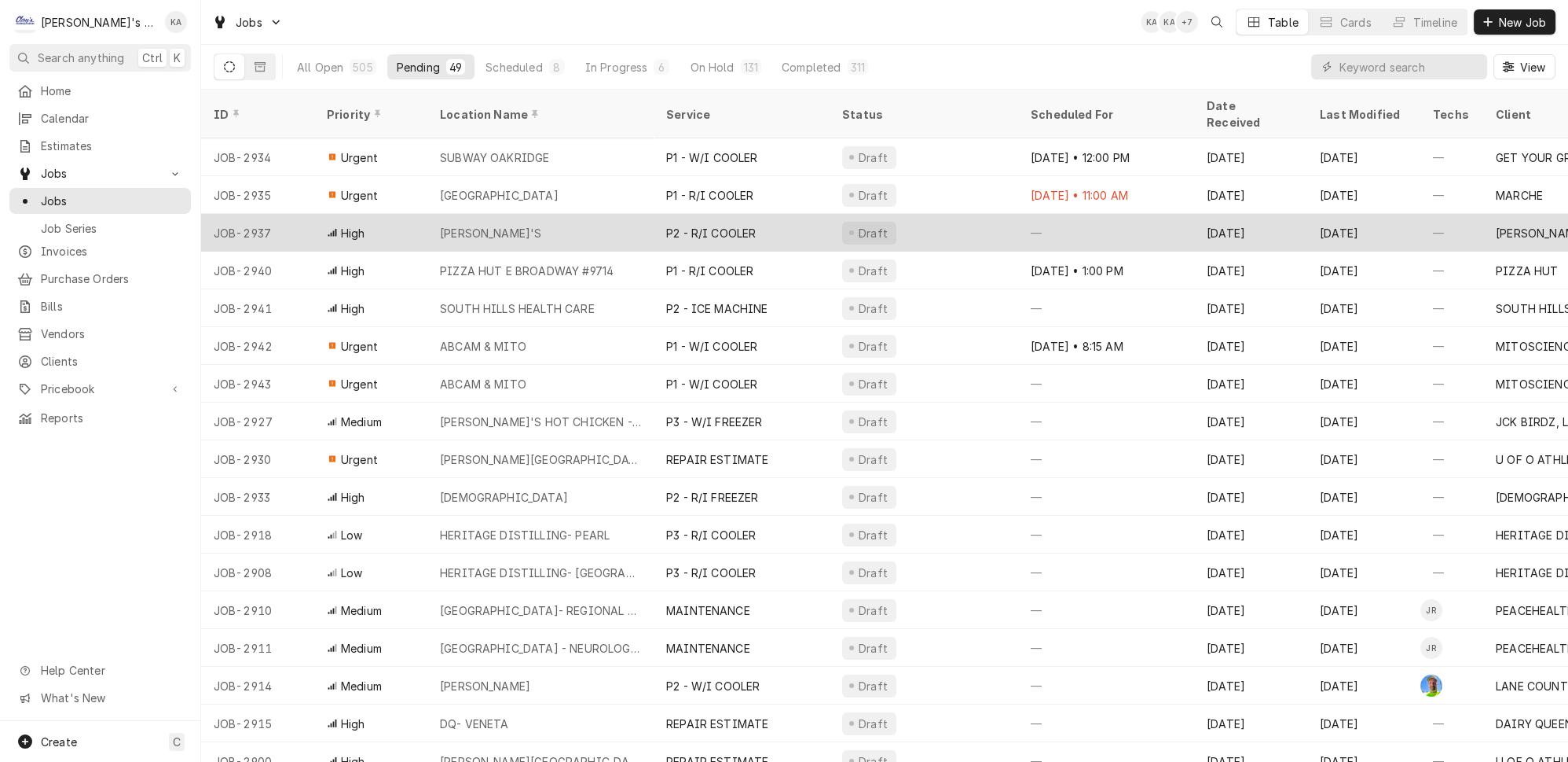
click at [495, 213] on div "DICKIE JO'S" at bounding box center [540, 232] width 226 height 38
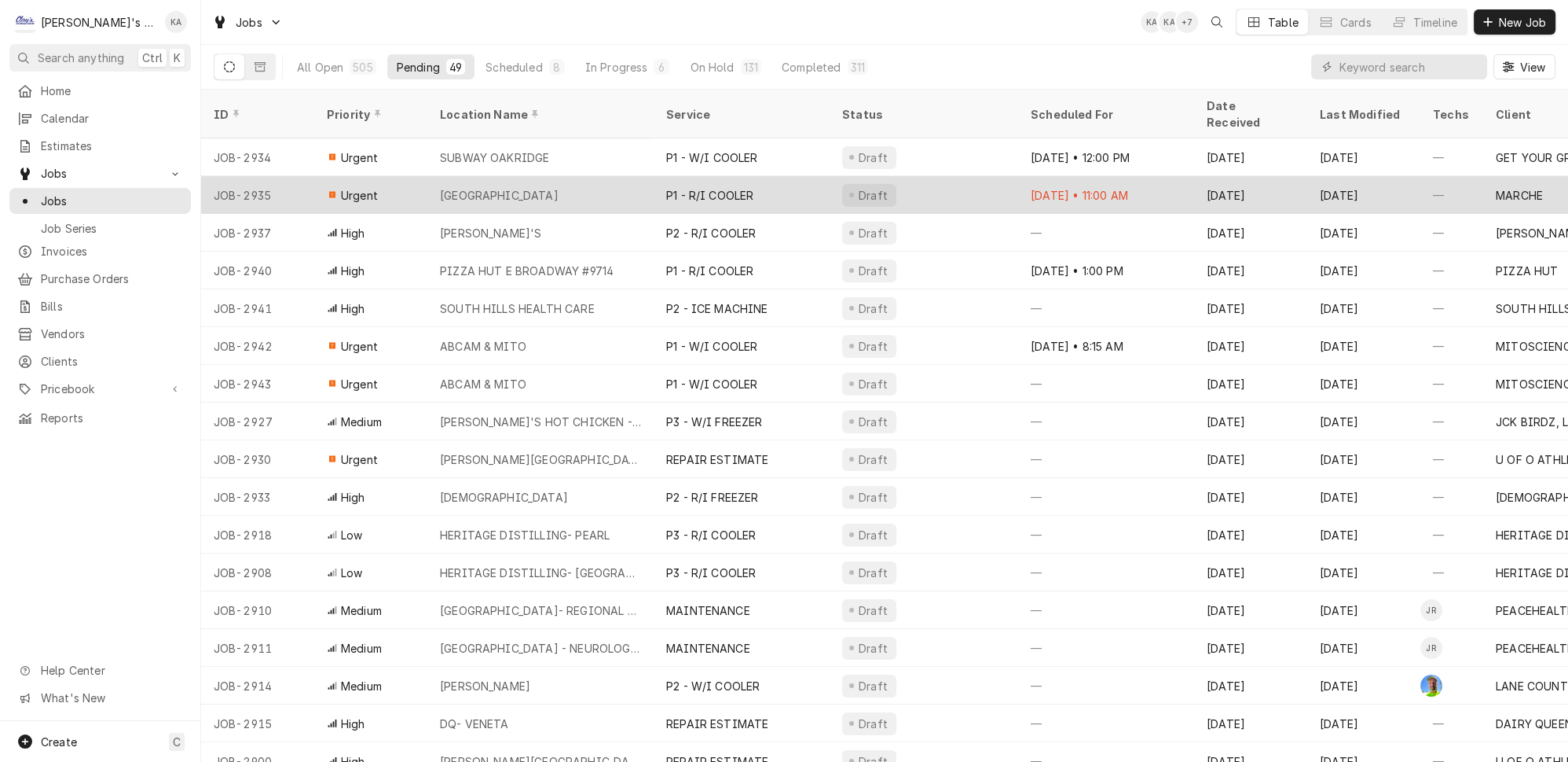
click at [559, 187] on div "MARCHE PROVISIONS MARKET HALL" at bounding box center [499, 195] width 118 height 17
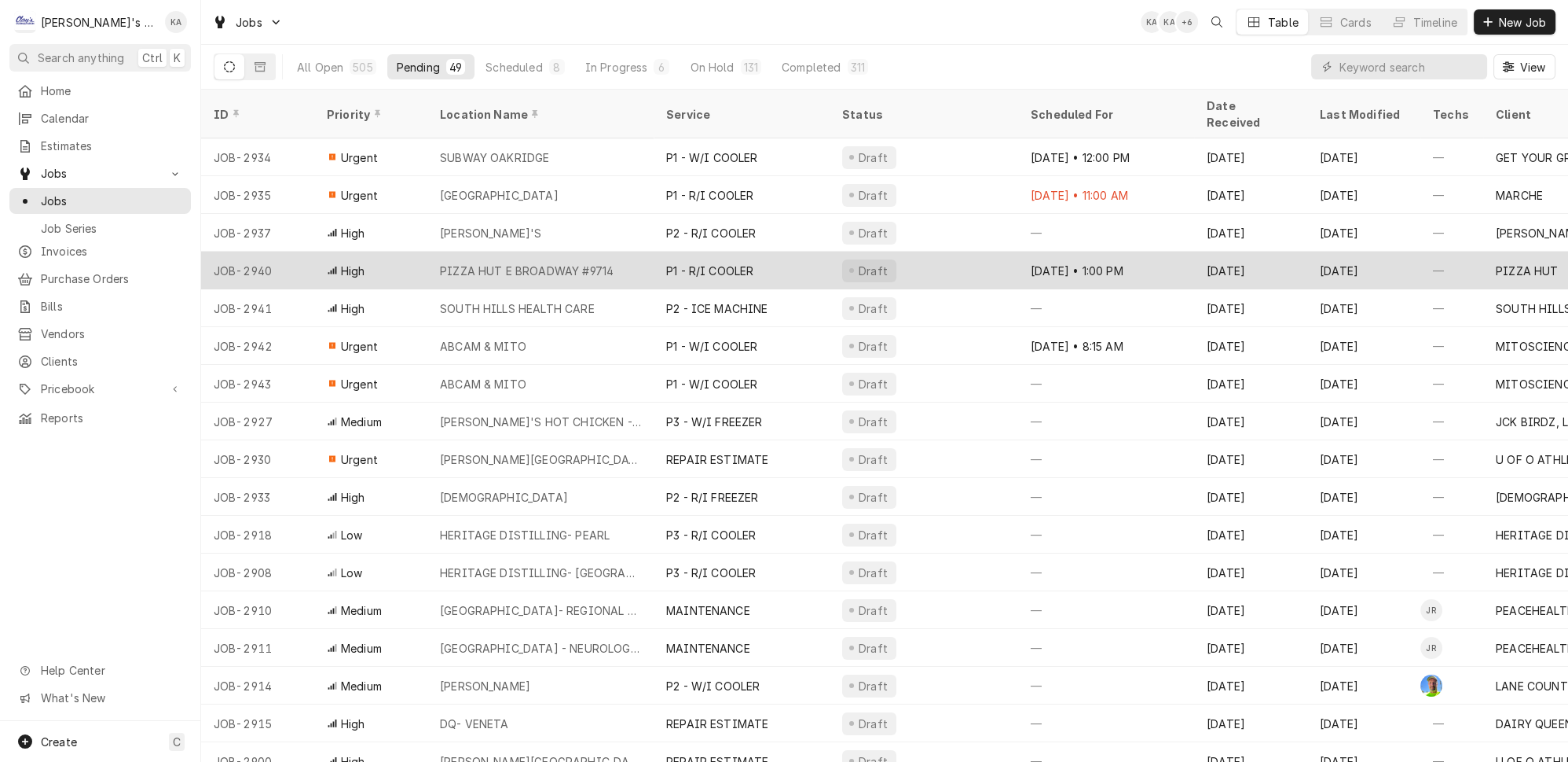
click at [563, 252] on div "PIZZA HUT E BROADWAY #9714" at bounding box center [540, 270] width 226 height 38
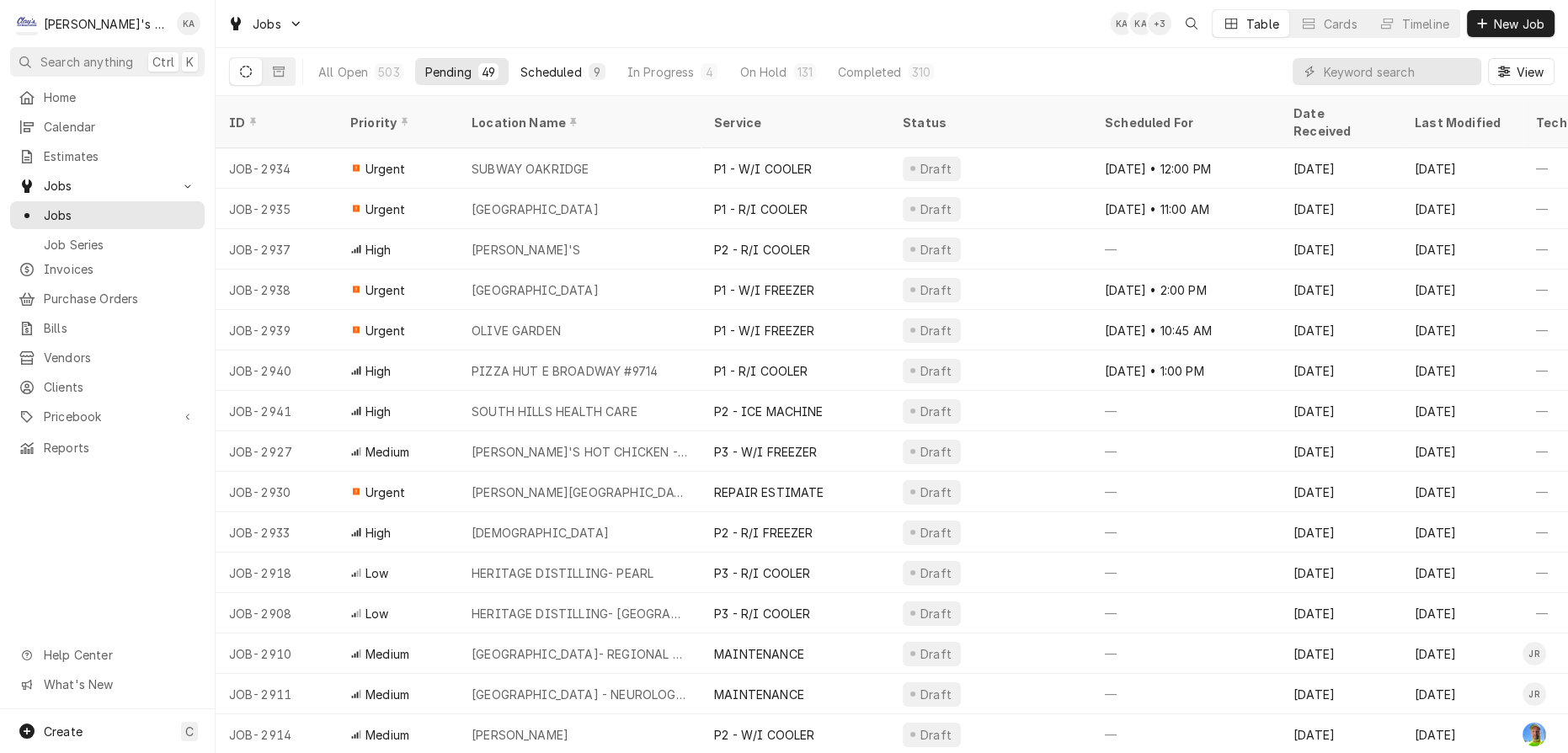
click at [538, 67] on div "Scheduled" at bounding box center [551, 72] width 61 height 18
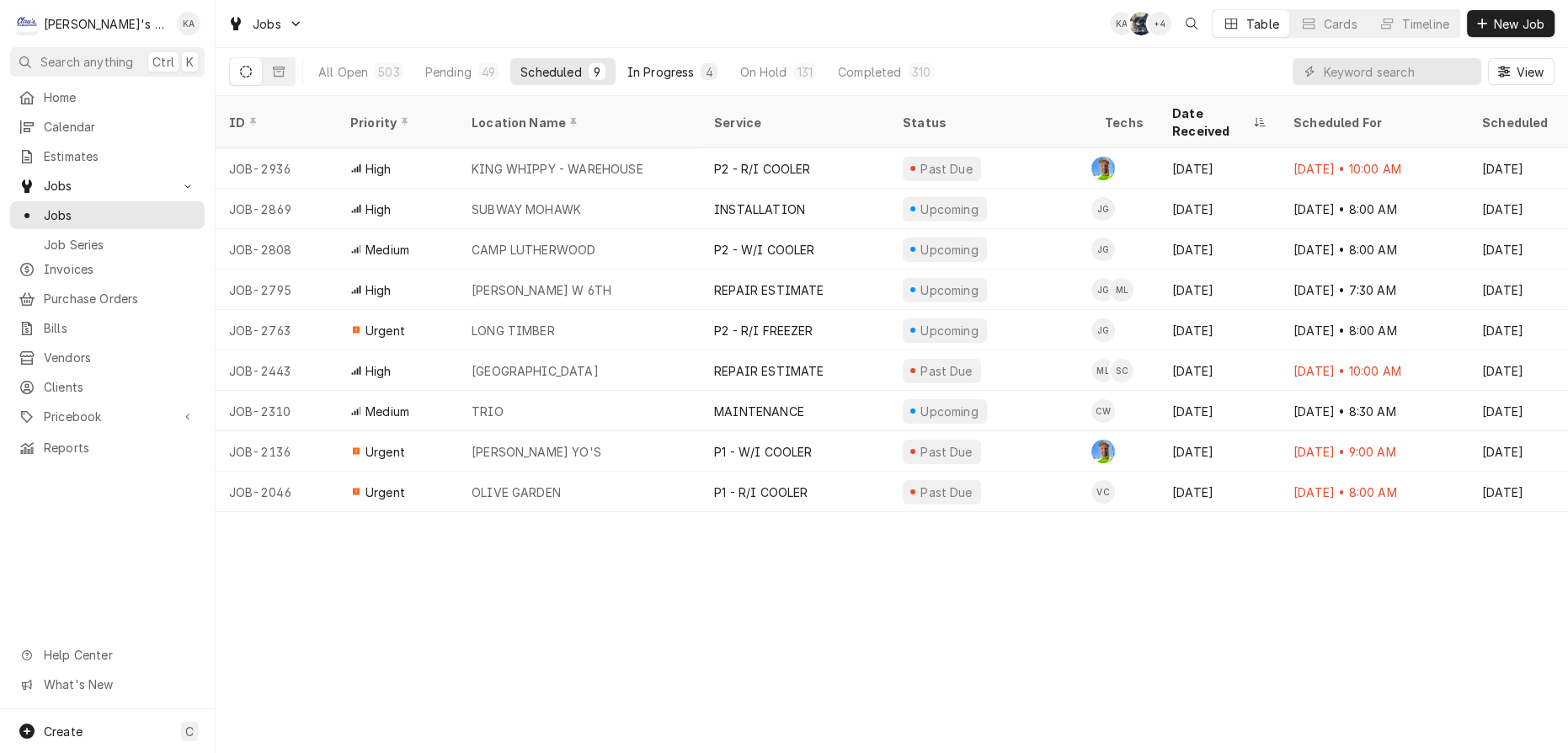
click at [643, 65] on div "In Progress" at bounding box center [661, 72] width 68 height 18
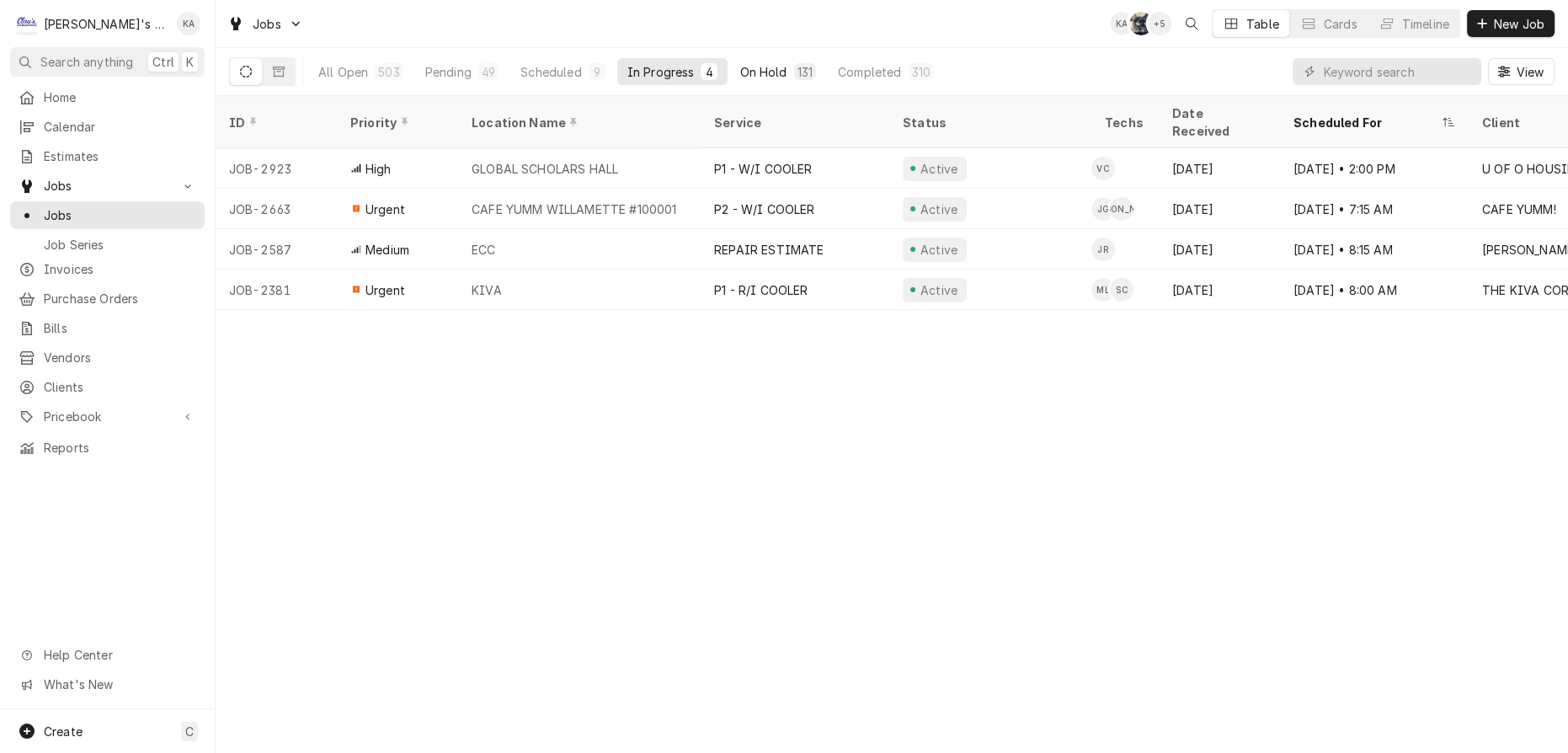
click at [739, 64] on div "On Hold" at bounding box center [763, 72] width 47 height 18
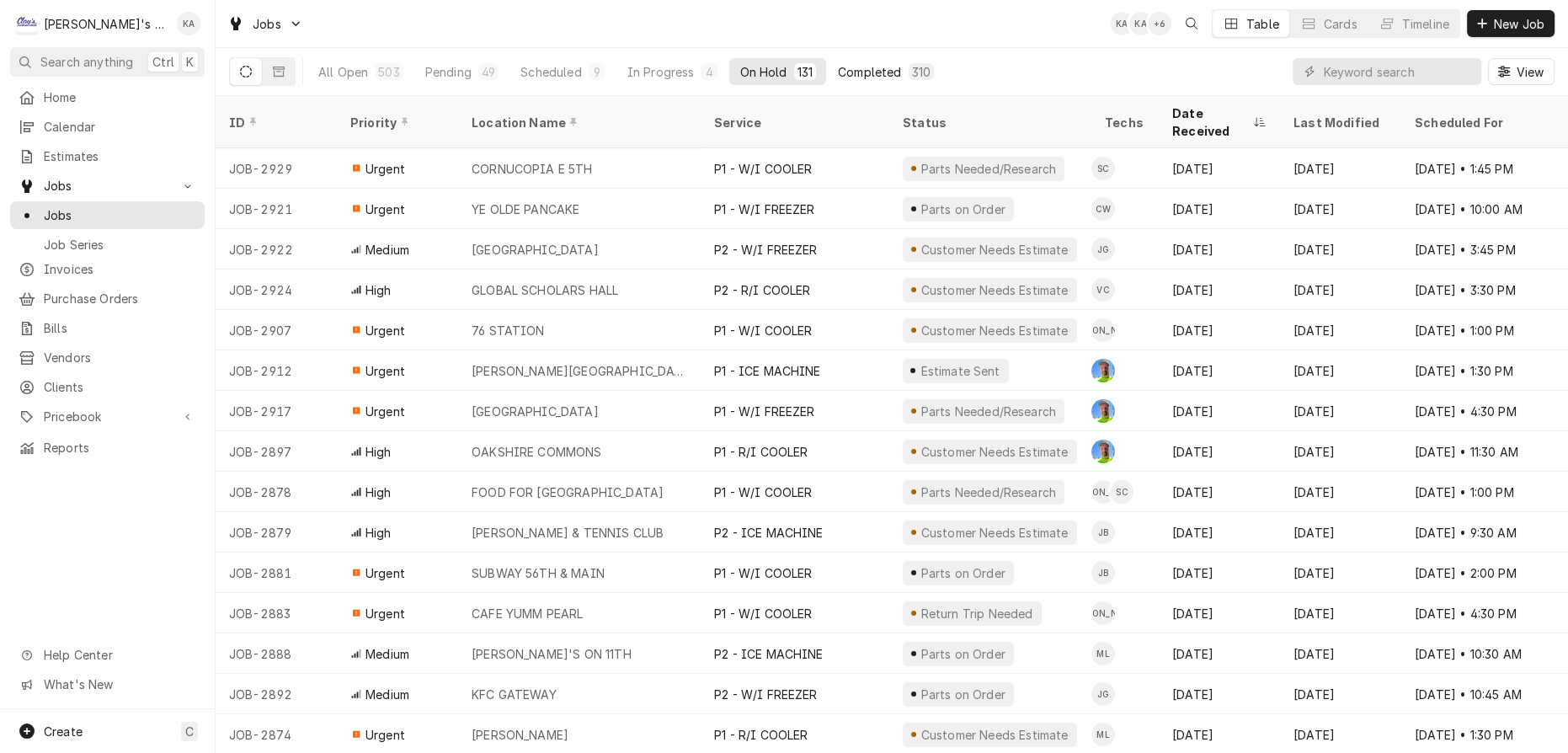
click at [838, 69] on div "Completed" at bounding box center [870, 72] width 63 height 18
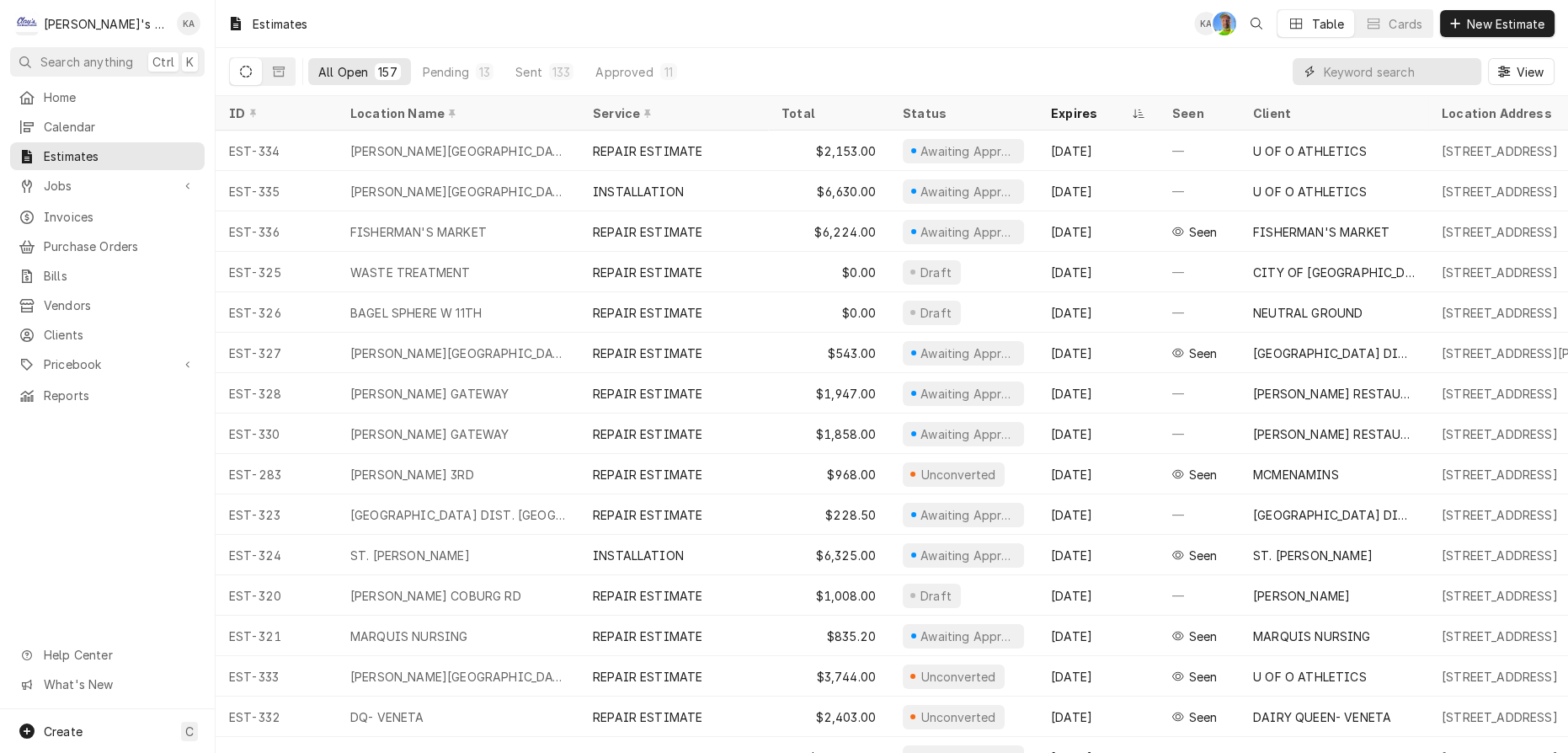
click at [1372, 71] on input "Dynamic Content Wrapper" at bounding box center [1397, 71] width 150 height 27
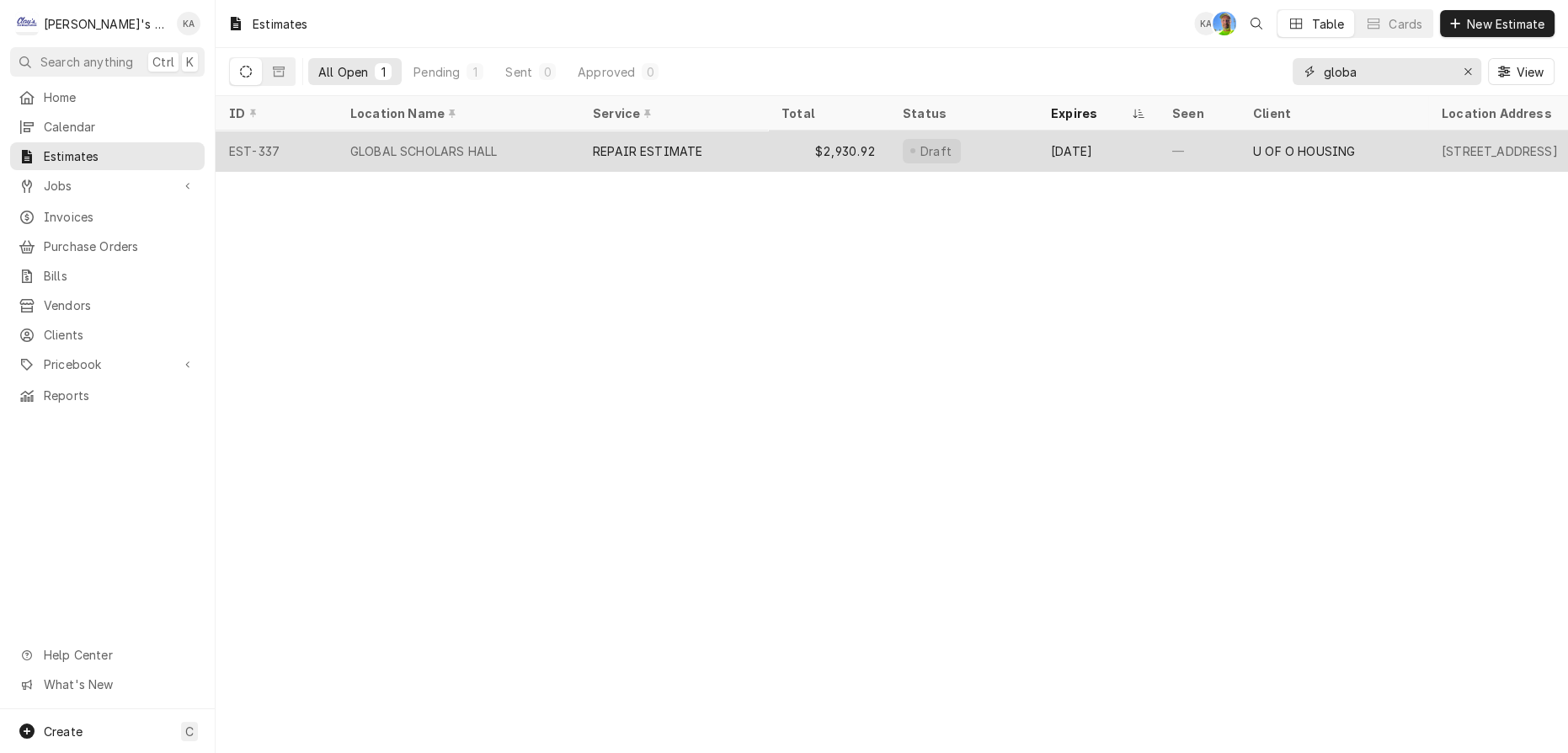
type input "globa"
click at [789, 147] on div "$2,930.92" at bounding box center [829, 150] width 122 height 40
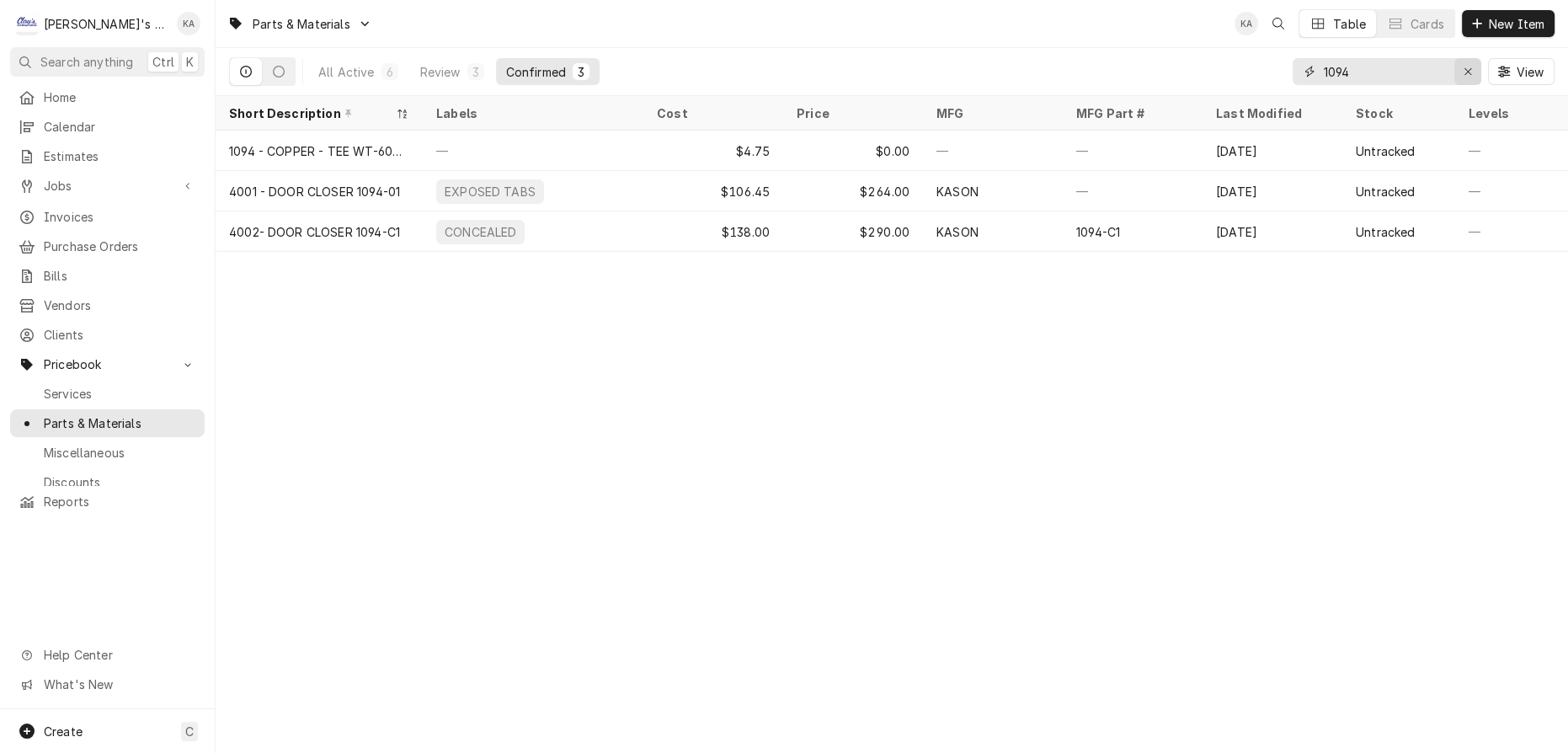
click at [1473, 68] on icon "Erase input" at bounding box center [1469, 72] width 9 height 12
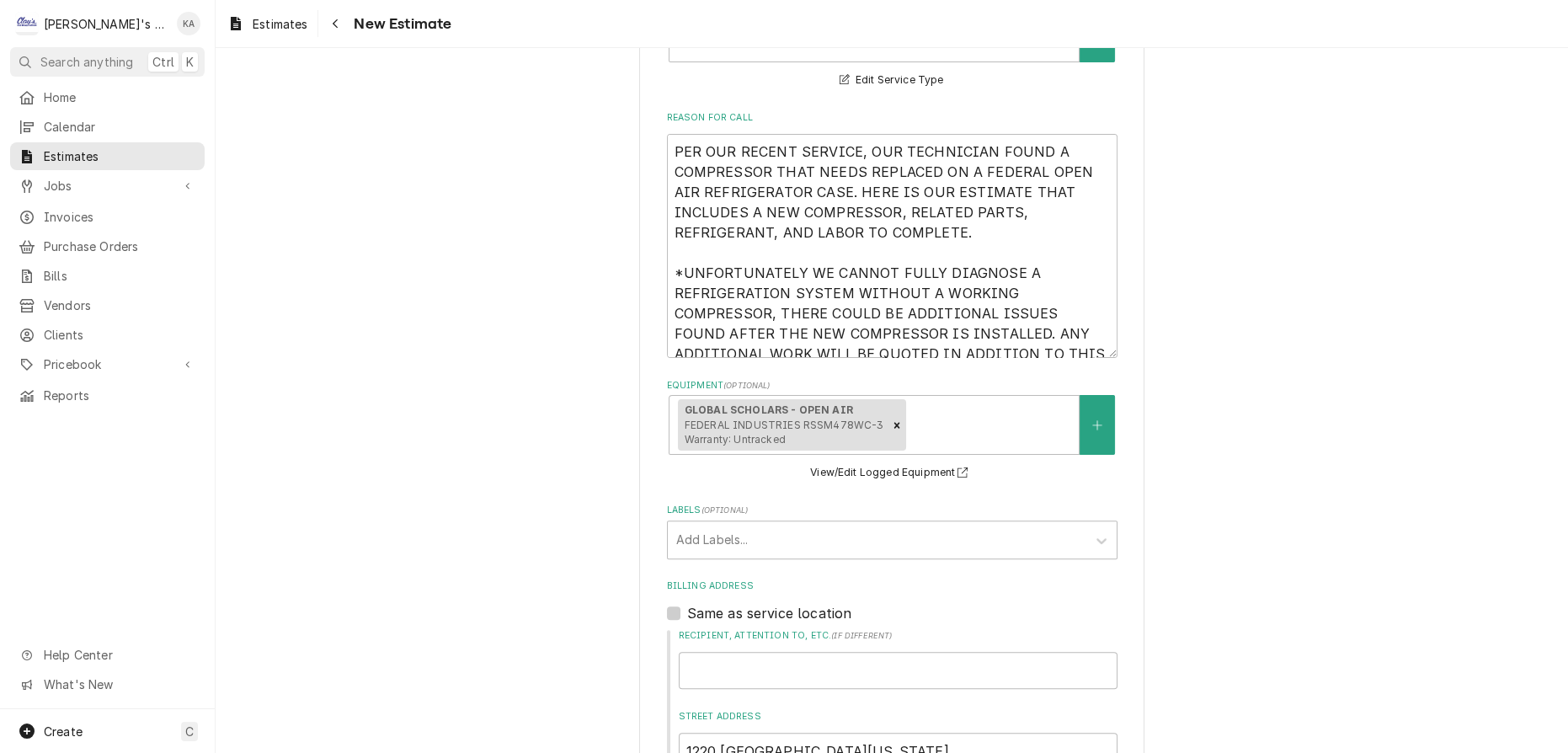
scroll to position [613, 0]
click at [670, 133] on textarea "PER OUR RECENT SERVICE, OUR TECHNICIAN FOUND A COMPRESSOR THAT NEEDS REPLACED O…" at bounding box center [893, 244] width 451 height 224
type textarea "x"
type textarea "9PER OUR RECENT SERVICE, OUR TECHNICIAN FOUND A COMPRESSOR THAT NEEDS REPLACED …"
type textarea "x"
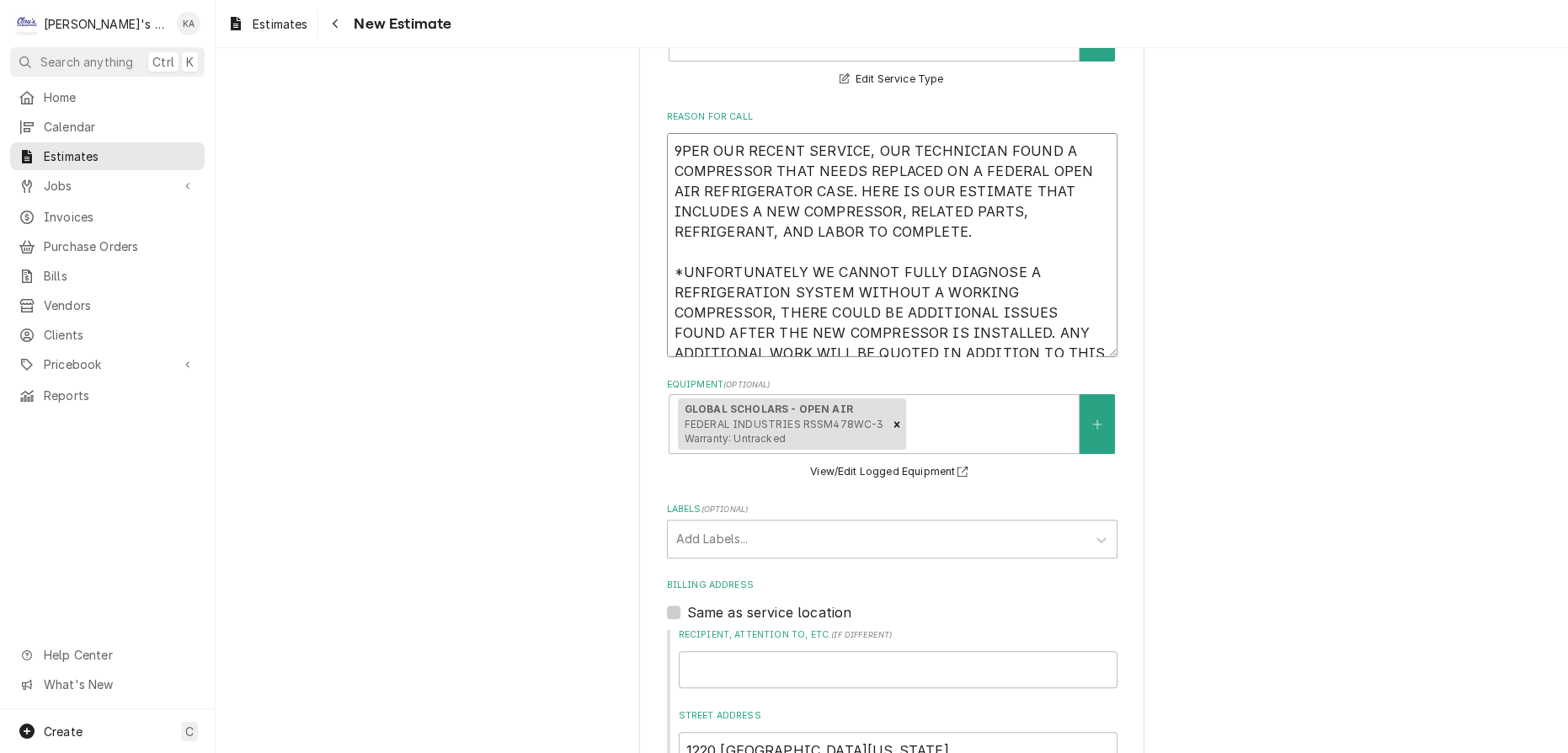
type textarea "9/PER OUR RECENT SERVICE, OUR TECHNICIAN FOUND A COMPRESSOR THAT NEEDS REPLACED…"
type textarea "x"
type textarea "9/1PER OUR RECENT SERVICE, OUR TECHNICIAN FOUND A COMPRESSOR THAT NEEDS REPLACE…"
type textarea "x"
type textarea "9/15PER OUR RECENT SERVICE, OUR TECHNICIAN FOUND A COMPRESSOR THAT NEEDS REPLAC…"
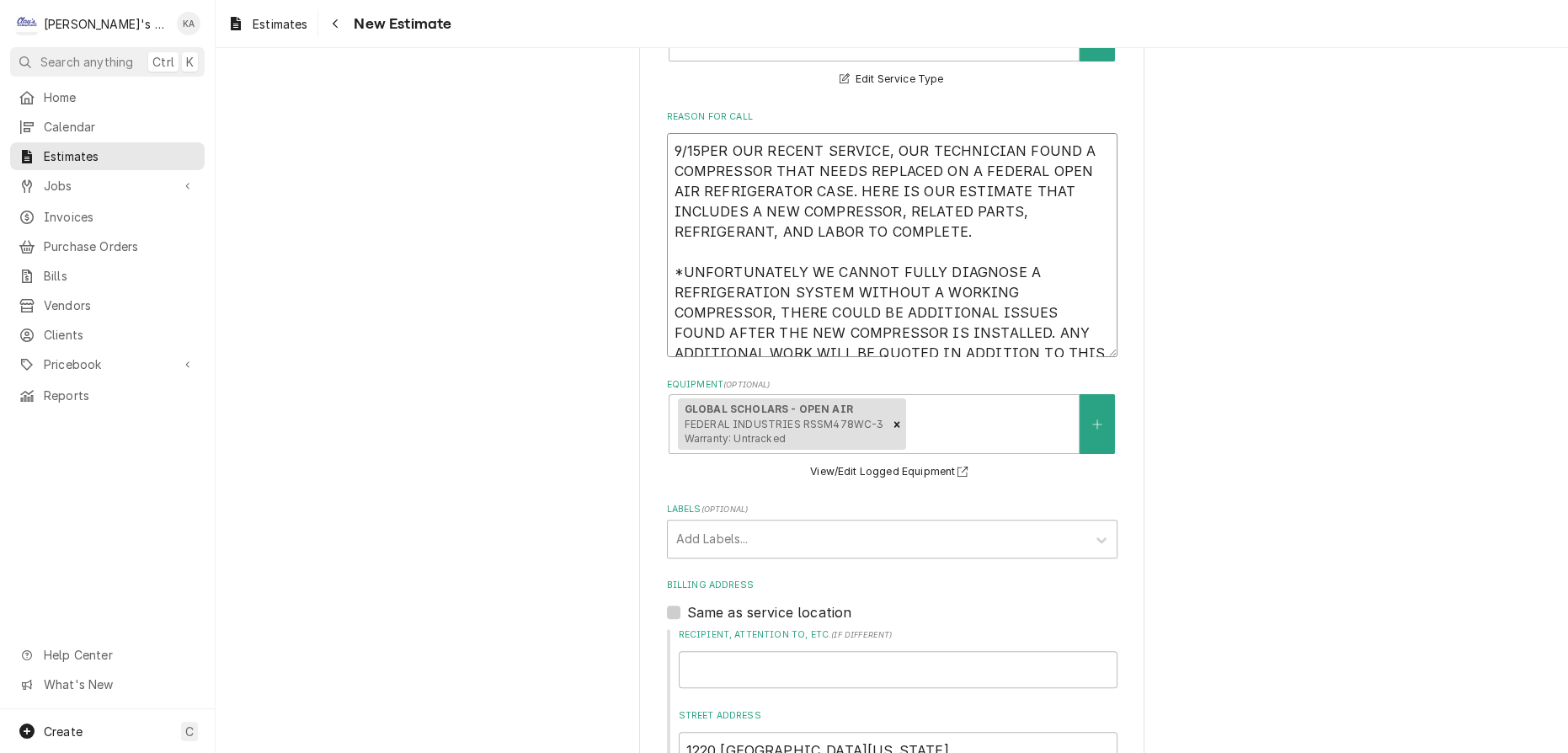
type textarea "x"
type textarea "9/15/PER OUR RECENT SERVICE, OUR TECHNICIAN FOUND A COMPRESSOR THAT NEEDS REPLA…"
type textarea "x"
type textarea "9/15/2PER OUR RECENT SERVICE, OUR TECHNICIAN FOUND A COMPRESSOR THAT NEEDS REPL…"
type textarea "x"
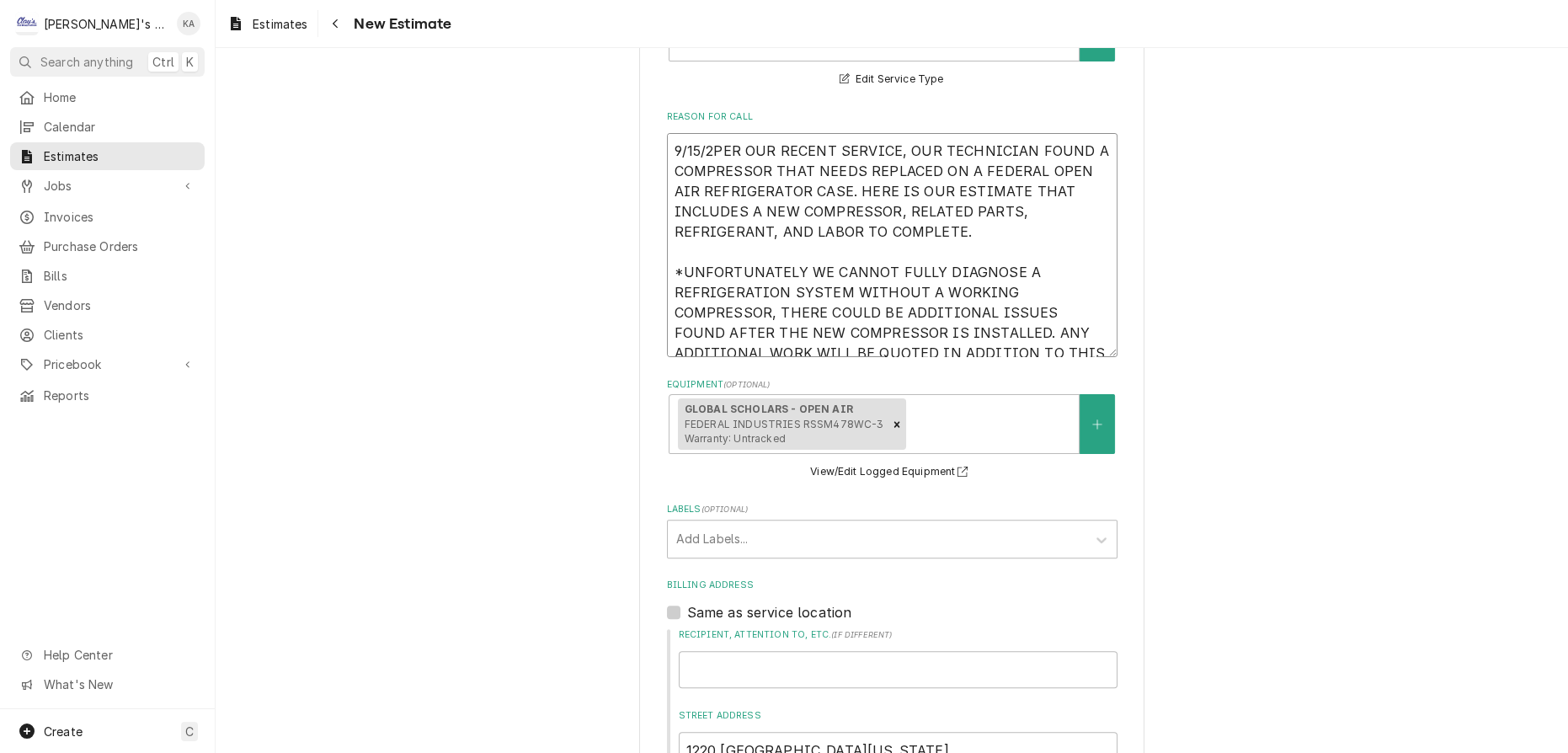
type textarea "9/15/20PER OUR RECENT SERVICE, OUR TECHNICIAN FOUND A COMPRESSOR THAT NEEDS REP…"
type textarea "x"
type textarea "9/15/202PER OUR RECENT SERVICE, OUR TECHNICIAN FOUND A COMPRESSOR THAT NEEDS RE…"
type textarea "x"
type textarea "9/15/2023PER OUR RECENT SERVICE, OUR TECHNICIAN FOUND A COMPRESSOR THAT NEEDS R…"
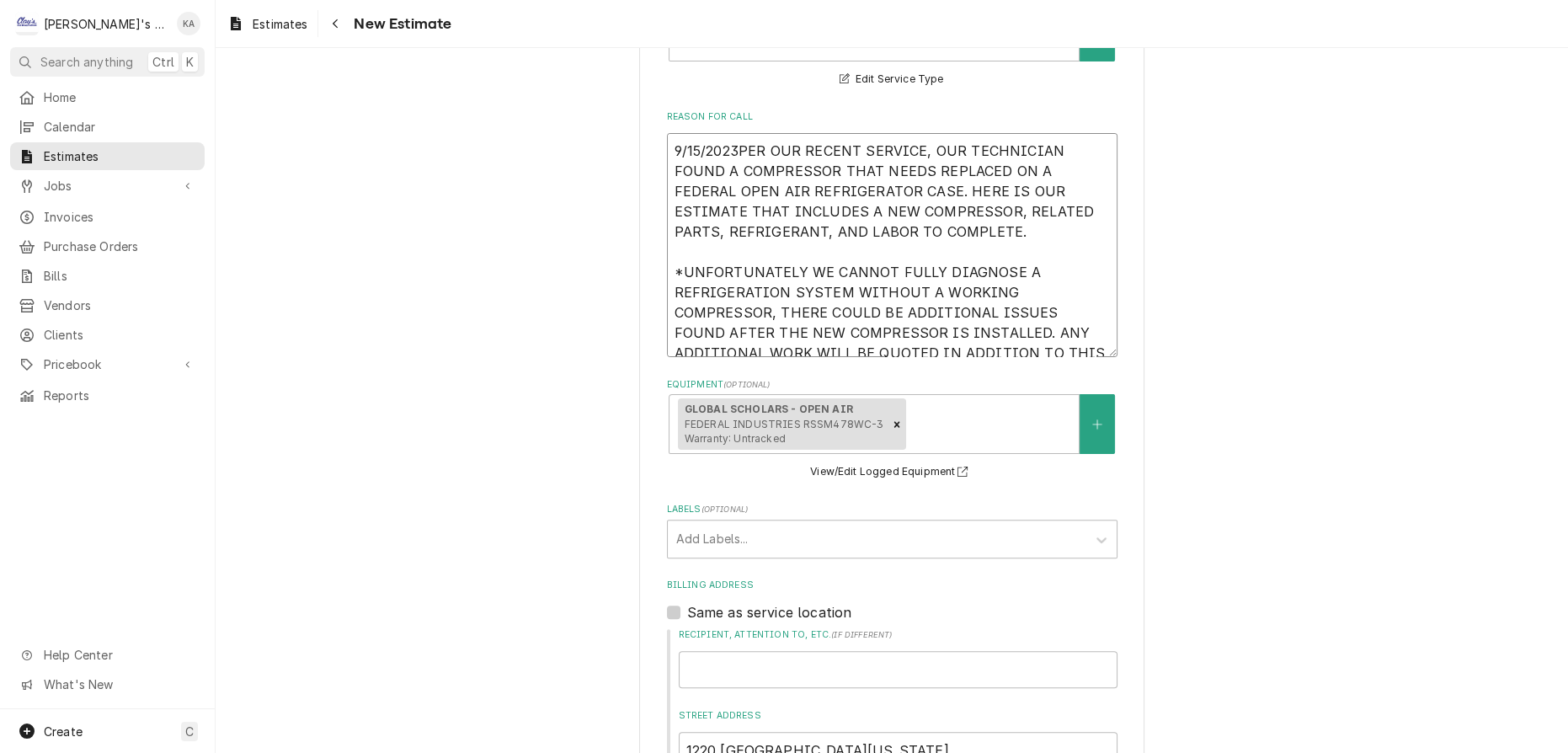
type textarea "x"
type textarea "9/15/2023 PER OUR RECENT SERVICE, OUR TECHNICIAN FOUND A COMPRESSOR THAT NEEDS …"
type textarea "x"
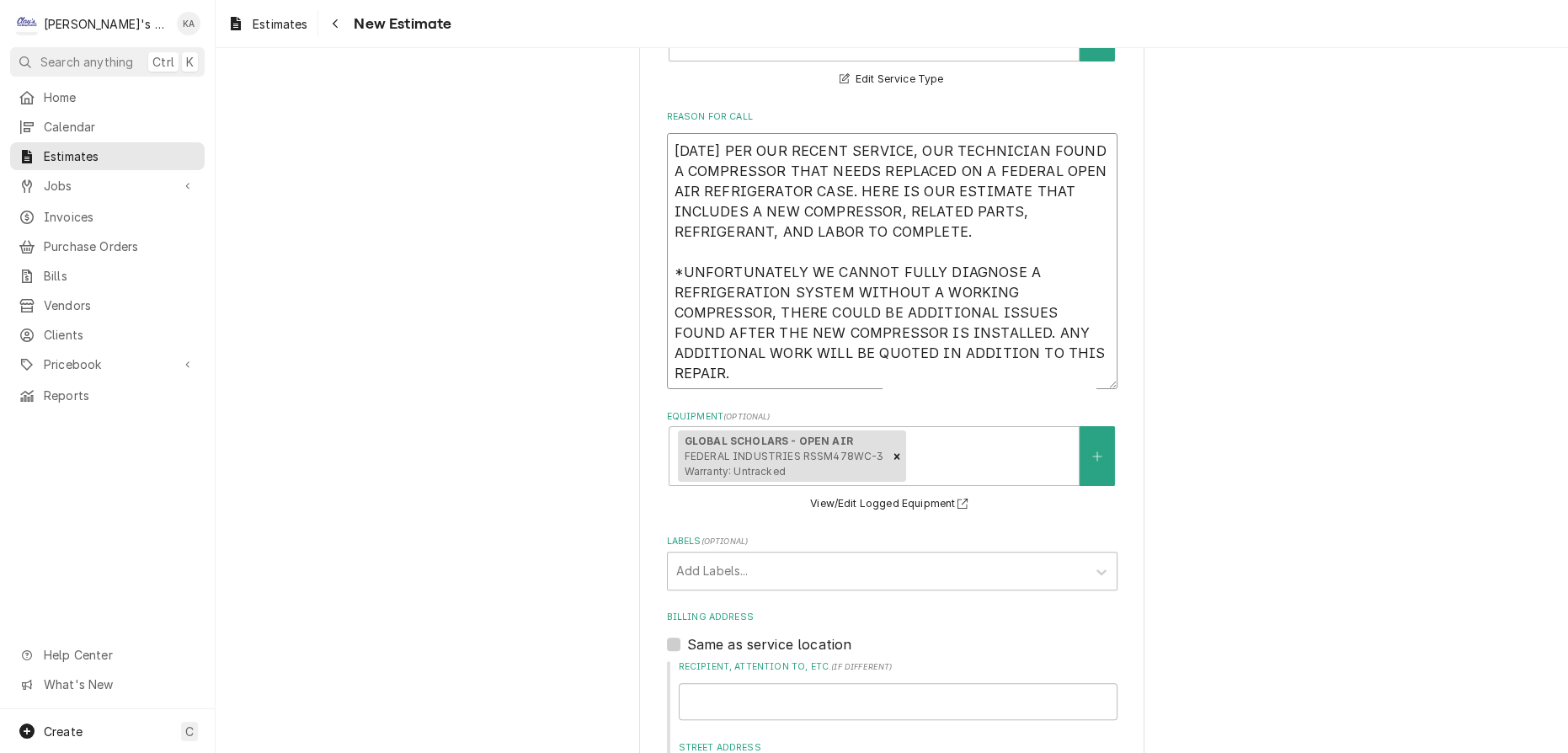
drag, startPoint x: 1085, startPoint y: 321, endPoint x: 1078, endPoint y: 353, distance: 32.8
click at [1078, 353] on textarea "9/15/2023 PER OUR RECENT SERVICE, OUR TECHNICIAN FOUND A COMPRESSOR THAT NEEDS …" at bounding box center [893, 260] width 451 height 256
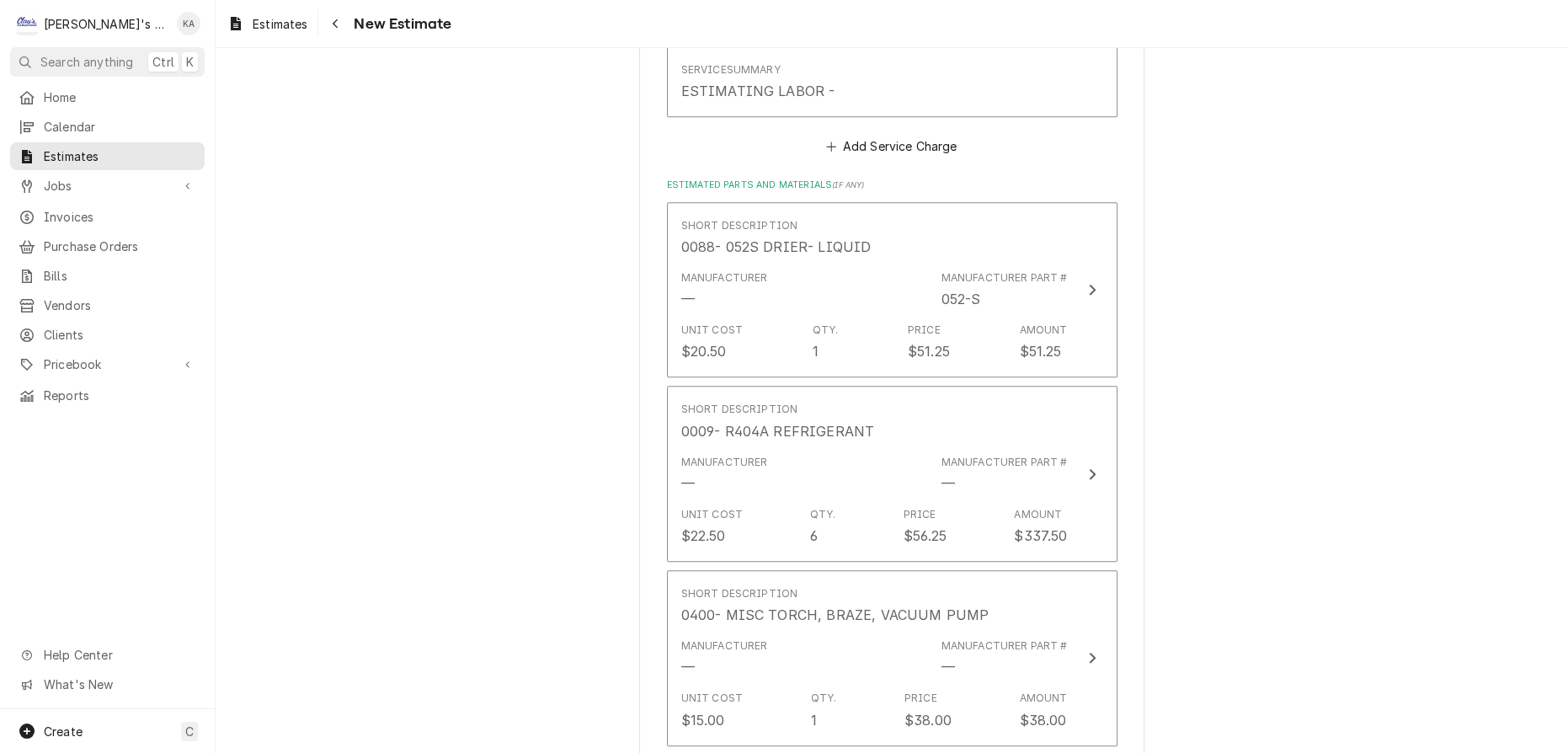
scroll to position [2143, 0]
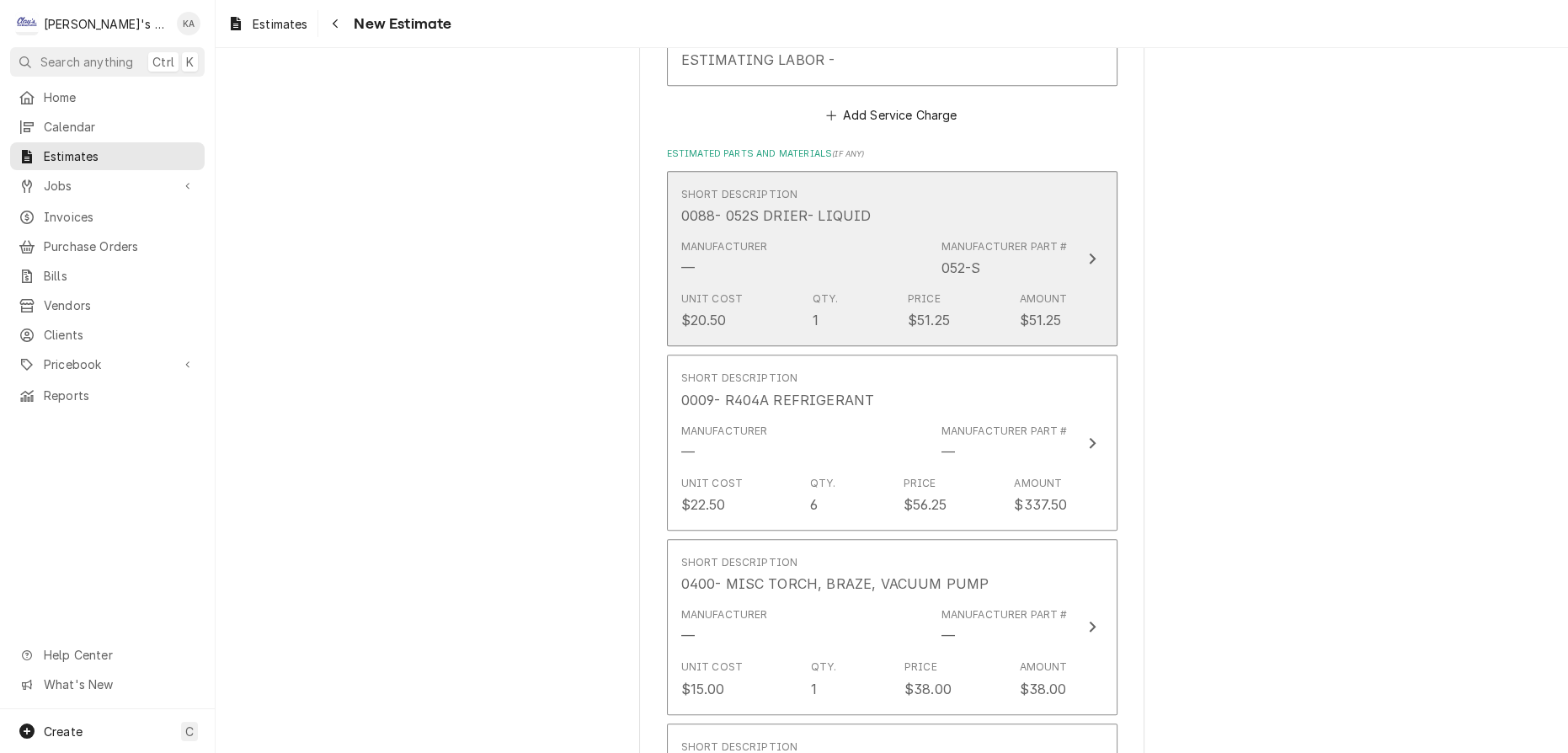
type textarea "9/15/2023 PER OUR RECENT SERVICE, OUR TECHNICIAN FOUND A COMPRESSOR THAT NEEDS …"
click at [1075, 278] on button "Short Description 0088- 052S DRIER- LIQUID Manufacturer — Manufacturer Part # 0…" at bounding box center [893, 259] width 451 height 176
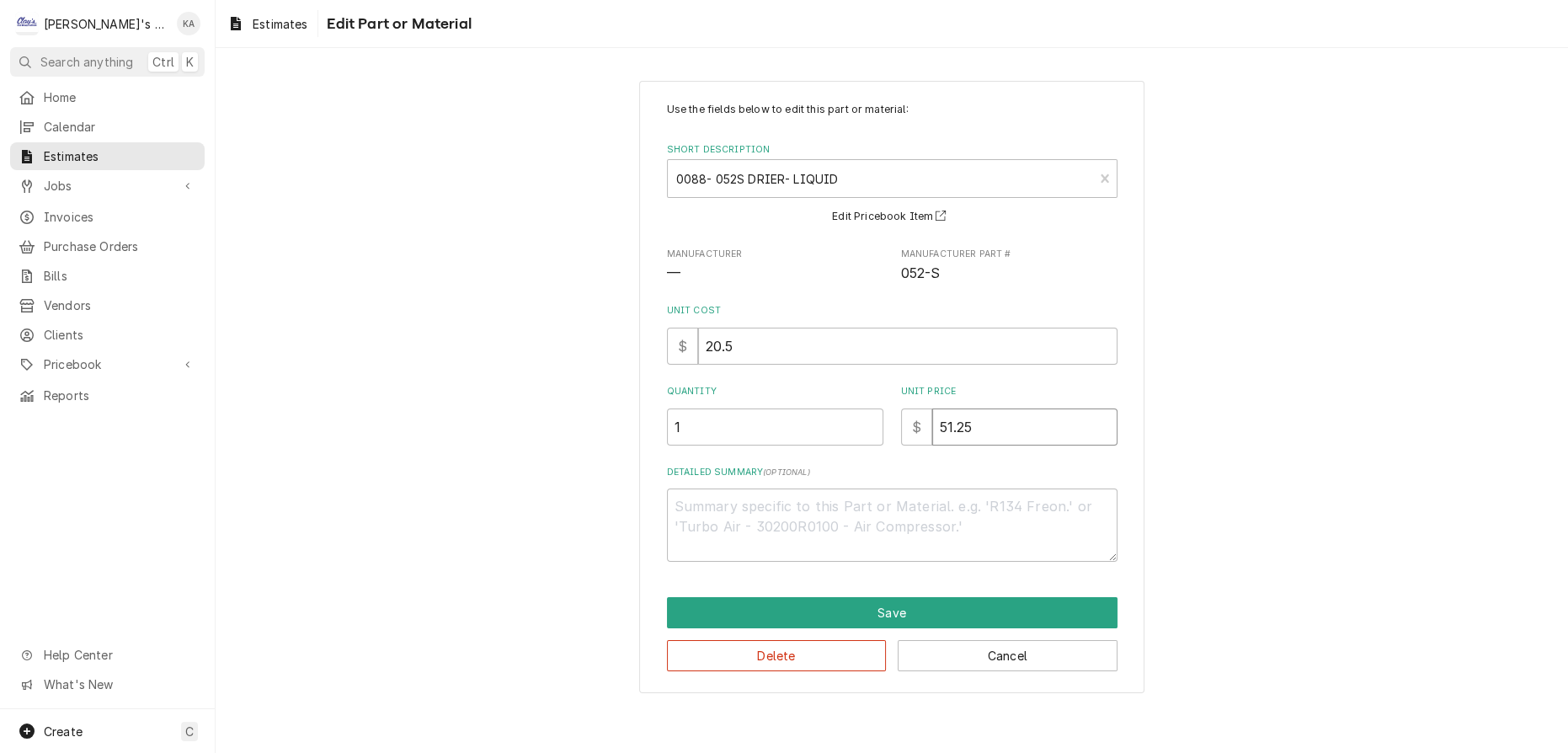
click at [964, 421] on input "51.25" at bounding box center [1025, 427] width 185 height 37
type textarea "x"
type input "51.2"
type textarea "x"
type input "51"
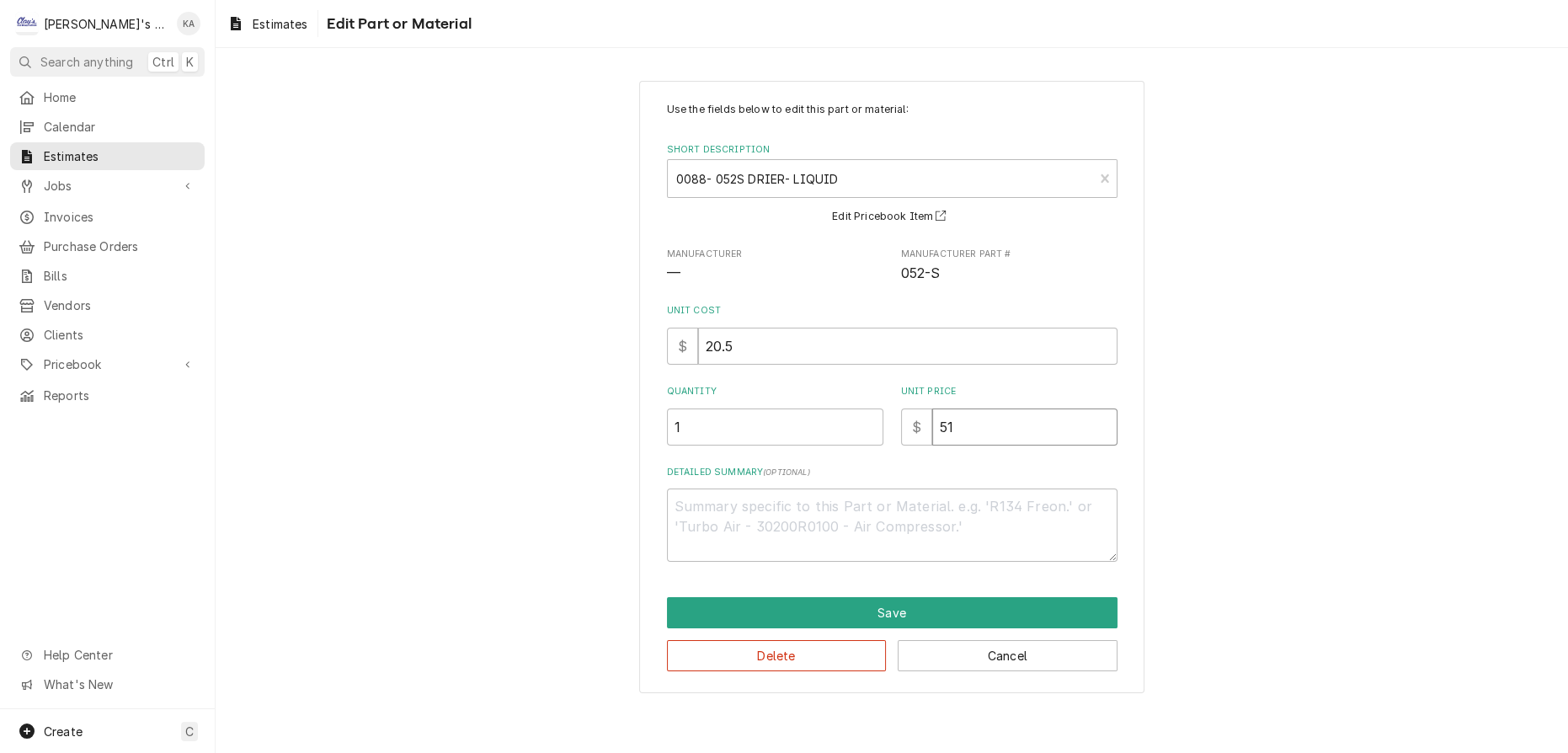
type textarea "x"
type input "5"
type textarea "x"
type input "52"
type textarea "x"
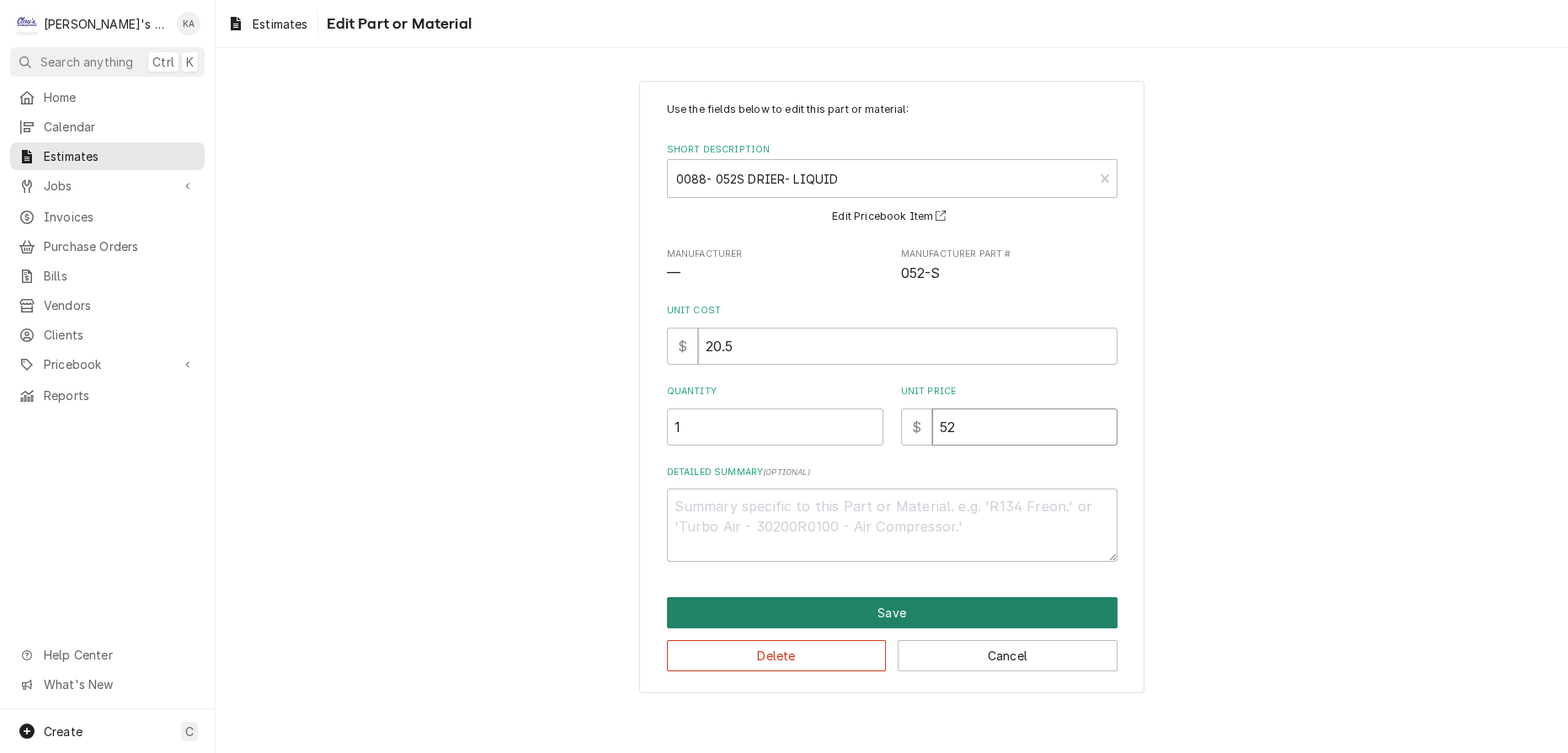
type input "52"
click at [855, 597] on button "Save" at bounding box center [893, 613] width 451 height 31
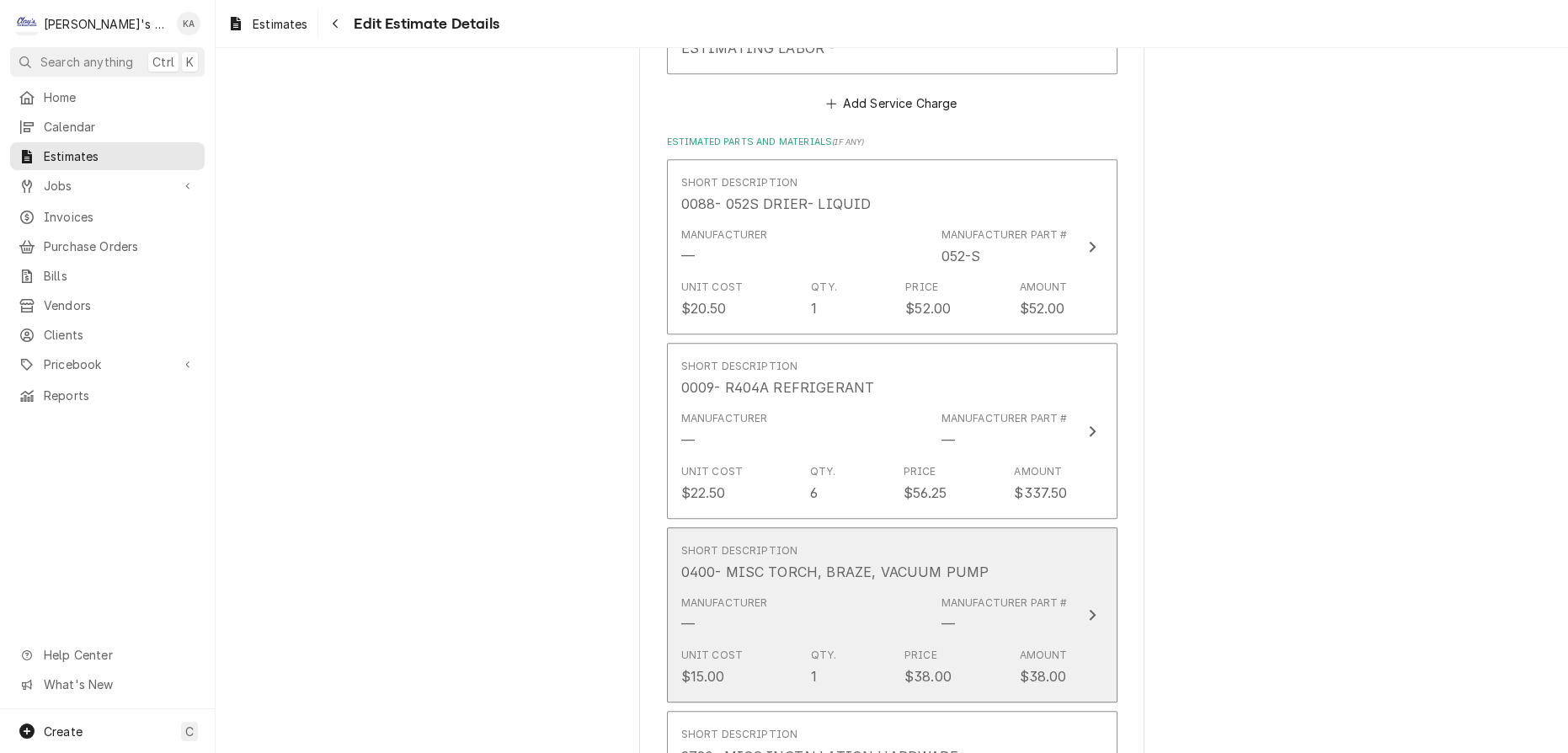
scroll to position [2126, 0]
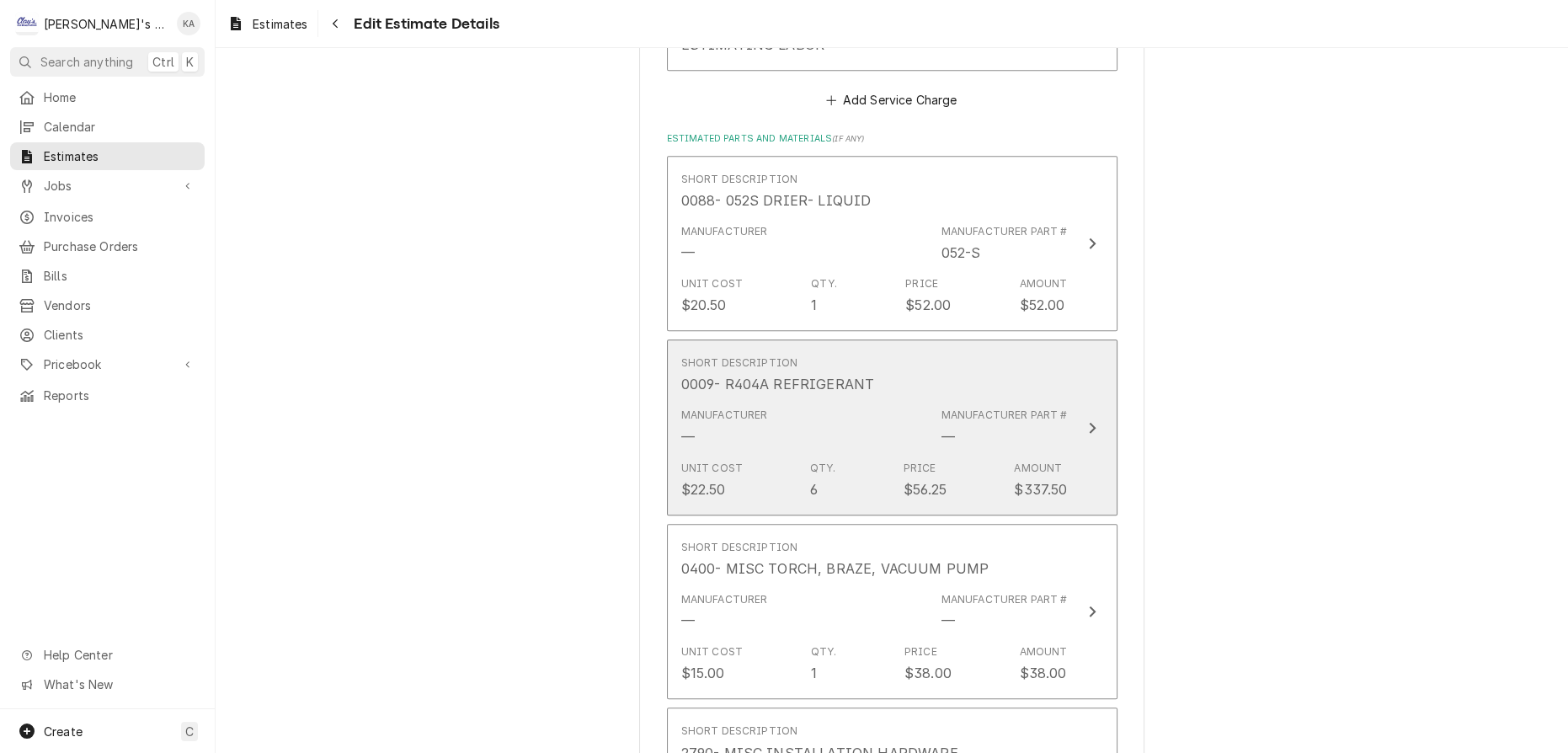
click at [1089, 421] on icon "Update Line Item" at bounding box center [1092, 427] width 7 height 11
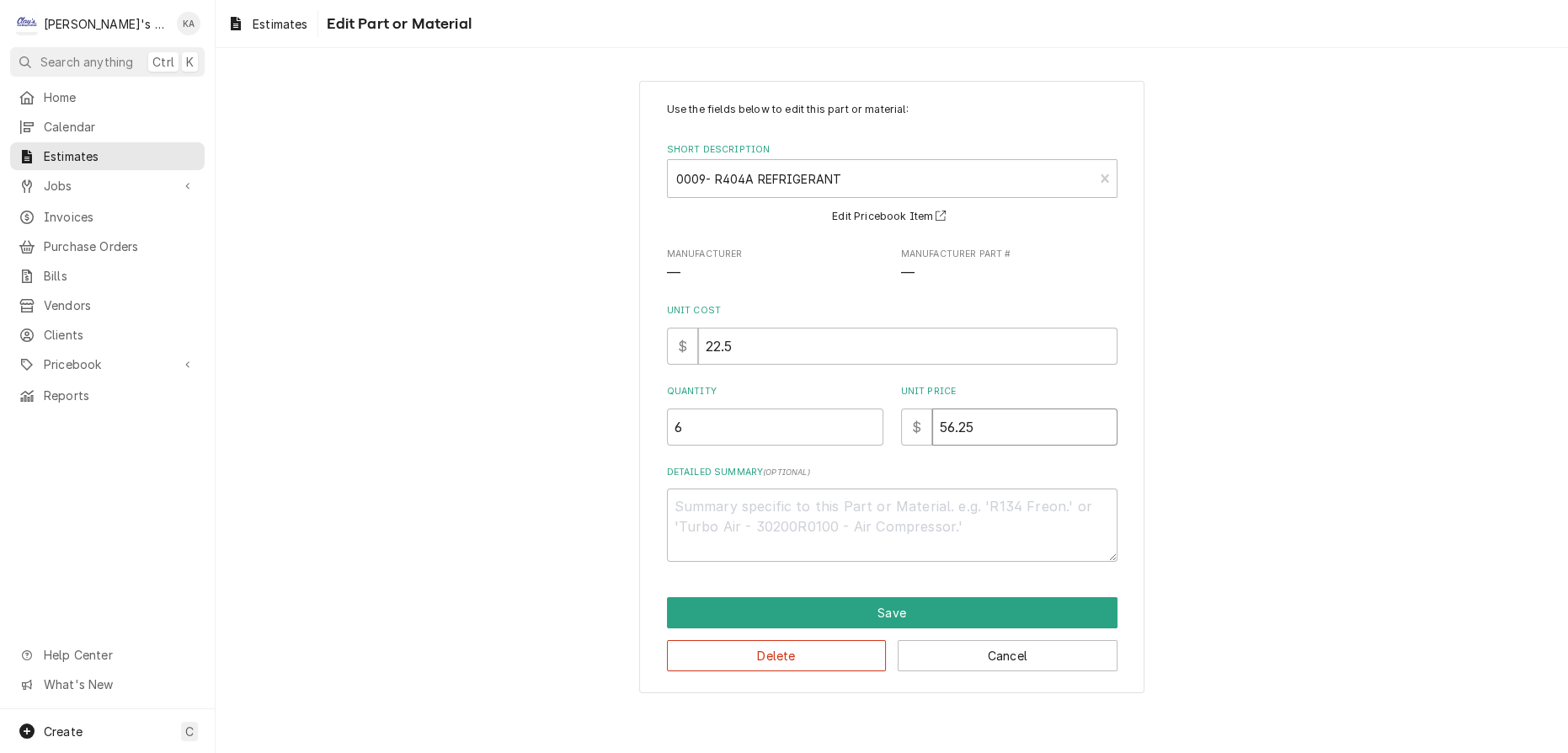
click at [956, 421] on input "56.25" at bounding box center [1025, 427] width 185 height 37
type textarea "x"
type input "56.5"
type textarea "x"
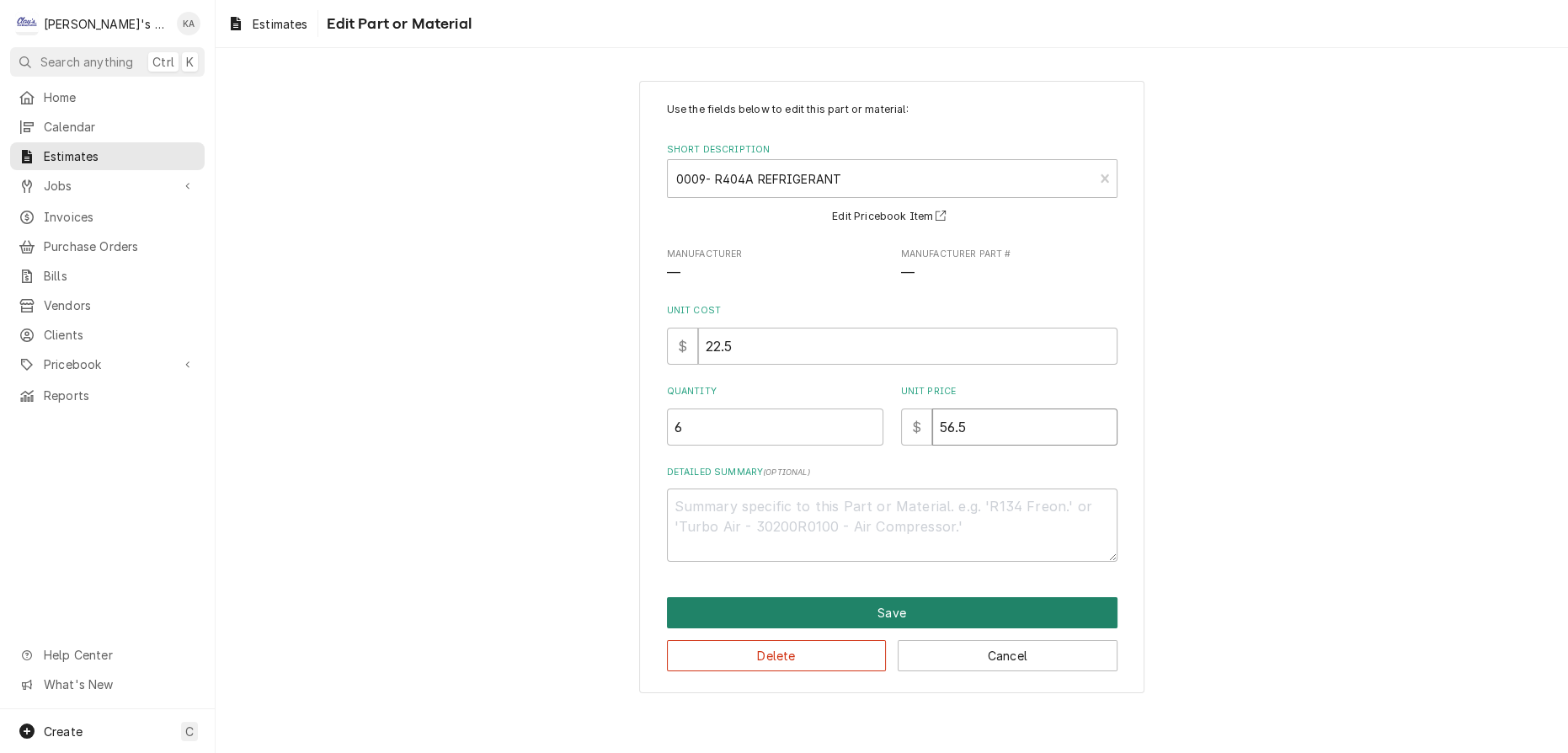
type input "56.5"
click at [876, 597] on button "Save" at bounding box center [893, 613] width 451 height 31
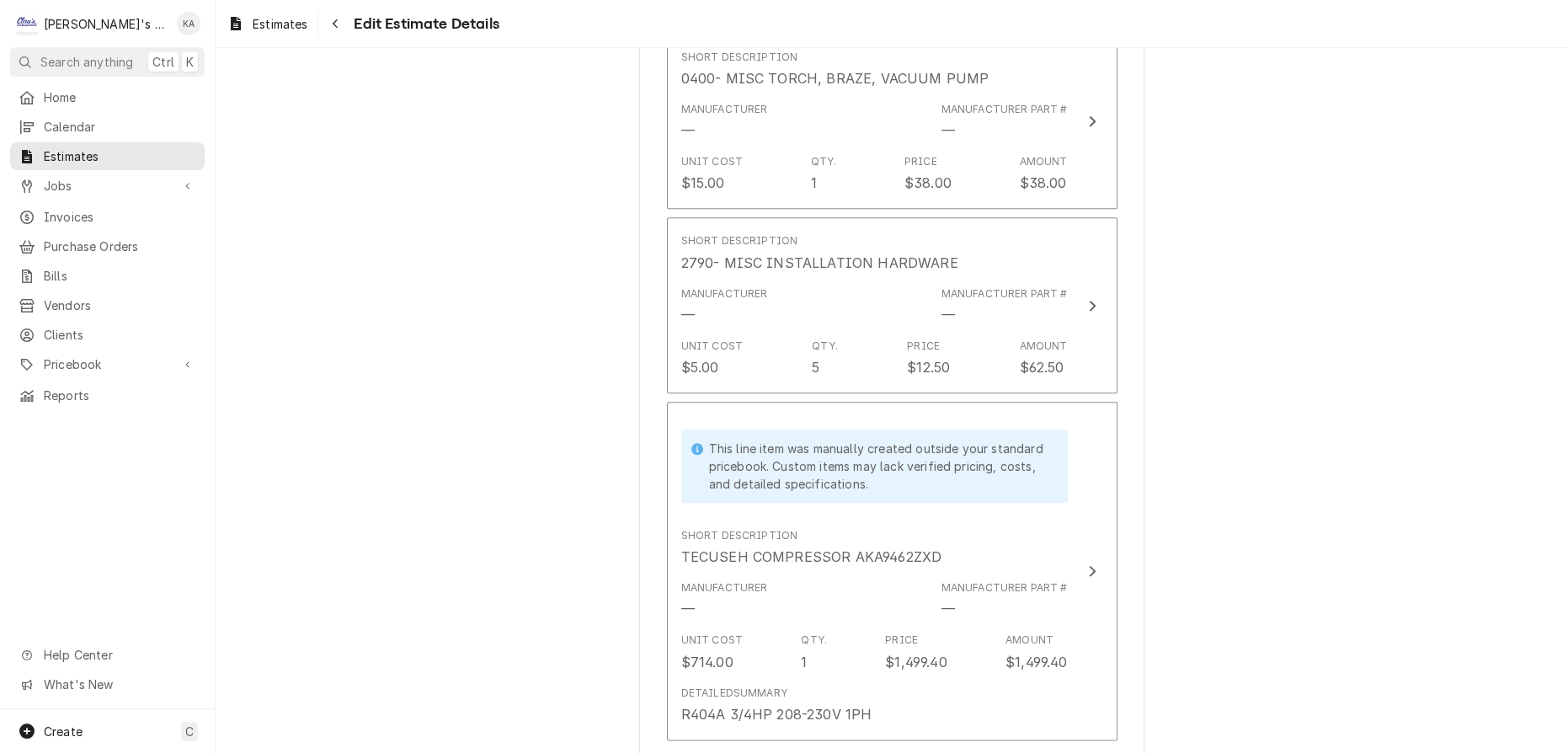
scroll to position [2644, 0]
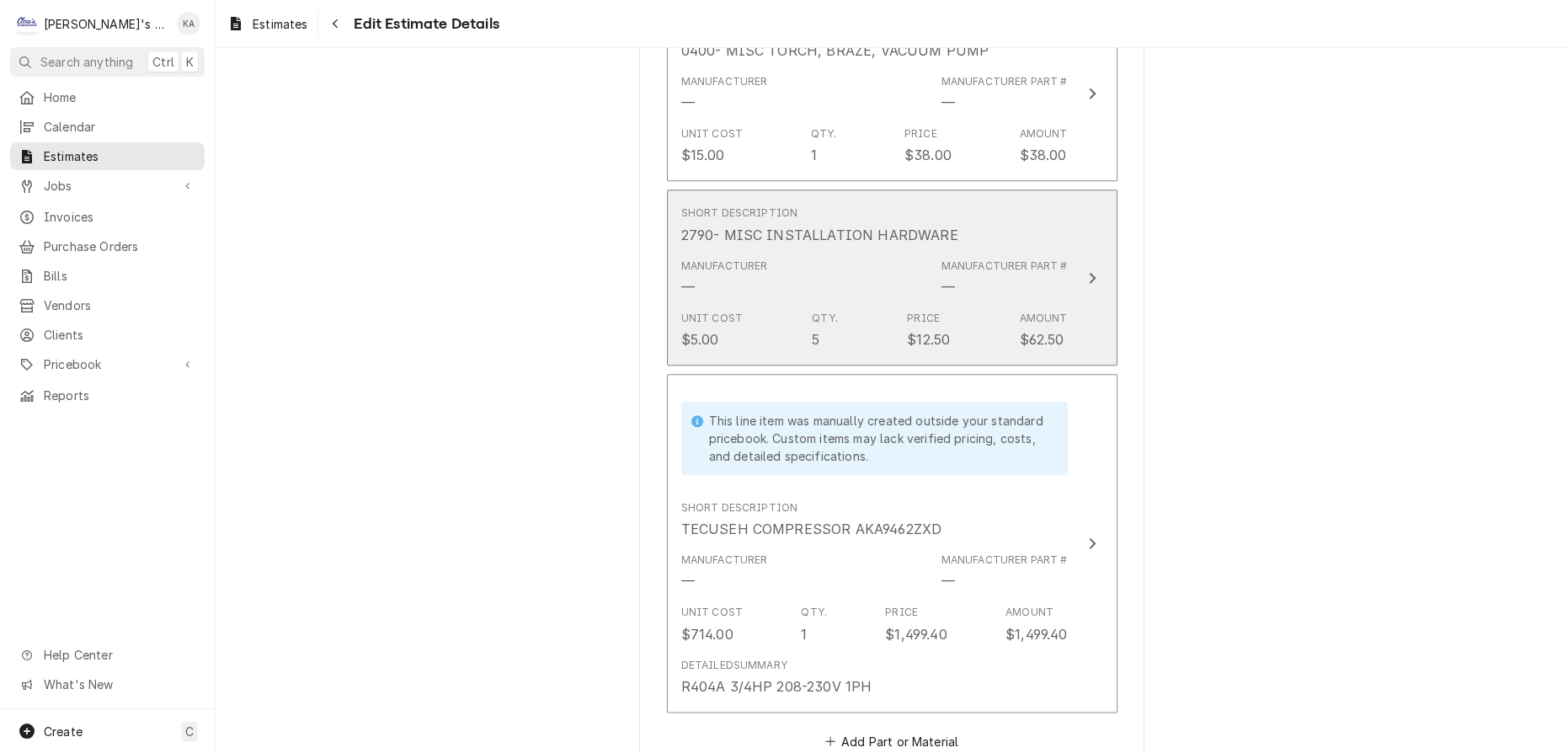
click at [1089, 272] on icon "Update Line Item" at bounding box center [1092, 278] width 7 height 11
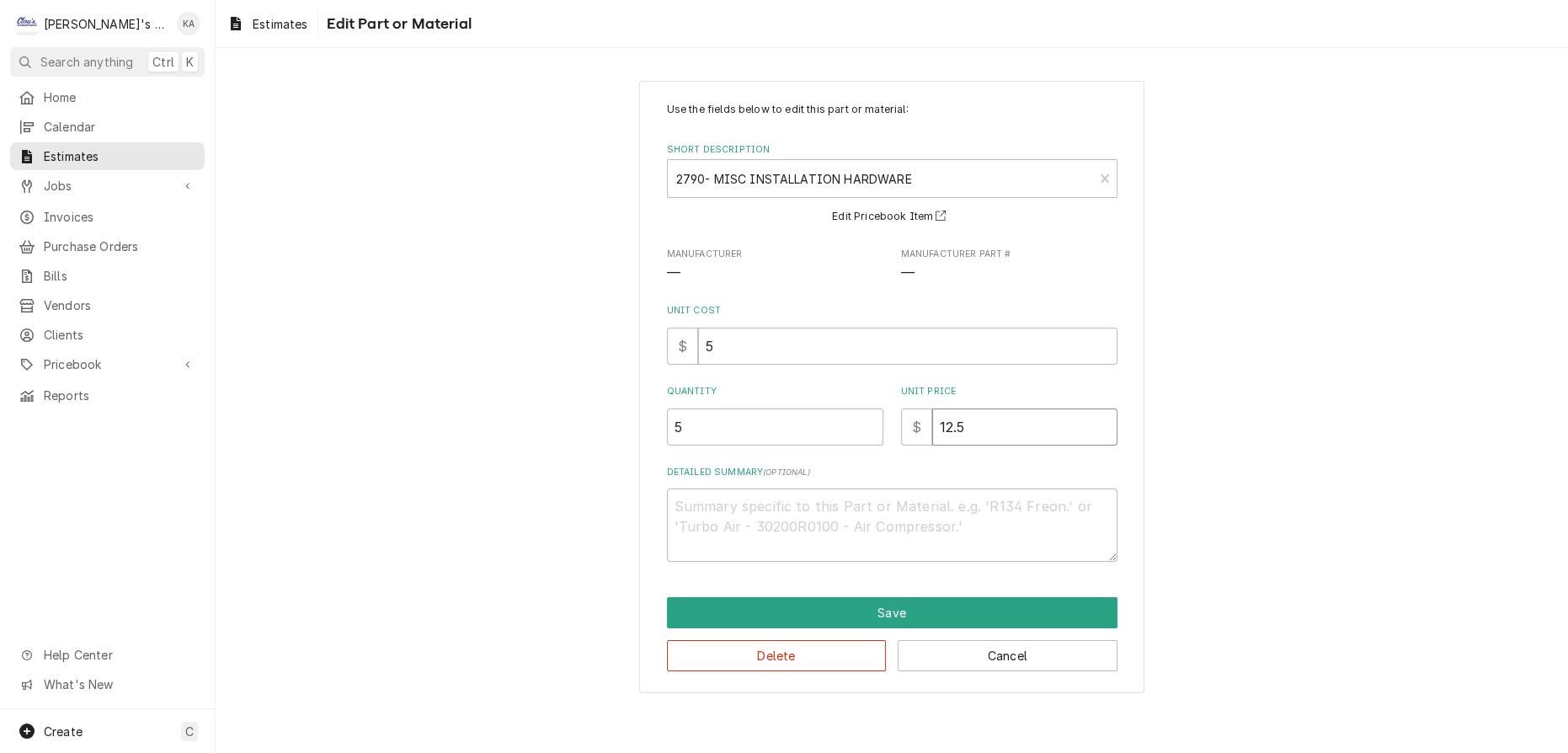
click at [955, 421] on input "12.5" at bounding box center [1025, 427] width 185 height 37
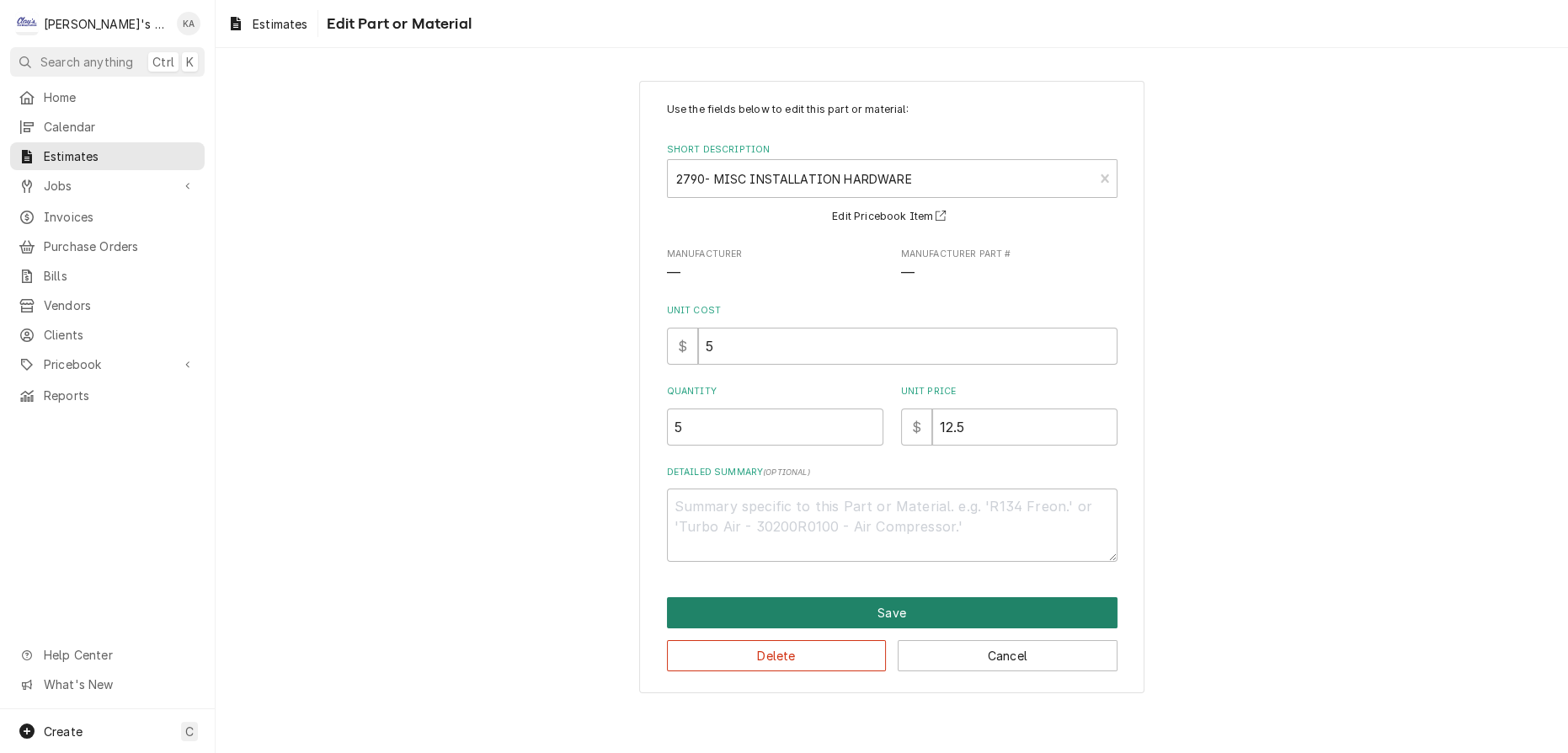
click at [901, 603] on button "Save" at bounding box center [893, 613] width 451 height 31
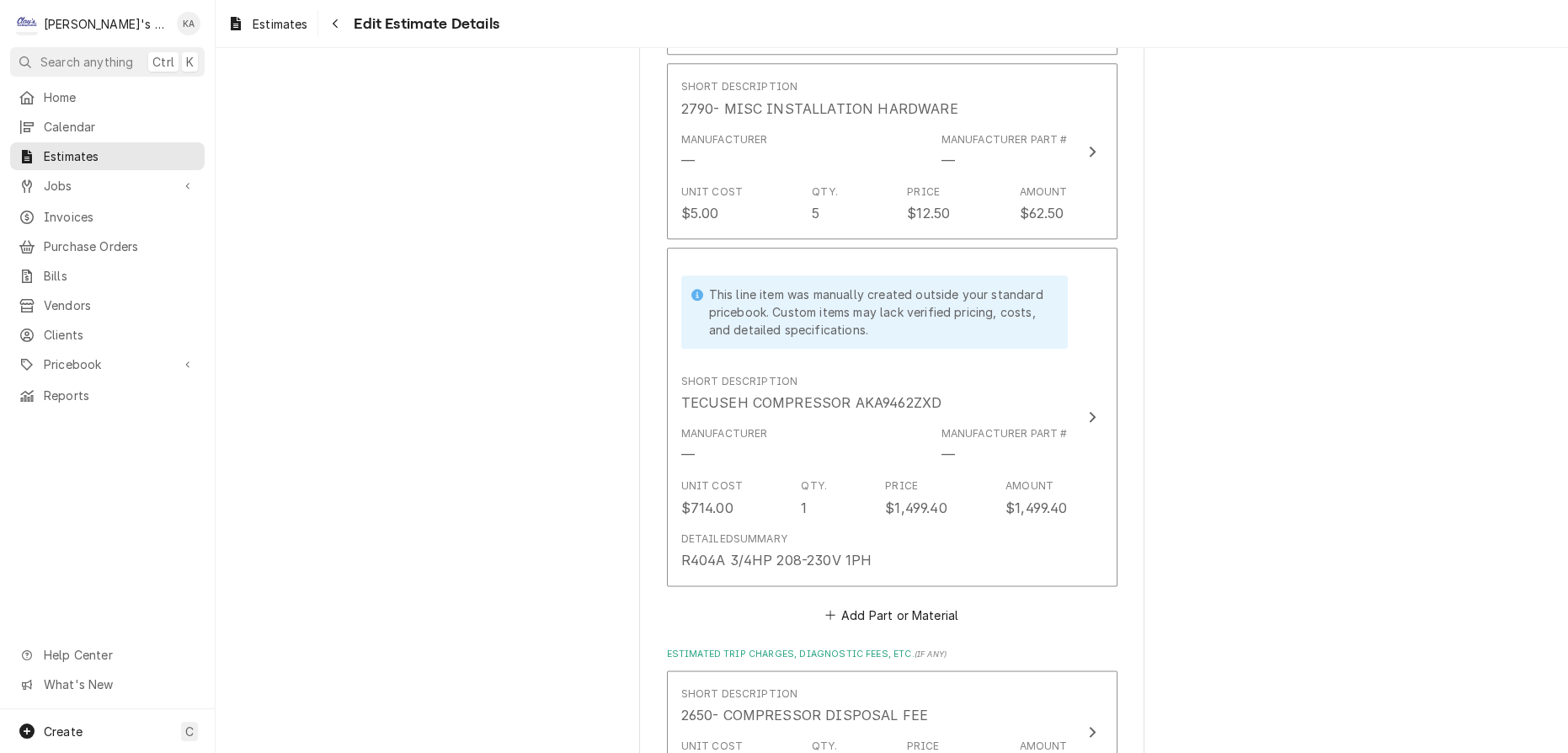
scroll to position [2856, 0]
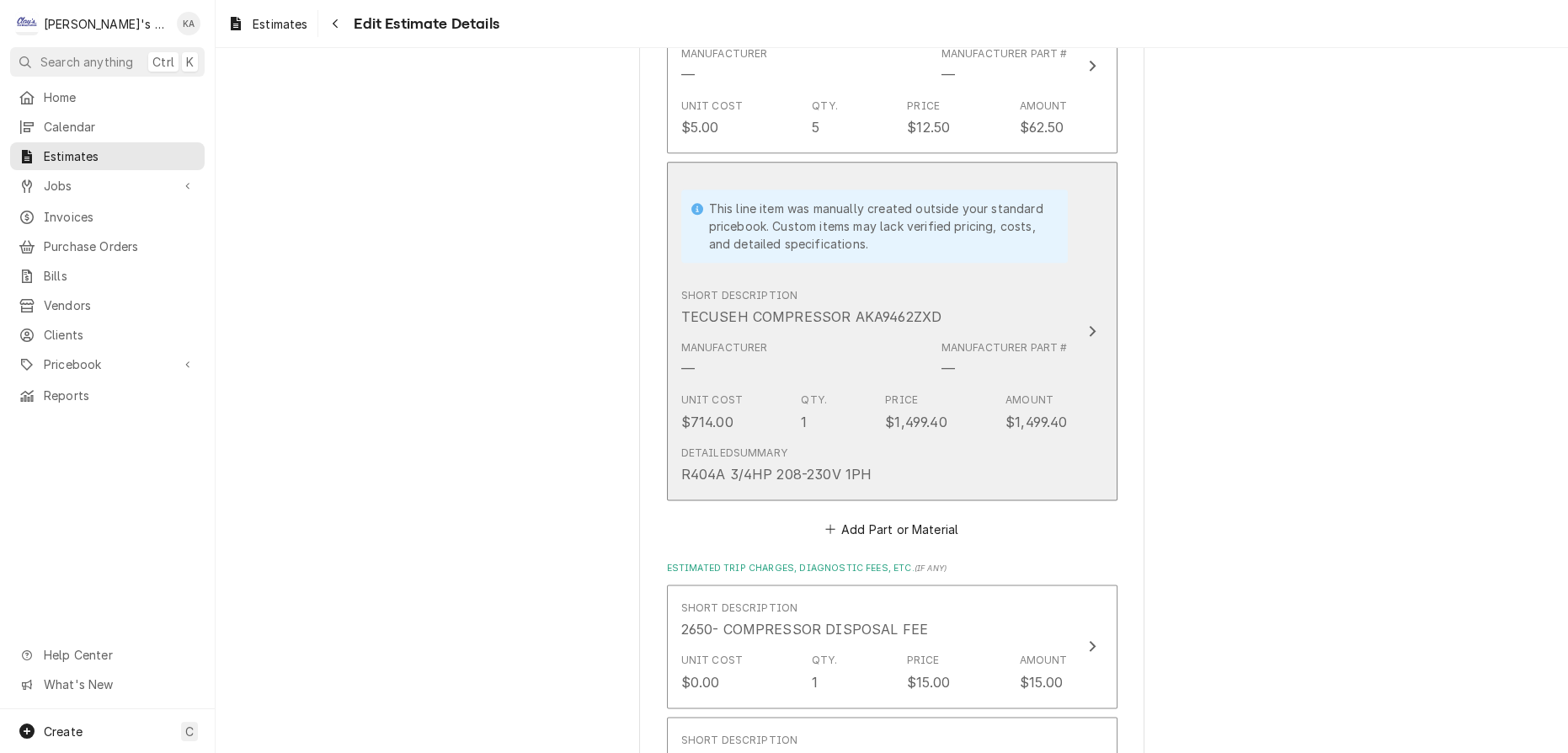
click at [1036, 439] on div "Detailed Summary R404A 3/4HP 208-230V 1PH" at bounding box center [874, 464] width 386 height 52
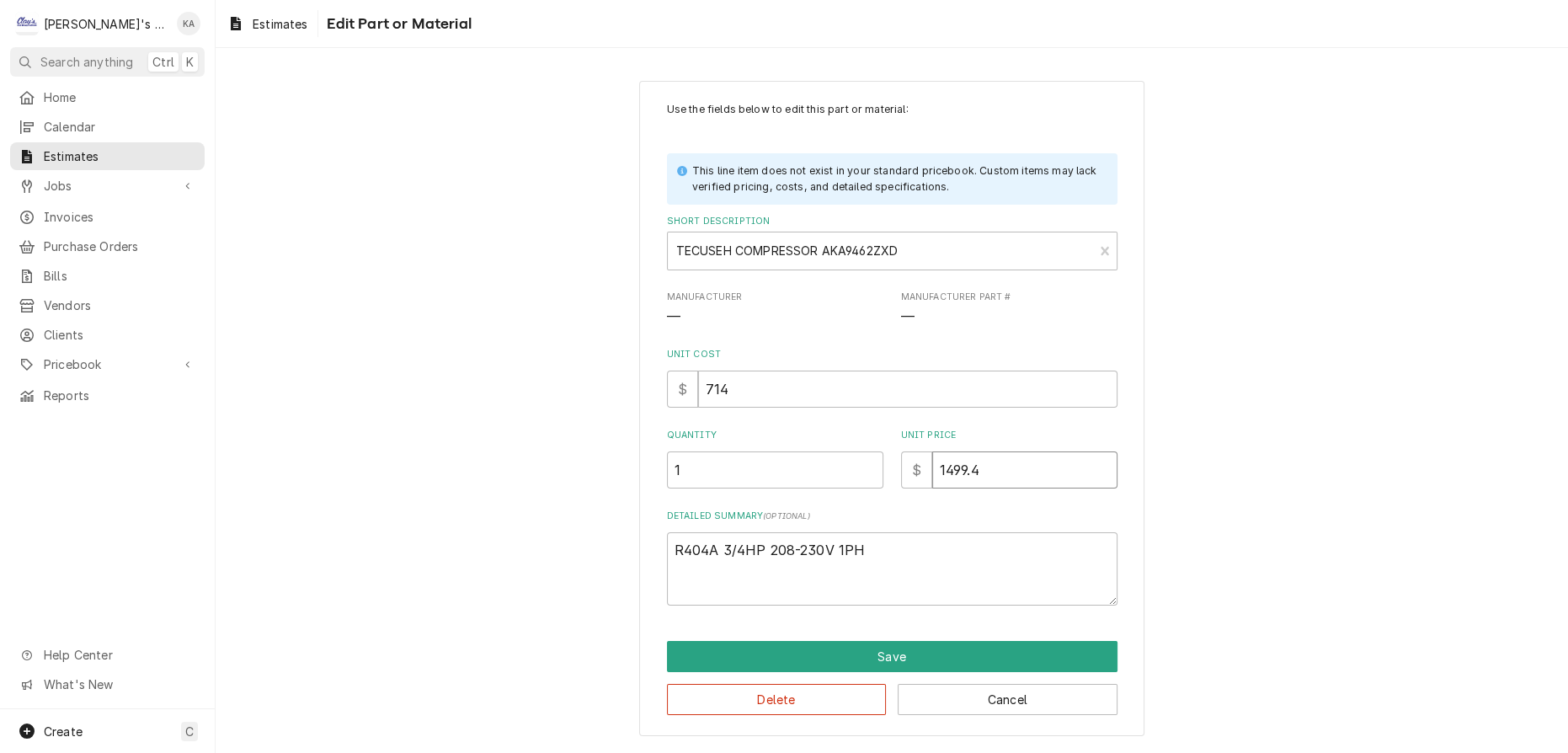
drag, startPoint x: 973, startPoint y: 465, endPoint x: 934, endPoint y: 469, distance: 39.2
click at [934, 469] on input "1499.4" at bounding box center [1025, 469] width 185 height 37
type textarea "x"
type input "15"
type textarea "x"
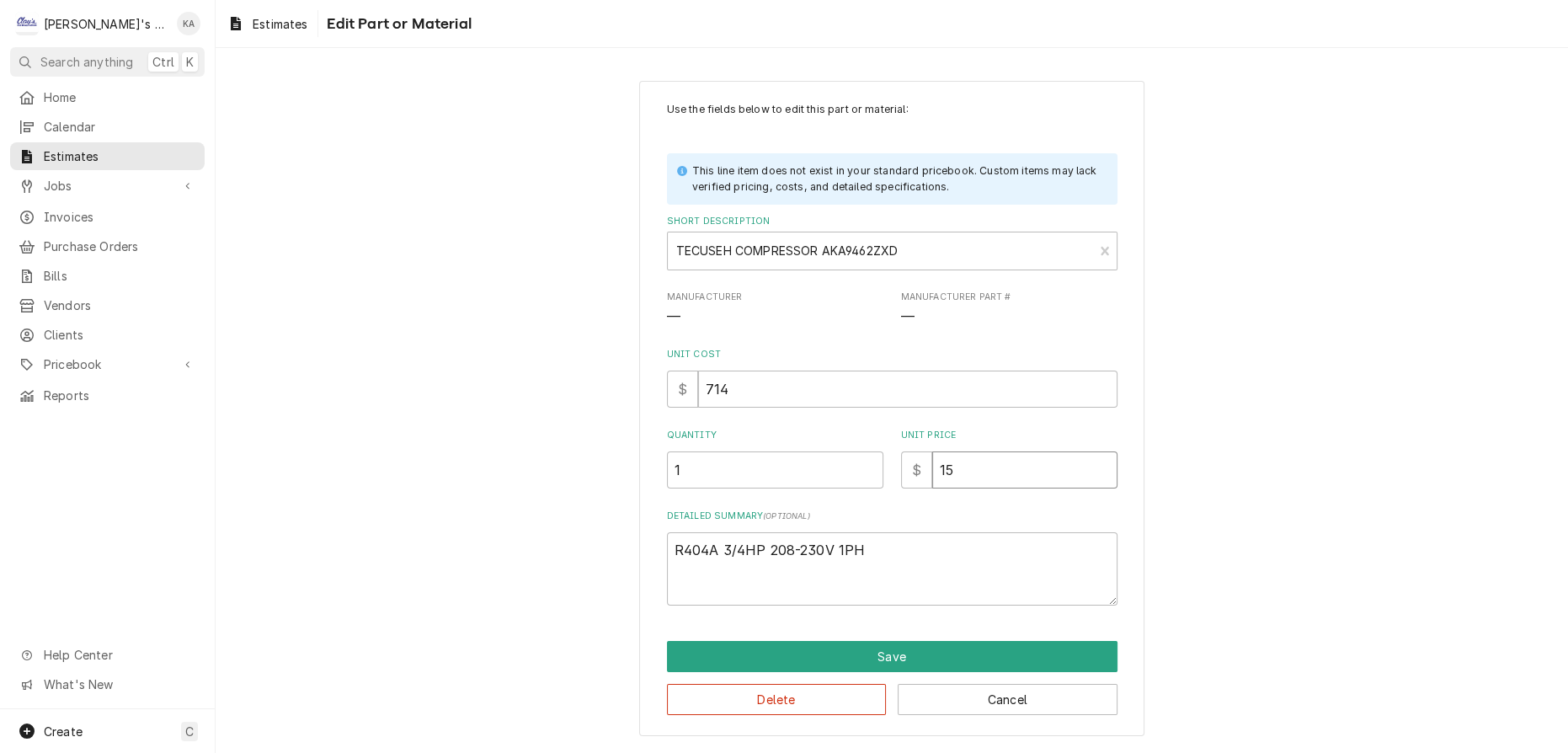
type input "150"
type textarea "x"
type input "1500"
type textarea "x"
type input "1500"
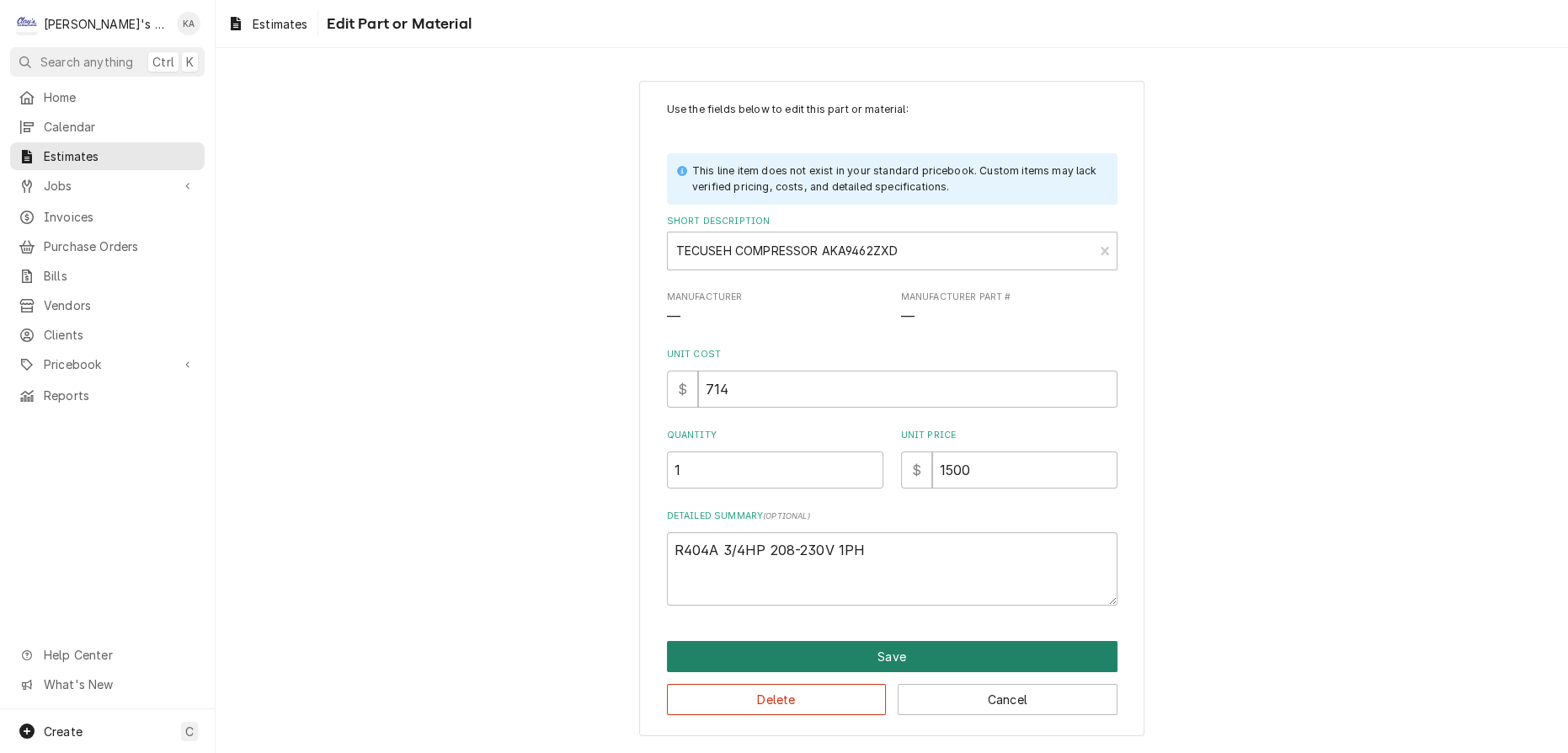
click at [906, 650] on button "Save" at bounding box center [893, 656] width 451 height 31
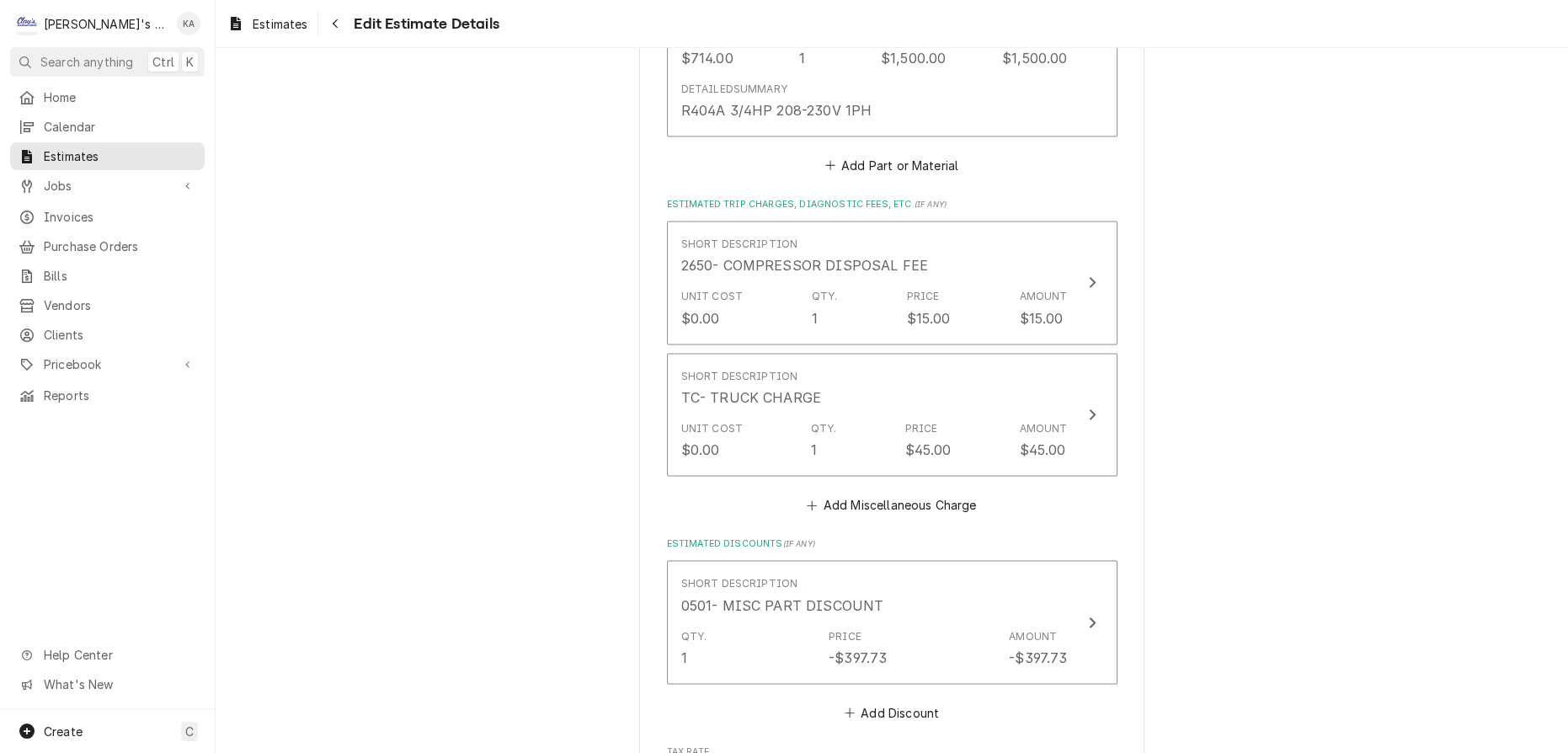
scroll to position [3222, 0]
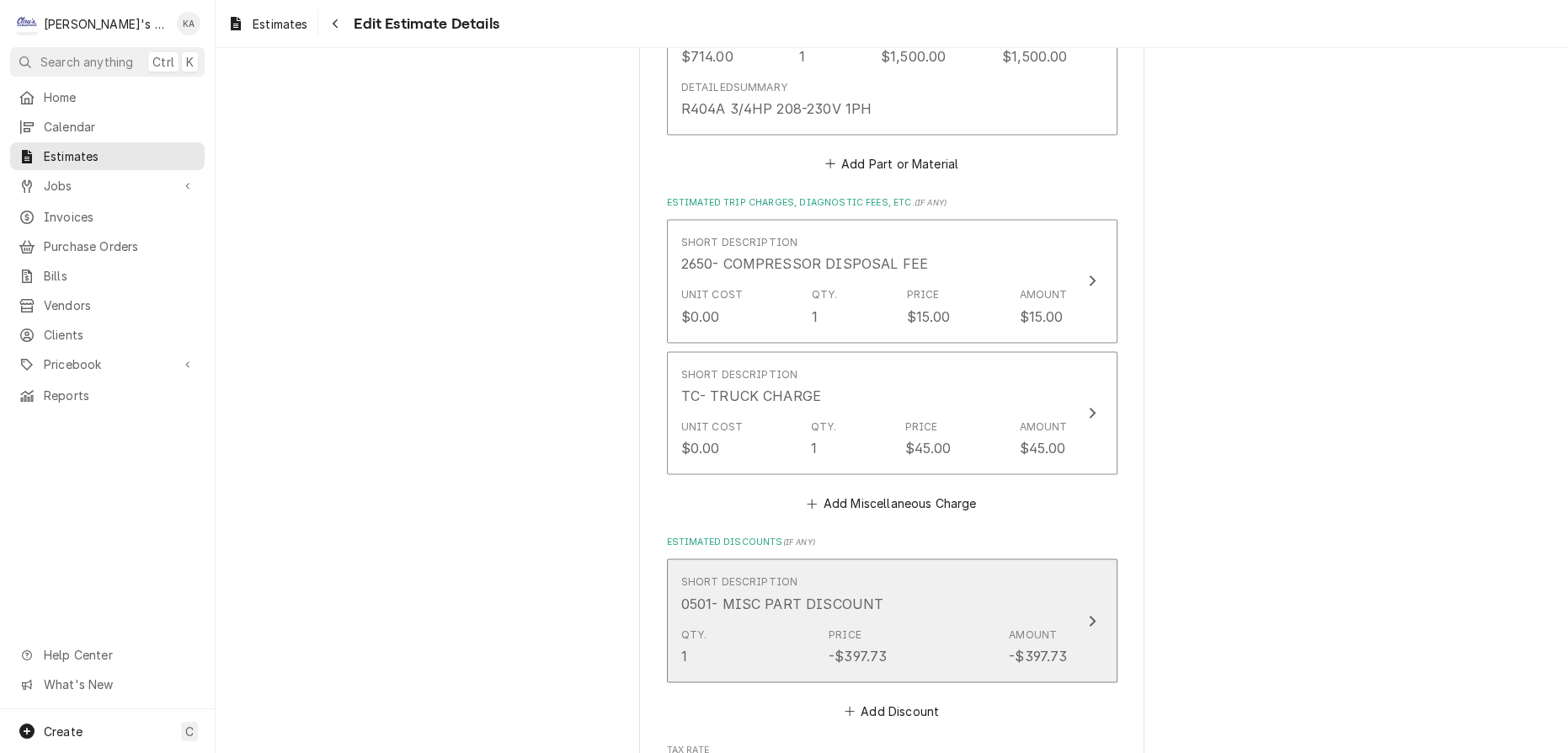
click at [1089, 615] on icon "Update Line Item" at bounding box center [1092, 620] width 7 height 11
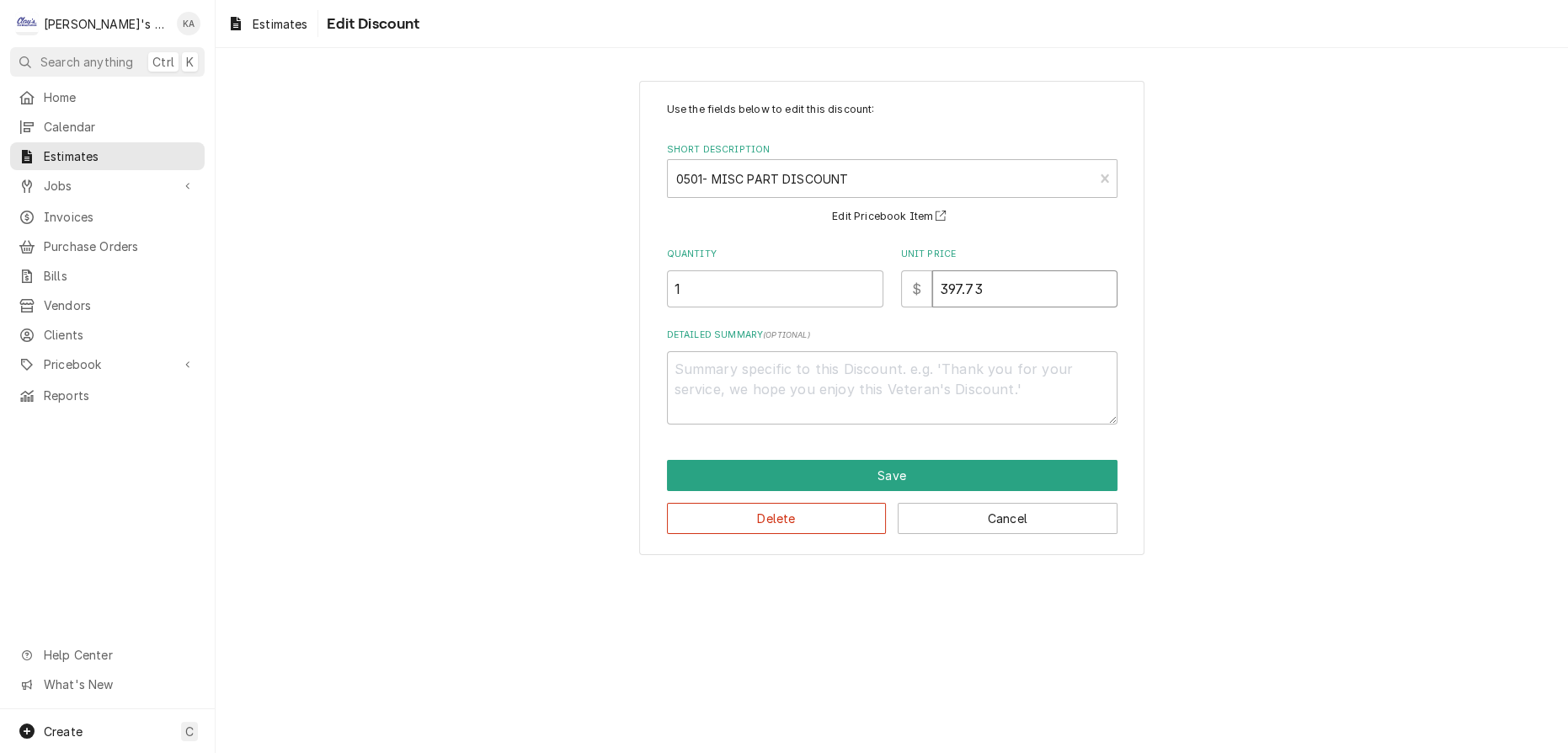
click at [971, 285] on input "397.73" at bounding box center [1025, 289] width 185 height 37
type textarea "x"
type input "397.7"
type textarea "x"
type input "397"
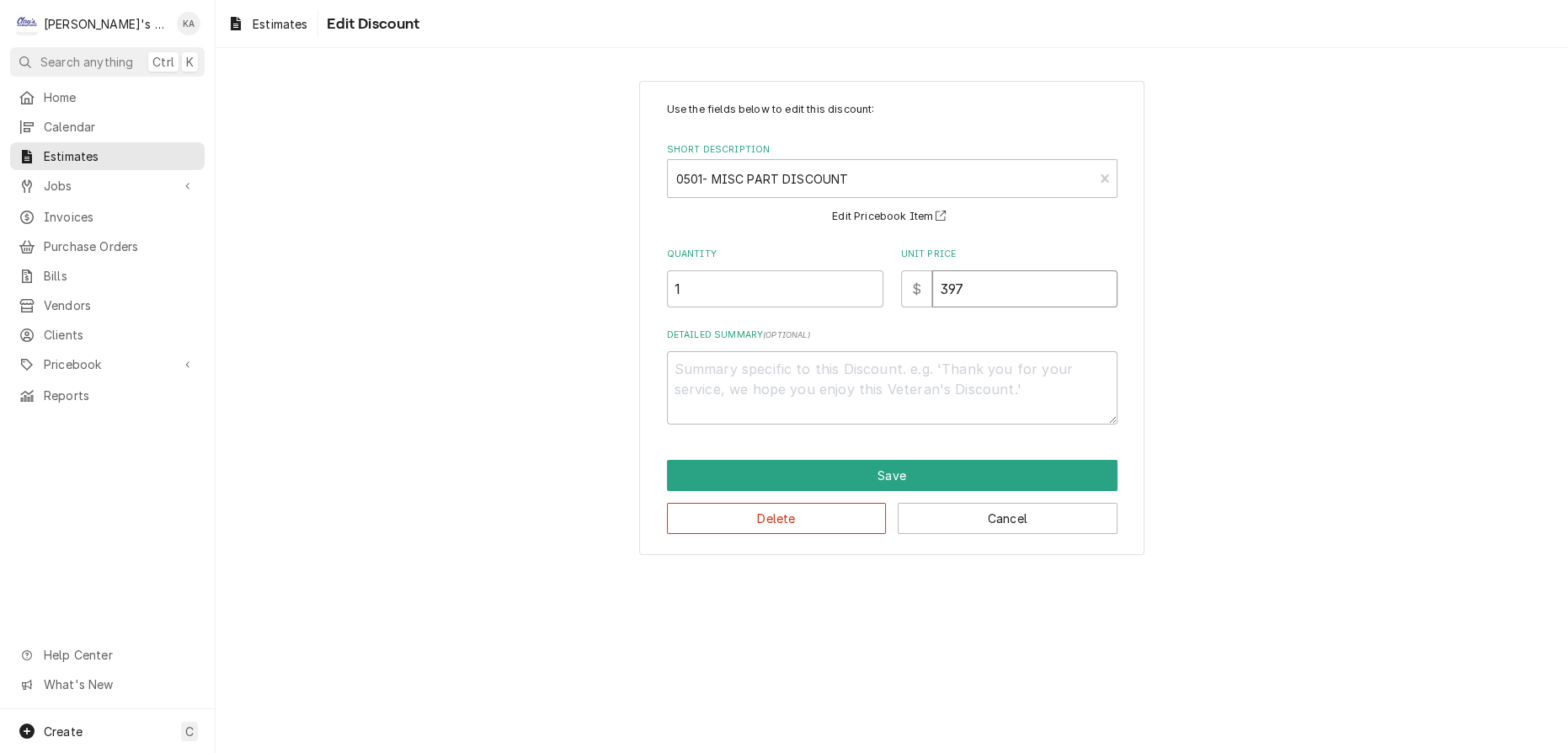
type textarea "x"
type input "39"
type textarea "x"
type input "398"
type textarea "x"
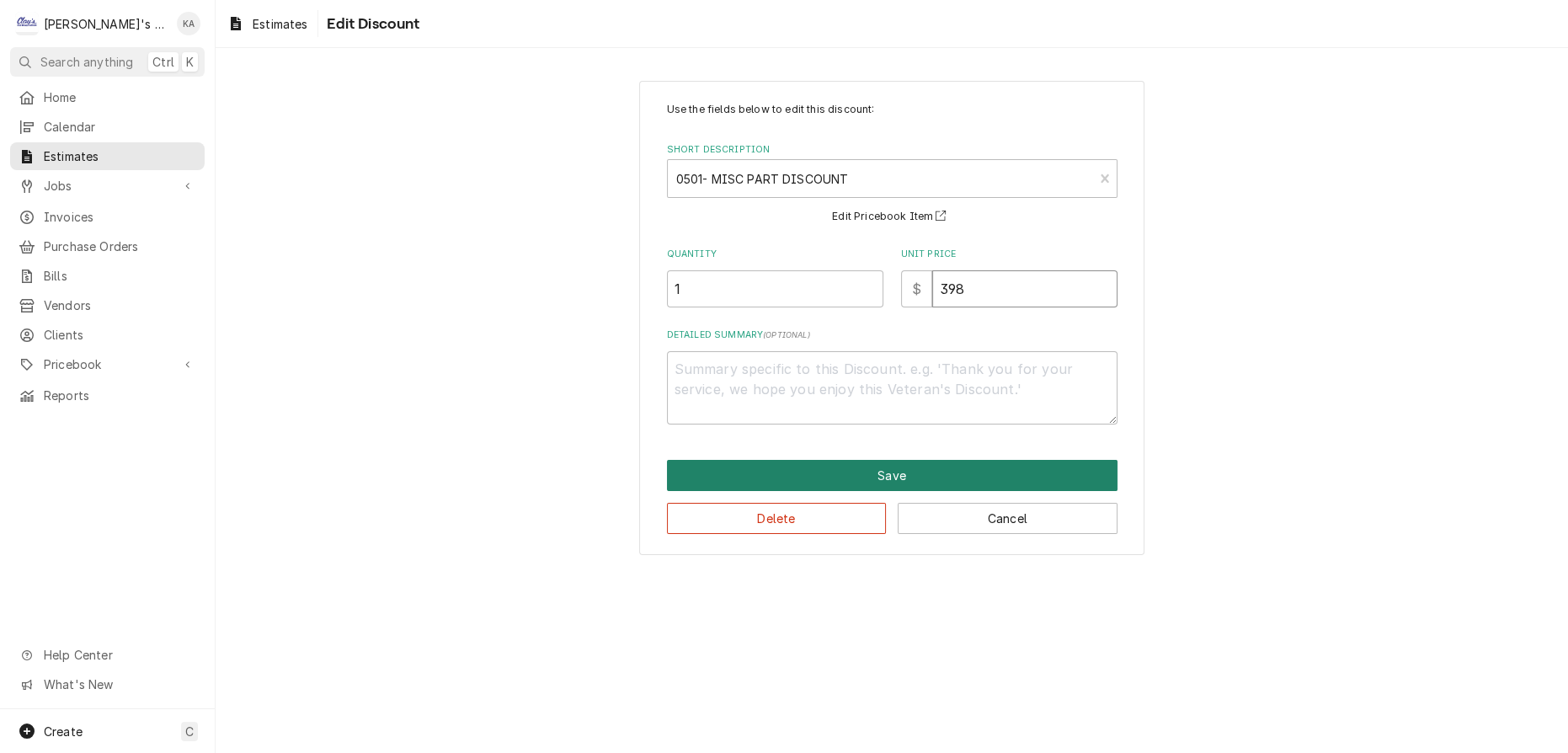
type input "398"
click at [913, 471] on button "Save" at bounding box center [893, 475] width 451 height 31
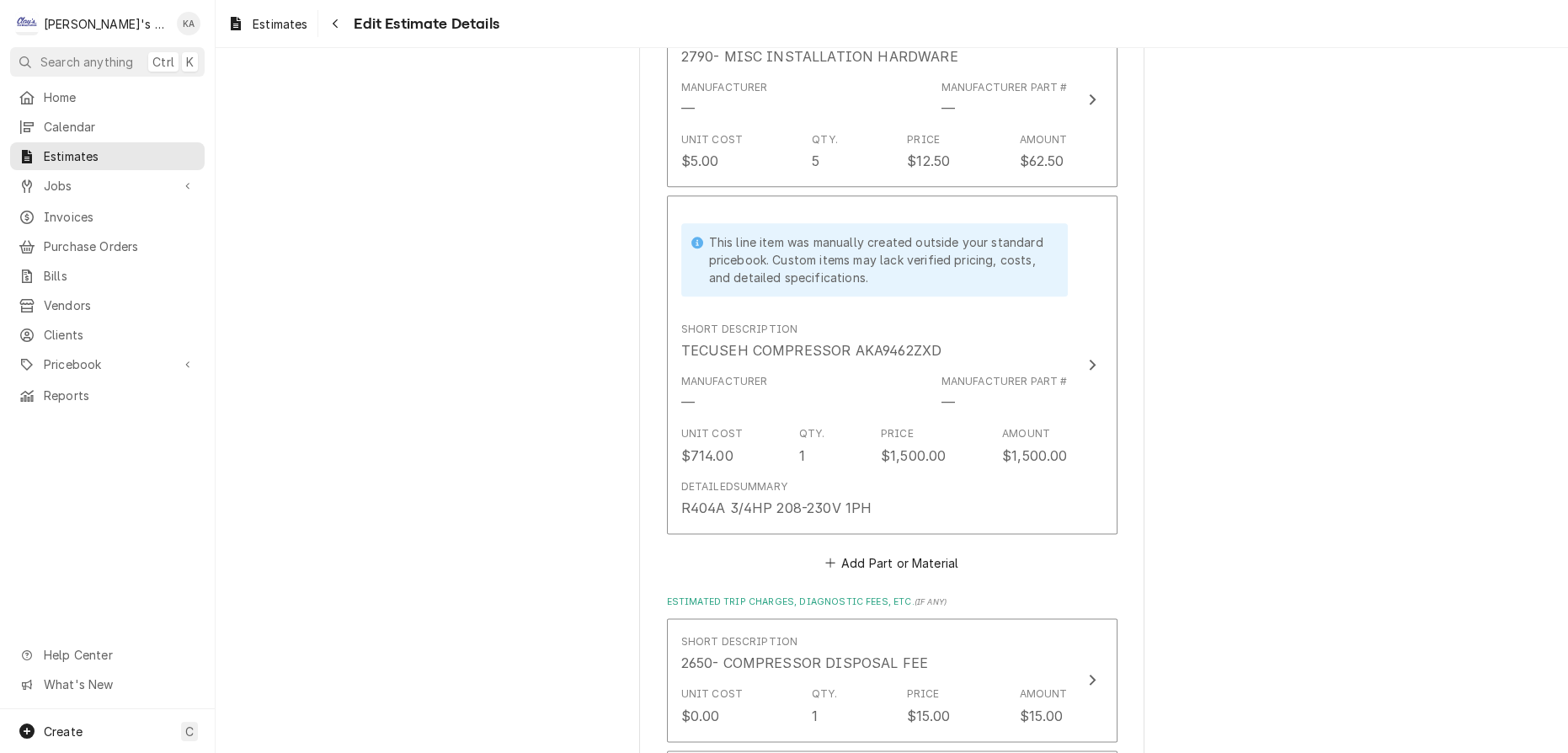
scroll to position [2746, 0]
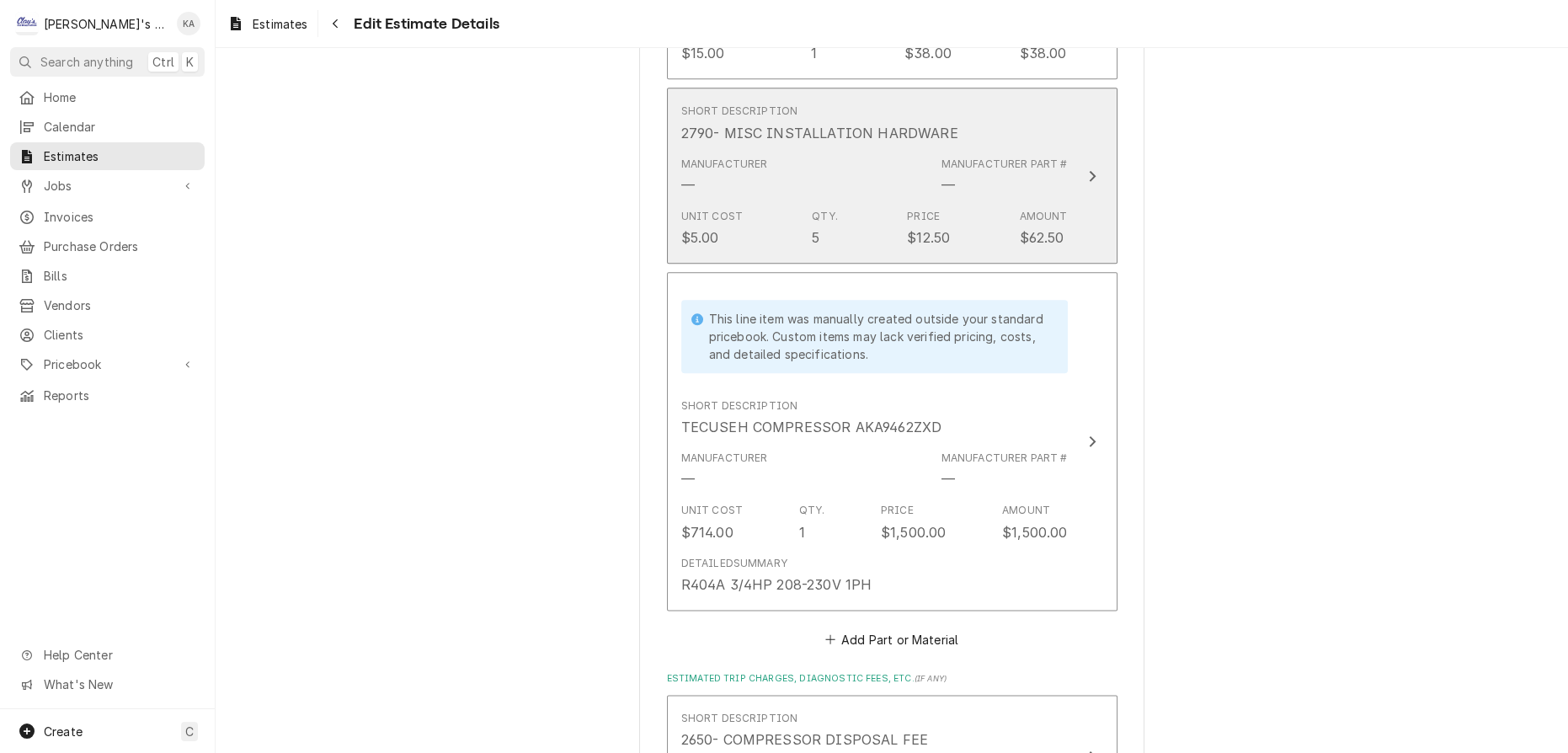
click at [1088, 170] on icon "Update Line Item" at bounding box center [1092, 176] width 9 height 14
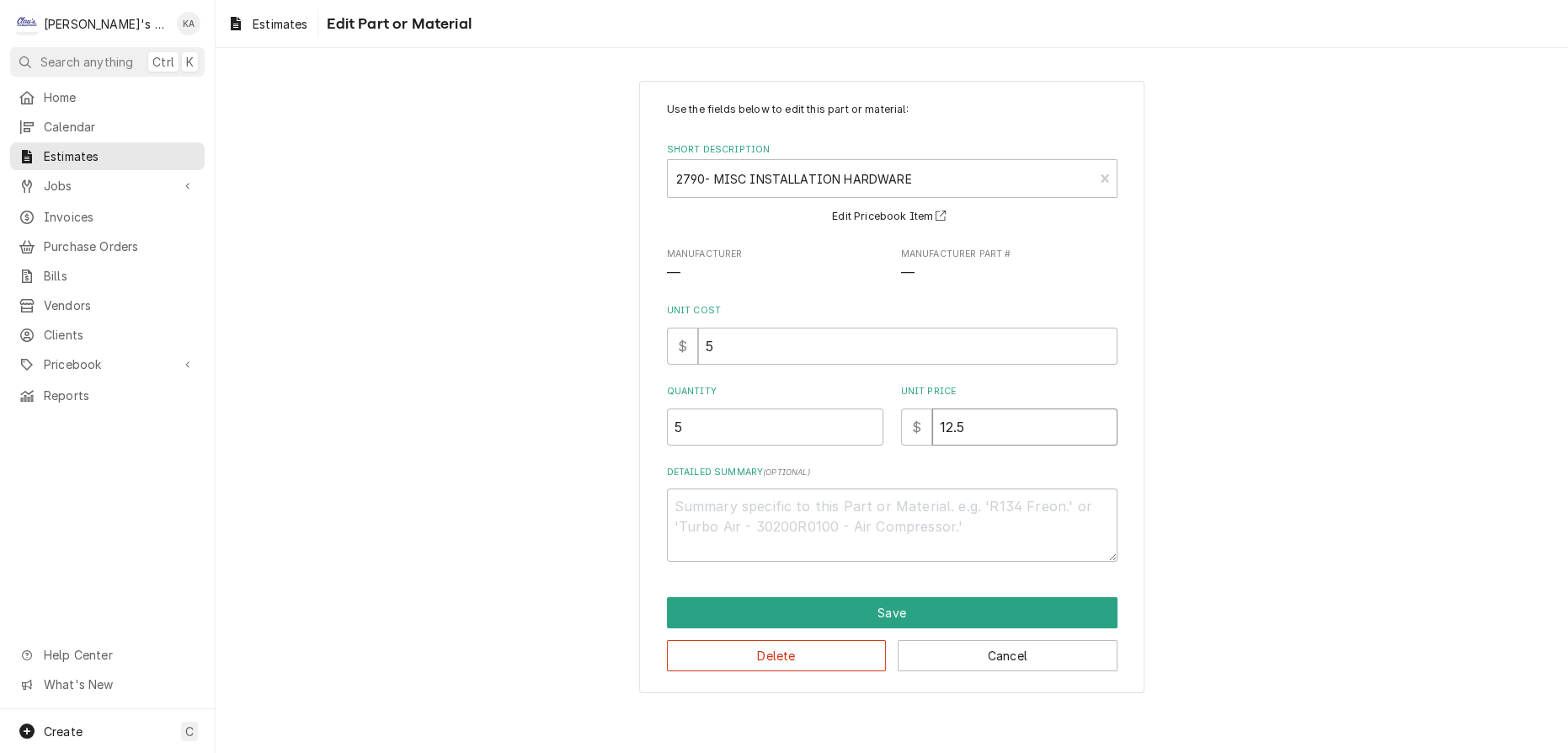
click at [955, 420] on input "12.5" at bounding box center [1025, 427] width 185 height 37
type textarea "x"
type input "12"
type textarea "x"
type input "1"
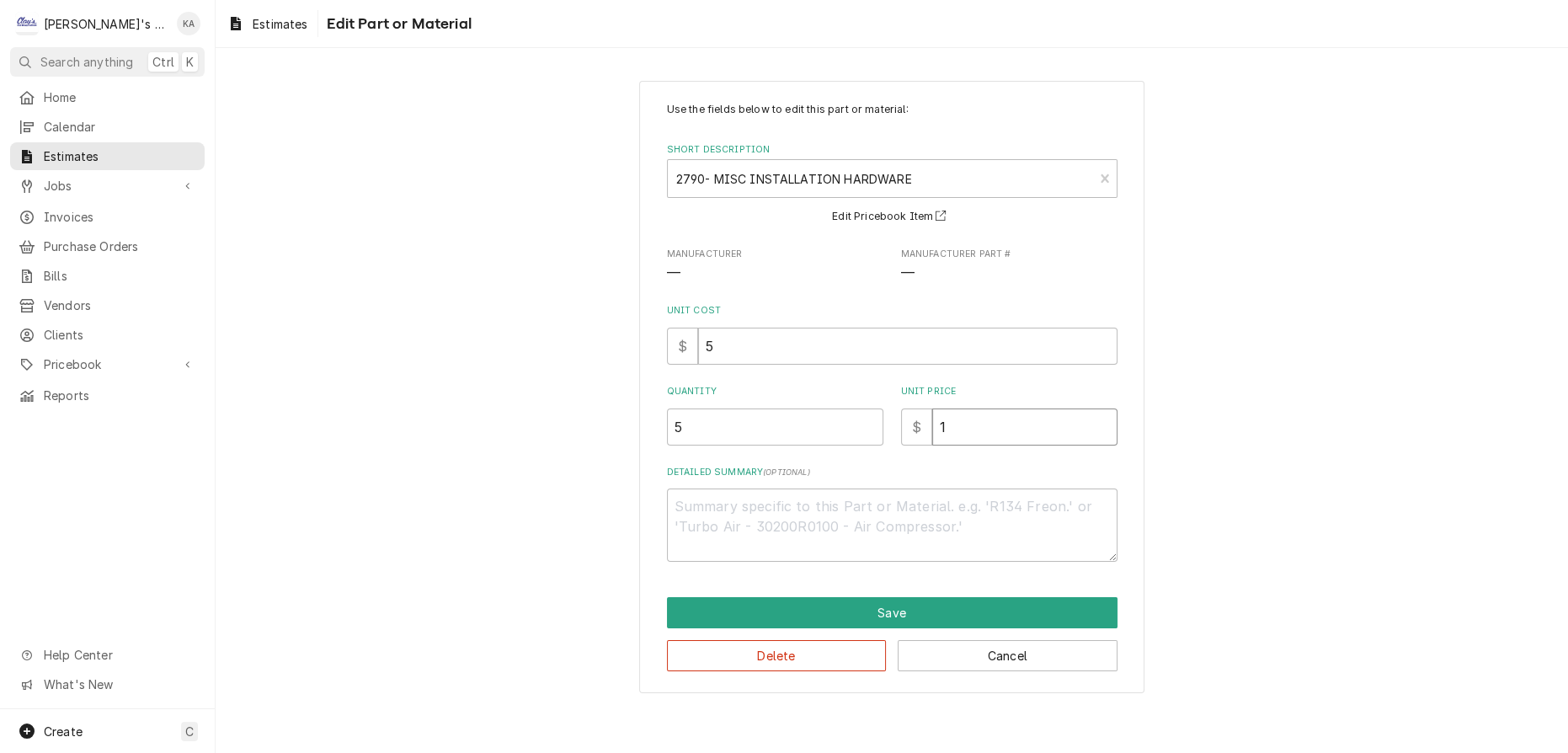
type textarea "x"
type input "13"
type textarea "x"
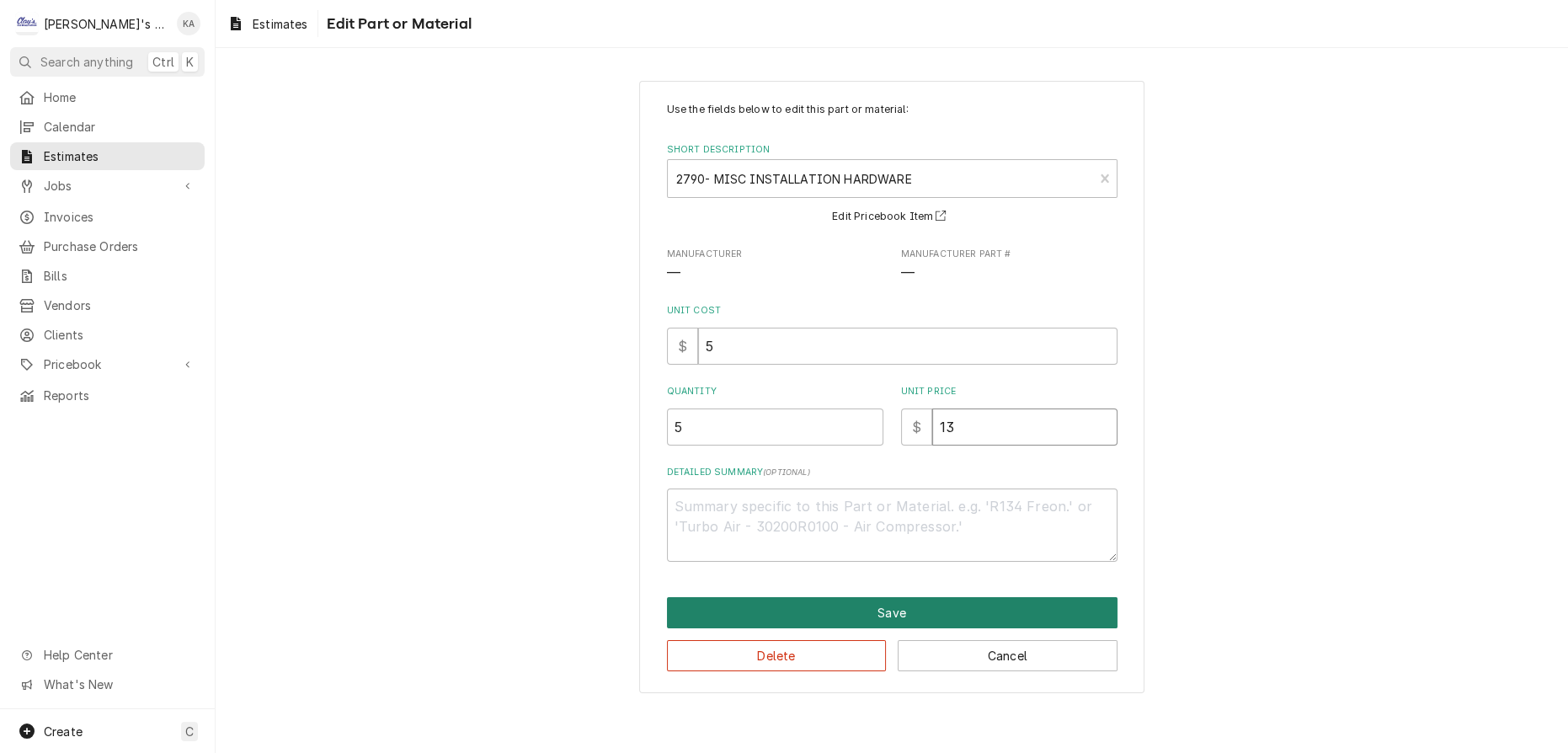
type input "13"
click at [871, 607] on button "Save" at bounding box center [893, 613] width 451 height 31
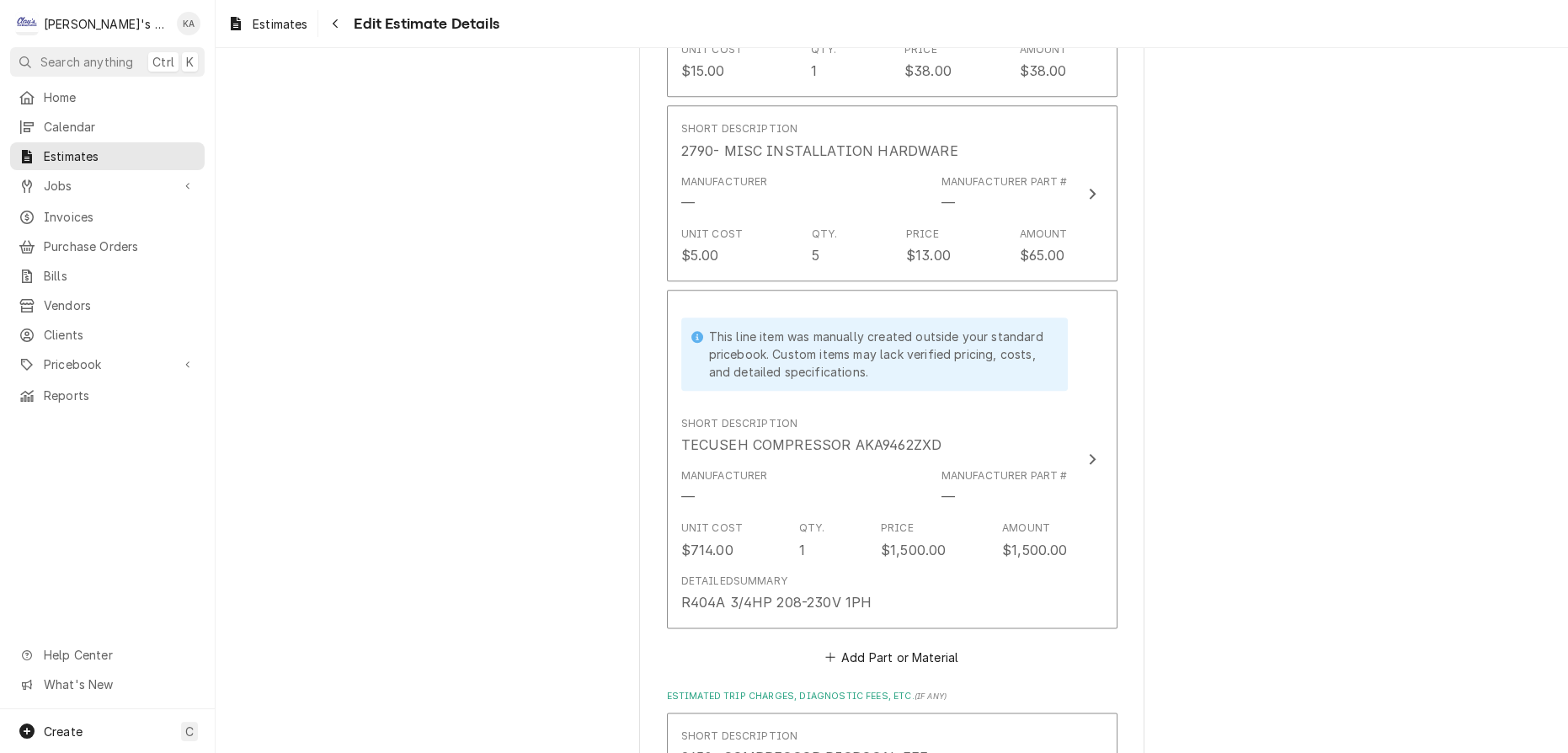
type textarea "x"
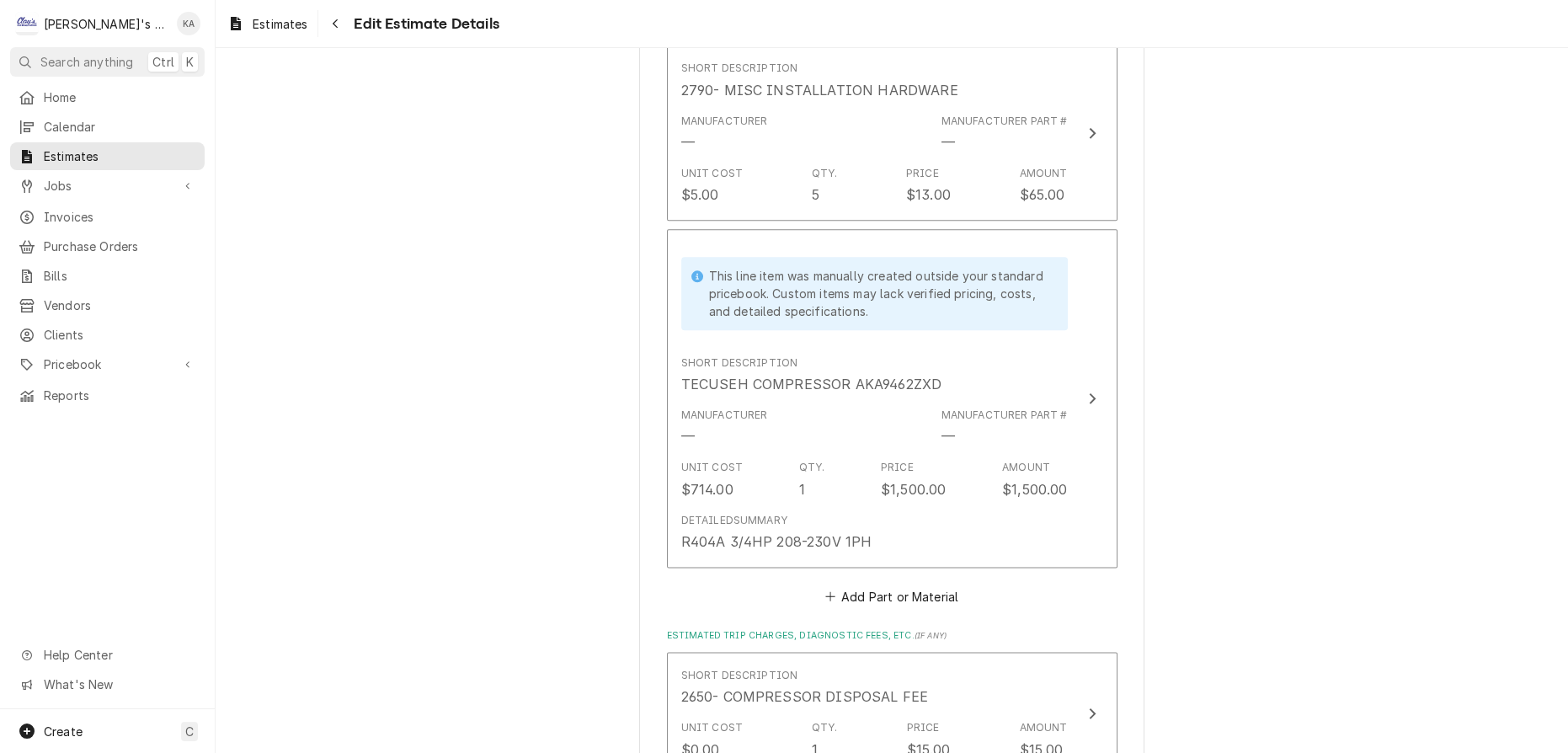
scroll to position [2882, 0]
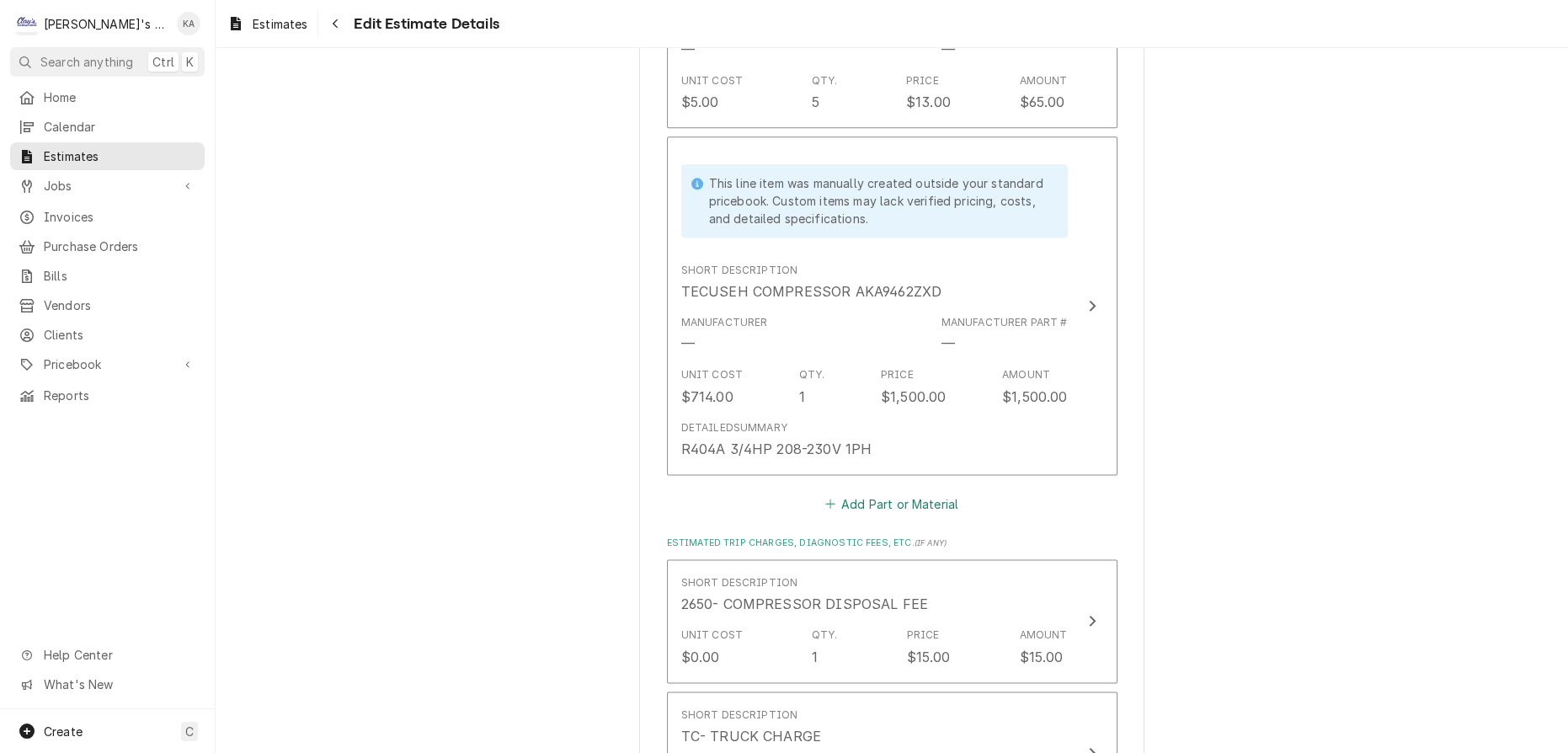
click at [876, 492] on button "Add Part or Material" at bounding box center [891, 504] width 139 height 24
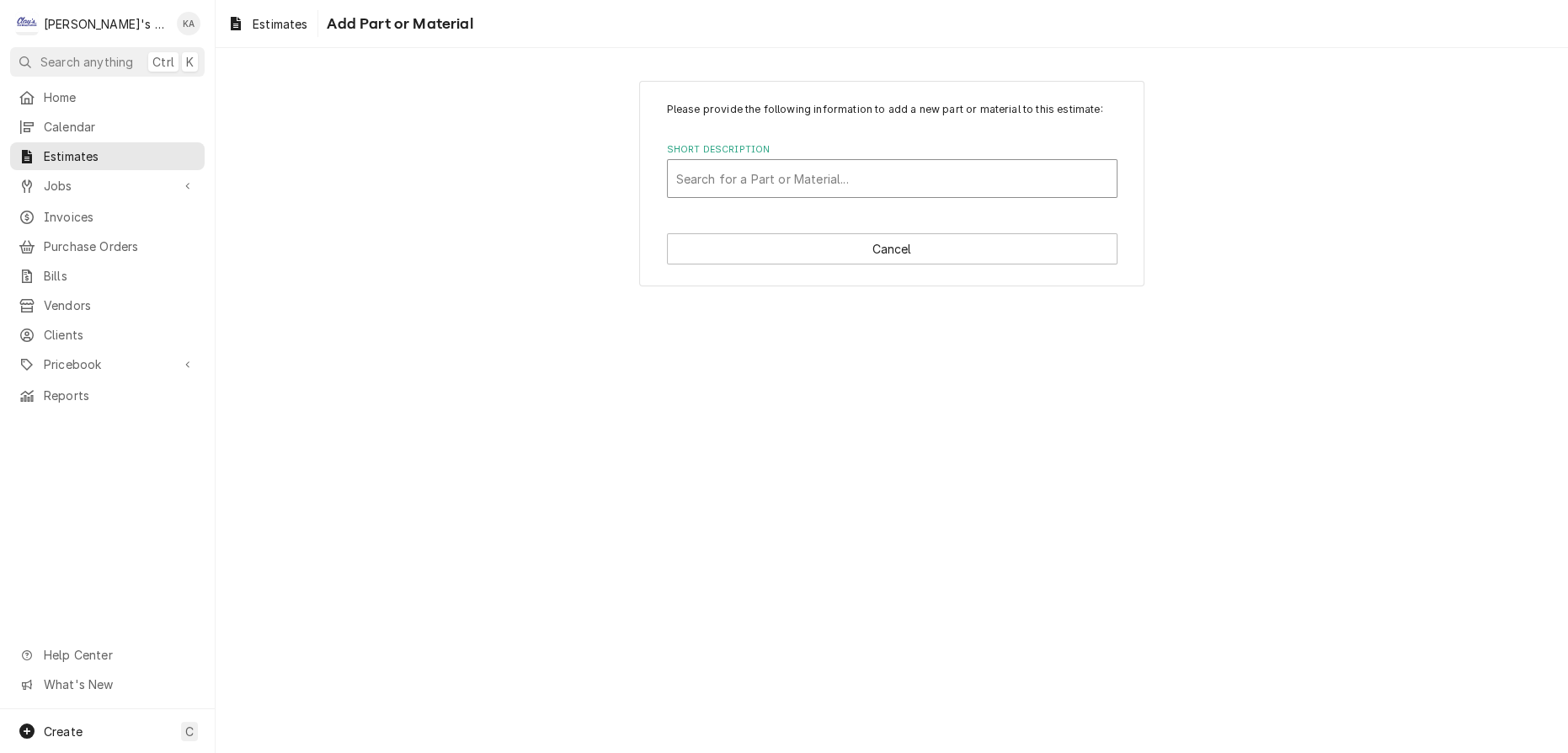
click at [816, 183] on div "Short Description" at bounding box center [892, 178] width 432 height 30
type input "0419"
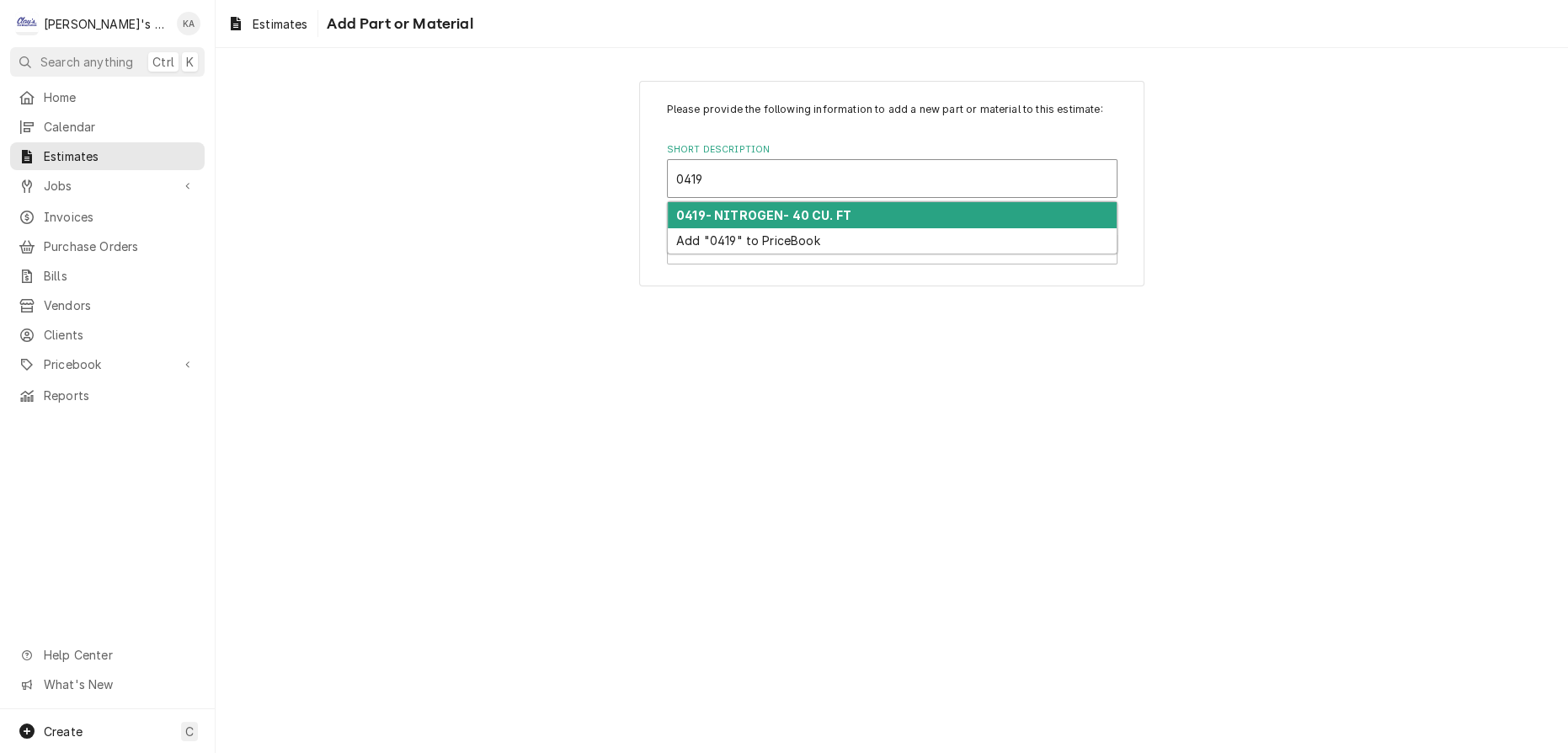
click at [804, 228] on div "0419- NITROGEN- 40 CU. FT" at bounding box center [893, 215] width 449 height 26
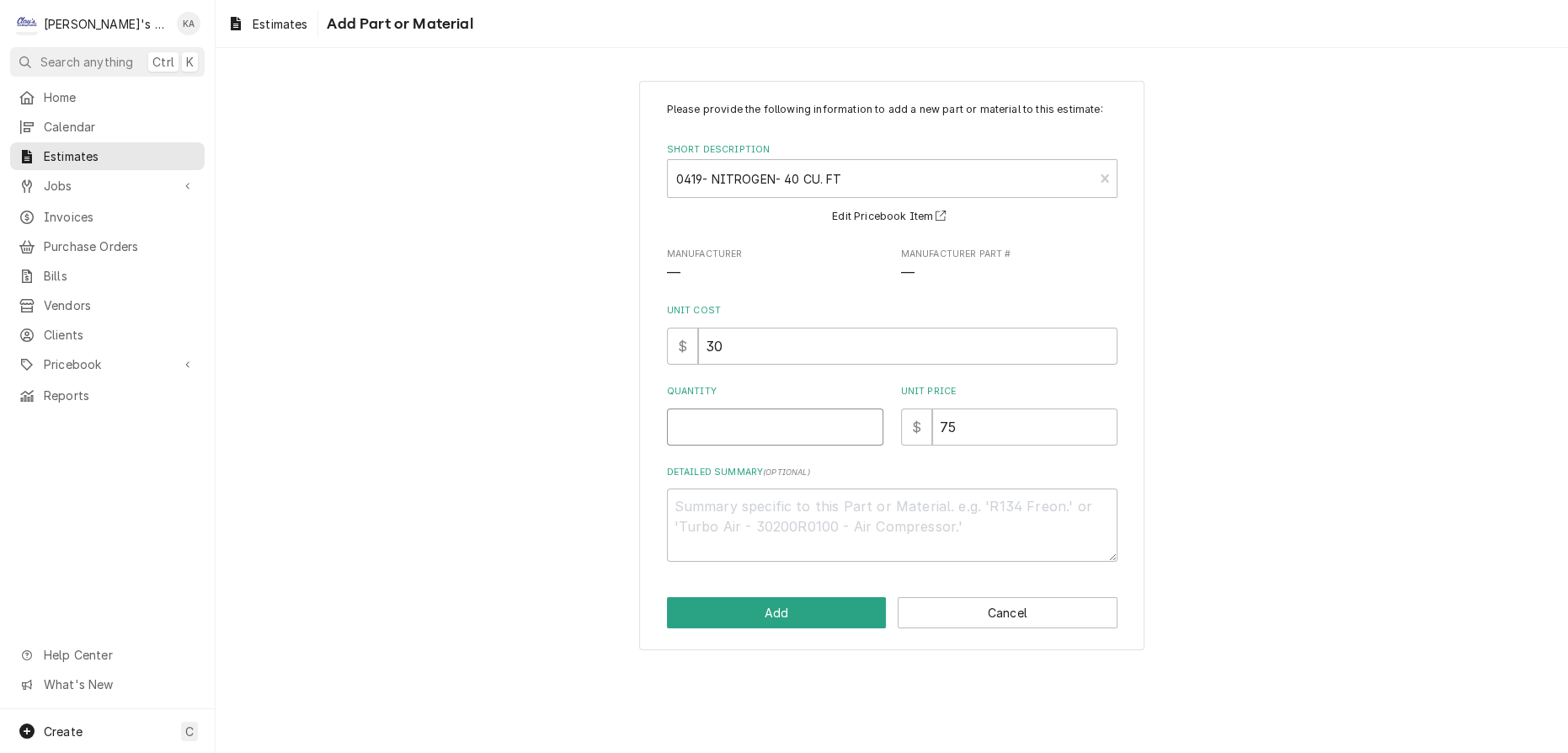
click at [747, 434] on input "Quantity" at bounding box center [775, 427] width 217 height 37
type textarea "x"
type input "1"
type textarea "x"
type input "1"
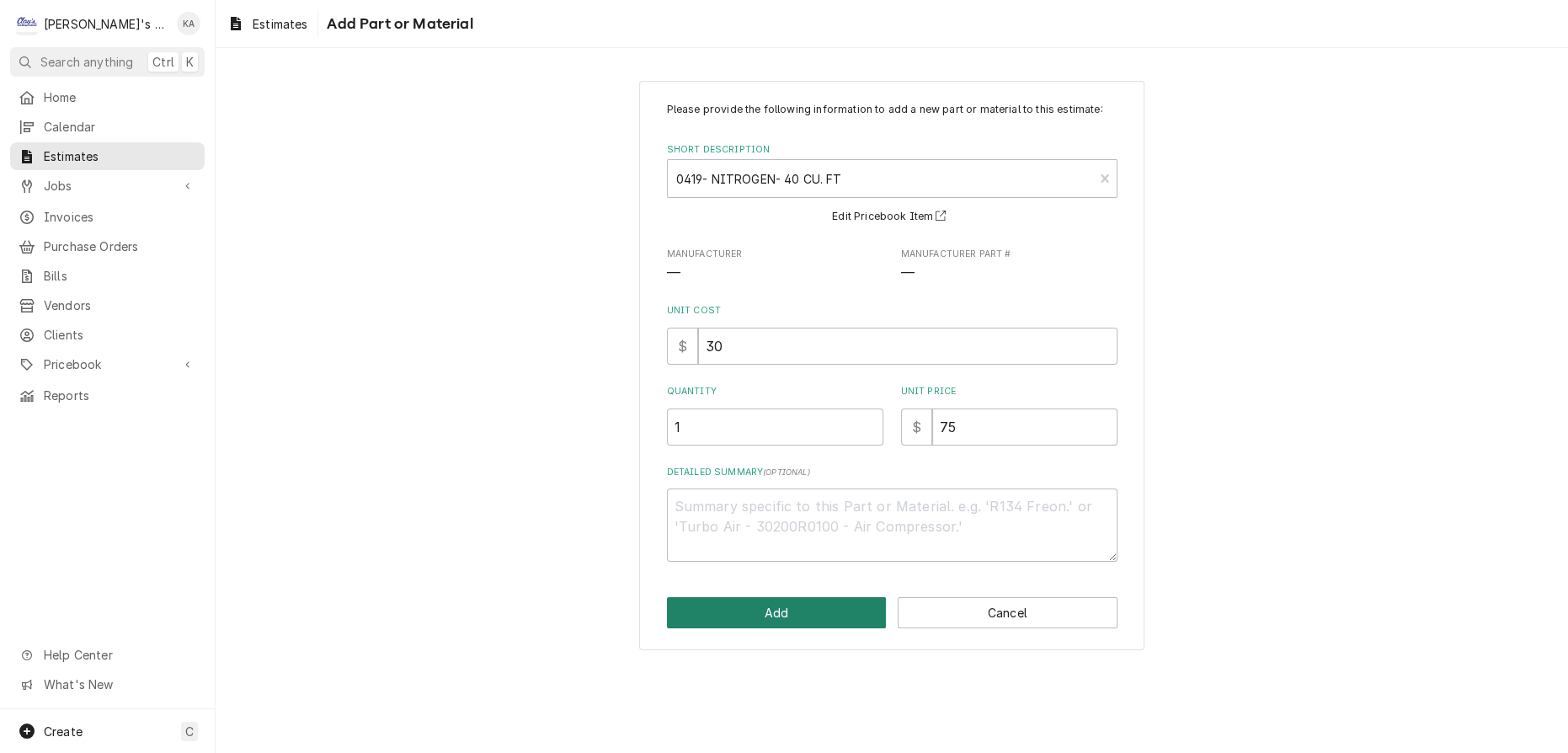
click at [783, 623] on button "Add" at bounding box center [777, 613] width 220 height 31
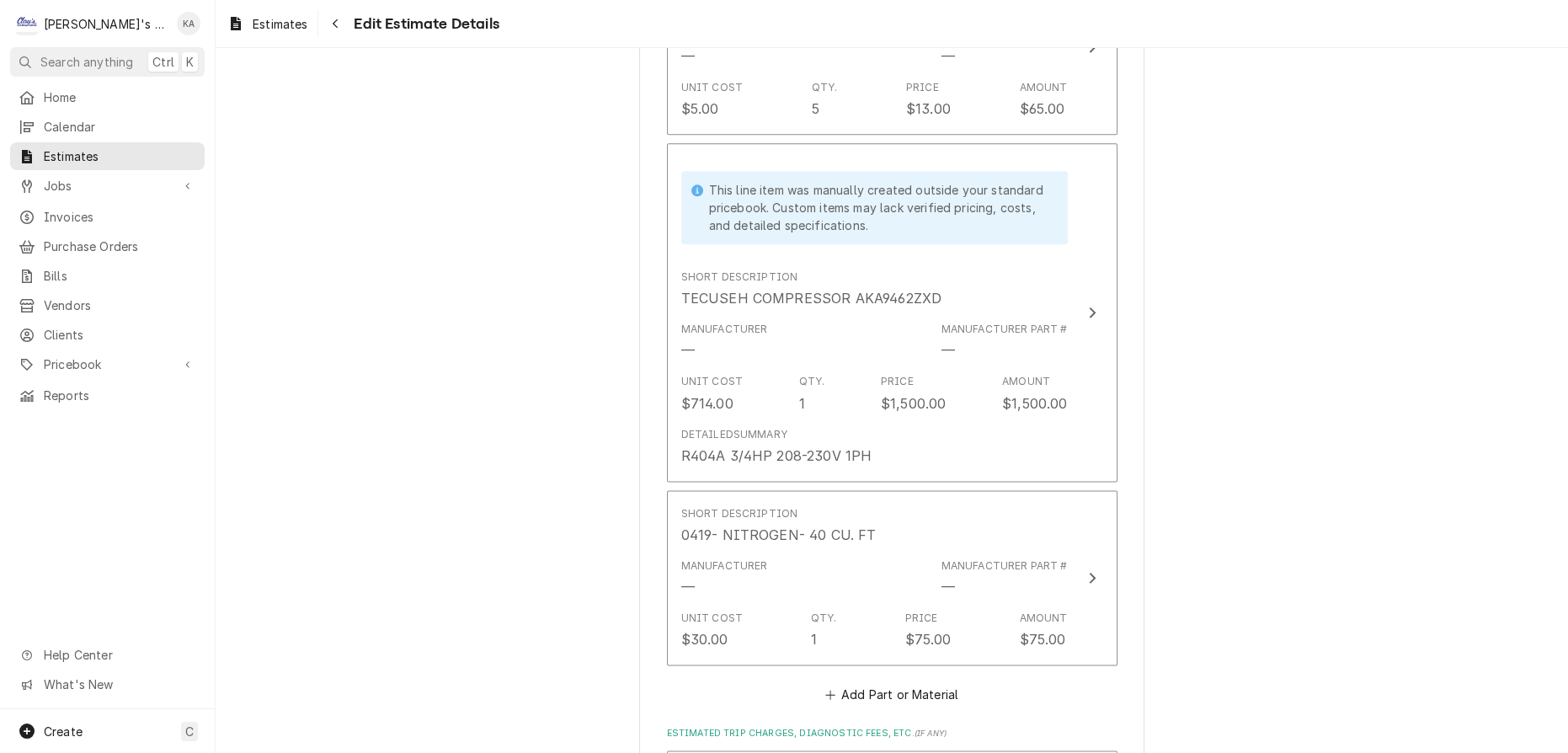
scroll to position [2941, 0]
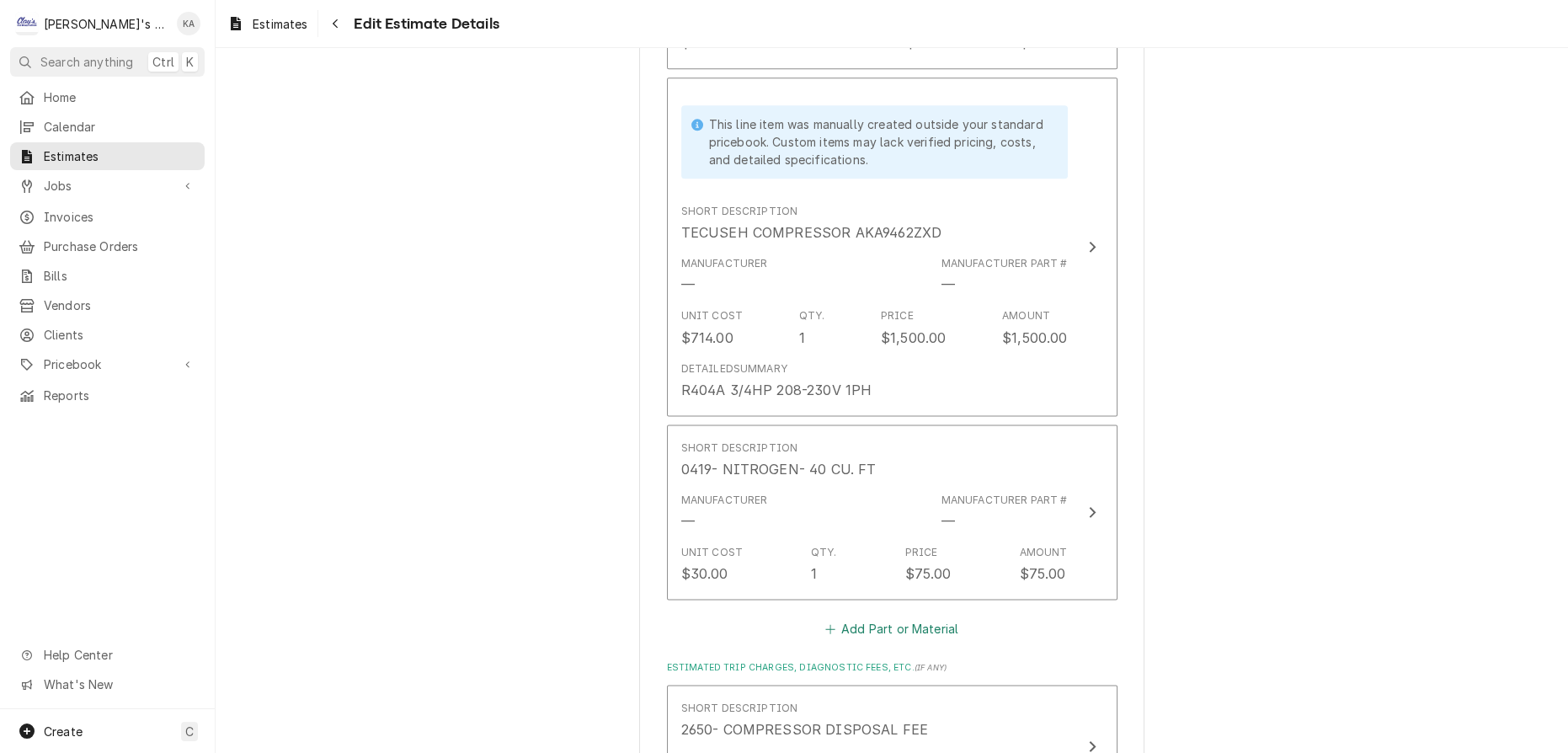
click at [890, 618] on button "Add Part or Material" at bounding box center [891, 630] width 139 height 24
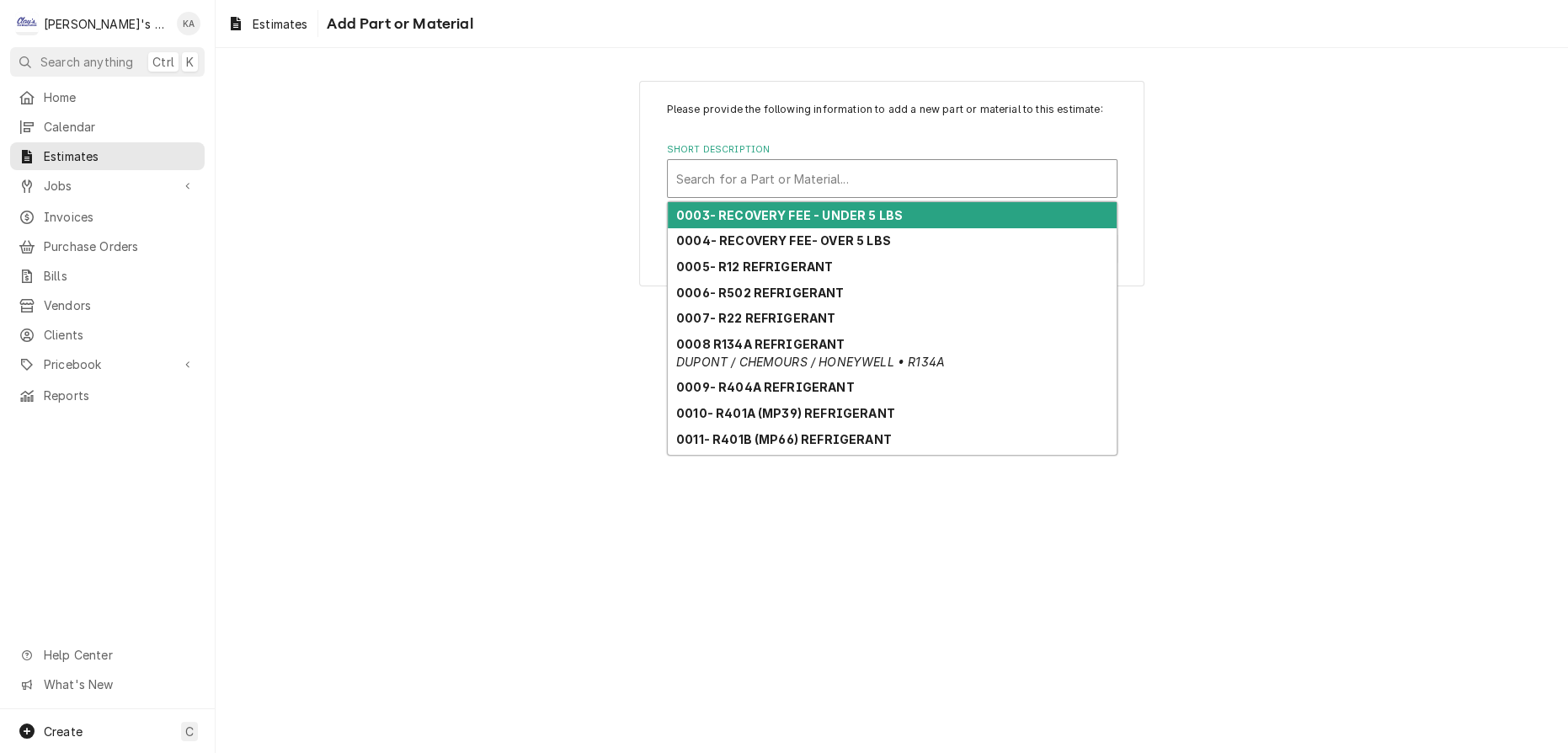
click at [870, 194] on div "Short Description" at bounding box center [892, 178] width 432 height 30
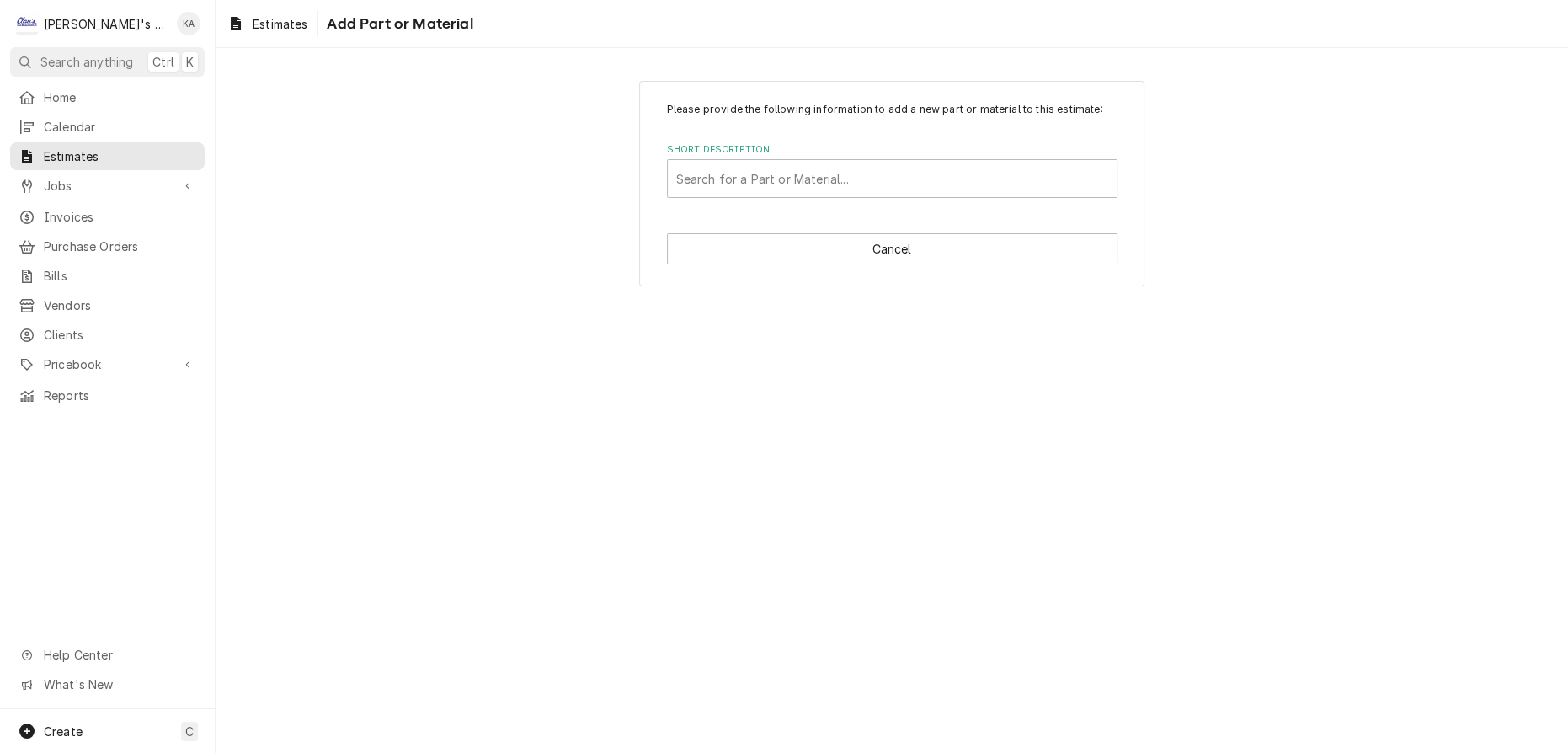
click at [1273, 415] on div "Please provide the following information to add a new part or material to this …" at bounding box center [892, 400] width 1353 height 705
click at [887, 255] on button "Cancel" at bounding box center [893, 248] width 451 height 31
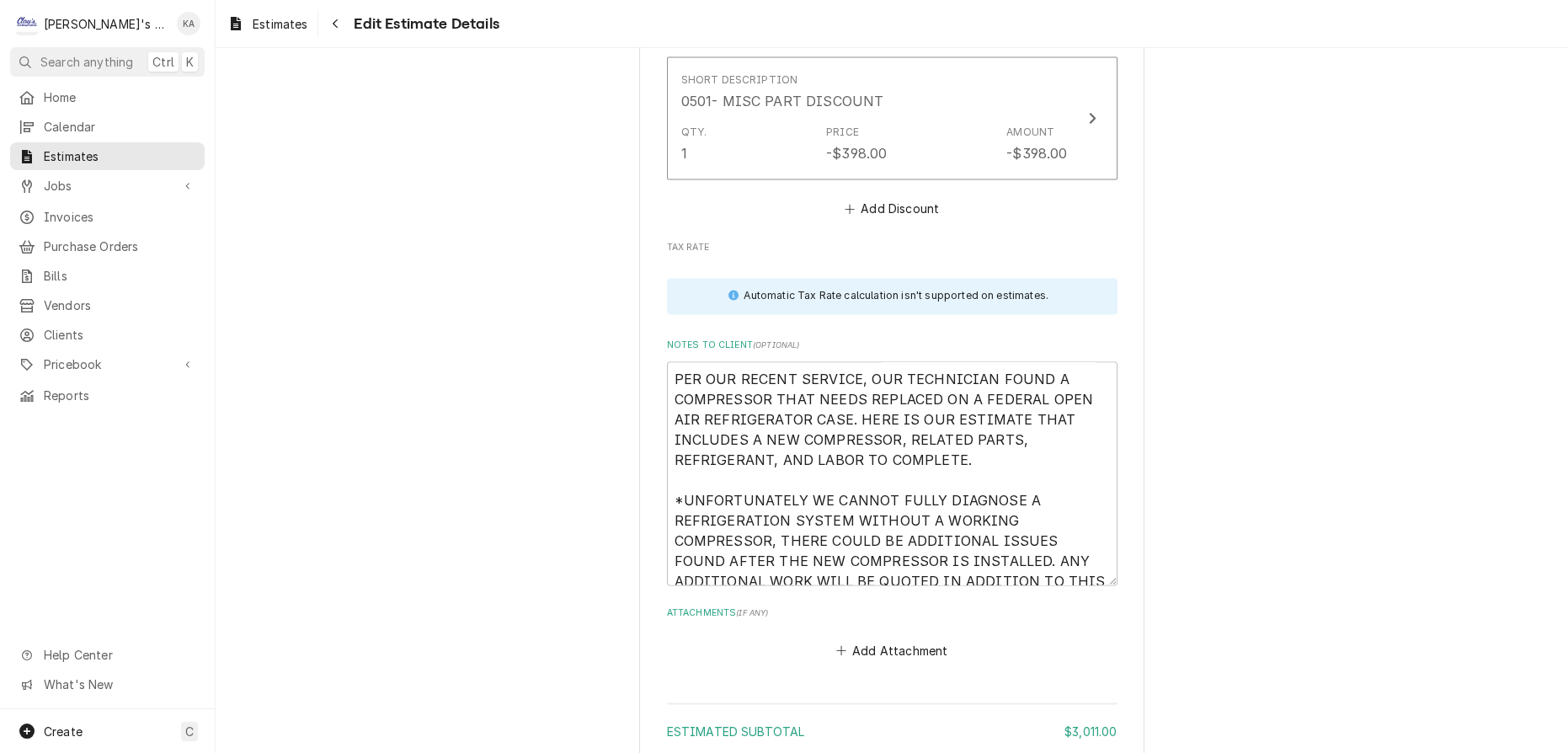
scroll to position [3918, 0]
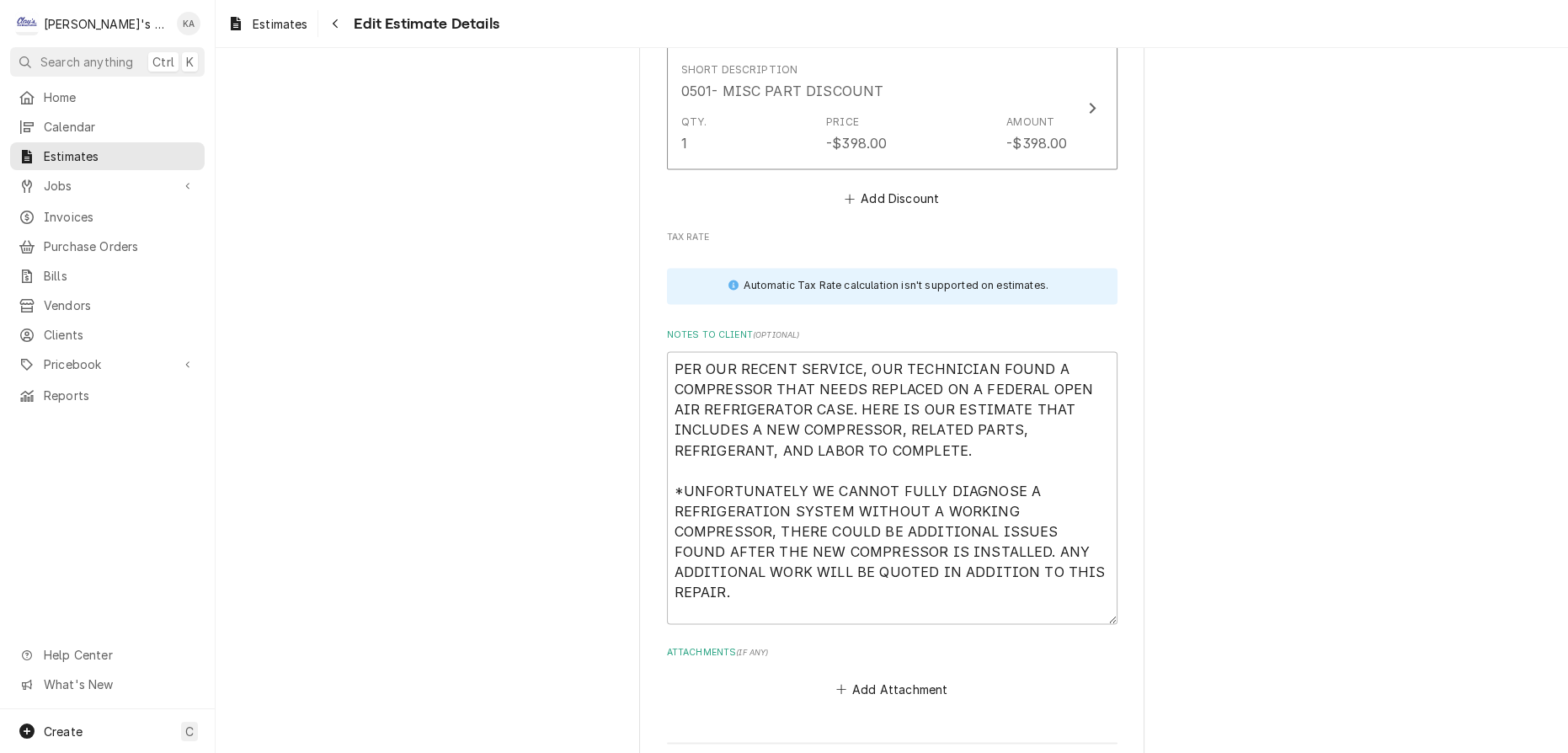
drag, startPoint x: 1085, startPoint y: 487, endPoint x: 1083, endPoint y: 535, distance: 48.0
click at [1083, 535] on textarea "PER OUR RECENT SERVICE, OUR TECHNICIAN FOUND A COMPRESSOR THAT NEEDS REPLACED O…" at bounding box center [893, 487] width 451 height 273
click at [673, 351] on textarea "PER OUR RECENT SERVICE, OUR TECHNICIAN FOUND A COMPRESSOR THAT NEEDS REPLACED O…" at bounding box center [893, 487] width 451 height 273
type textarea "x"
type textarea "9PER OUR RECENT SERVICE, OUR TECHNICIAN FOUND A COMPRESSOR THAT NEEDS REPLACED …"
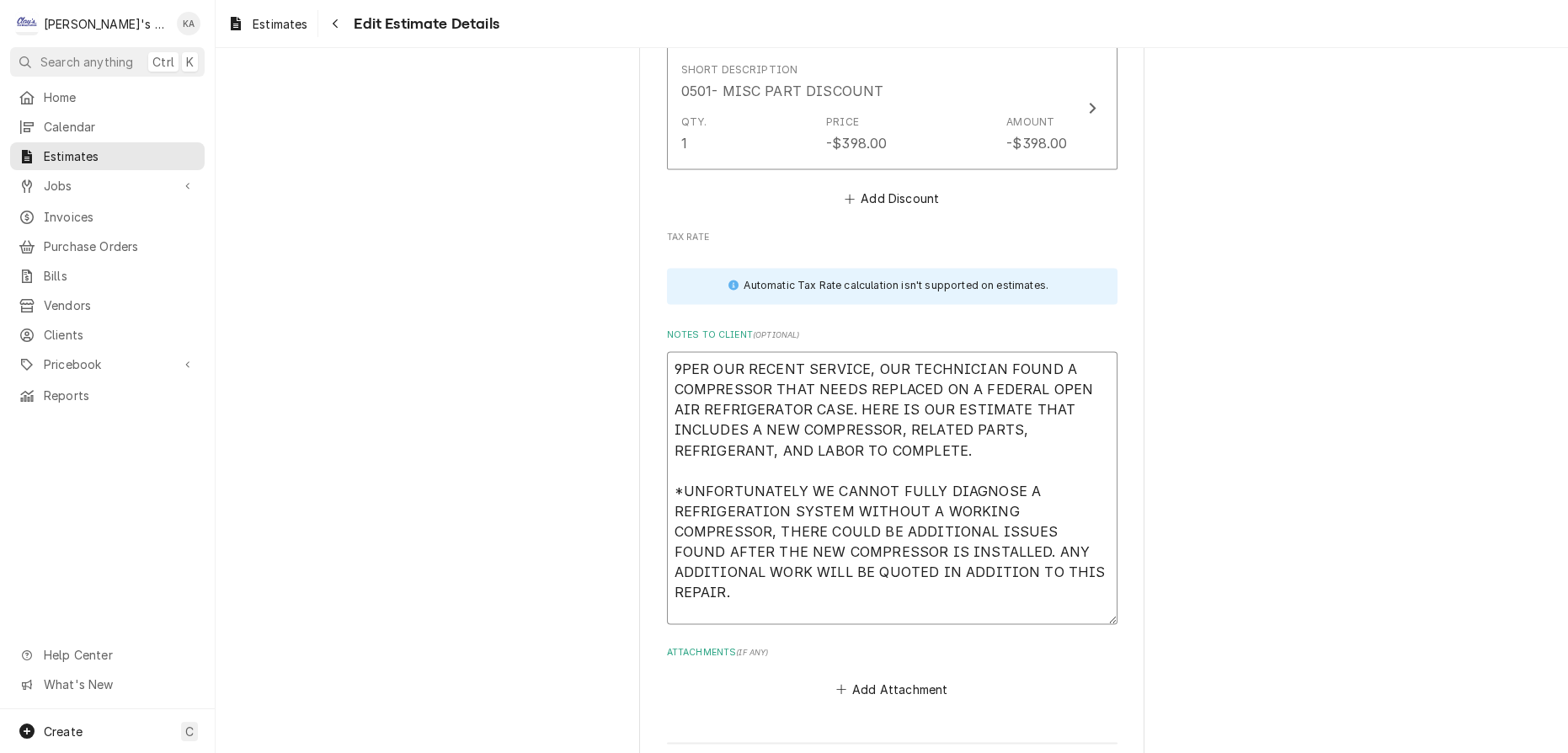
type textarea "x"
type textarea "9/PER OUR RECENT SERVICE, OUR TECHNICIAN FOUND A COMPRESSOR THAT NEEDS REPLACED…"
type textarea "x"
type textarea "9/1PER OUR RECENT SERVICE, OUR TECHNICIAN FOUND A COMPRESSOR THAT NEEDS REPLACE…"
type textarea "x"
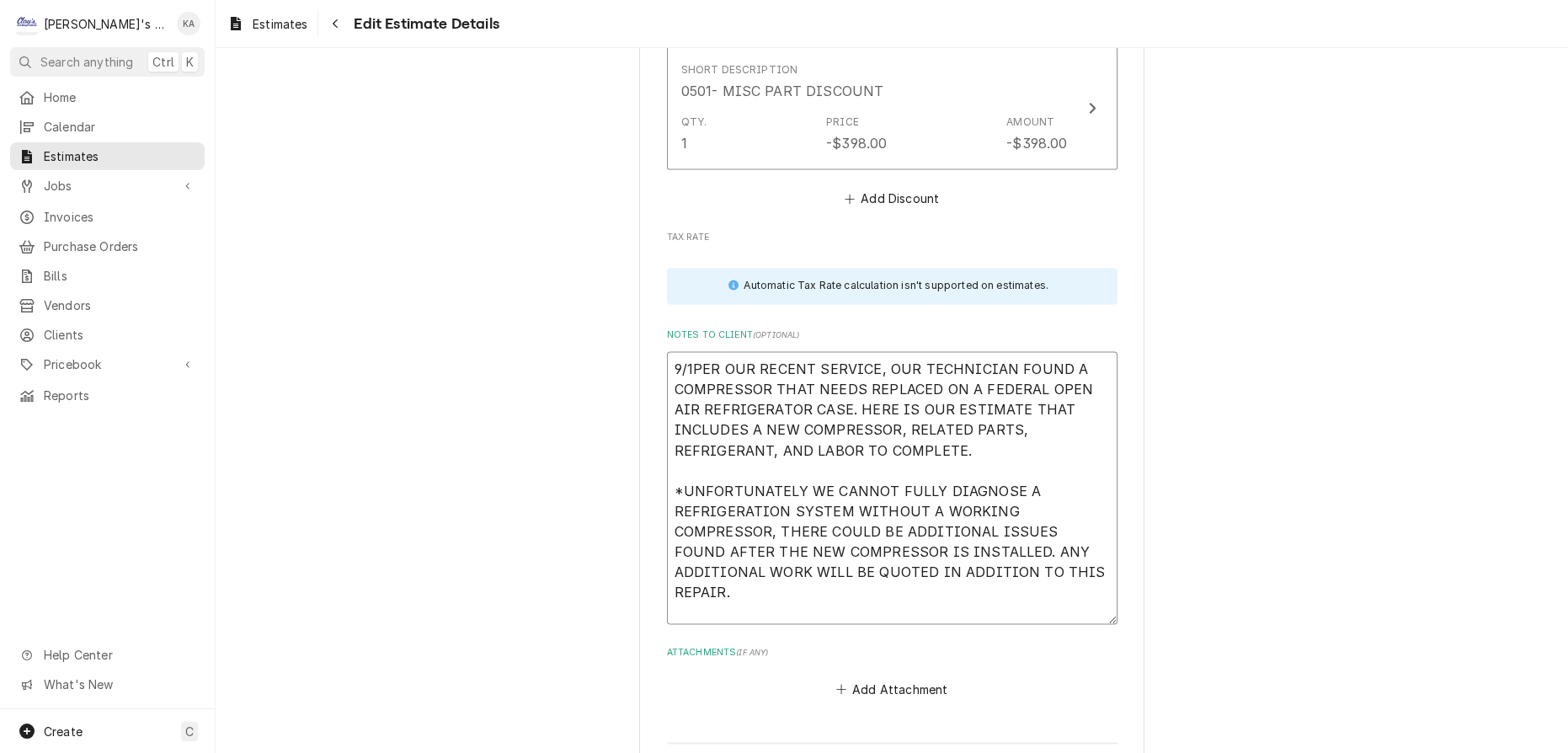
type textarea "9/15PER OUR RECENT SERVICE, OUR TECHNICIAN FOUND A COMPRESSOR THAT NEEDS REPLAC…"
type textarea "x"
type textarea "9/15/PER OUR RECENT SERVICE, OUR TECHNICIAN FOUND A COMPRESSOR THAT NEEDS REPLA…"
type textarea "x"
type textarea "9/15/2PER OUR RECENT SERVICE, OUR TECHNICIAN FOUND A COMPRESSOR THAT NEEDS REPL…"
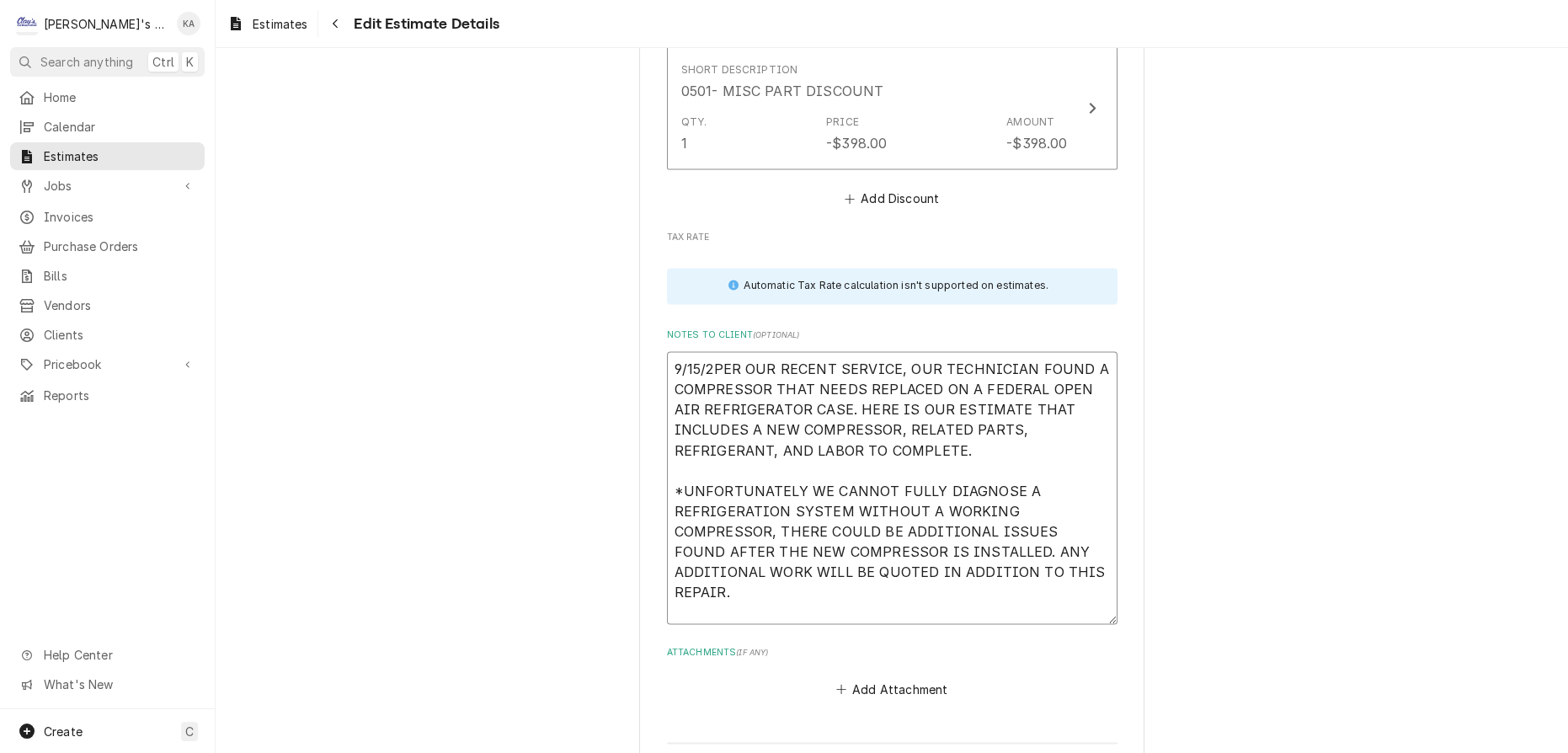
type textarea "x"
type textarea "9/15/20PER OUR RECENT SERVICE, OUR TECHNICIAN FOUND A COMPRESSOR THAT NEEDS REP…"
type textarea "x"
type textarea "9/15/202PER OUR RECENT SERVICE, OUR TECHNICIAN FOUND A COMPRESSOR THAT NEEDS RE…"
type textarea "x"
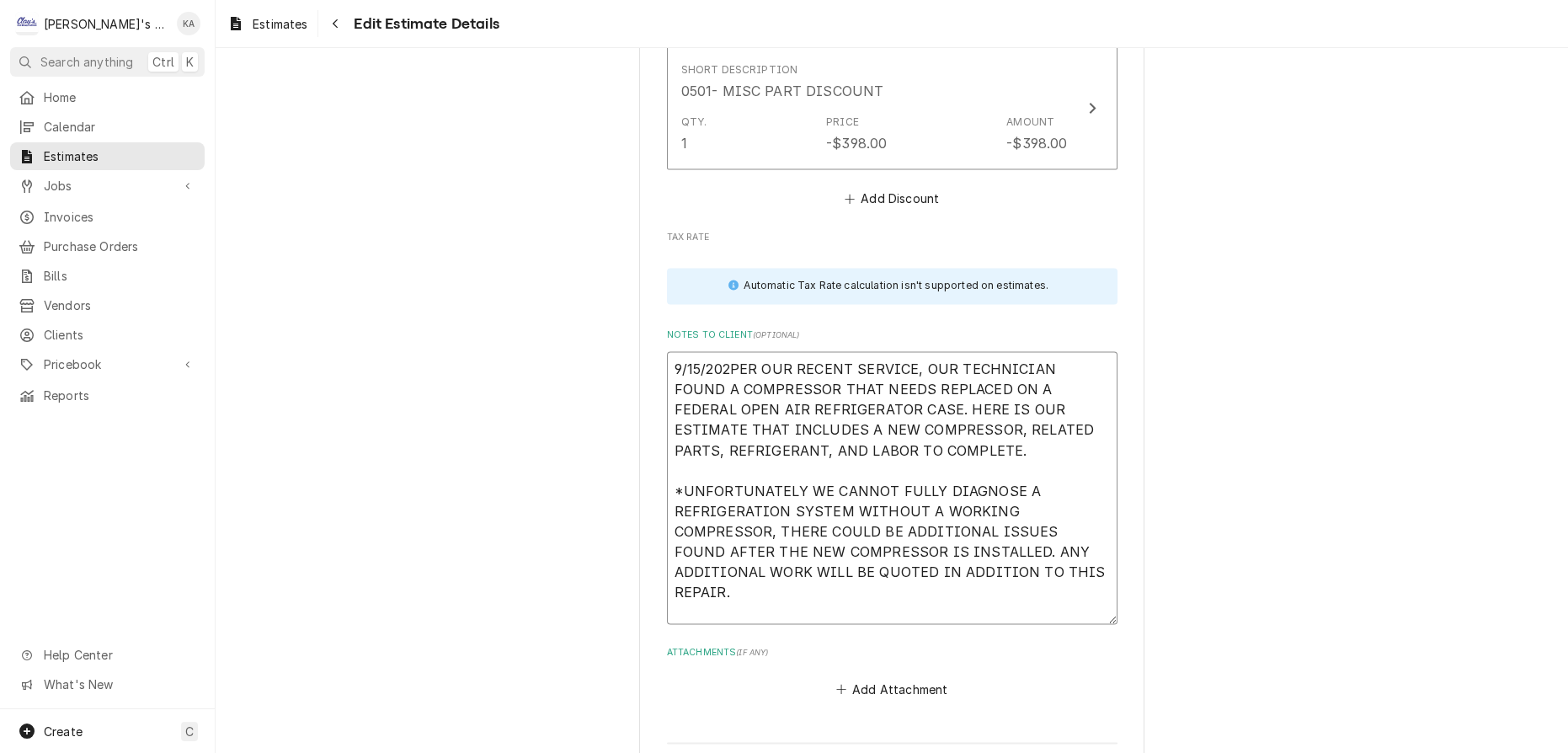
type textarea "9/15/2025PER OUR RECENT SERVICE, OUR TECHNICIAN FOUND A COMPRESSOR THAT NEEDS R…"
type textarea "x"
type textarea "9/15/2025 PER OUR RECENT SERVICE, OUR TECHNICIAN FOUND A COMPRESSOR THAT NEEDS …"
type textarea "x"
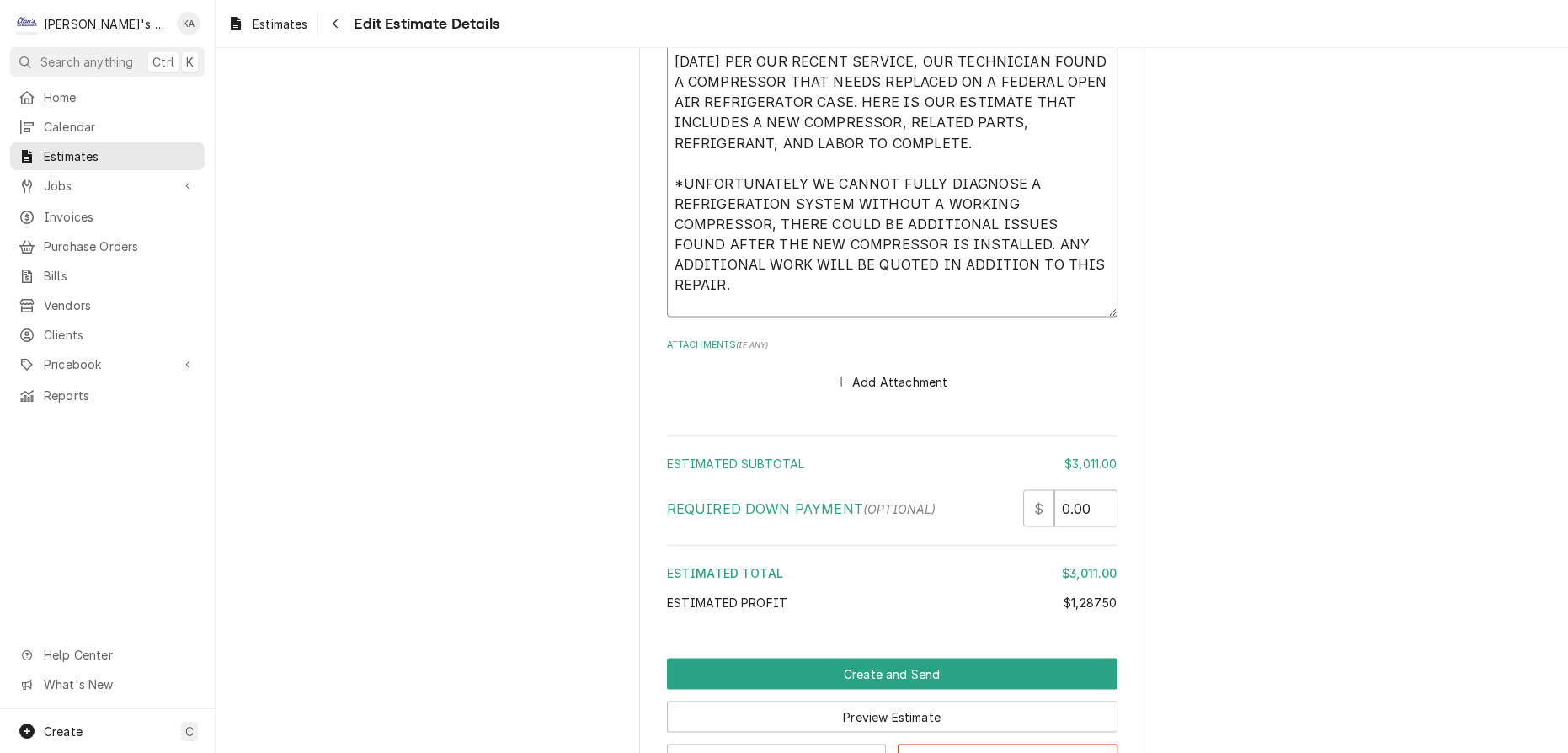
scroll to position [4252, 0]
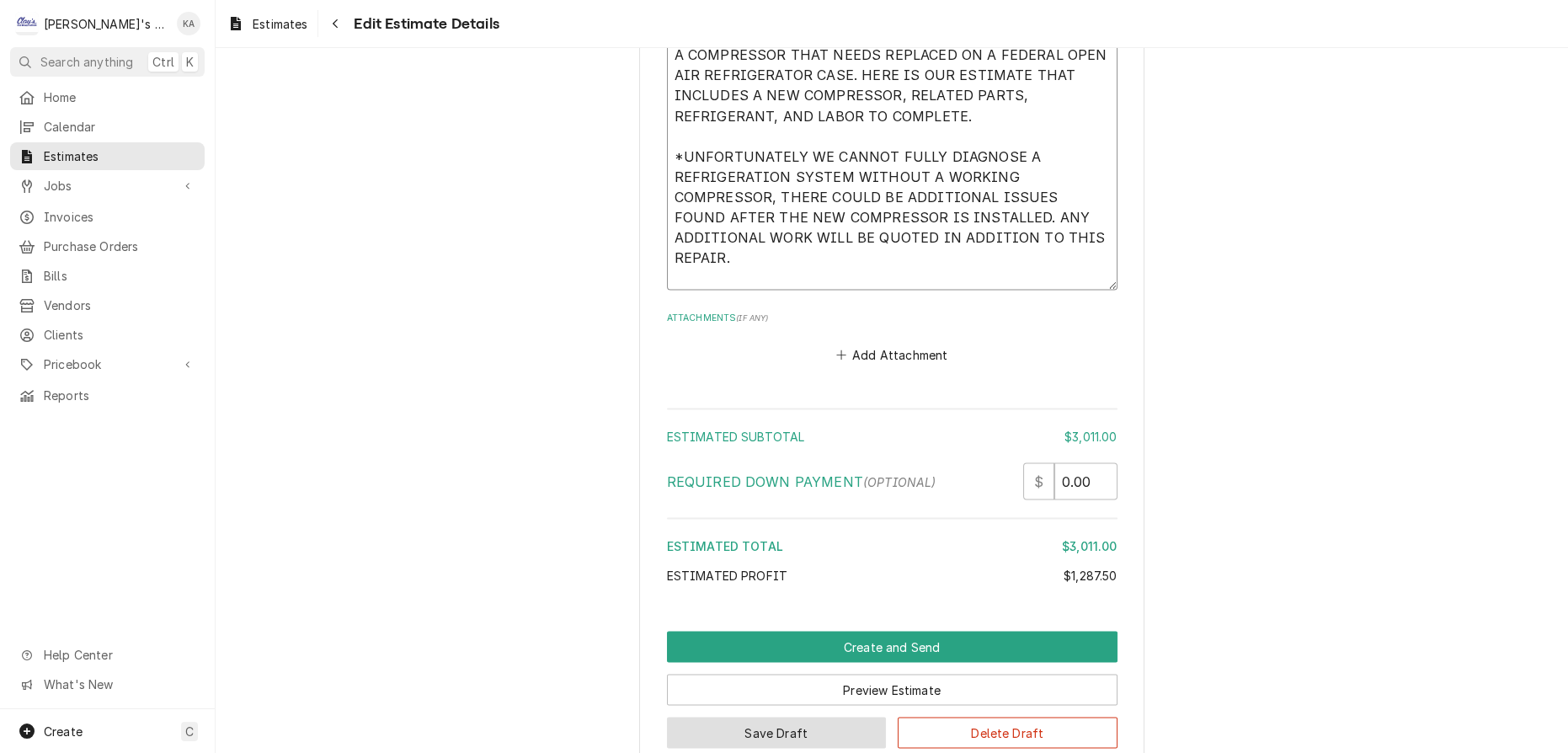
type textarea "9/15/2025 PER OUR RECENT SERVICE, OUR TECHNICIAN FOUND A COMPRESSOR THAT NEEDS …"
click at [787, 717] on button "Save Draft" at bounding box center [777, 732] width 220 height 31
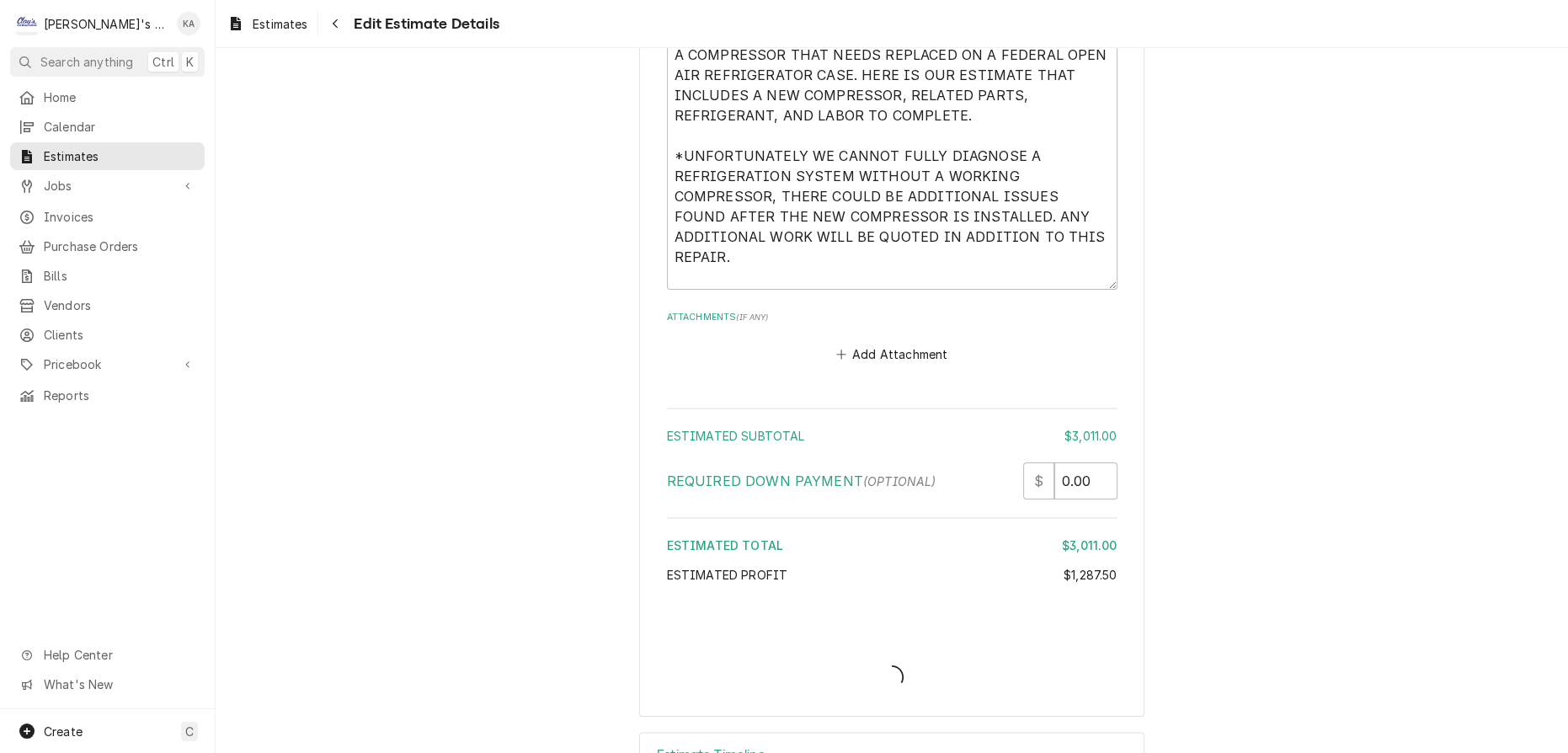
scroll to position [4201, 0]
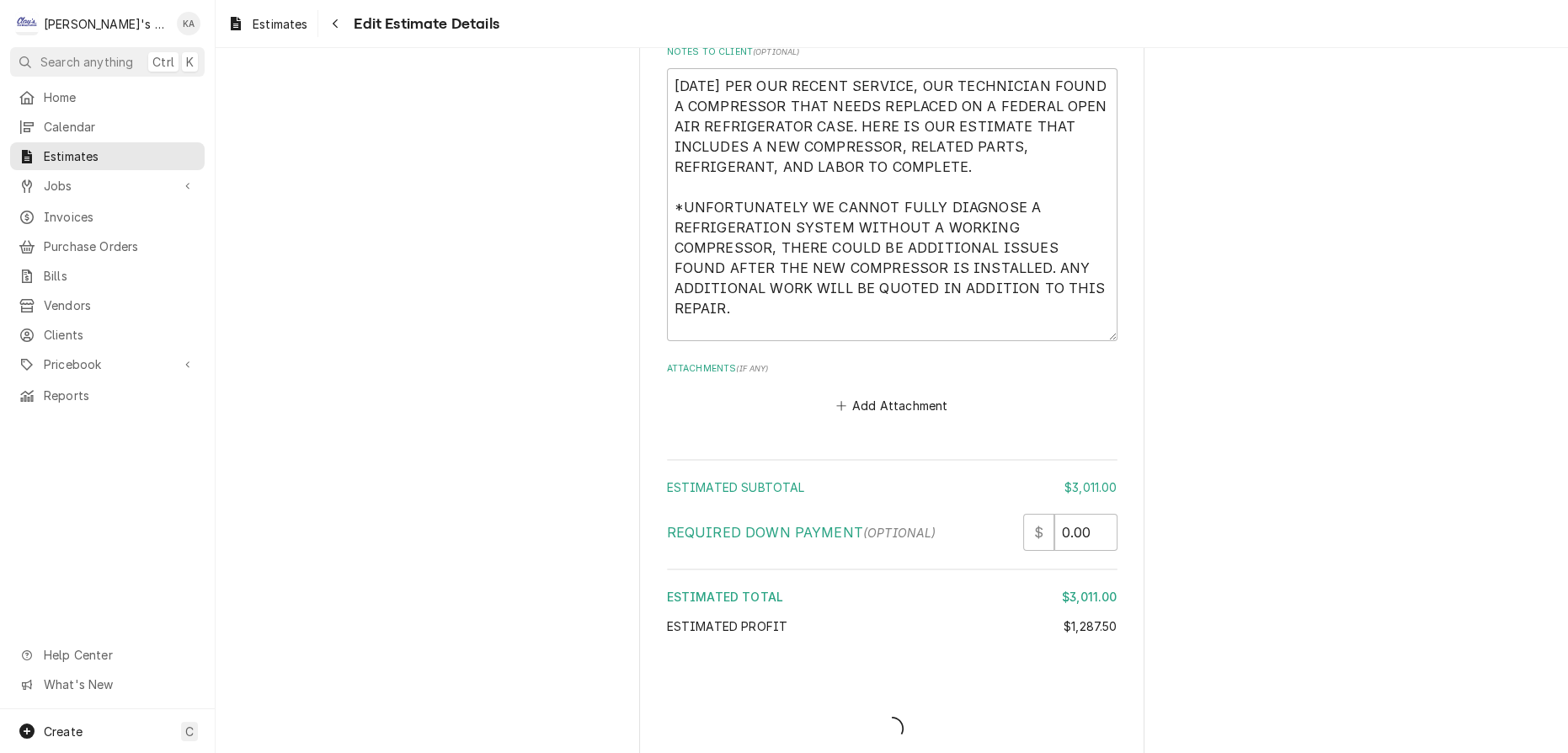
type textarea "x"
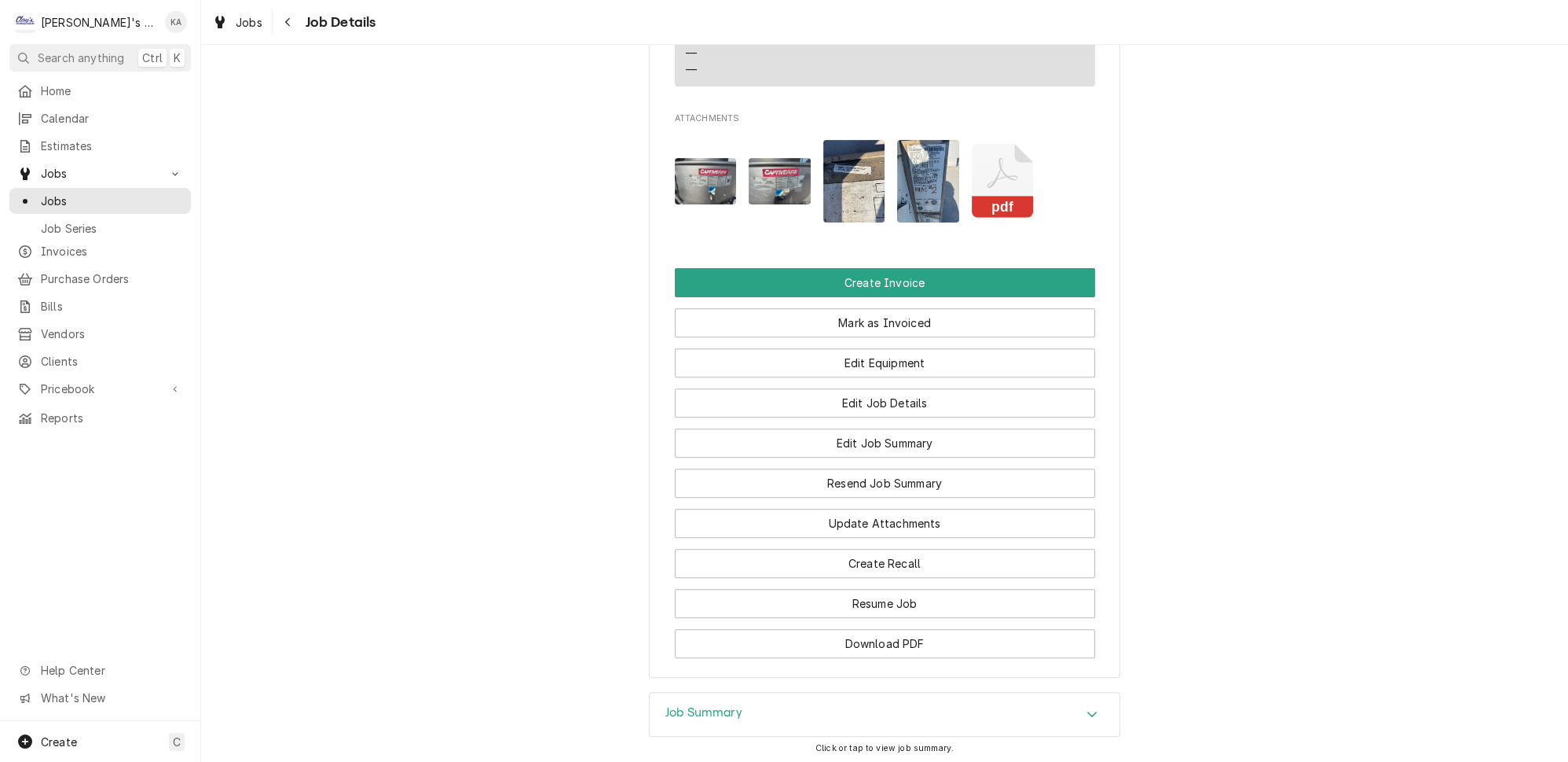
scroll to position [715, 0]
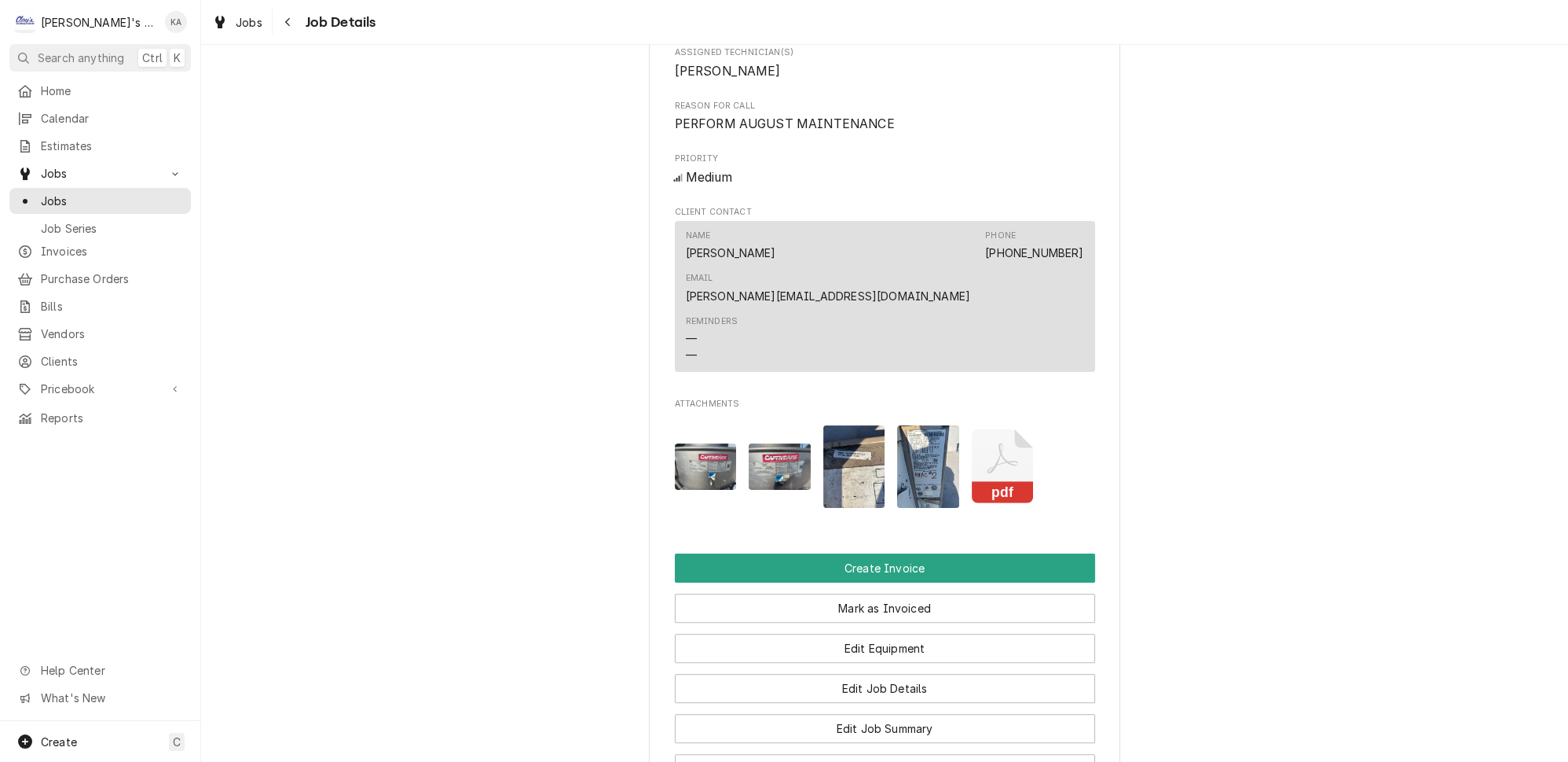
click at [910, 437] on img "Attachments" at bounding box center [929, 466] width 62 height 82
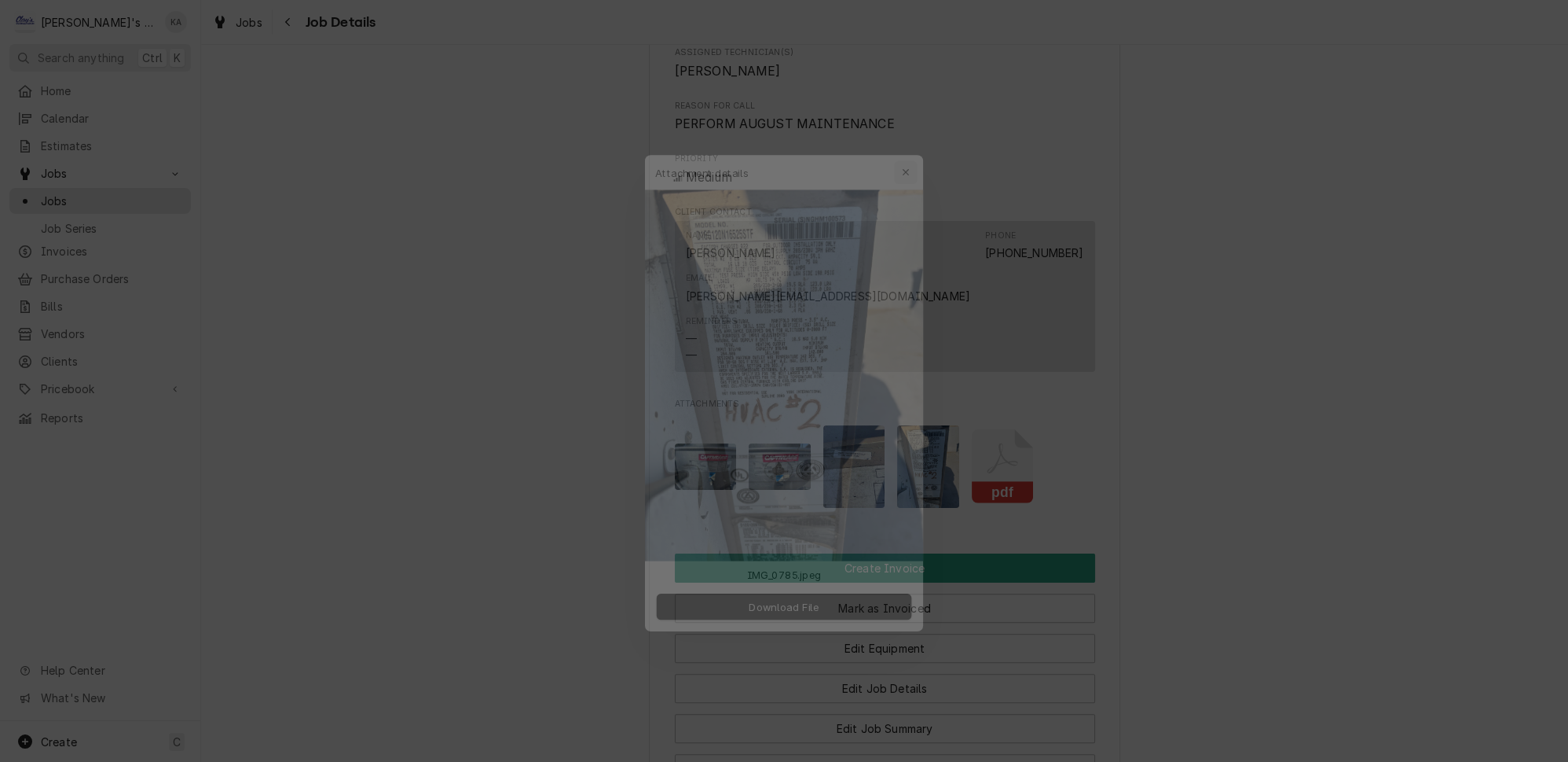
click at [912, 147] on icon "button" at bounding box center [916, 142] width 9 height 11
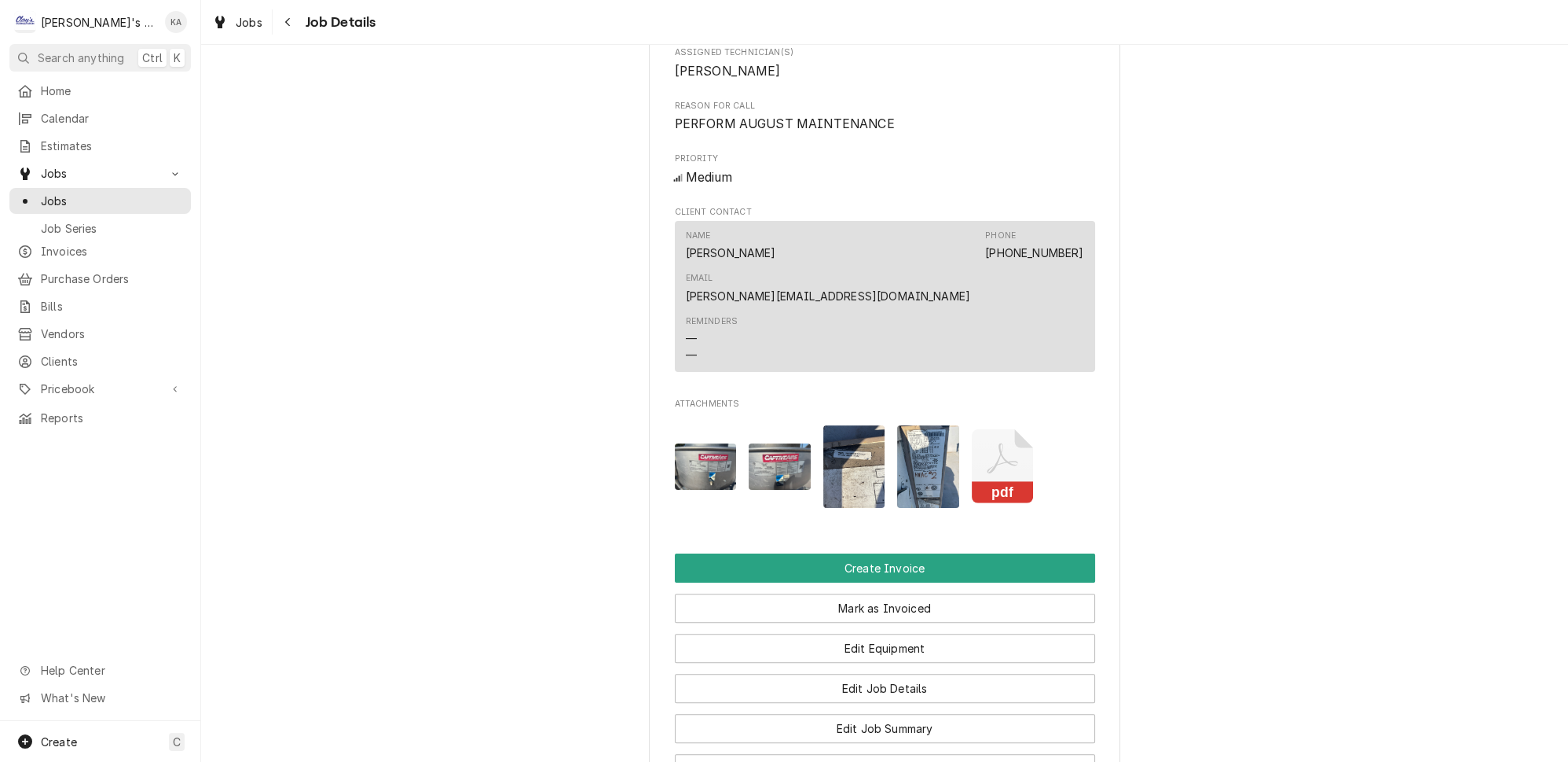
click at [1010, 441] on icon "Attachments" at bounding box center [1003, 466] width 62 height 74
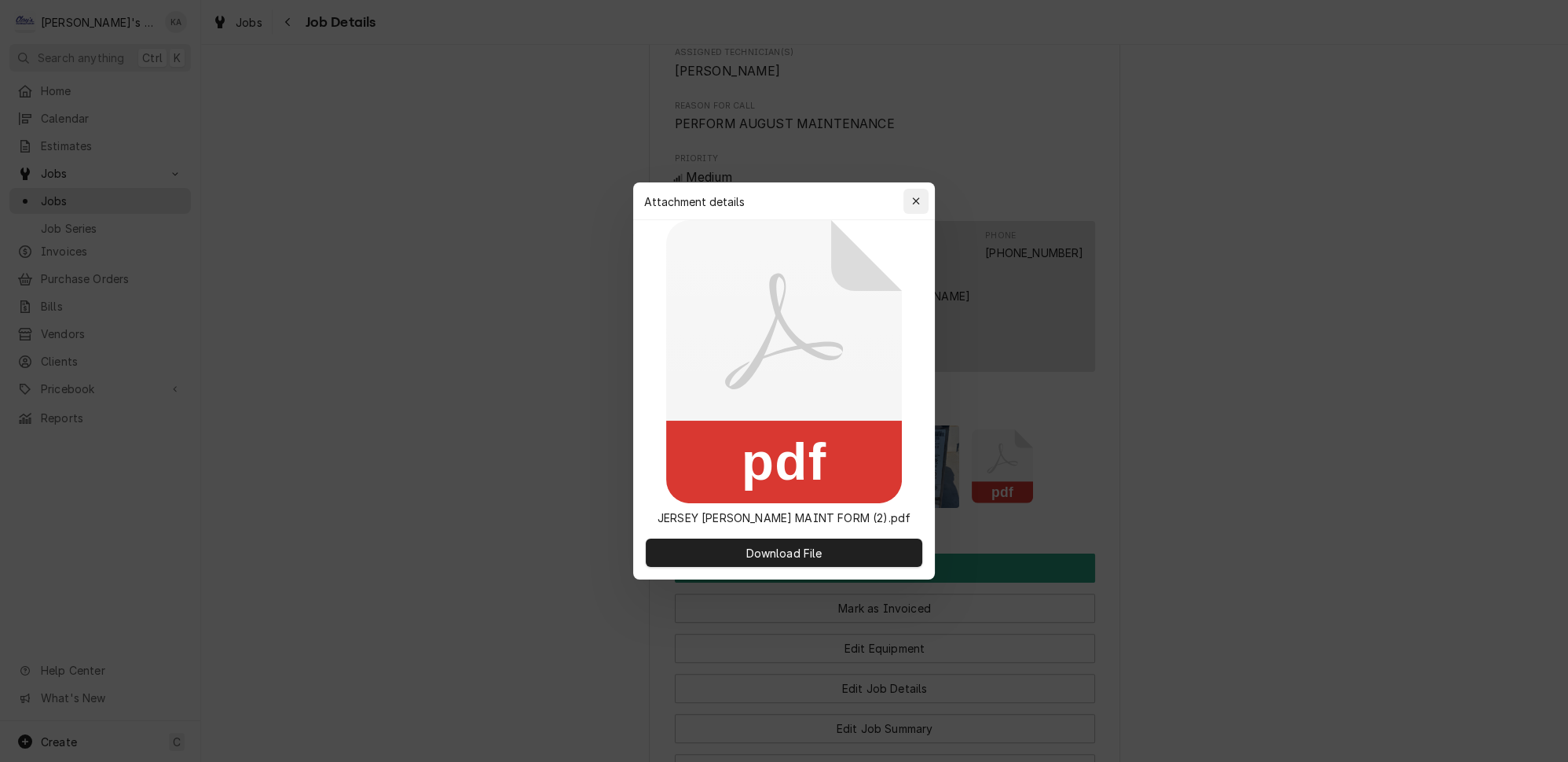
click at [915, 198] on button "button" at bounding box center [915, 201] width 25 height 25
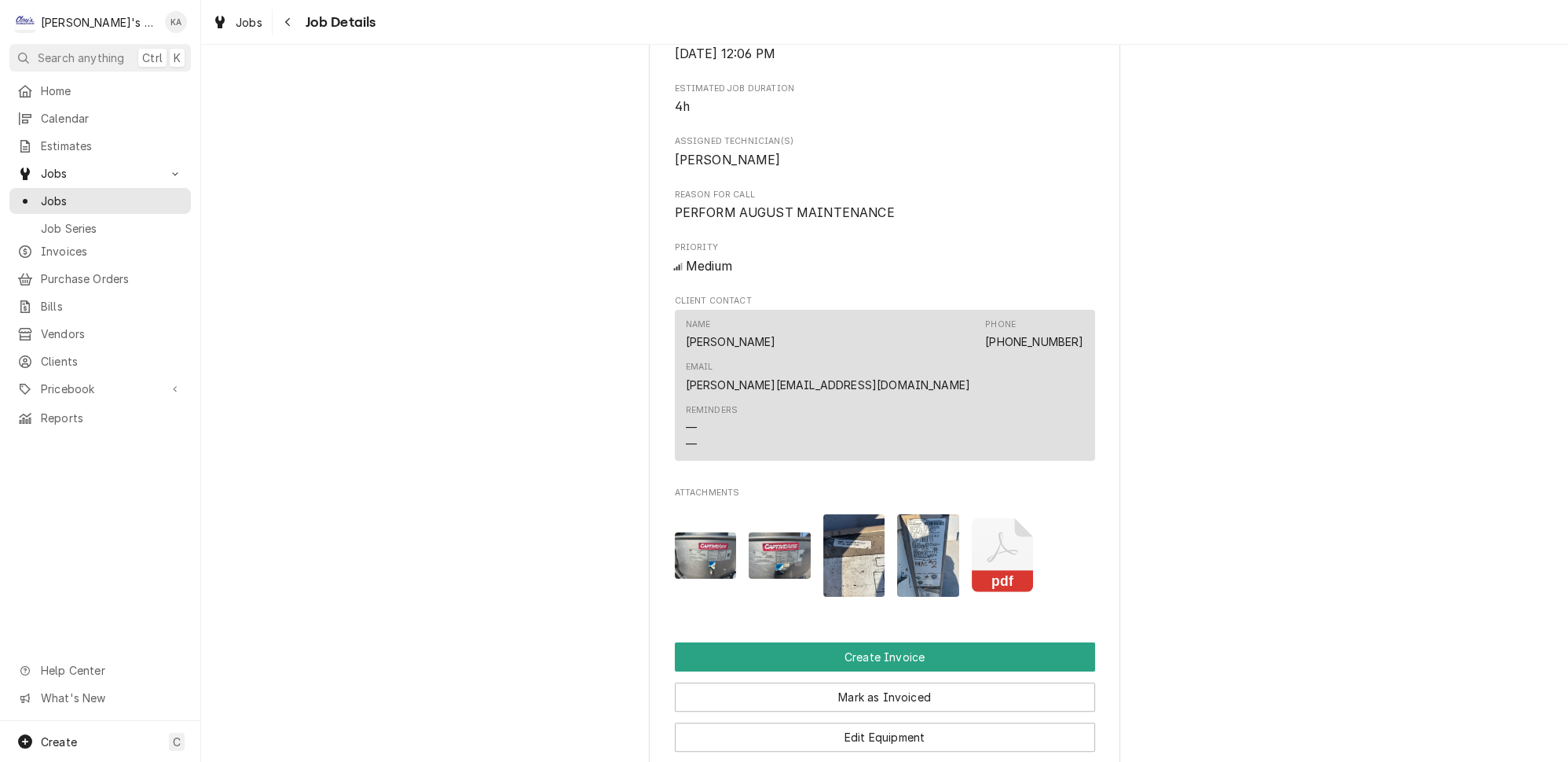
scroll to position [785, 0]
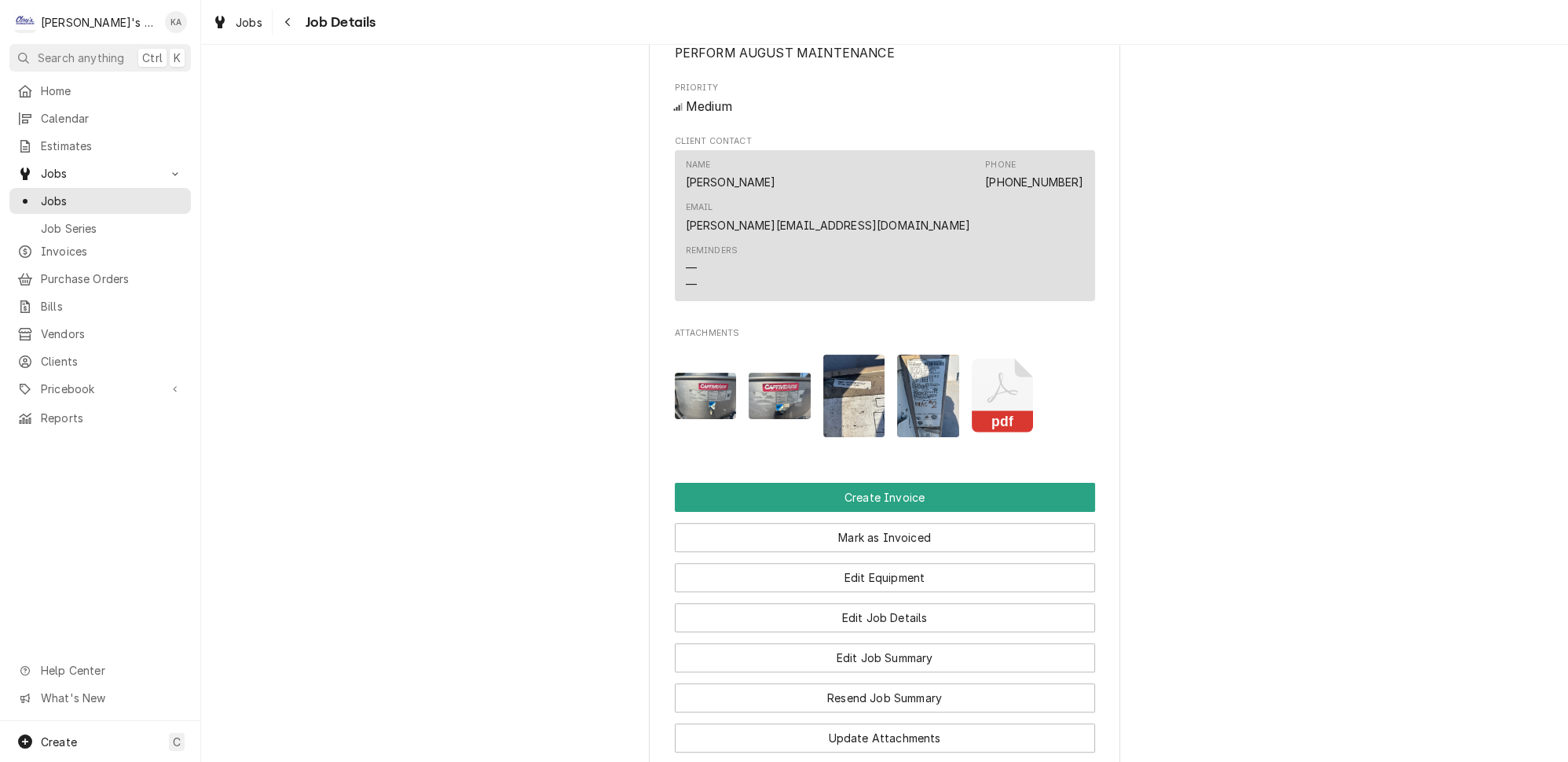
click at [986, 358] on icon "Attachments" at bounding box center [1003, 395] width 62 height 74
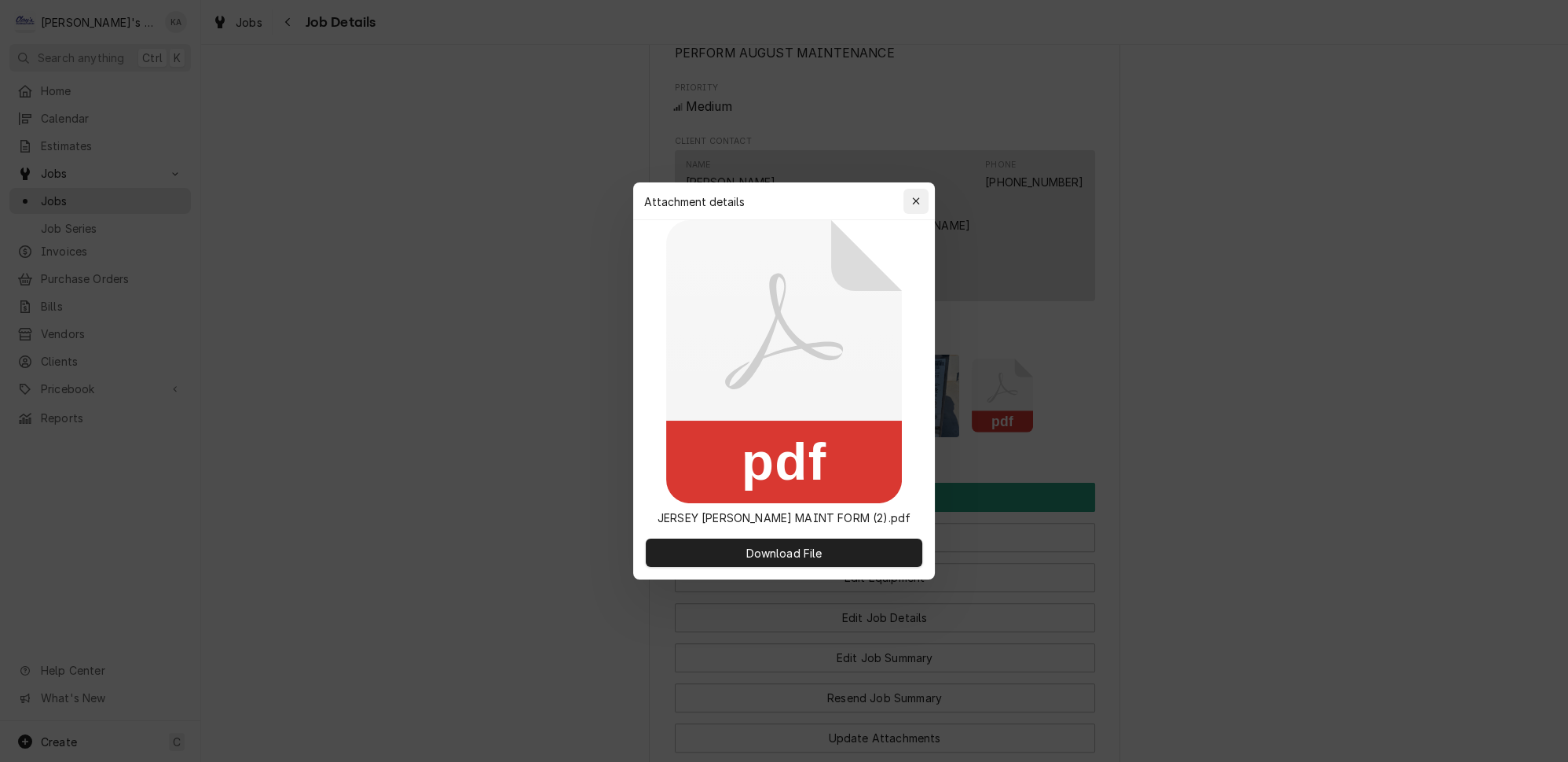
click at [912, 207] on icon "button" at bounding box center [916, 201] width 9 height 11
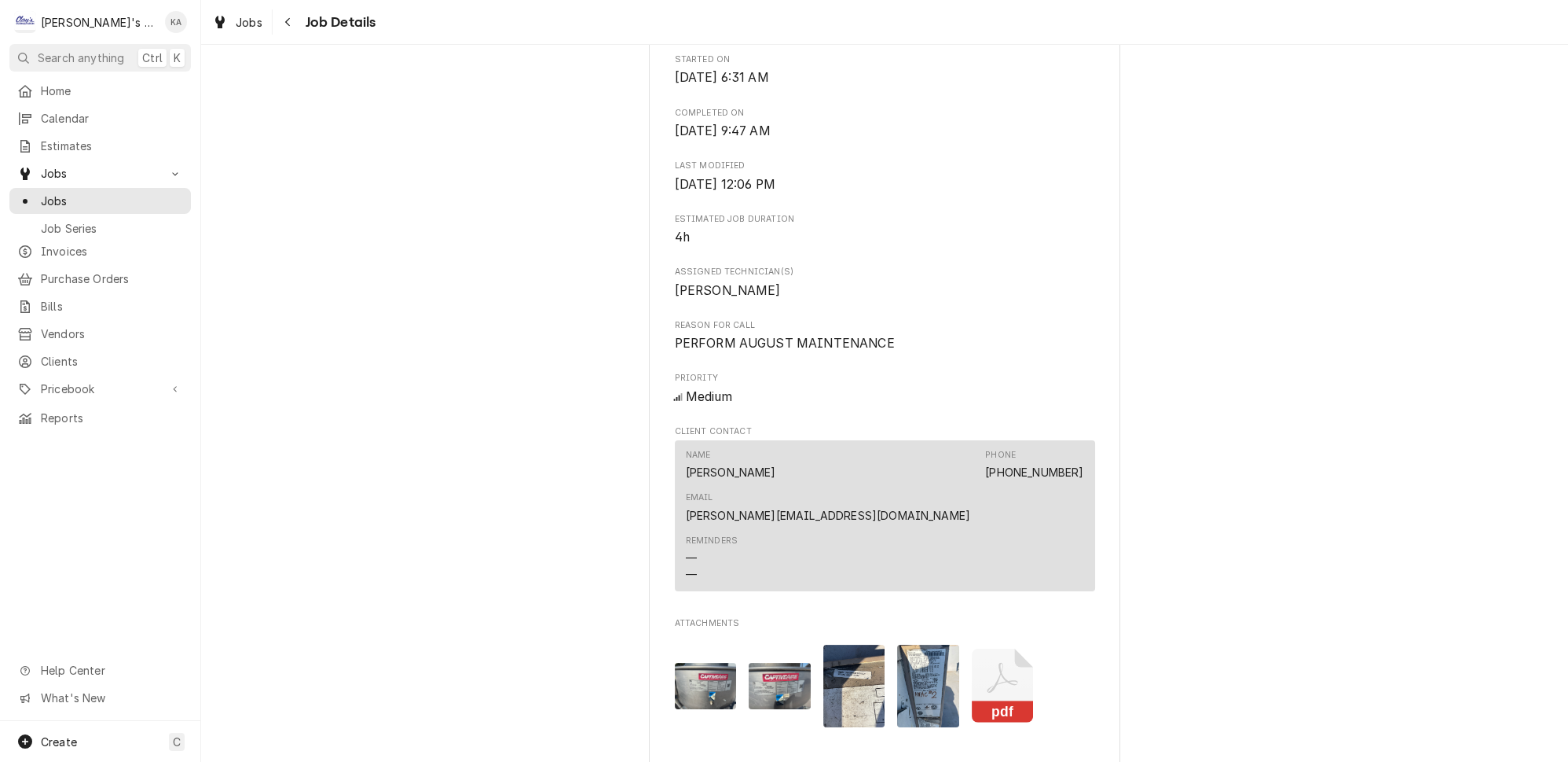
scroll to position [500, 0]
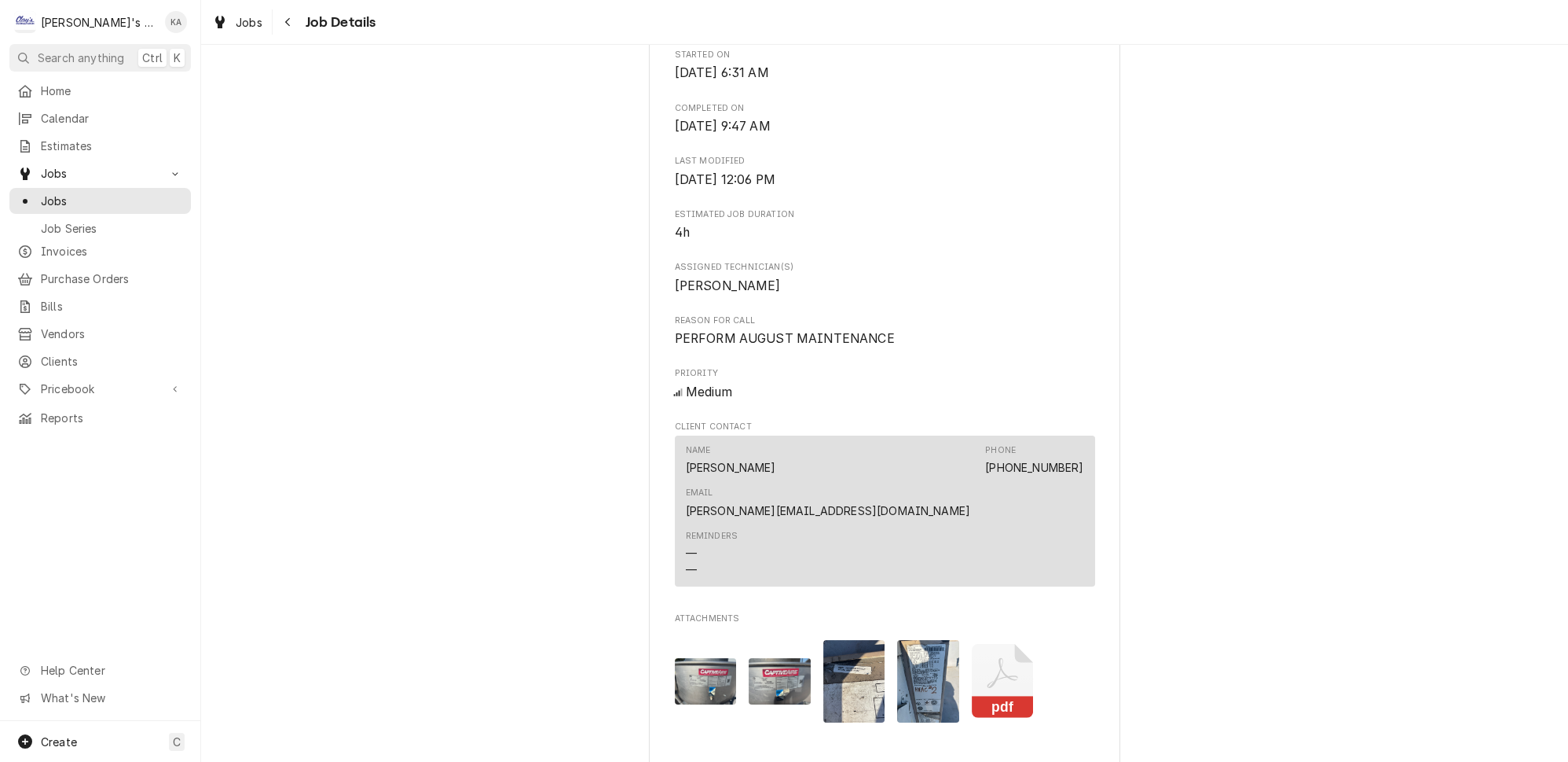
click at [993, 696] on rect "Attachments" at bounding box center [1003, 708] width 62 height 22
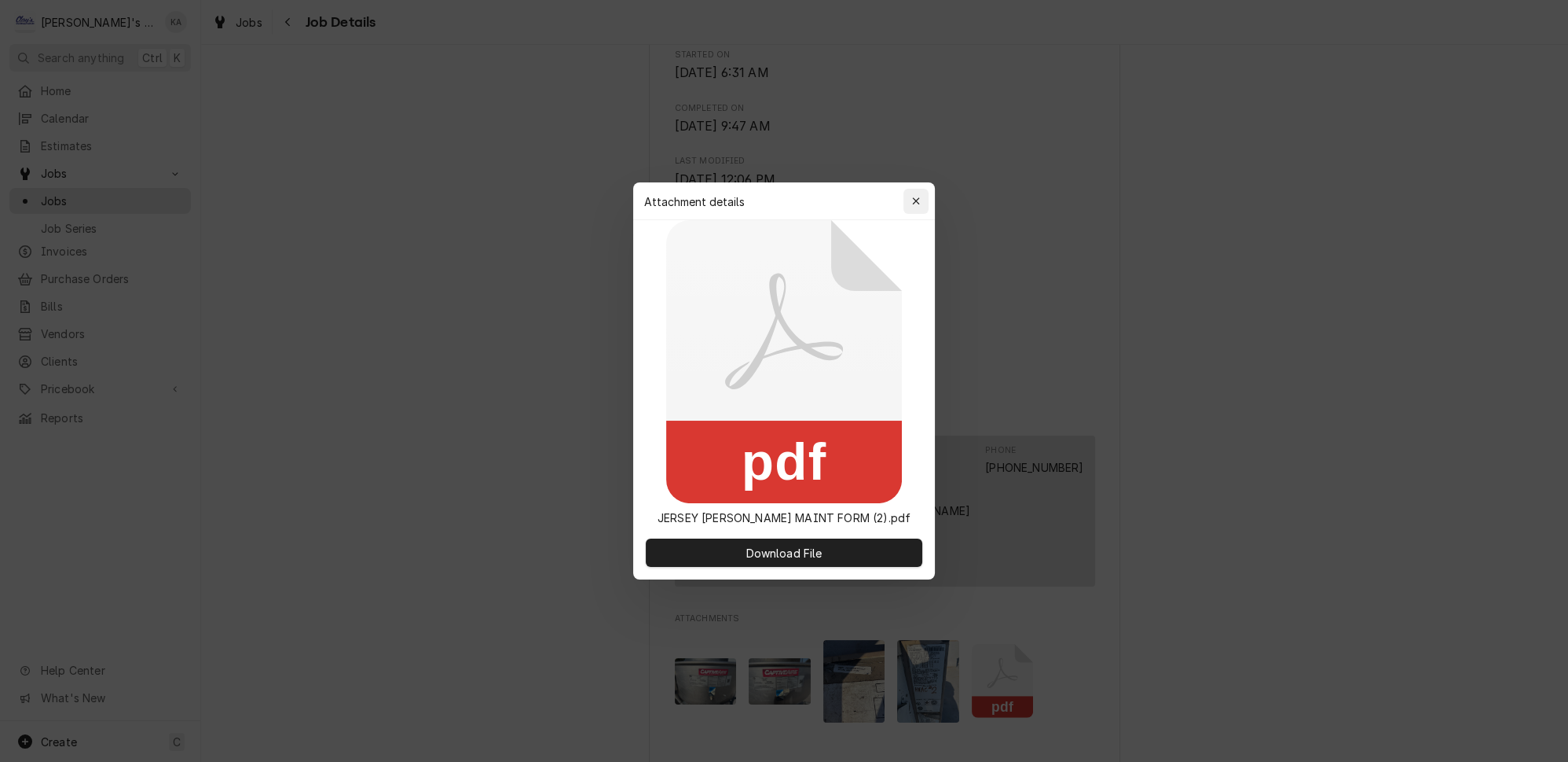
click at [911, 194] on button "button" at bounding box center [915, 201] width 25 height 25
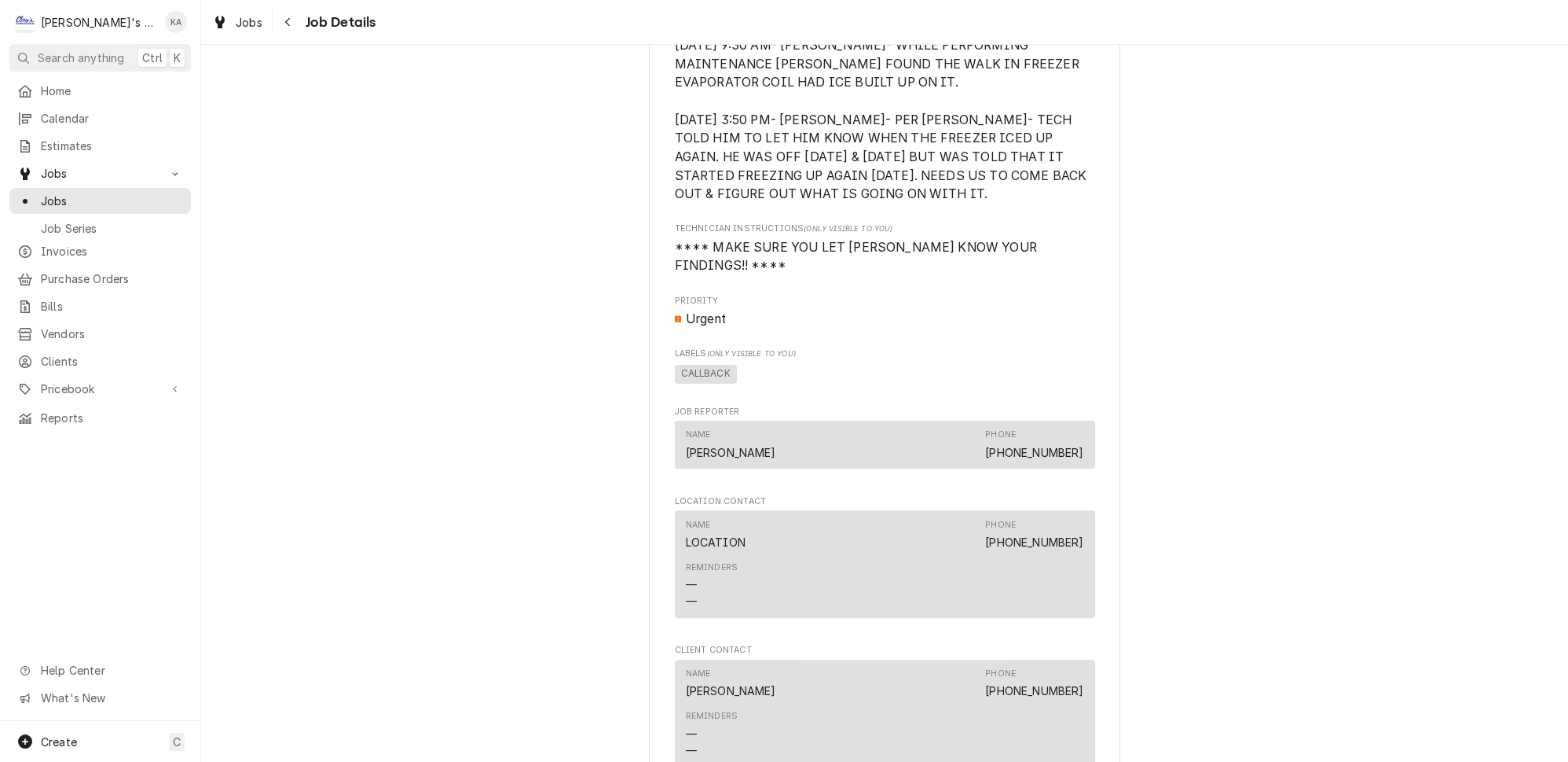
scroll to position [380, 0]
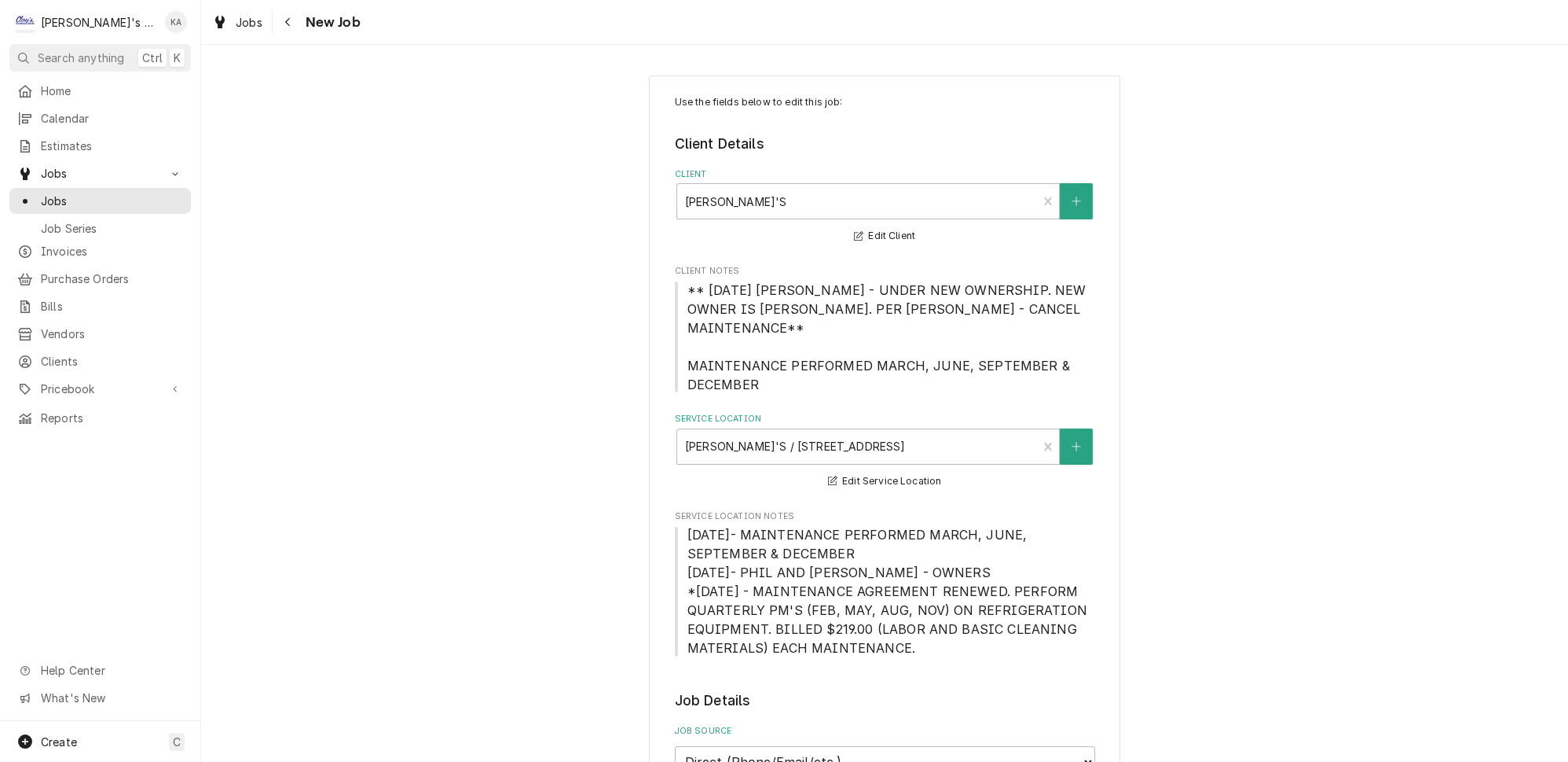
type textarea "x"
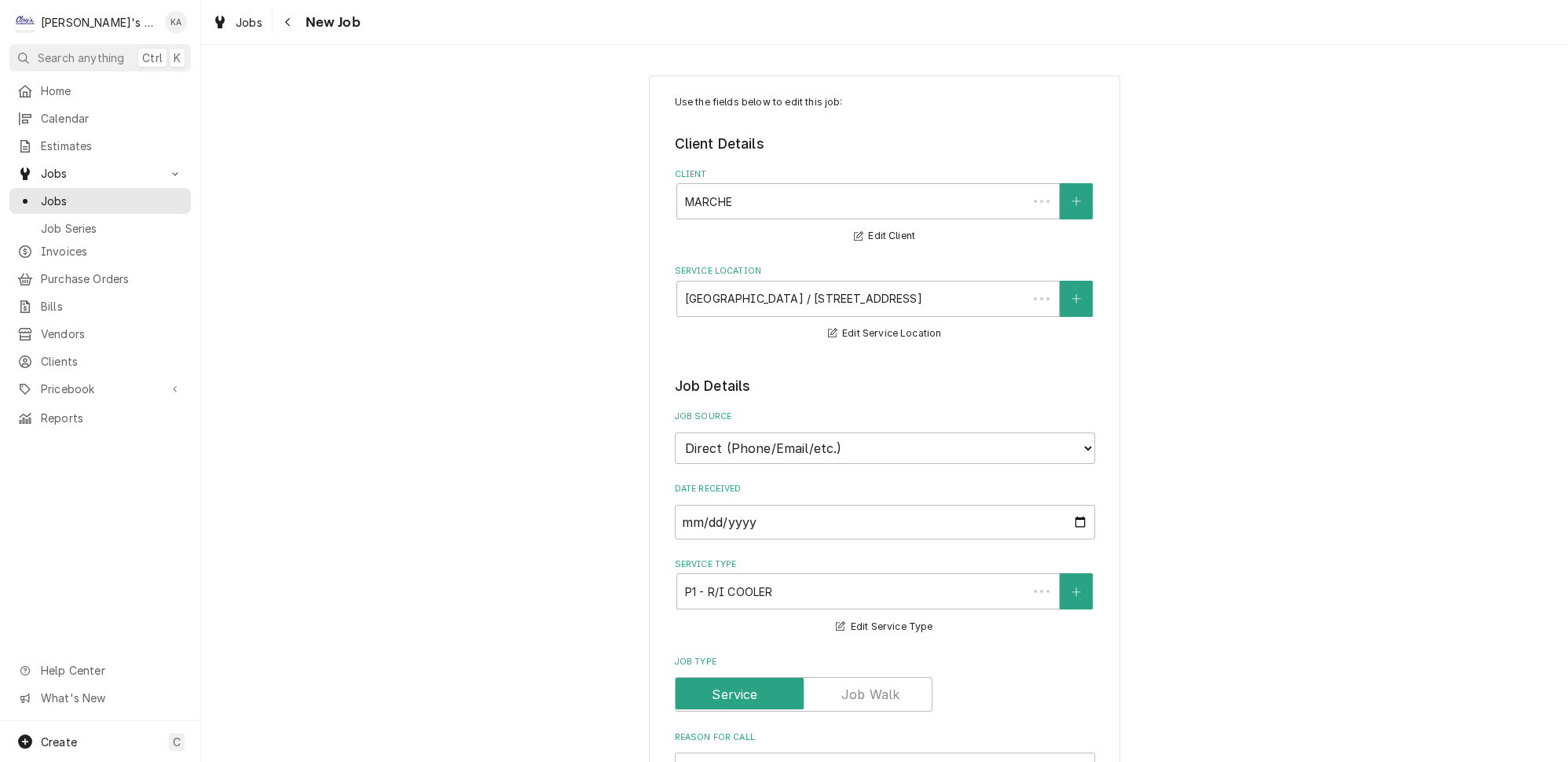
type textarea "x"
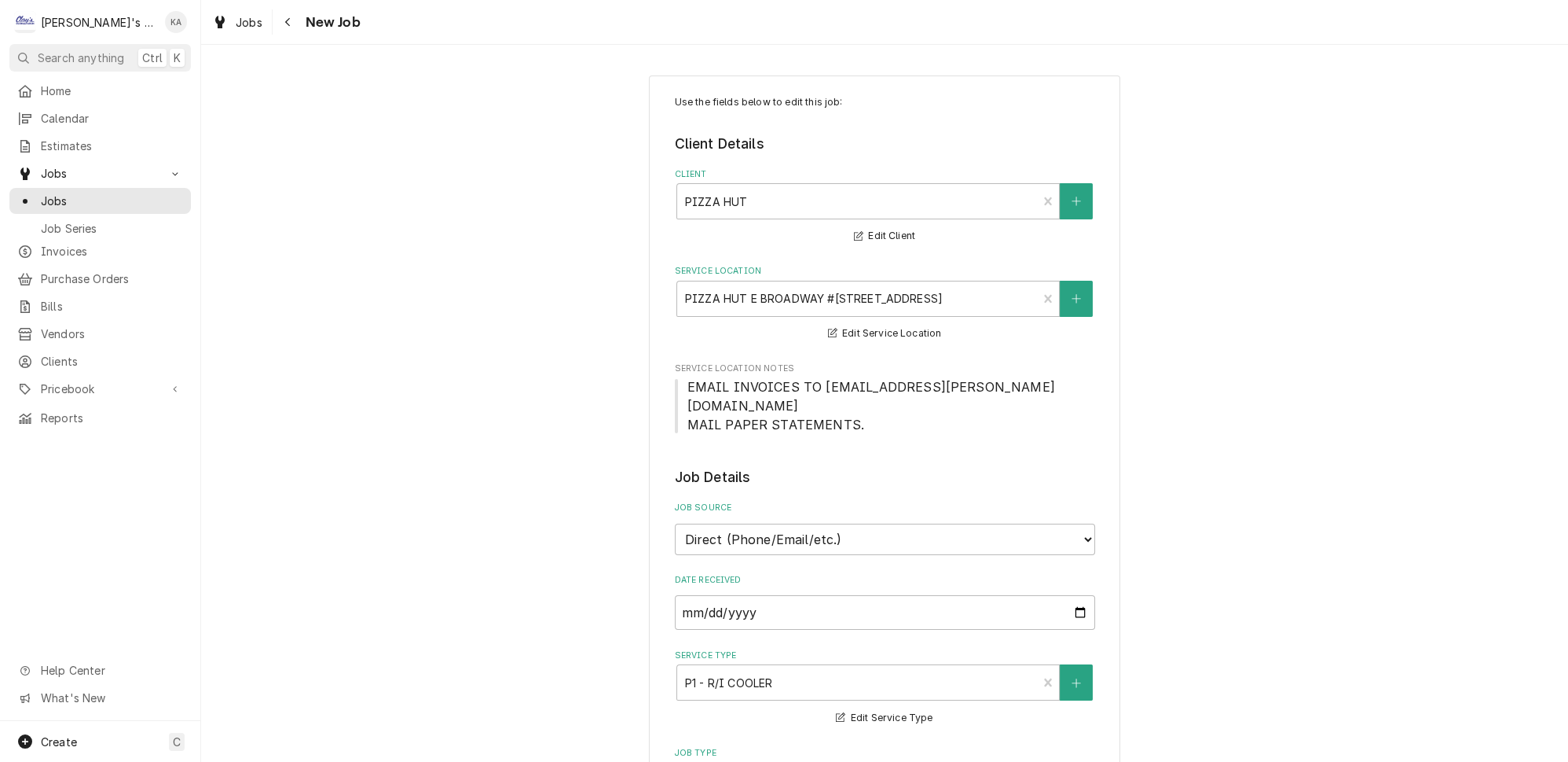
type textarea "x"
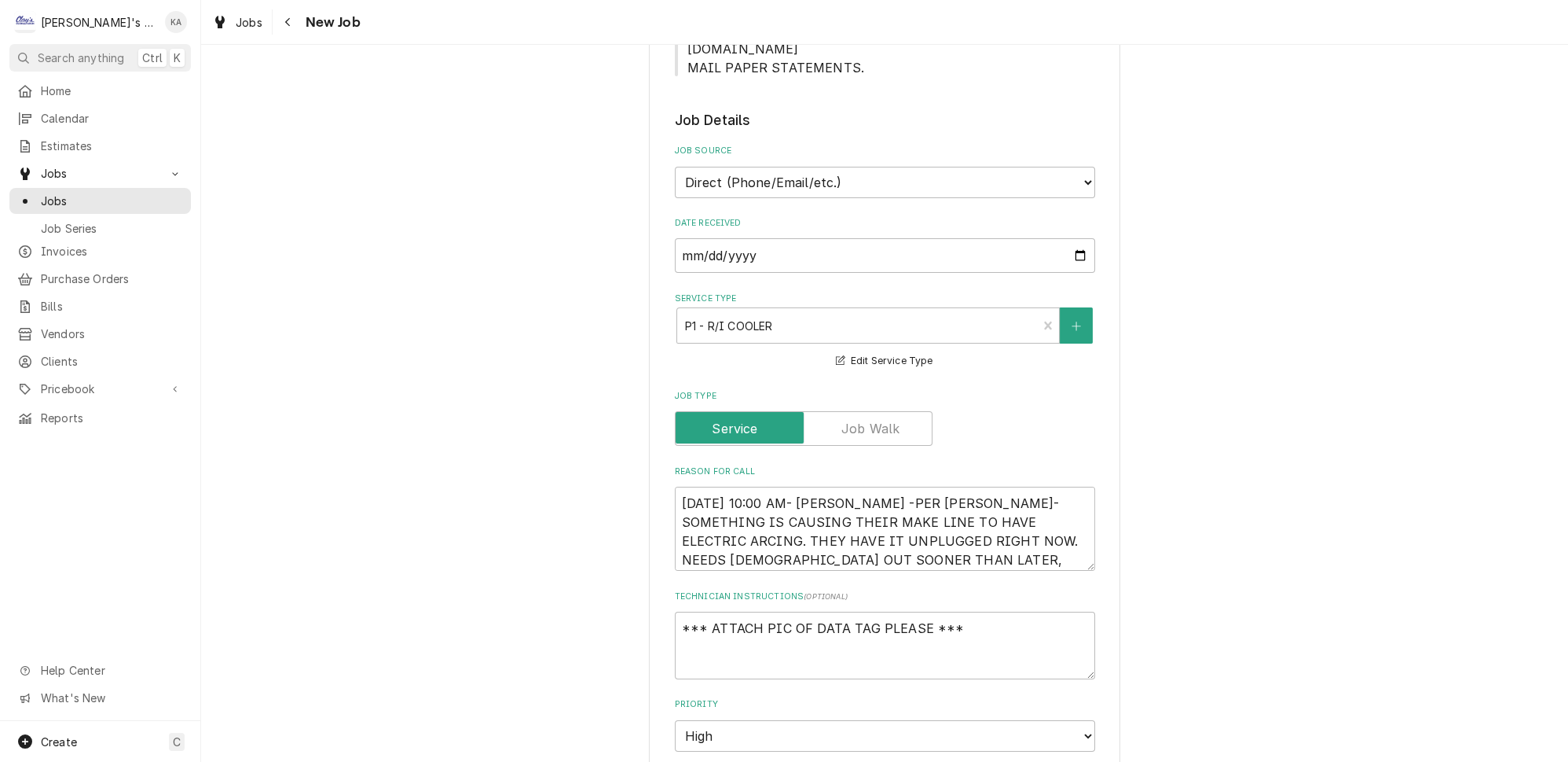
scroll to position [285, 0]
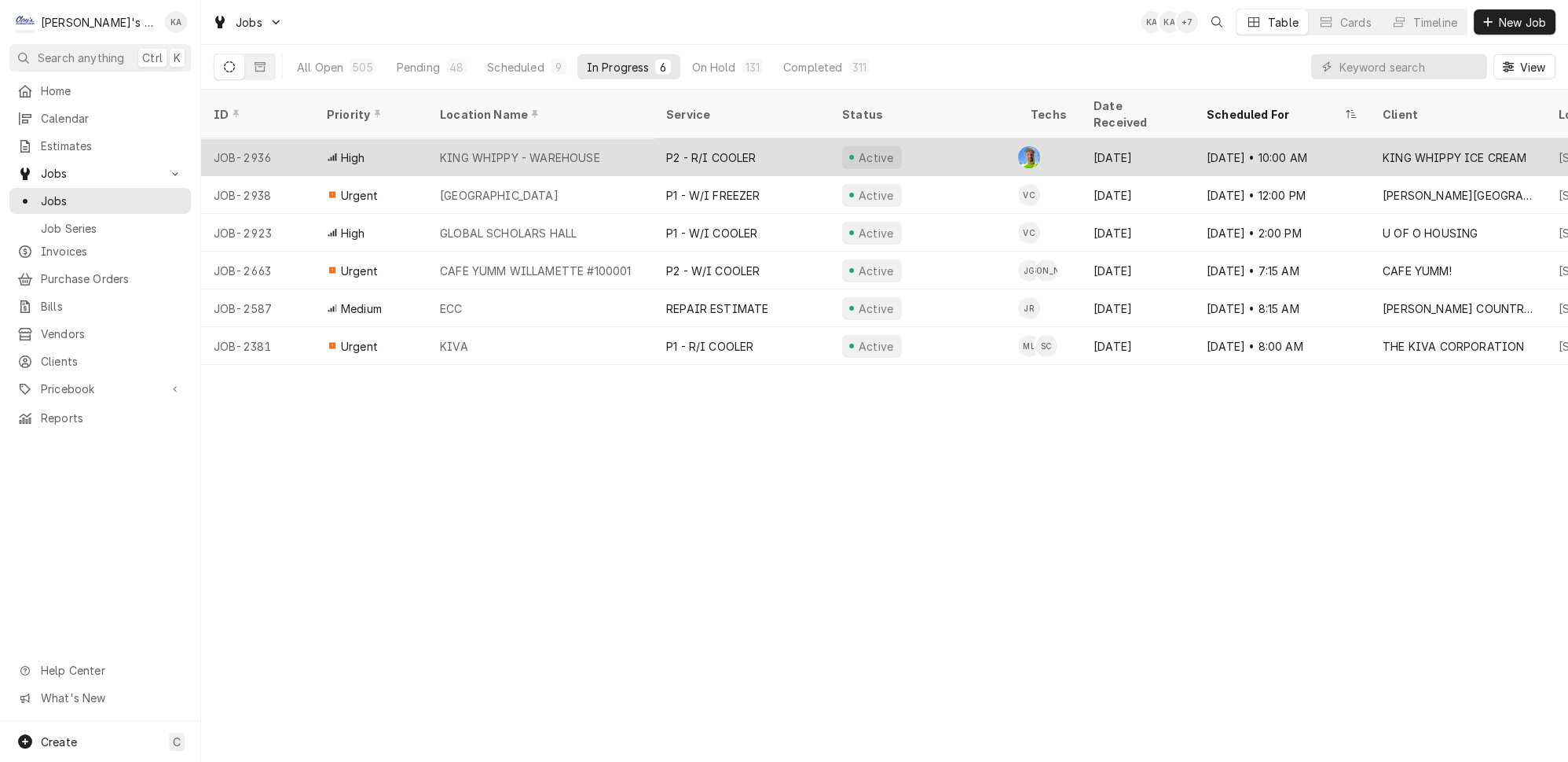
click at [633, 138] on div "KING WHIPPY - WAREHOUSE" at bounding box center [540, 157] width 226 height 38
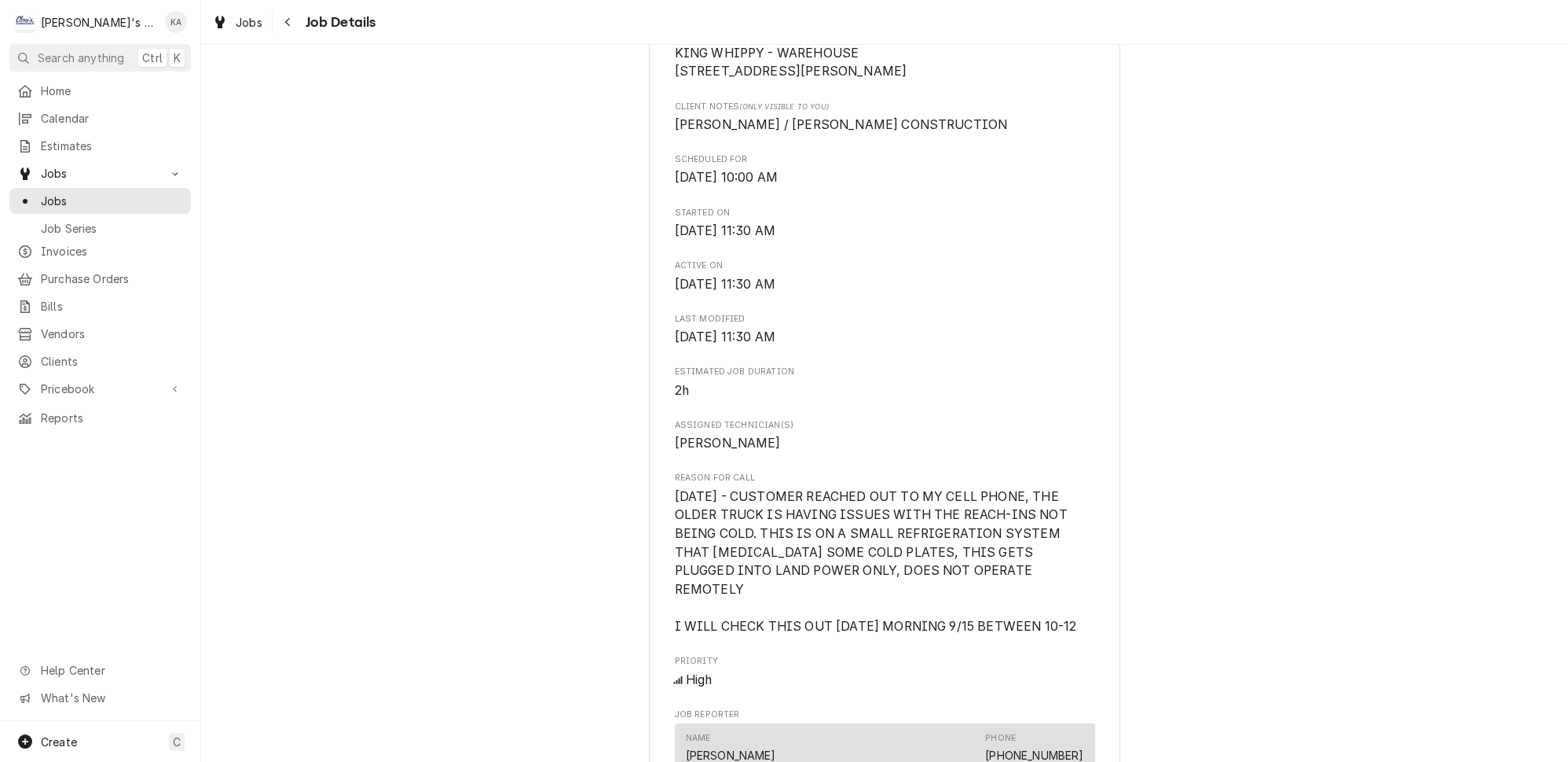
scroll to position [429, 0]
